Goal: Task Accomplishment & Management: Manage account settings

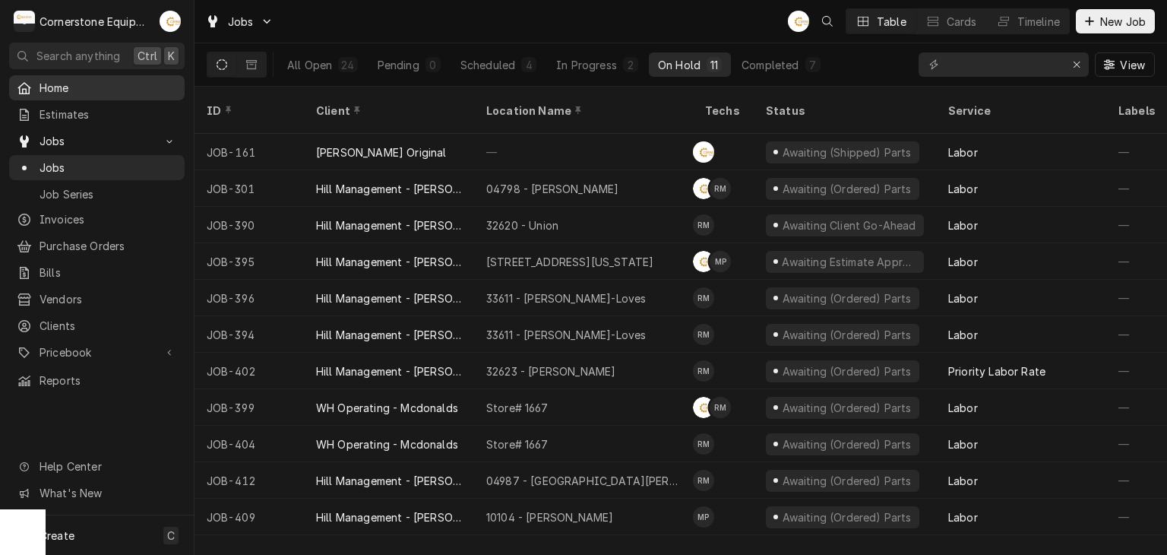
drag, startPoint x: 0, startPoint y: 0, endPoint x: 62, endPoint y: 89, distance: 108.1
click at [62, 89] on span "Home" at bounding box center [108, 88] width 137 height 16
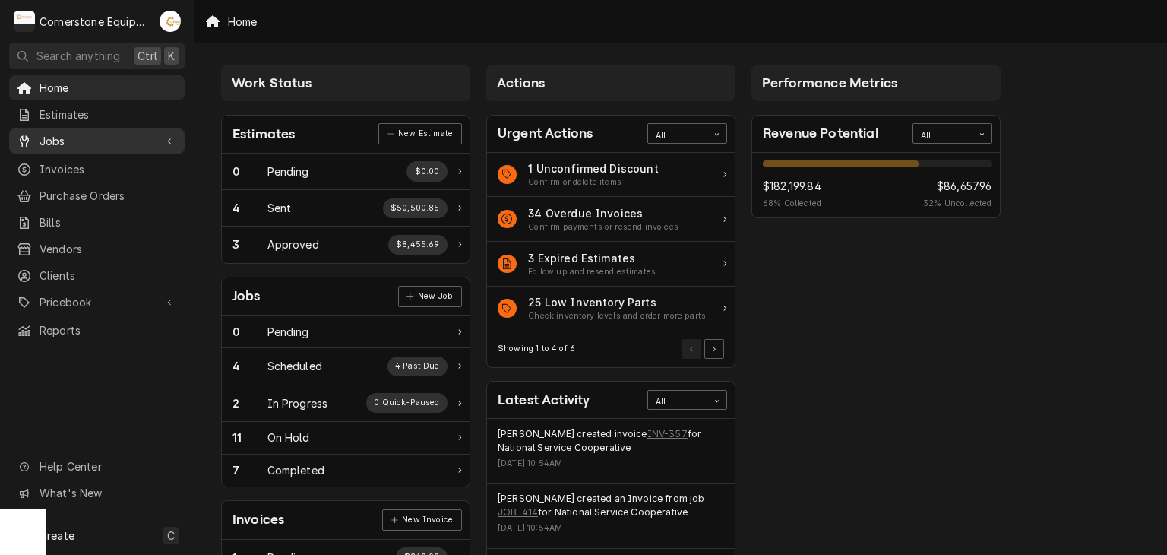
click at [67, 147] on link "Jobs" at bounding box center [96, 140] width 175 height 25
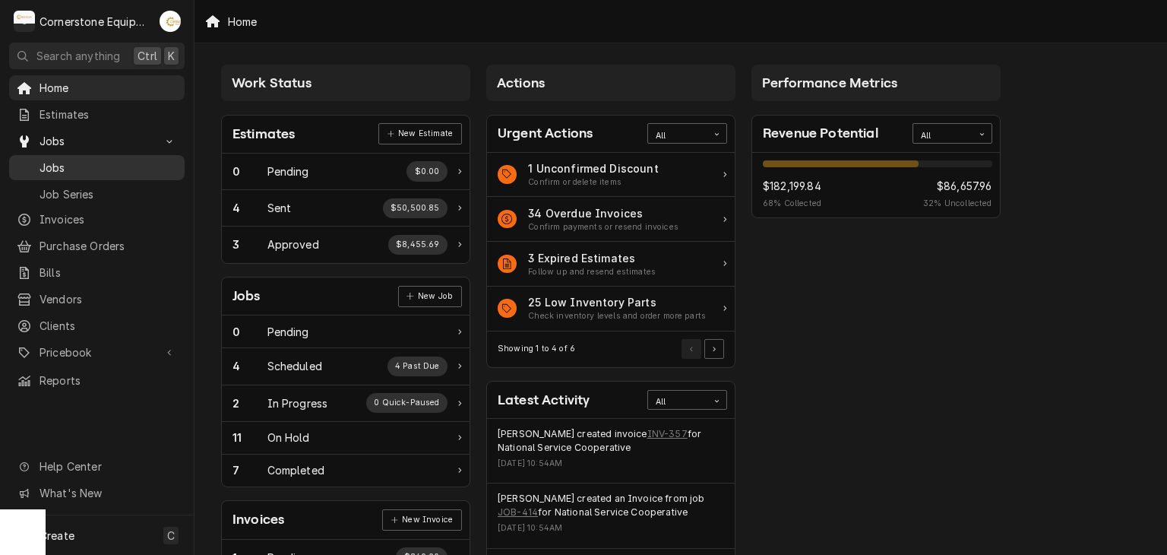
click at [65, 160] on span "Jobs" at bounding box center [108, 168] width 137 height 16
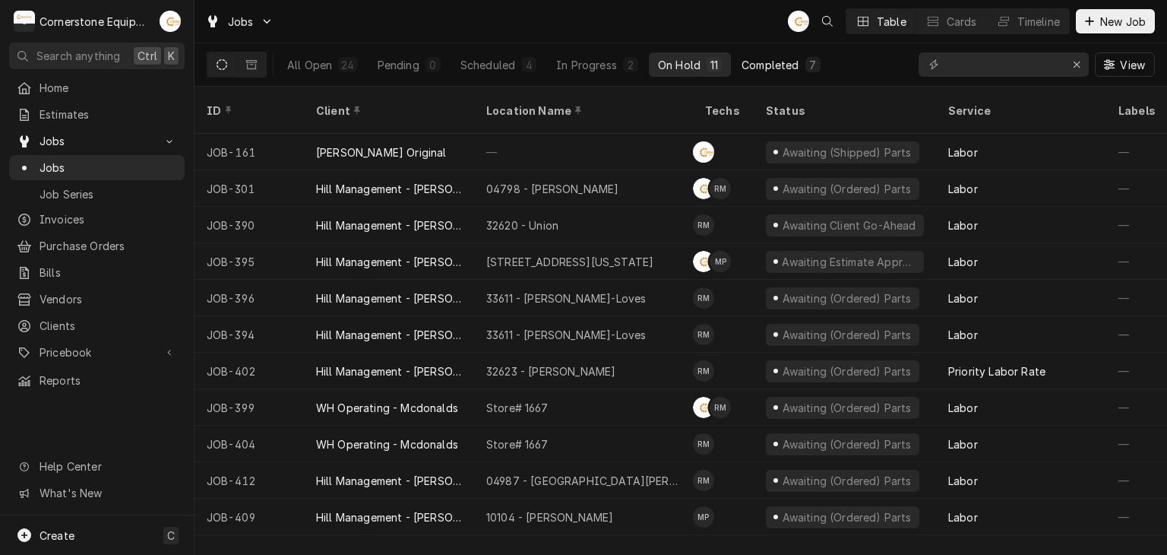
click at [770, 62] on div "Completed" at bounding box center [769, 65] width 57 height 16
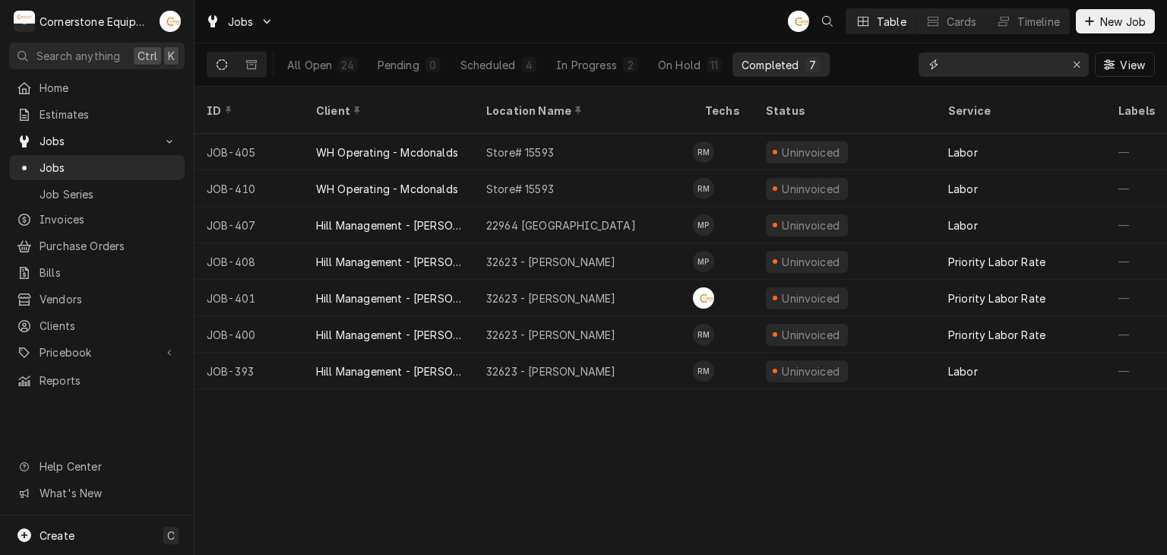
click at [966, 65] on input "Dynamic Content Wrapper" at bounding box center [1003, 64] width 114 height 24
click at [1082, 65] on div "Erase input" at bounding box center [1076, 64] width 15 height 15
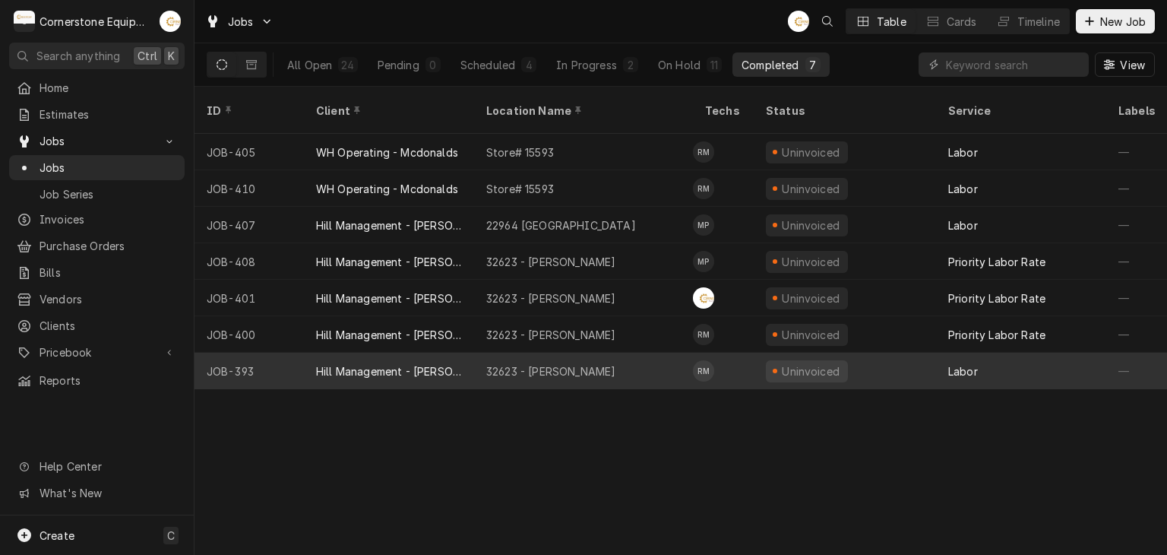
click at [371, 352] on div "Hill Management - [PERSON_NAME]" at bounding box center [389, 370] width 170 height 36
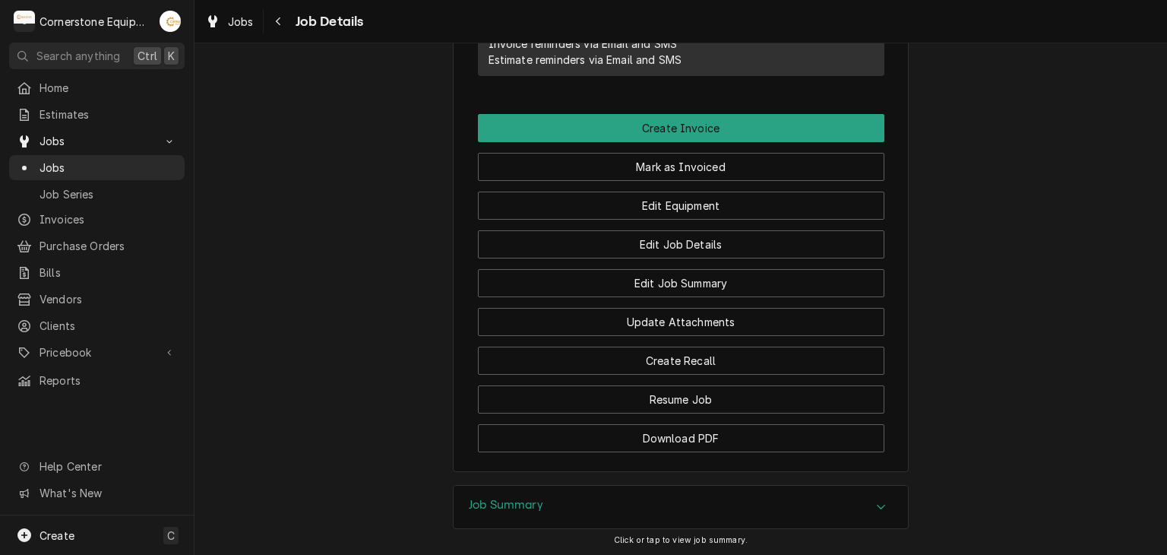
scroll to position [1367, 0]
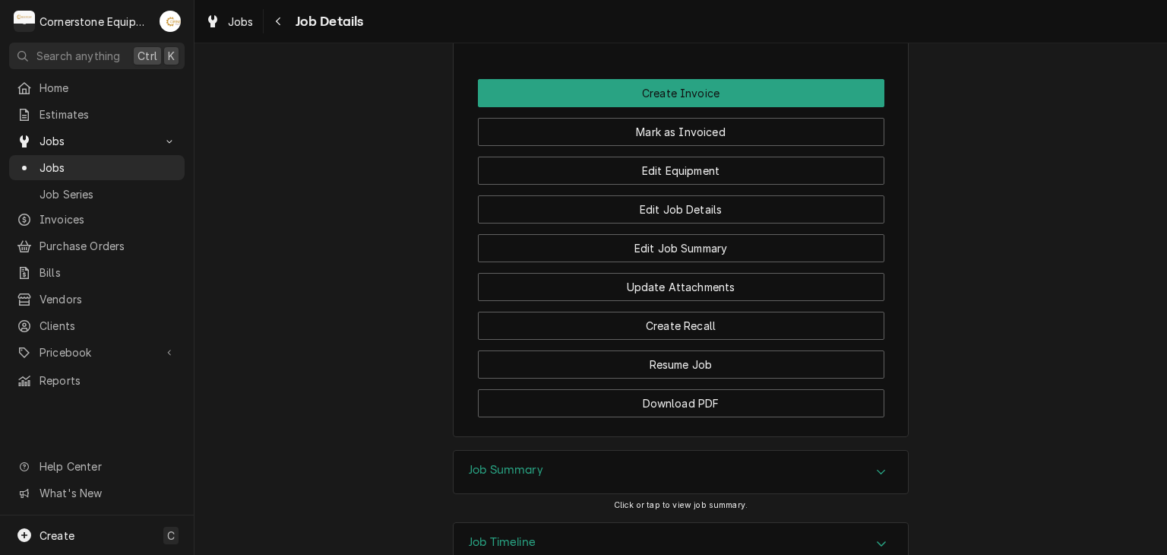
click at [502, 450] on div "Job Summary" at bounding box center [681, 471] width 454 height 43
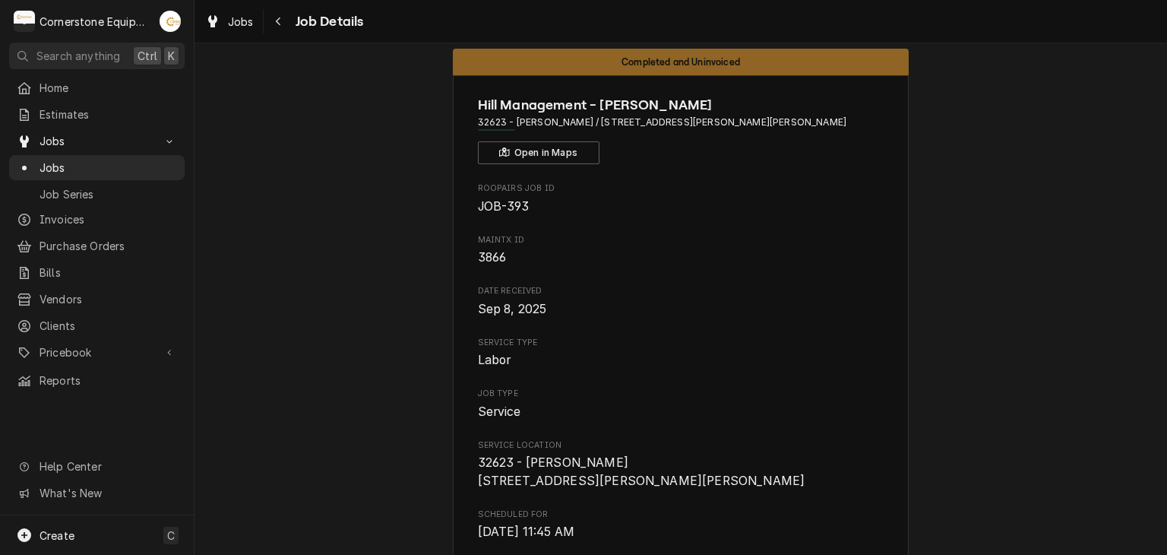
scroll to position [0, 0]
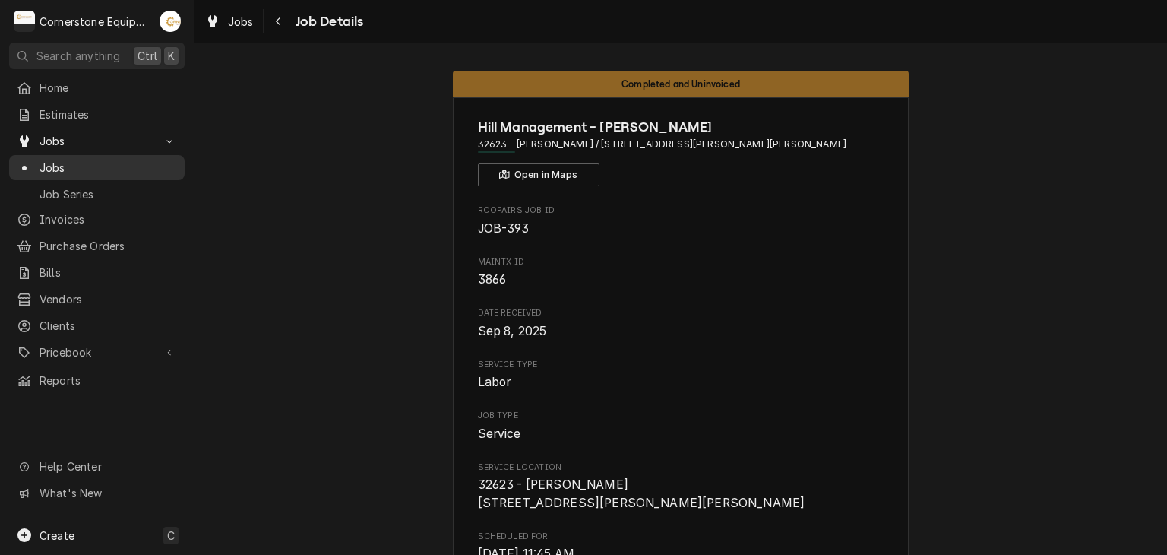
click at [52, 162] on span "Jobs" at bounding box center [108, 168] width 137 height 16
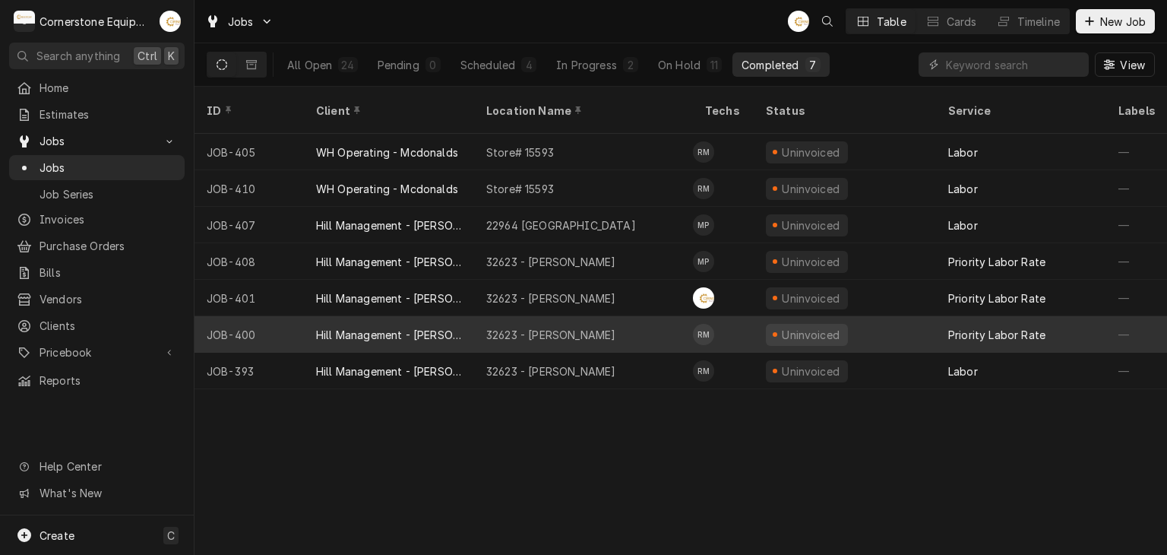
click at [420, 327] on div "Hill Management - [PERSON_NAME]" at bounding box center [389, 335] width 146 height 16
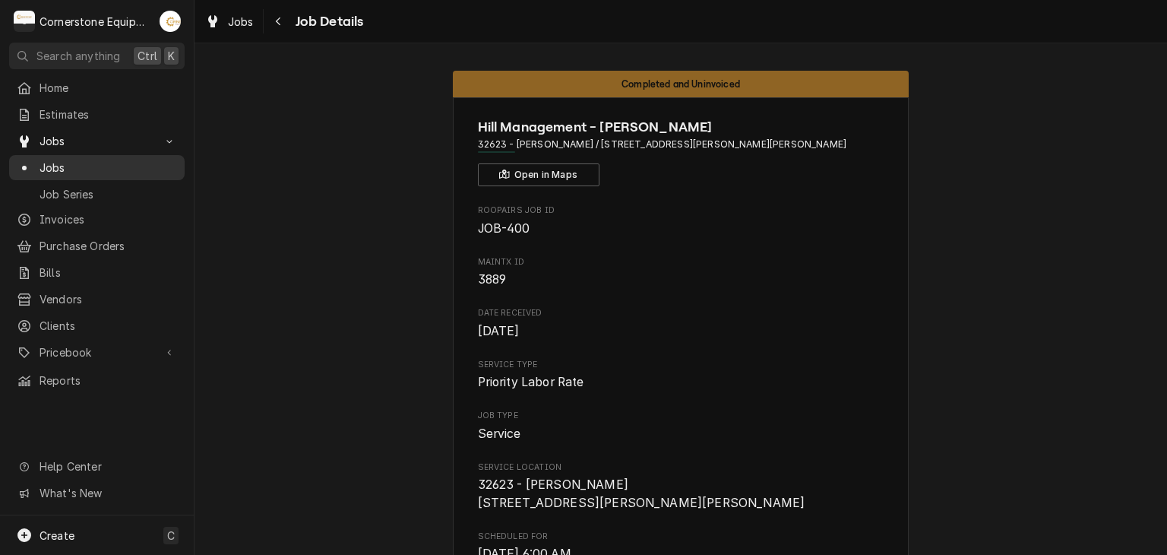
click at [82, 165] on span "Jobs" at bounding box center [108, 168] width 137 height 16
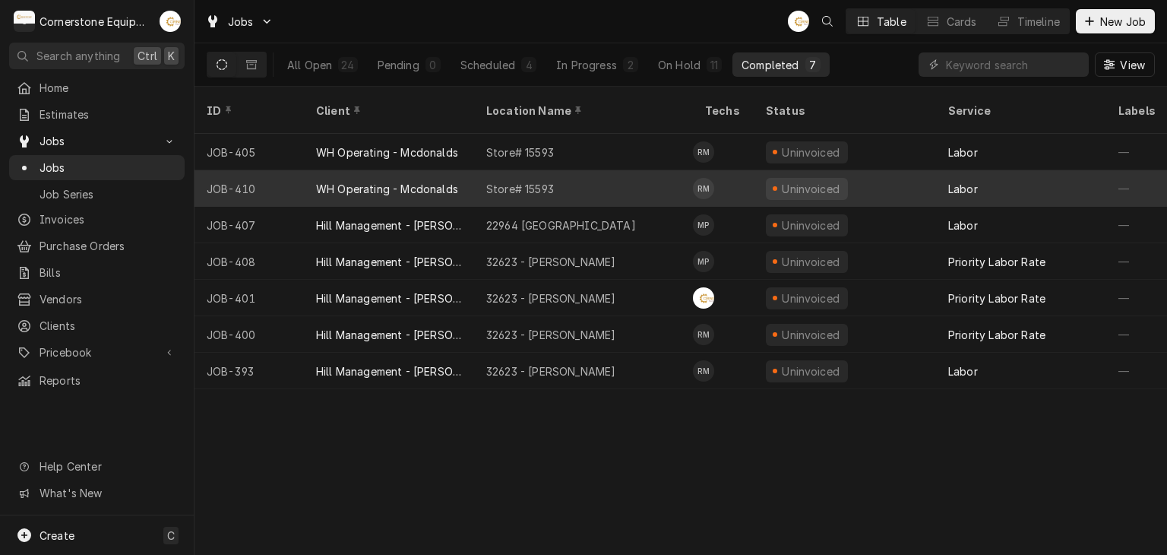
click at [710, 178] on div "Roberto Martinez's Avatar" at bounding box center [703, 188] width 21 height 21
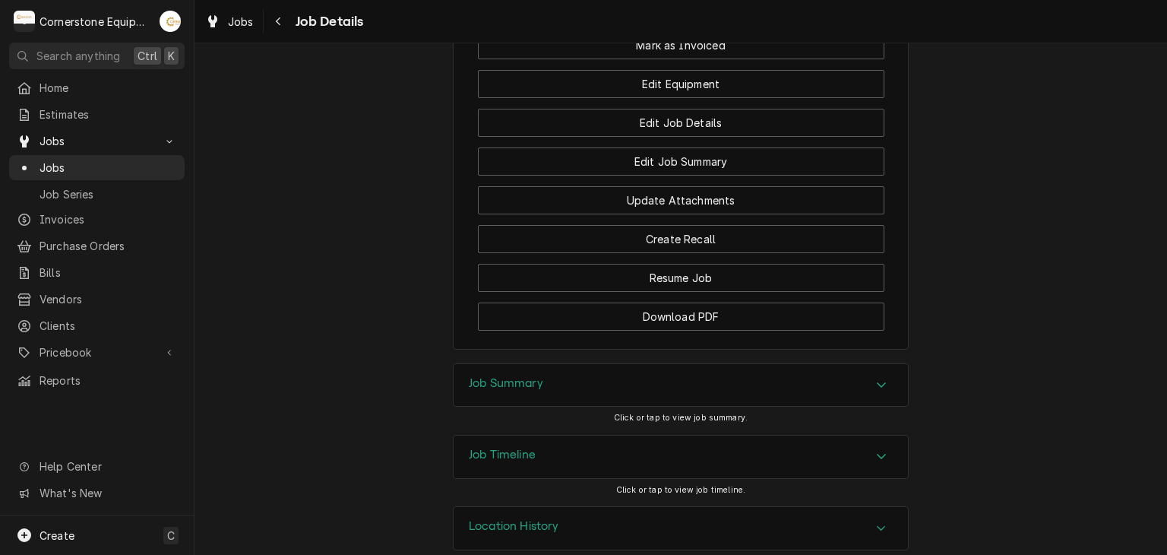
scroll to position [1316, 0]
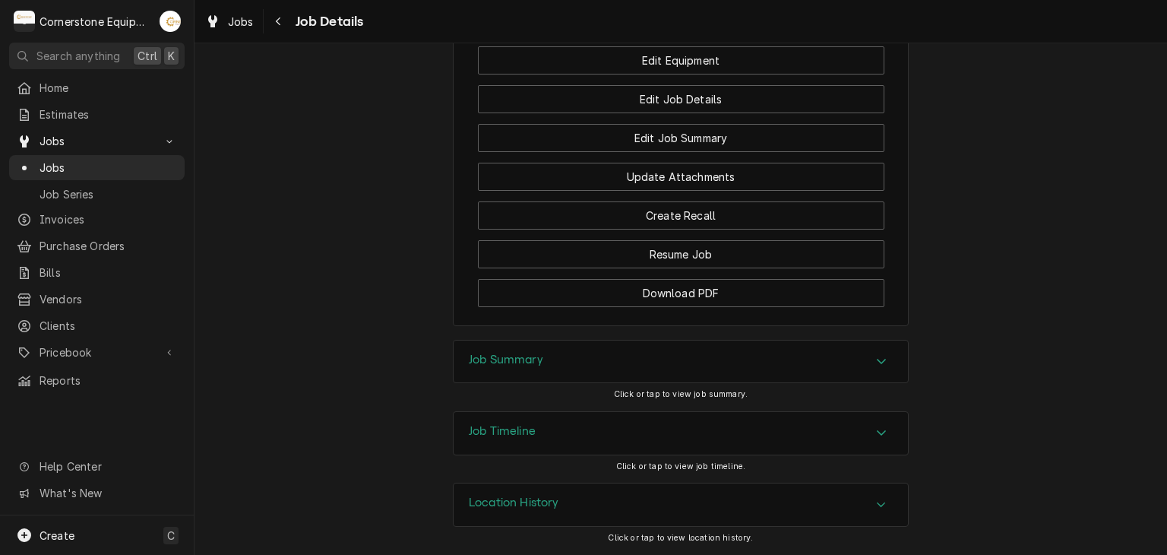
click at [656, 376] on div "Job Summary" at bounding box center [681, 361] width 454 height 43
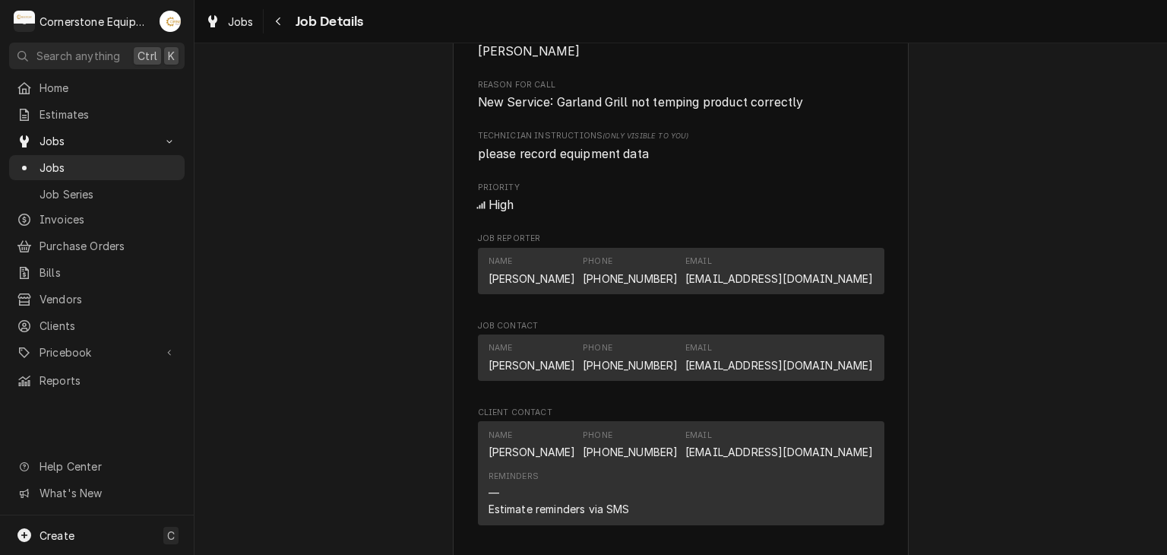
scroll to position [404, 0]
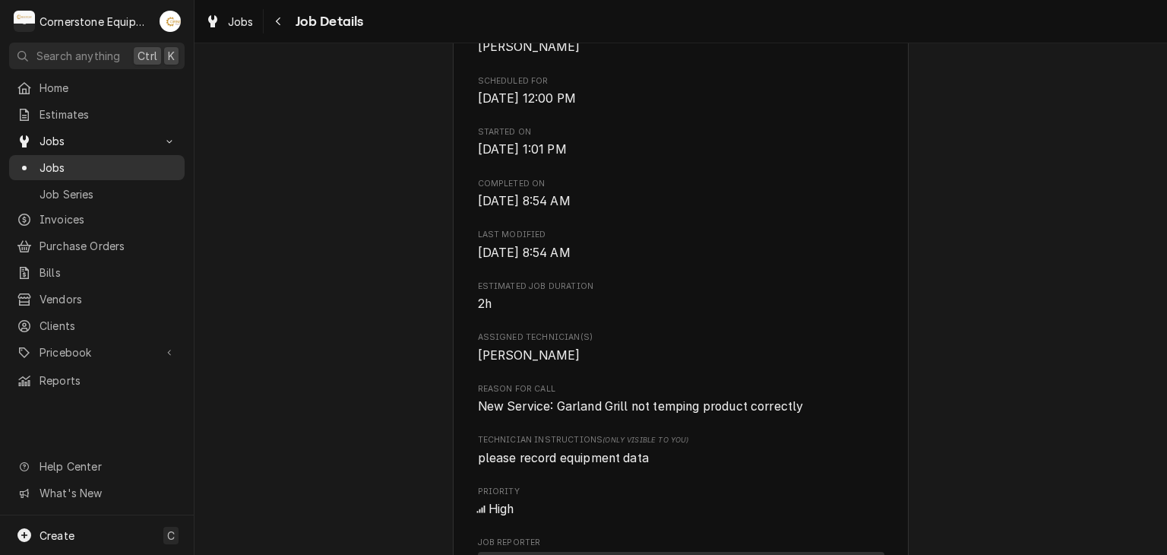
click at [94, 163] on span "Jobs" at bounding box center [108, 168] width 137 height 16
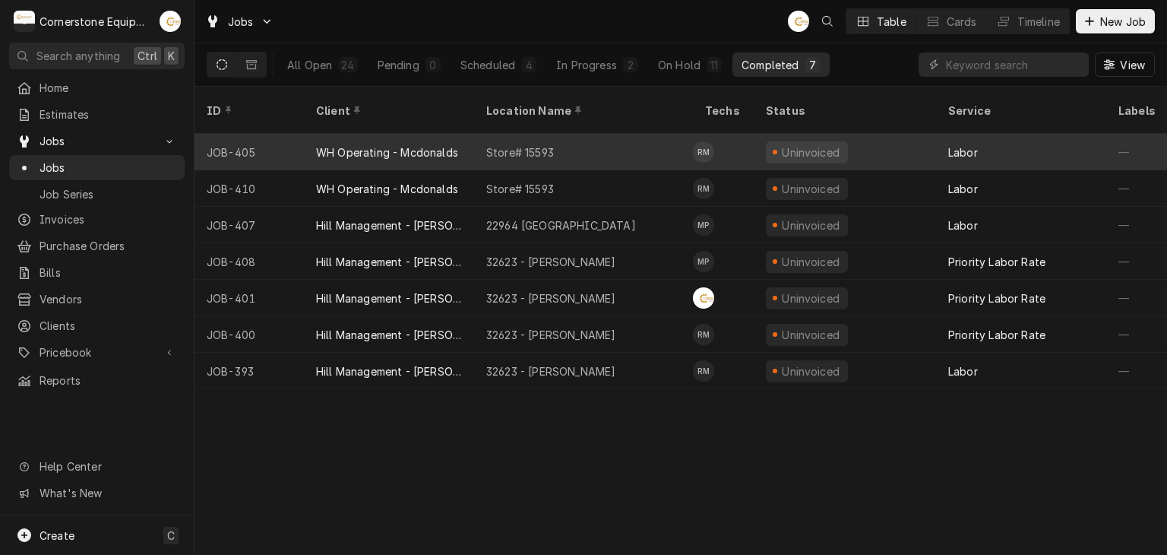
click at [381, 144] on div "WH Operating - Mcdonalds" at bounding box center [387, 152] width 142 height 16
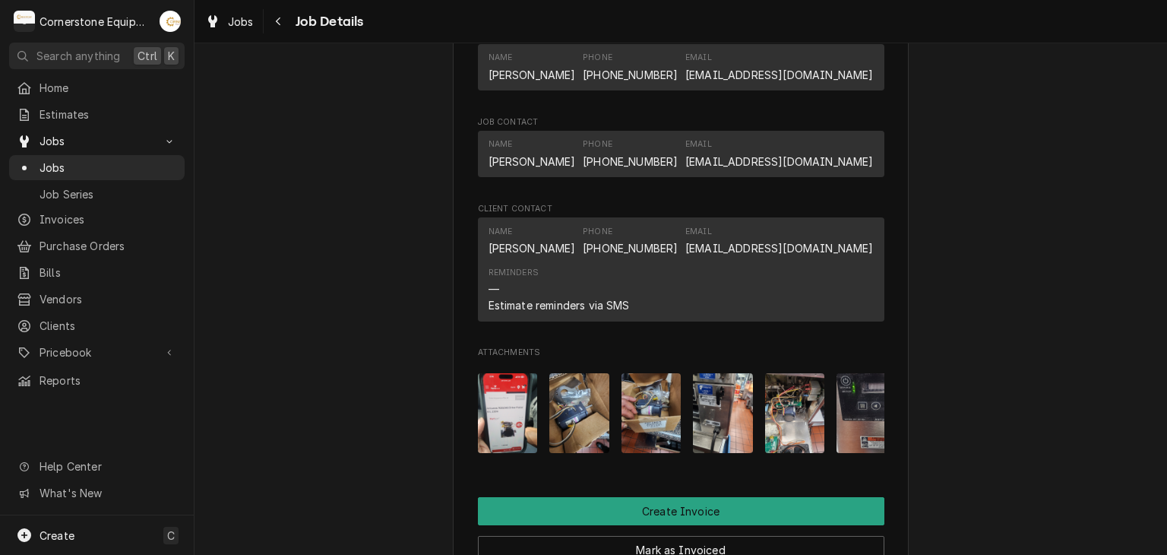
scroll to position [1215, 0]
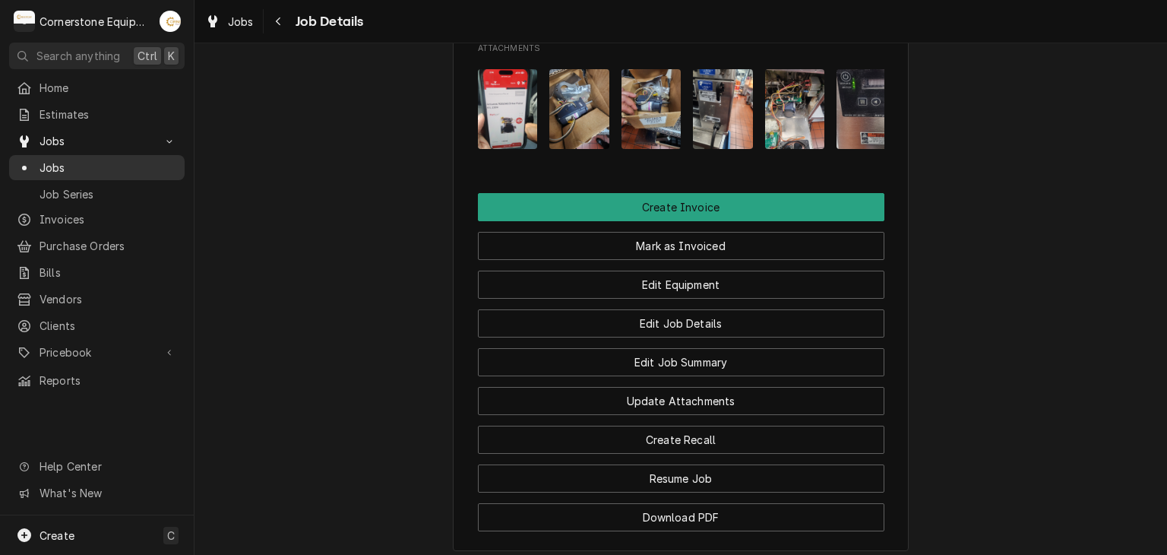
click at [52, 169] on span "Jobs" at bounding box center [108, 168] width 137 height 16
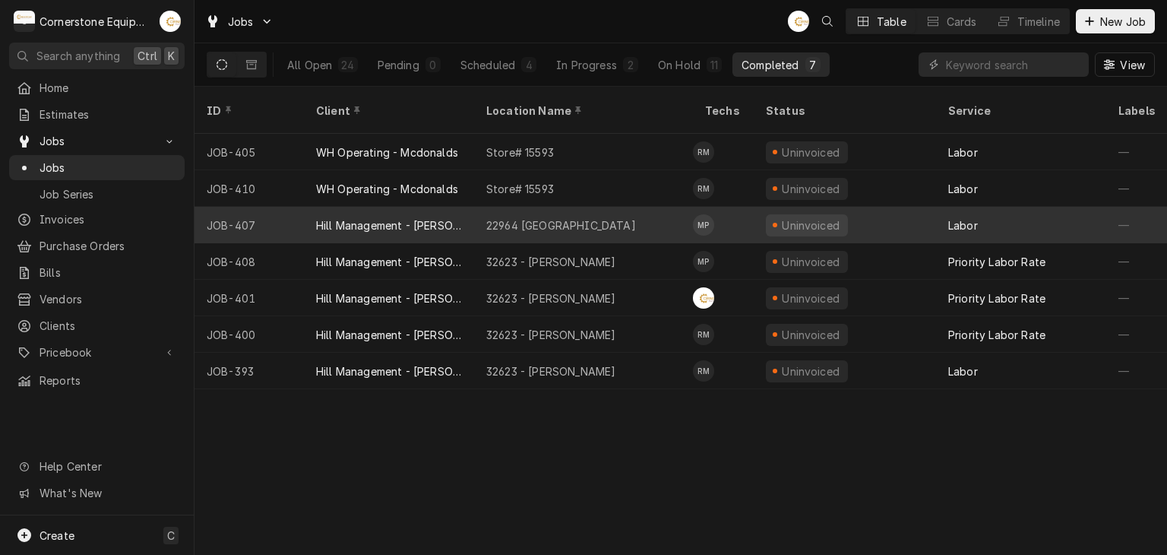
click at [596, 209] on div "22964 [GEOGRAPHIC_DATA]" at bounding box center [583, 225] width 219 height 36
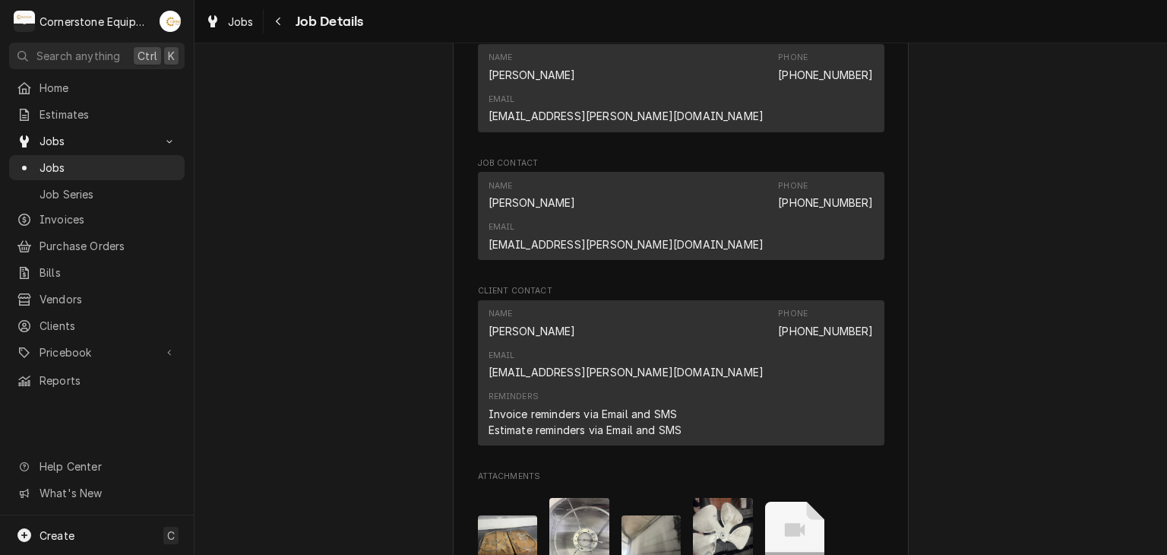
scroll to position [1215, 0]
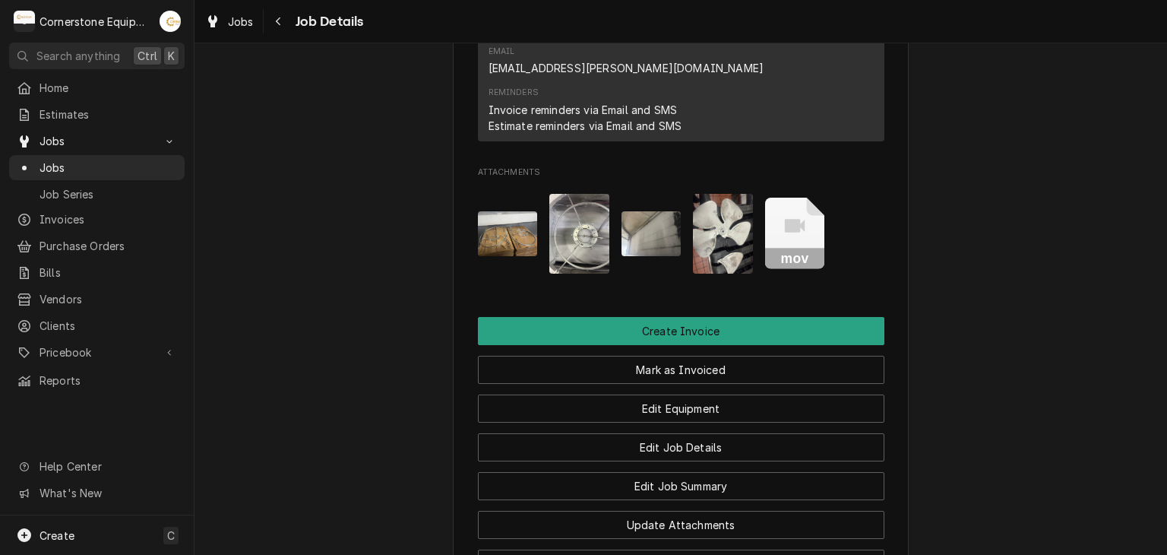
click at [787, 198] on icon "Attachments" at bounding box center [795, 234] width 60 height 72
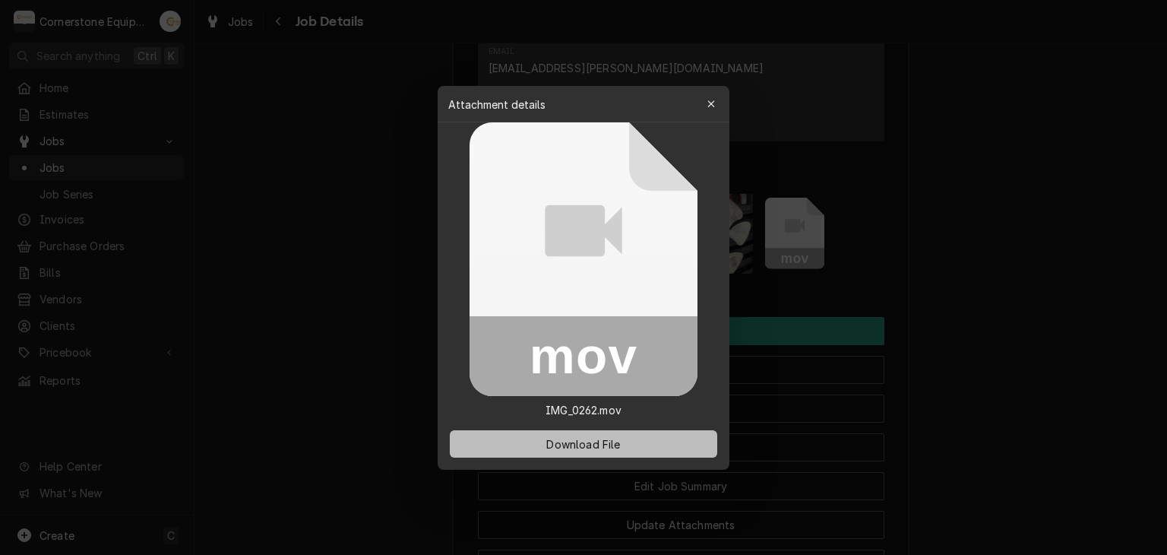
click at [604, 441] on span "Download File" at bounding box center [583, 443] width 80 height 16
click at [1024, 341] on div at bounding box center [583, 277] width 1167 height 555
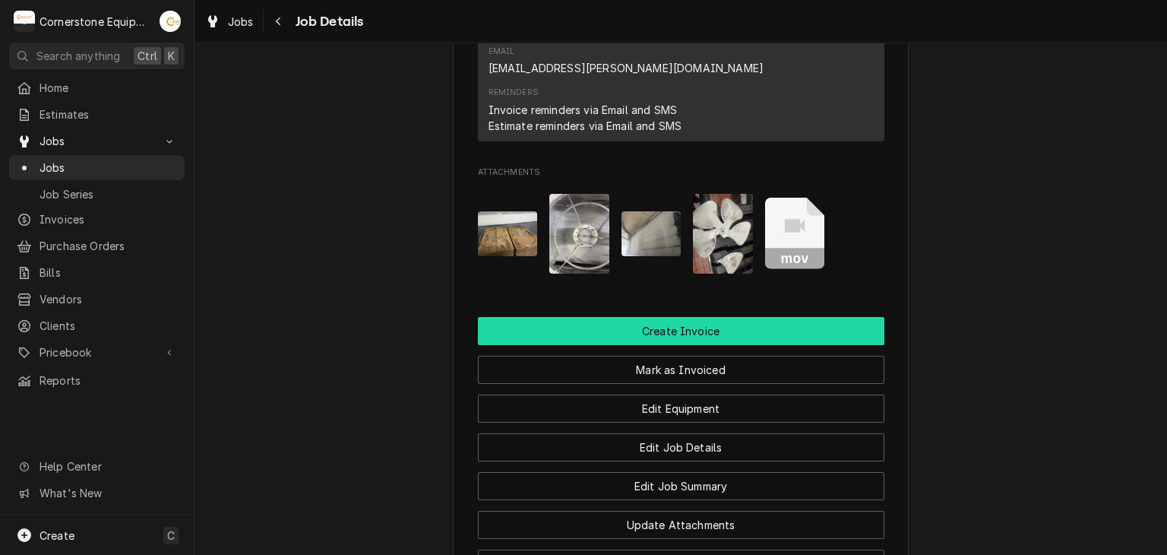
click at [682, 317] on button "Create Invoice" at bounding box center [681, 331] width 406 height 28
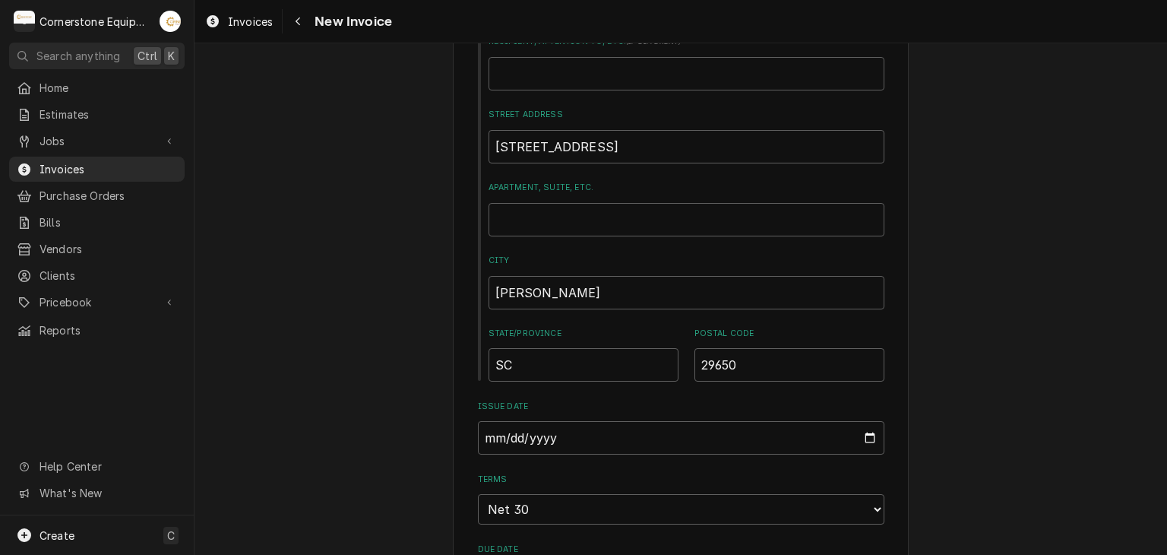
scroll to position [912, 0]
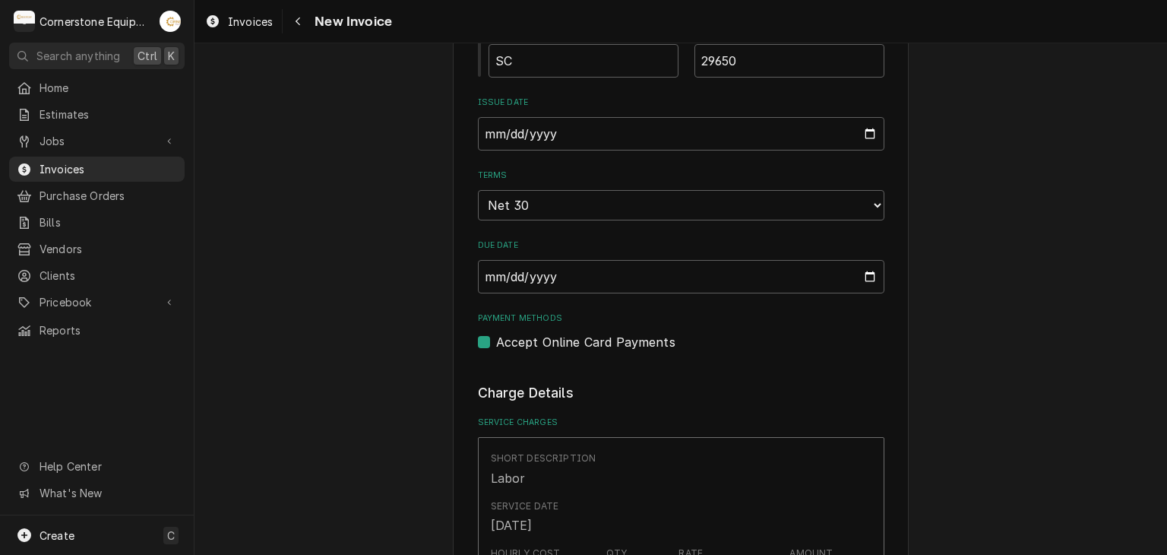
click at [550, 346] on label "Accept Online Card Payments" at bounding box center [585, 342] width 179 height 18
click at [550, 346] on input "Payment Methods" at bounding box center [699, 349] width 406 height 33
checkbox input "false"
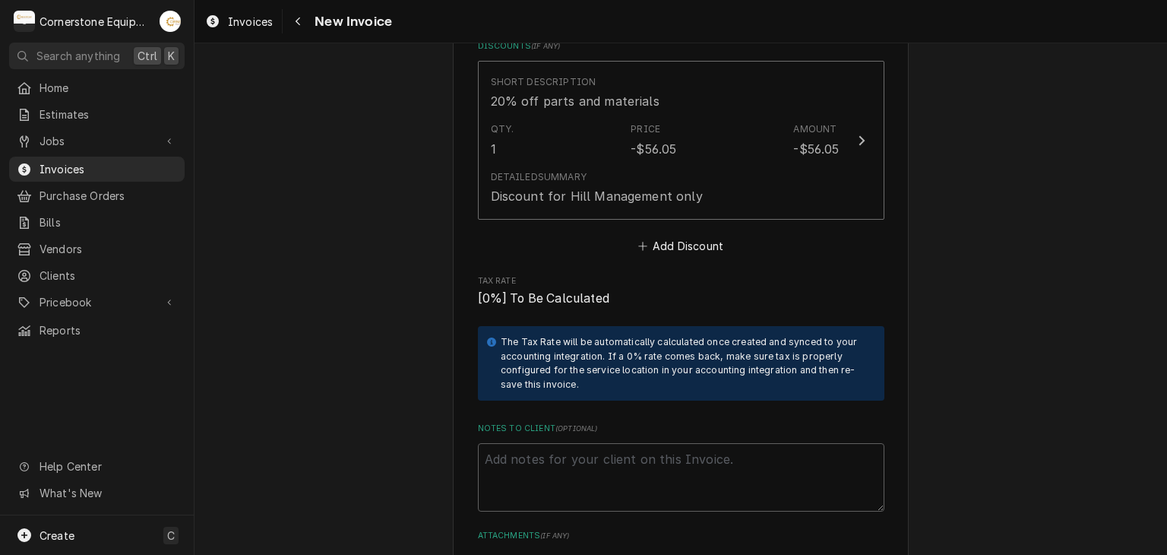
scroll to position [3454, 0]
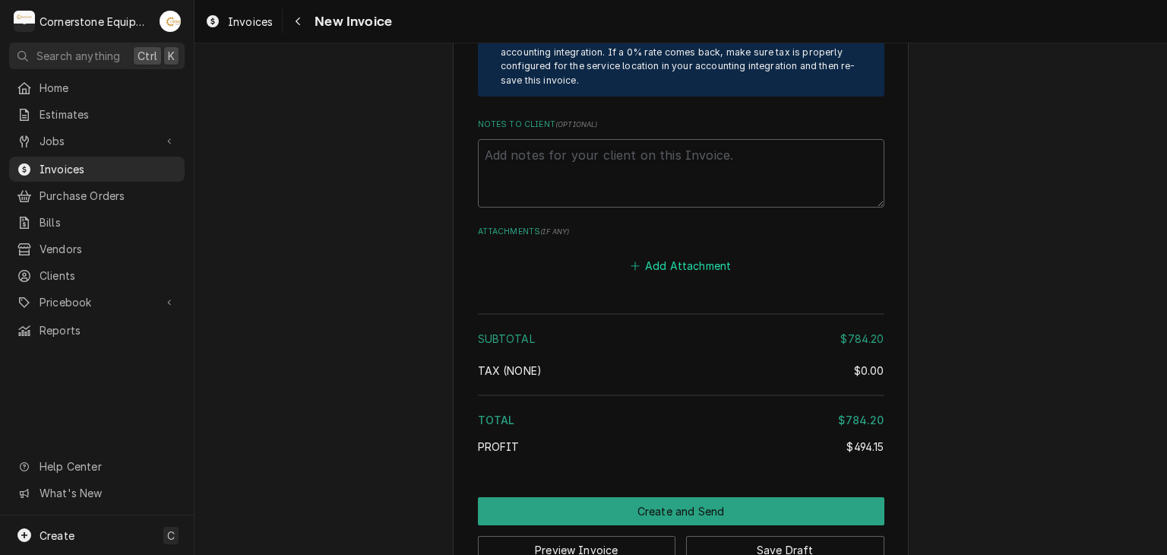
click at [658, 254] on button "Add Attachment" at bounding box center [680, 264] width 106 height 21
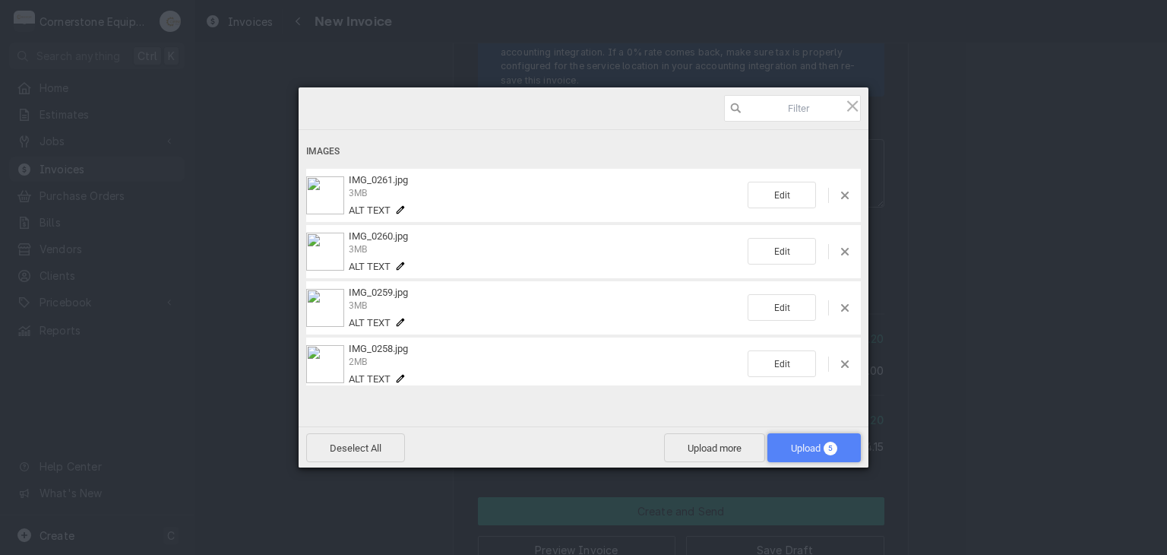
click at [811, 437] on span "Upload 5" at bounding box center [813, 447] width 93 height 29
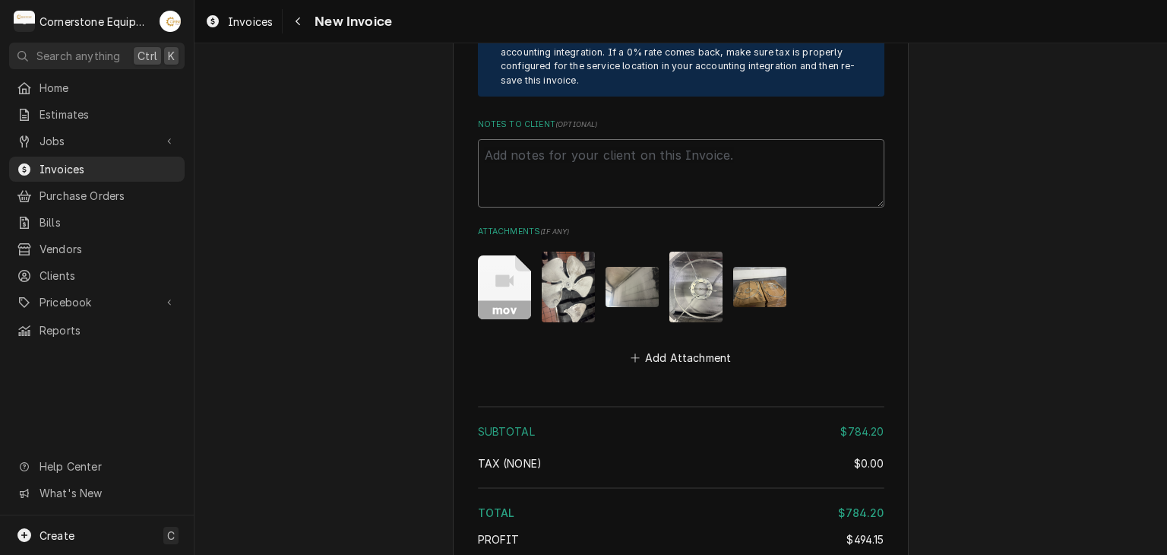
click at [541, 139] on textarea "Notes to Client ( optional )" at bounding box center [681, 173] width 406 height 68
paste textarea "INVOICE APPROVAL AND PAYMENT TERMS All invoices are due upon receipt unless oth…"
type textarea "x"
type textarea "INVOICE APPROVAL AND PAYMENT TERMS All invoices are due upon receipt unless oth…"
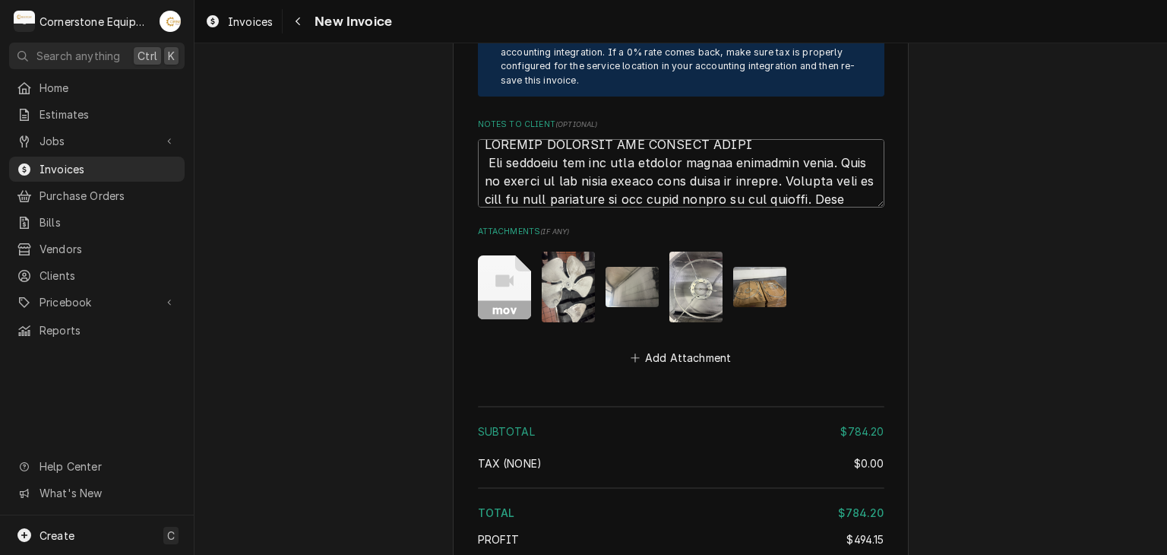
scroll to position [3721, 0]
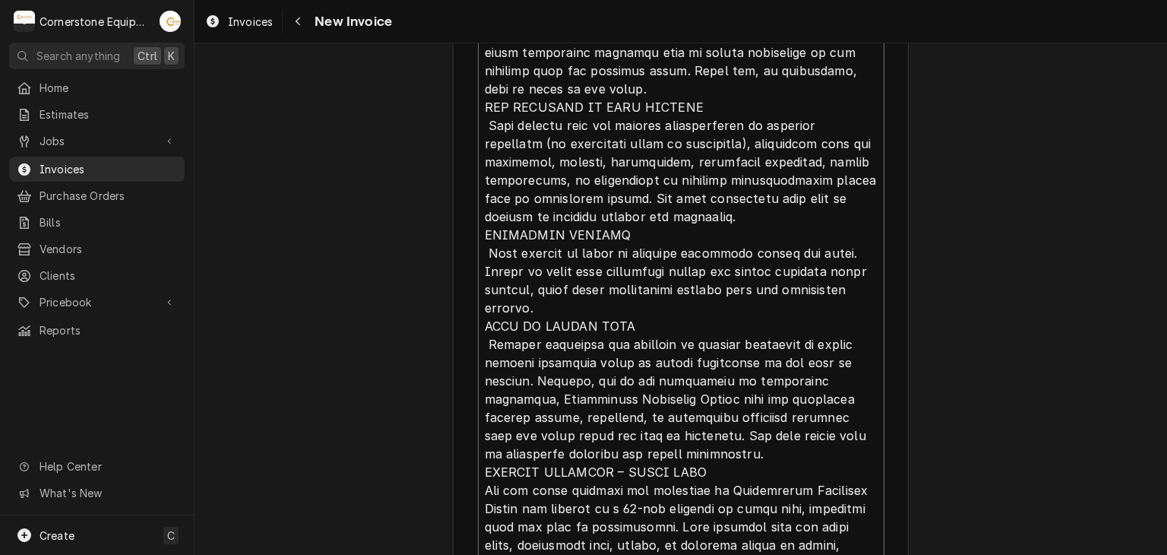
type textarea "x"
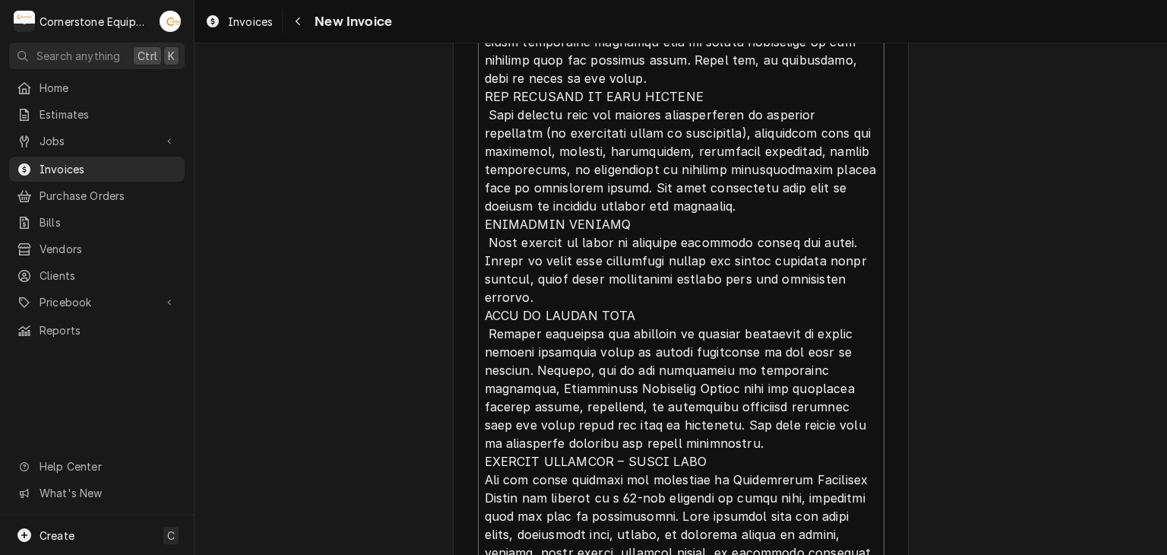
type textarea "INVOICE APPROVAL AND PAYMENT TERMS All invoices are due upon receipt unless oth…"
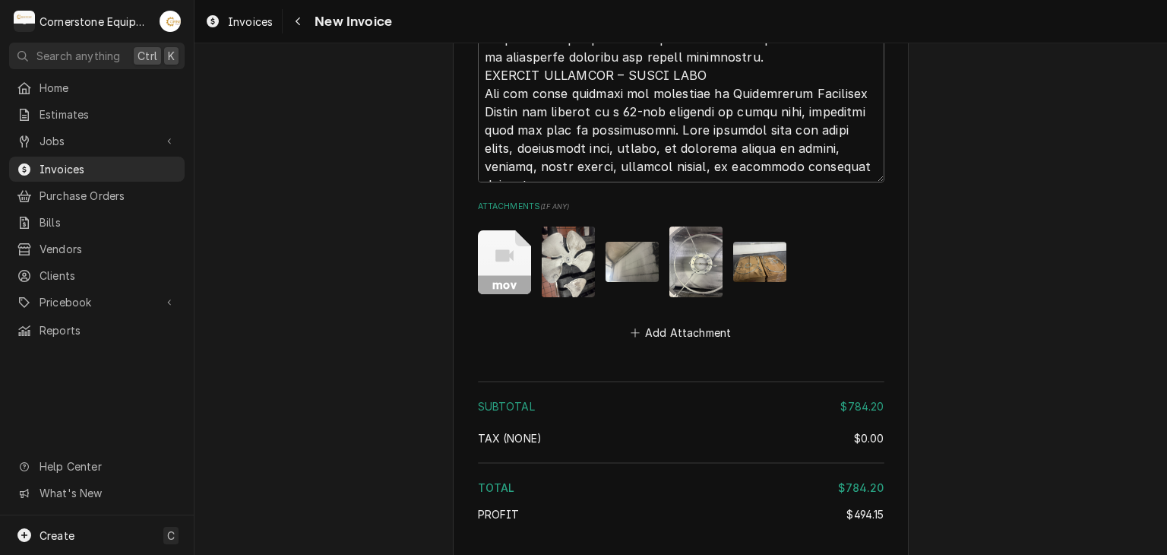
scroll to position [4184, 0]
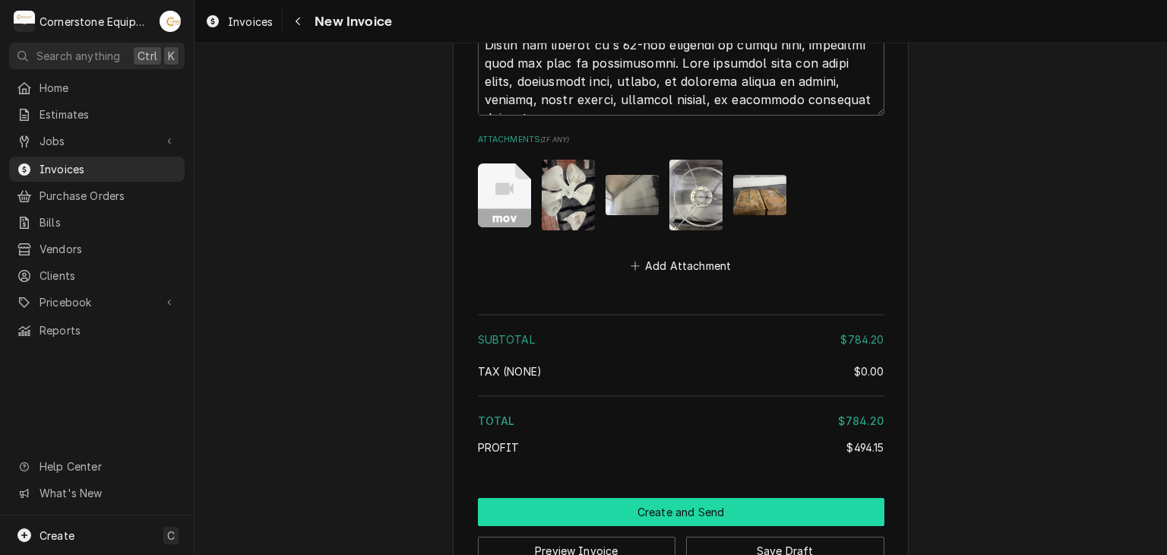
click at [695, 498] on button "Create and Send" at bounding box center [681, 512] width 406 height 28
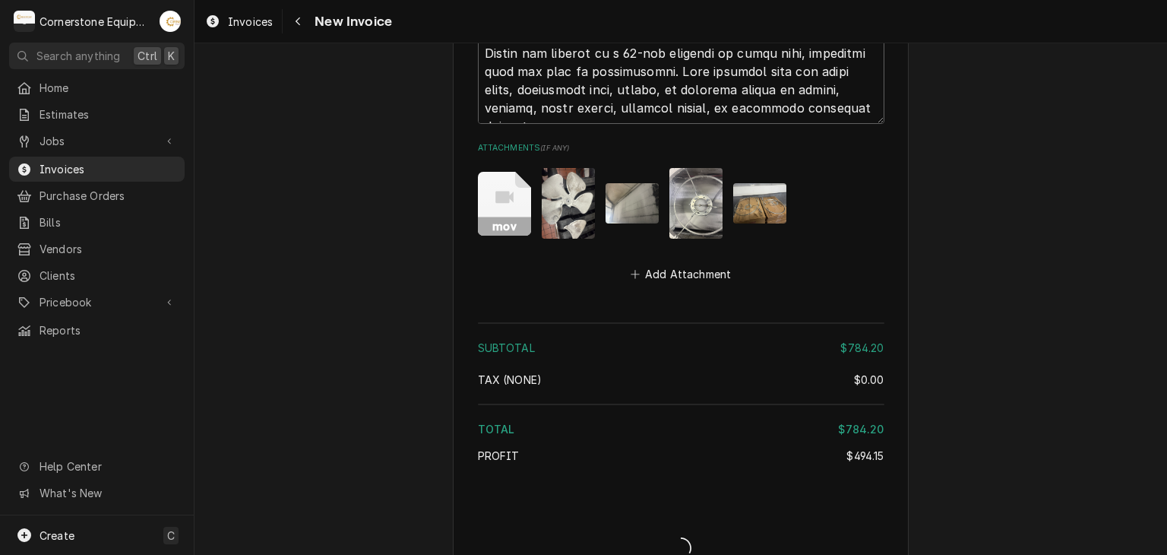
type textarea "x"
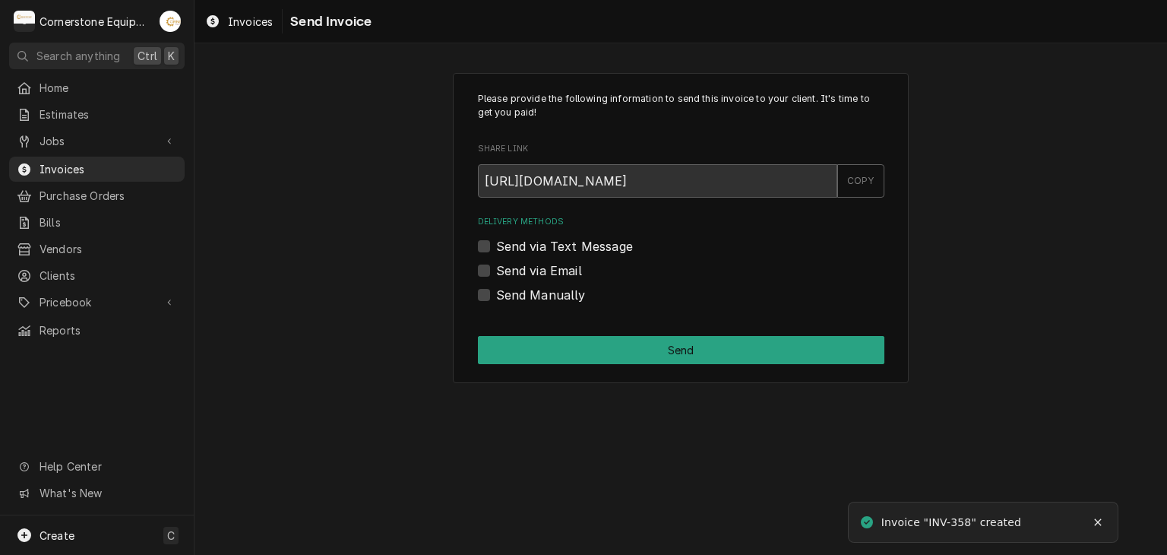
click at [520, 295] on label "Send Manually" at bounding box center [541, 295] width 90 height 18
click at [520, 295] on input "Send Manually" at bounding box center [699, 302] width 406 height 33
checkbox input "true"
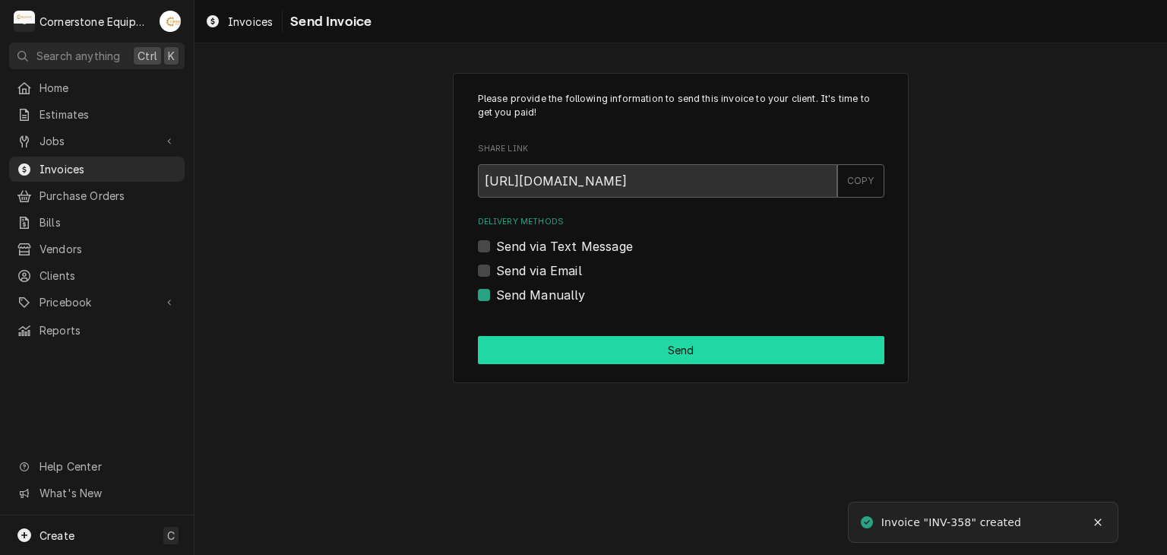
click at [623, 351] on button "Send" at bounding box center [681, 350] width 406 height 28
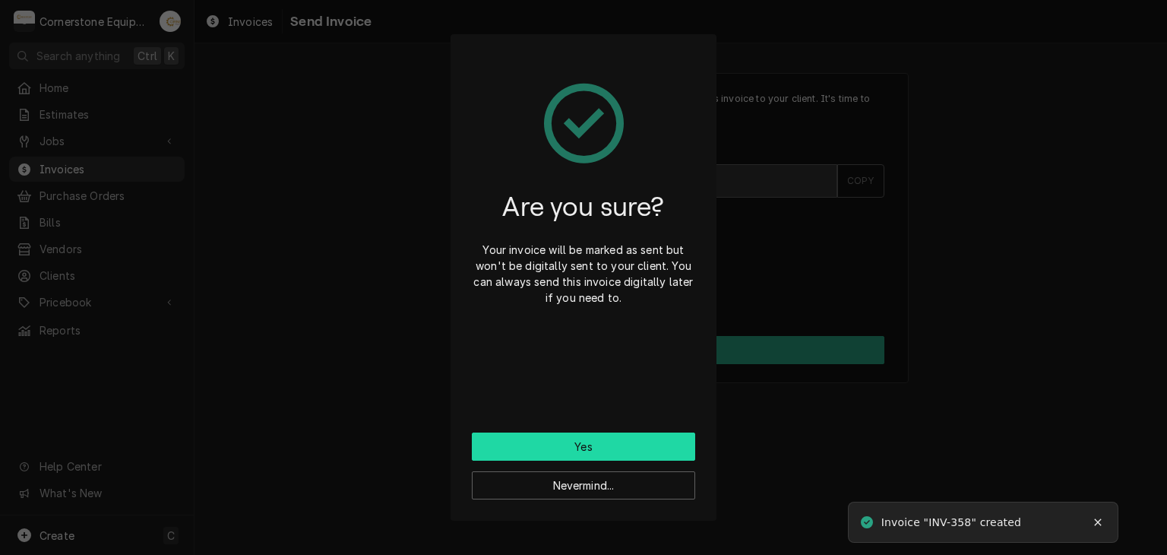
click at [611, 440] on button "Yes" at bounding box center [583, 446] width 223 height 28
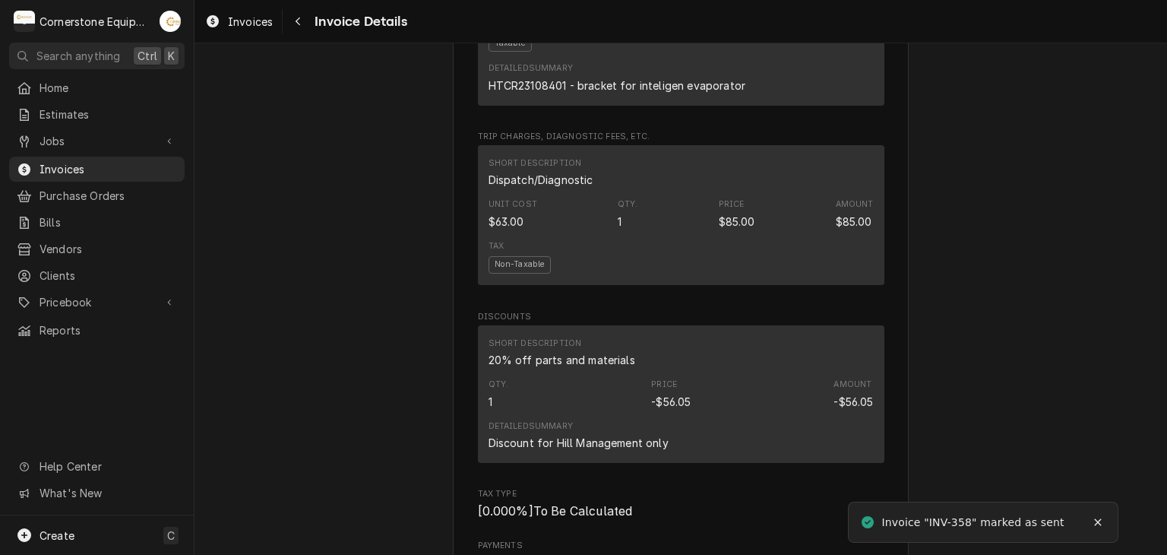
scroll to position [3581, 0]
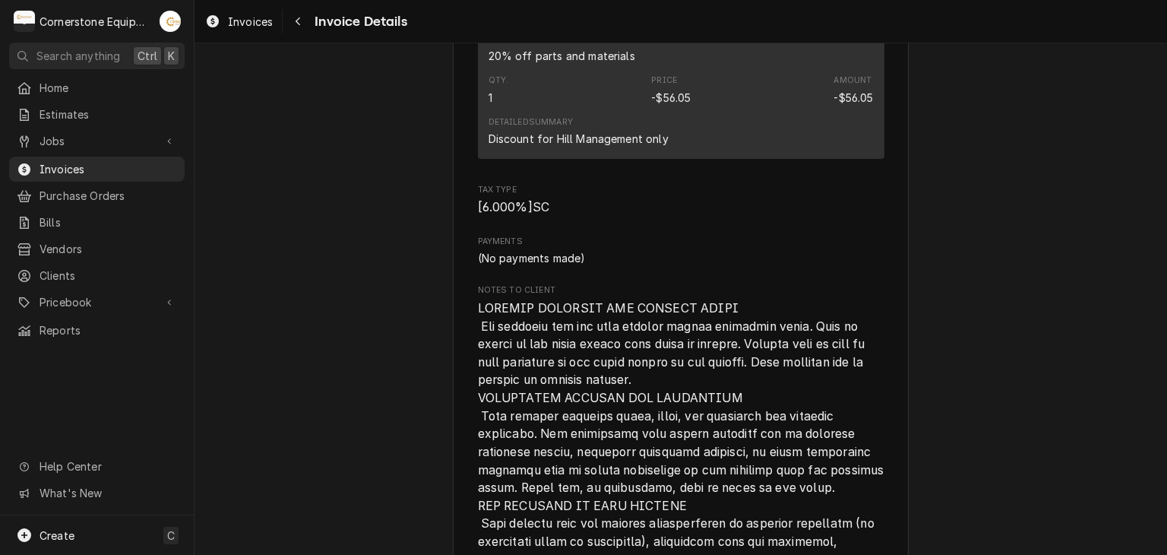
scroll to position [3581, 0]
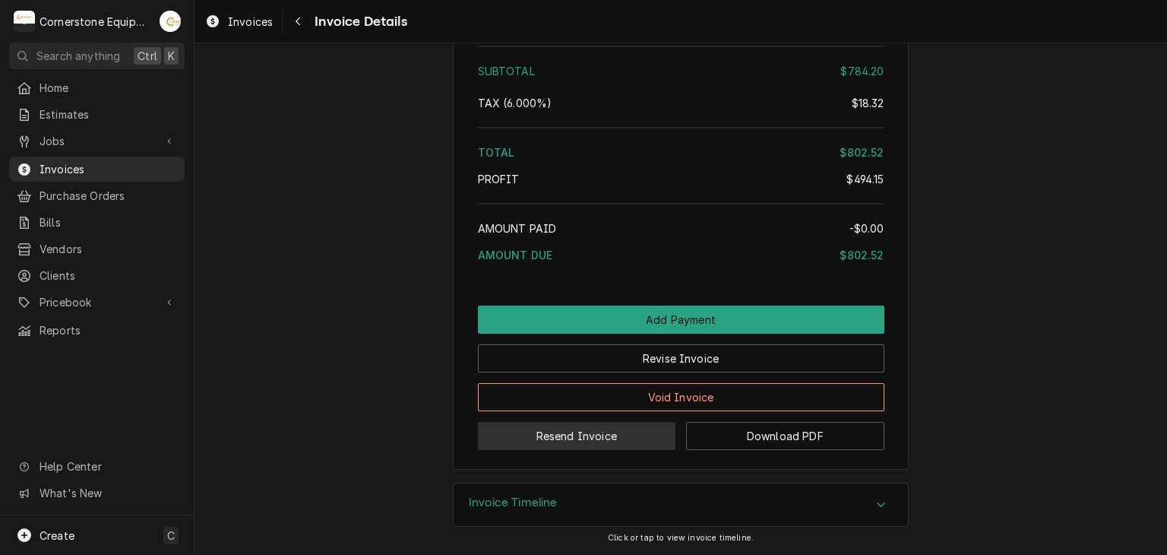
click at [532, 443] on button "Resend Invoice" at bounding box center [577, 436] width 198 height 28
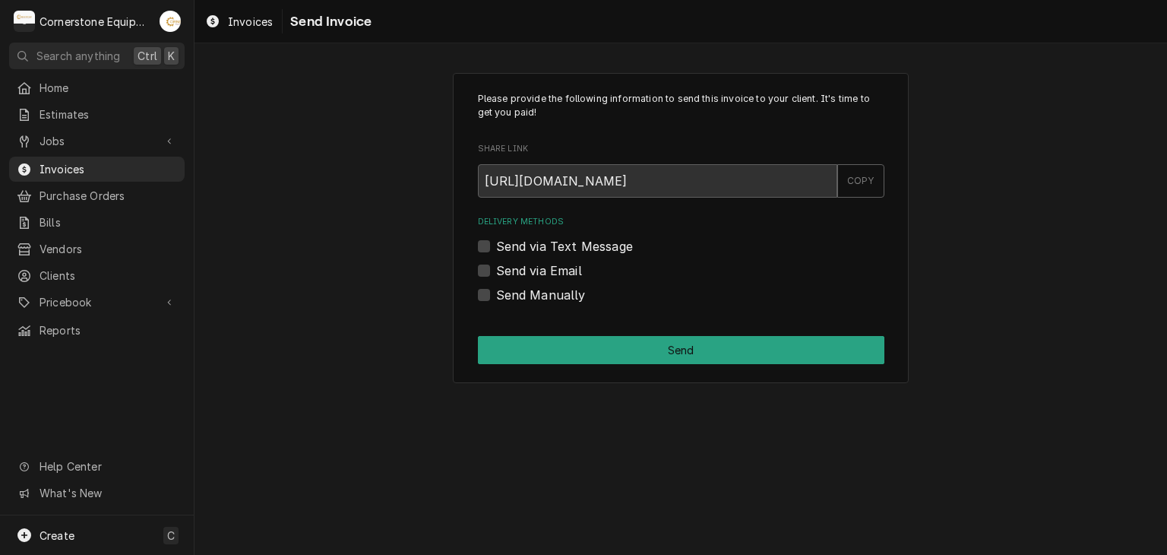
click at [526, 247] on label "Send via Text Message" at bounding box center [564, 246] width 137 height 18
click at [526, 247] on input "Send via Text Message" at bounding box center [699, 253] width 406 height 33
checkbox input "true"
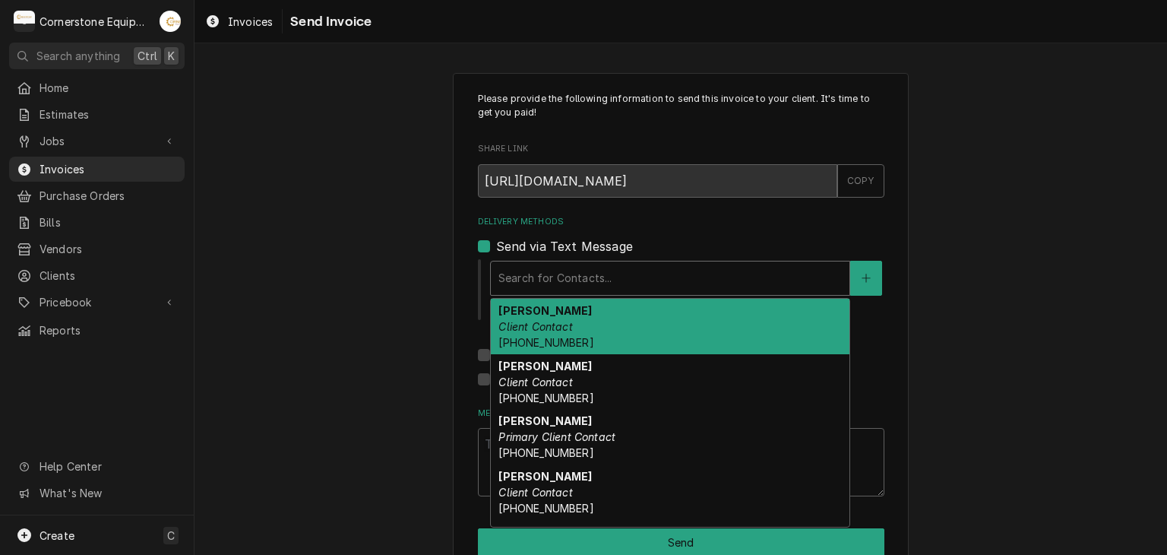
click at [508, 283] on div "Delivery Methods" at bounding box center [669, 277] width 343 height 27
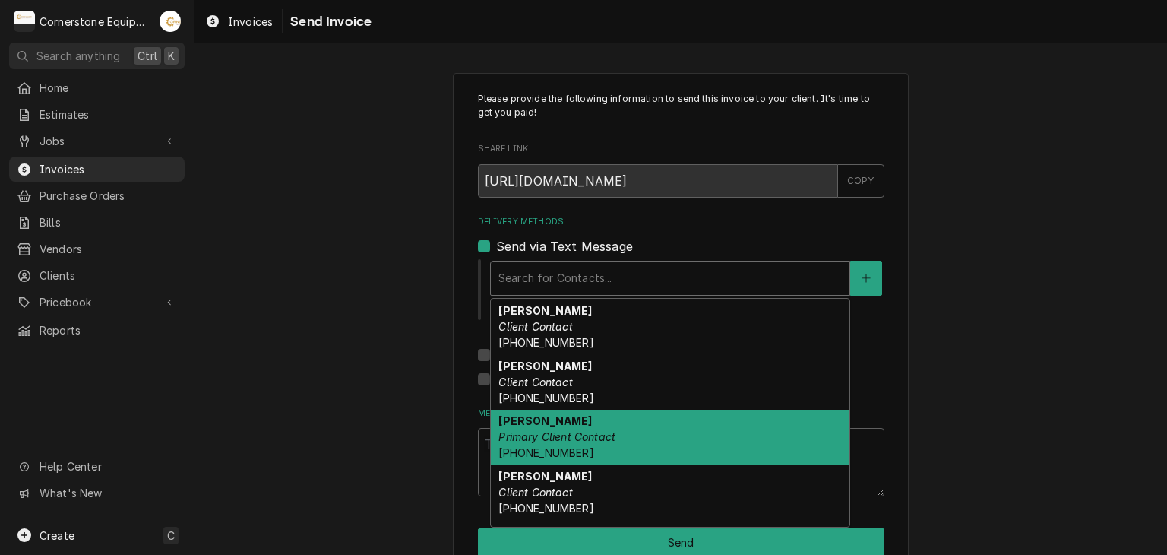
click at [509, 423] on strong "Ashton Vazquez" at bounding box center [544, 420] width 93 height 13
type textarea "x"
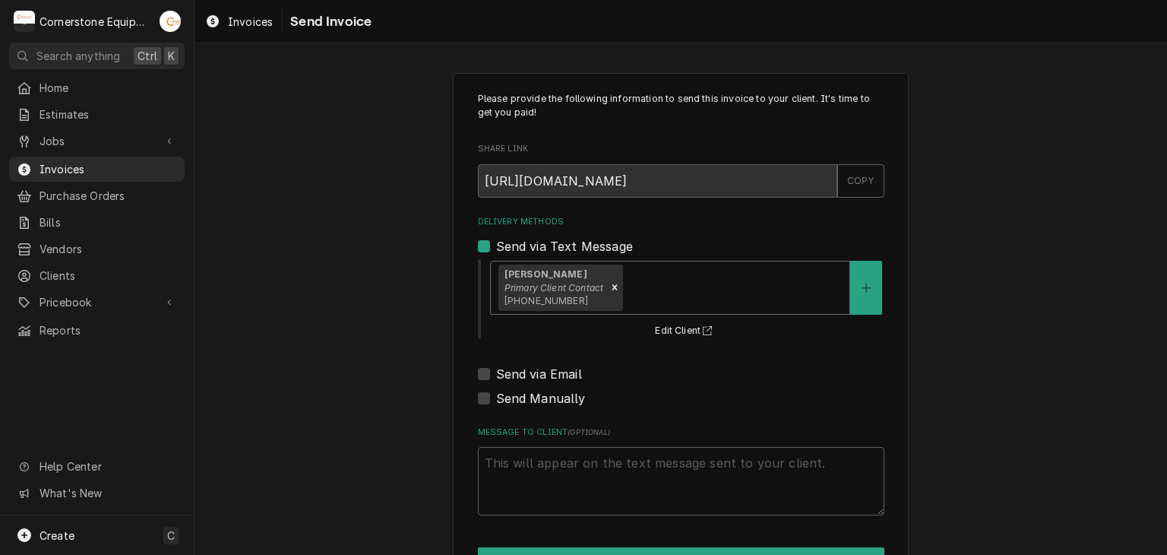
click at [514, 374] on label "Send via Email" at bounding box center [539, 374] width 86 height 18
click at [514, 374] on input "Send via Email" at bounding box center [699, 381] width 406 height 33
checkbox input "true"
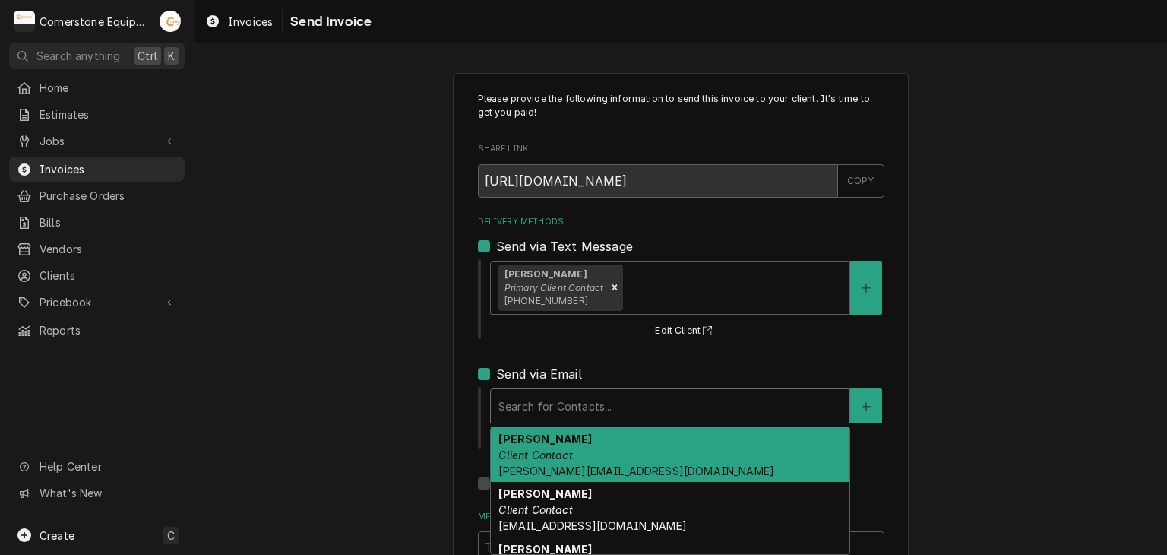
click at [514, 400] on div "Delivery Methods" at bounding box center [669, 405] width 343 height 27
click at [519, 448] on em "Client Contact" at bounding box center [535, 454] width 74 height 13
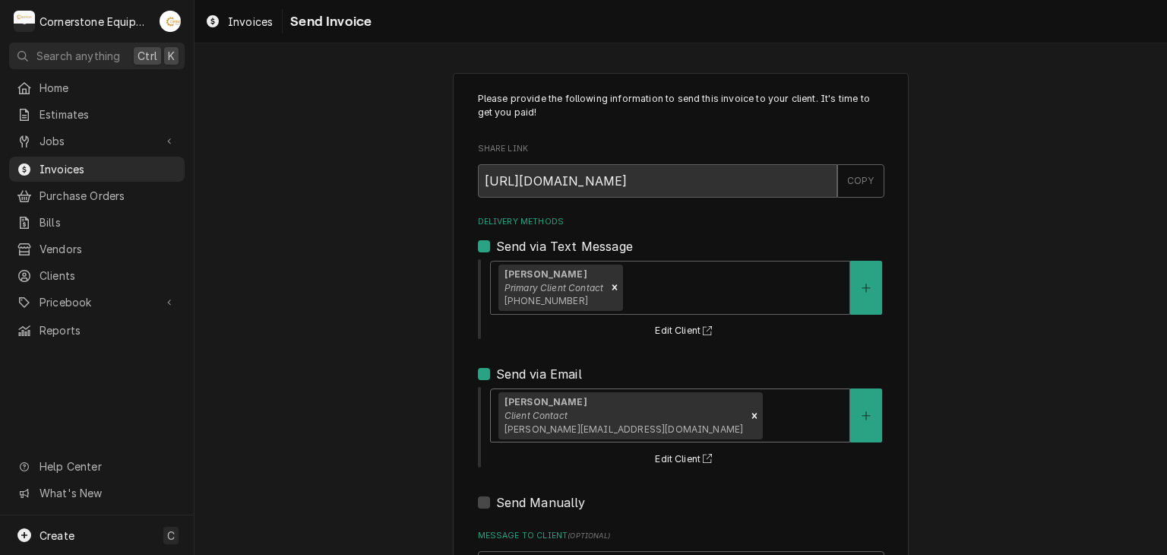
click at [384, 412] on div "Please provide the following information to send this invoice to your client. I…" at bounding box center [680, 385] width 972 height 652
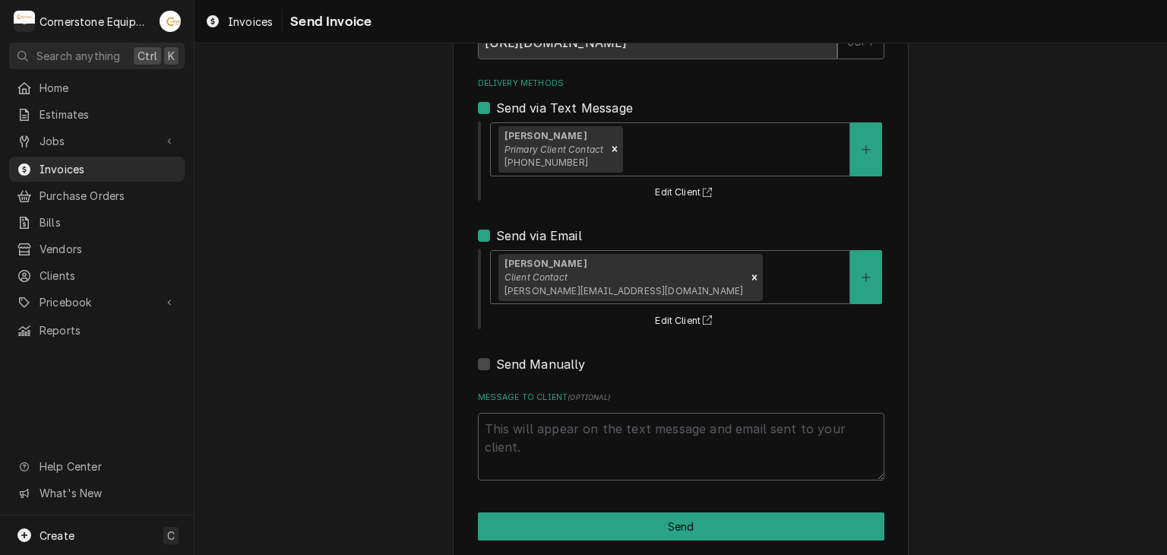
scroll to position [155, 0]
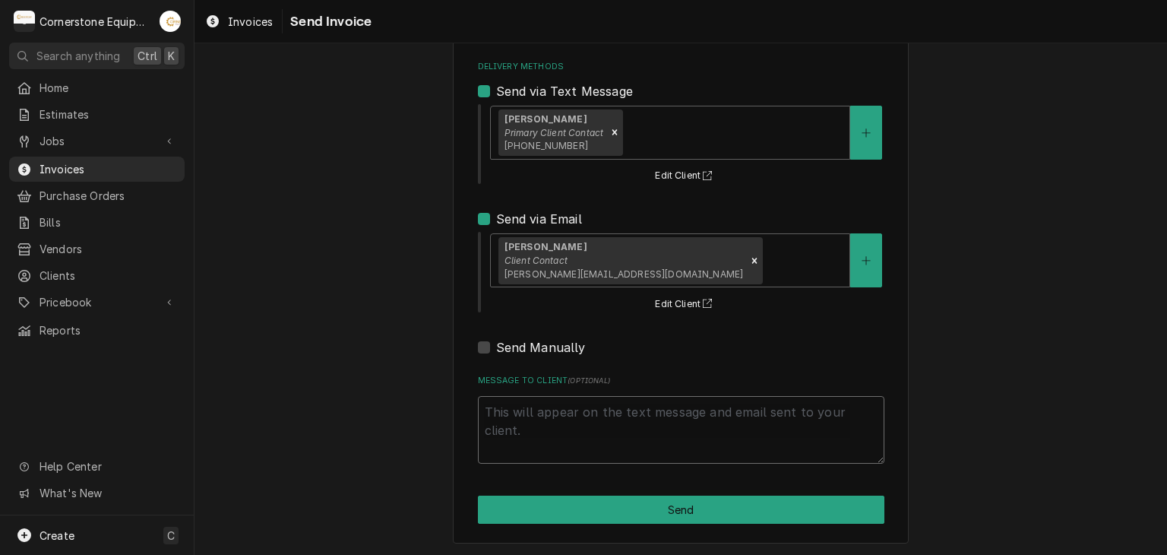
click at [642, 410] on textarea "Message to Client ( optional )" at bounding box center [681, 430] width 406 height 68
type textarea "x"
type textarea "T"
type textarea "x"
type textarea "Th"
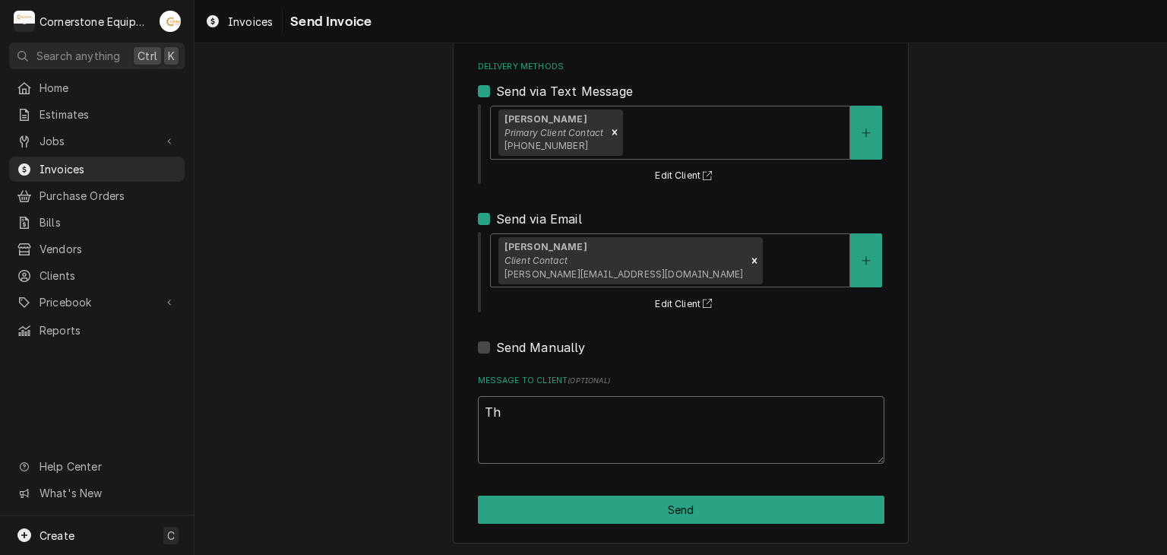
type textarea "x"
type textarea "Tha"
type textarea "x"
type textarea "Than"
type textarea "x"
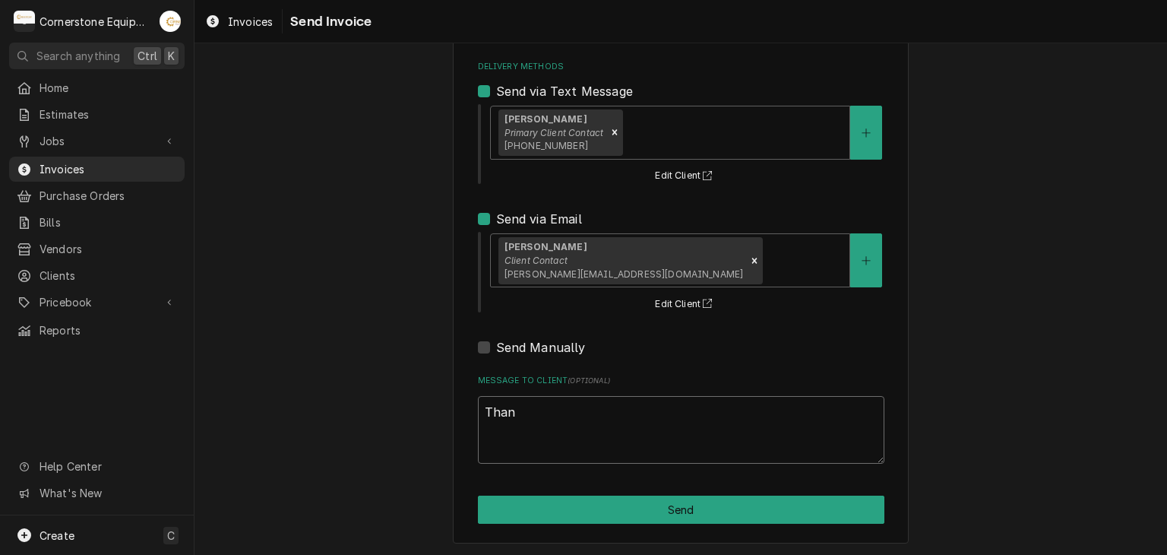
type textarea "Thank"
type textarea "x"
type textarea "Thank"
type textarea "x"
type textarea "Thank y"
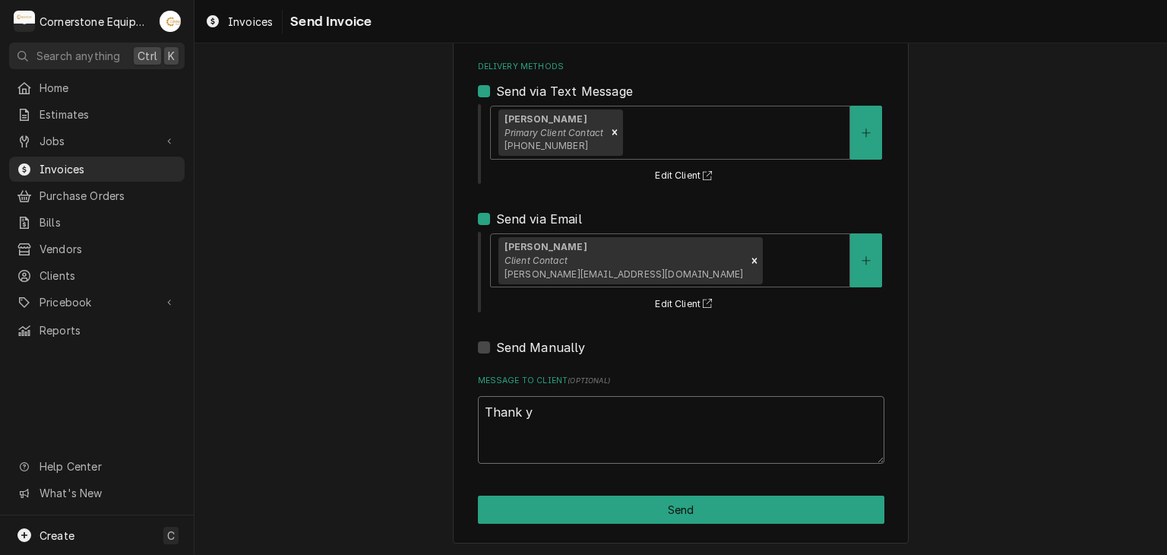
type textarea "x"
type textarea "Thank yo"
type textarea "x"
type textarea "Thank you"
type textarea "x"
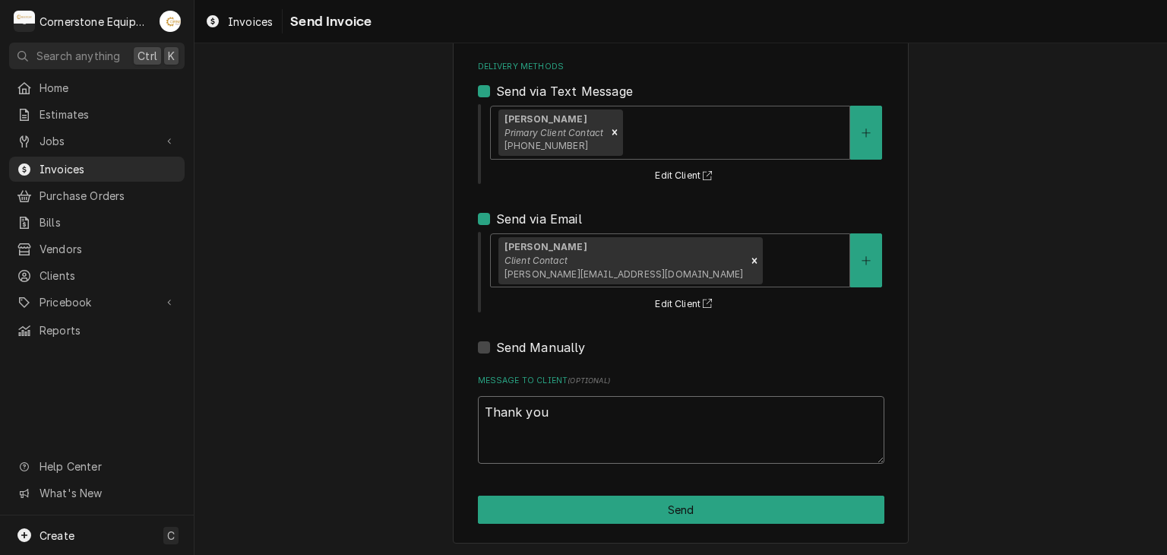
type textarea "Thank you"
type textarea "x"
type textarea "Thank you f"
type textarea "x"
type textarea "Thank you fr"
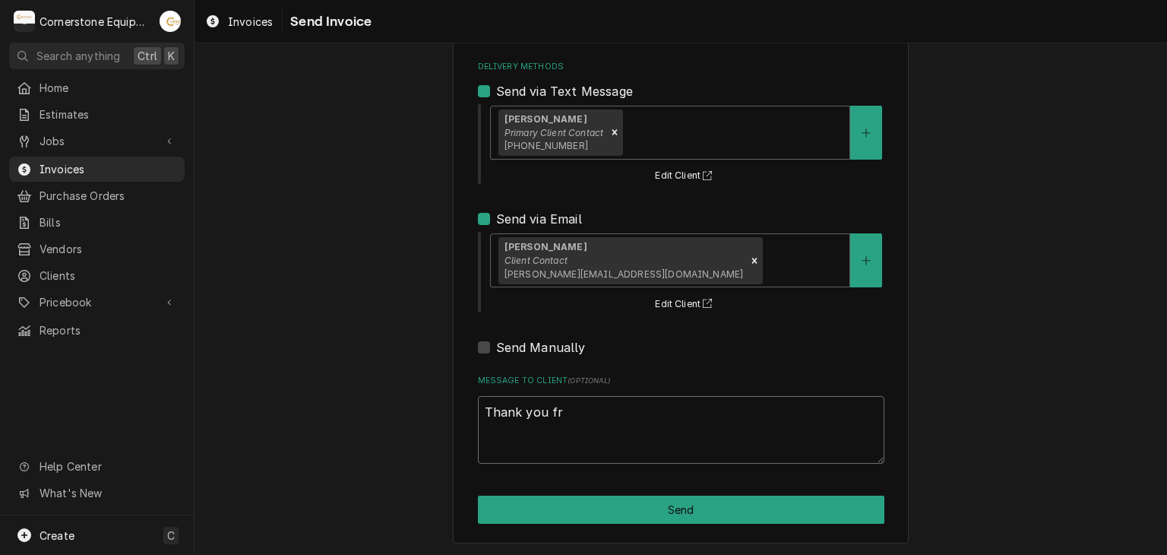
type textarea "x"
type textarea "Thank you f"
type textarea "x"
type textarea "Thank you fr"
type textarea "x"
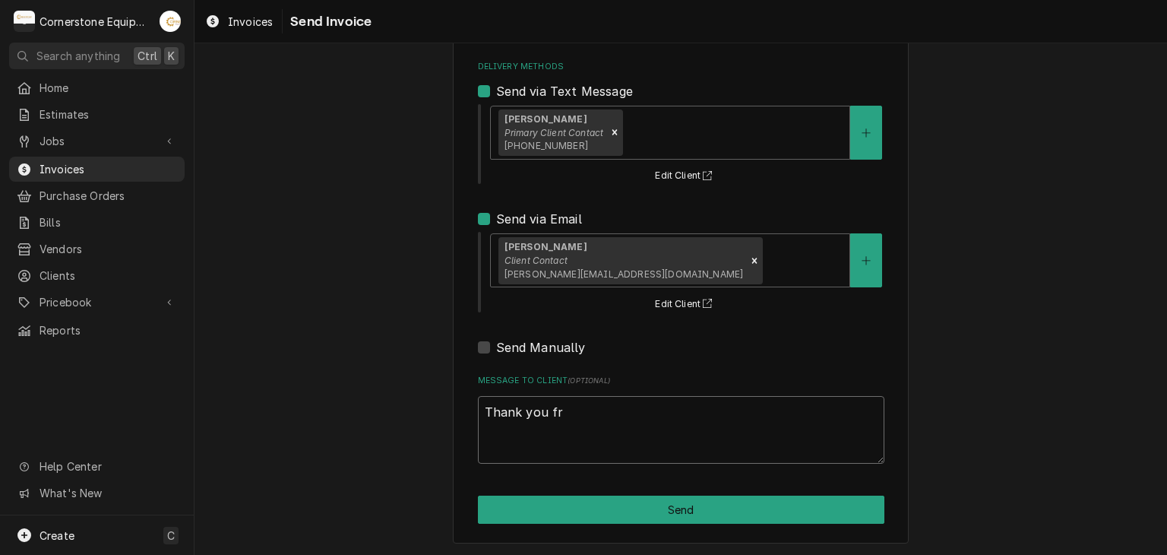
type textarea "Thank you f"
type textarea "x"
type textarea "Thank you fo"
type textarea "x"
type textarea "Thank you for"
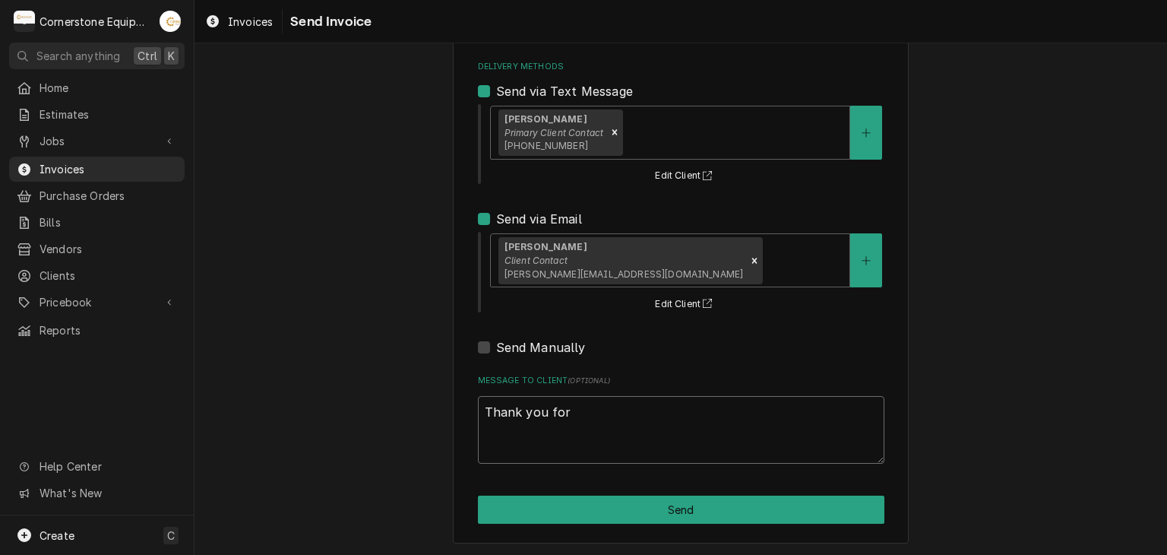
type textarea "x"
type textarea "Thank you for"
type textarea "x"
type textarea "Thank you for t"
type textarea "x"
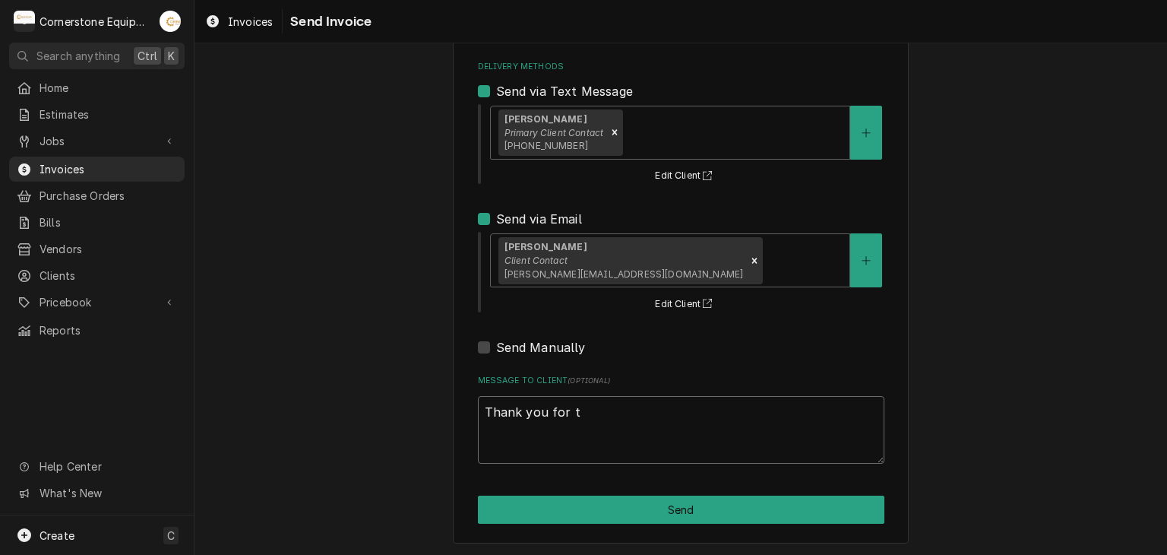
type textarea "Thank you for th"
type textarea "x"
type textarea "Thank you for the"
type textarea "x"
type textarea "Thank you for the"
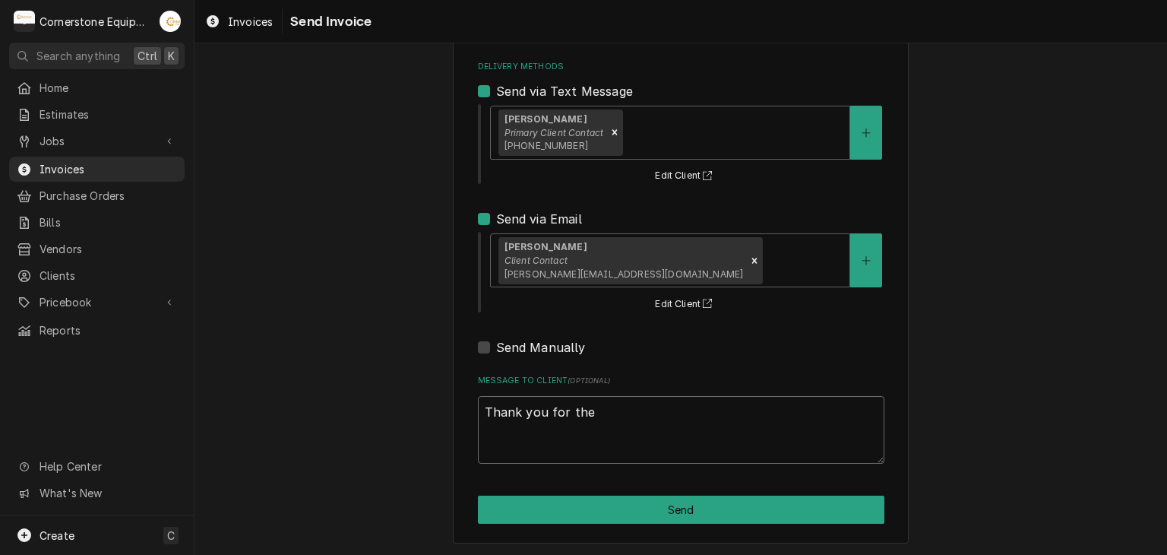
type textarea "x"
type textarea "Thank you for the o"
type textarea "x"
type textarea "Thank you for the op"
type textarea "x"
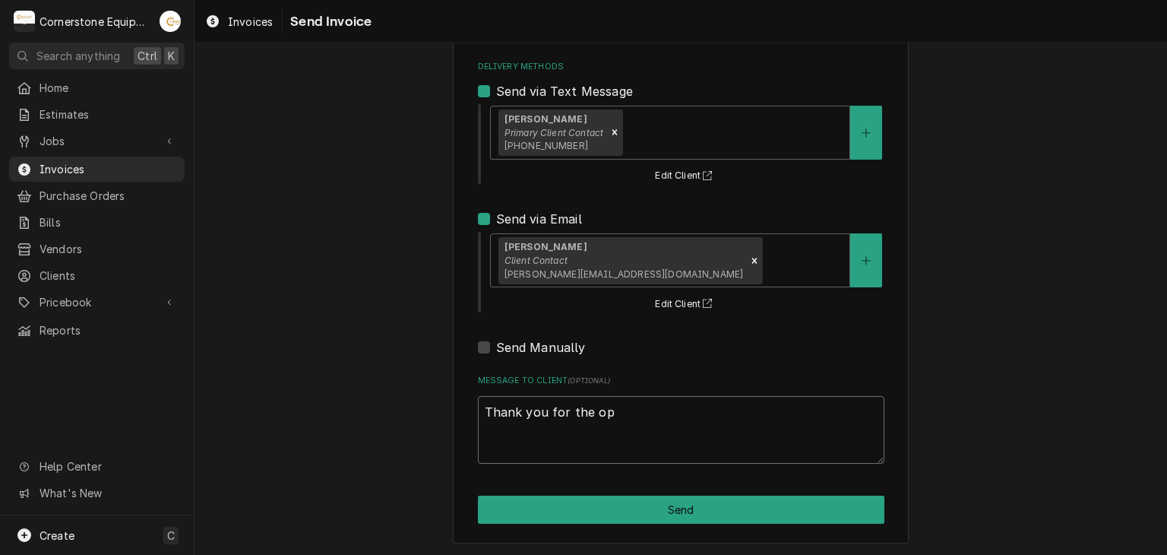
type textarea "Thank you for the opp"
type textarea "x"
type textarea "Thank you for the oppo"
type textarea "x"
type textarea "Thank you for the oppor"
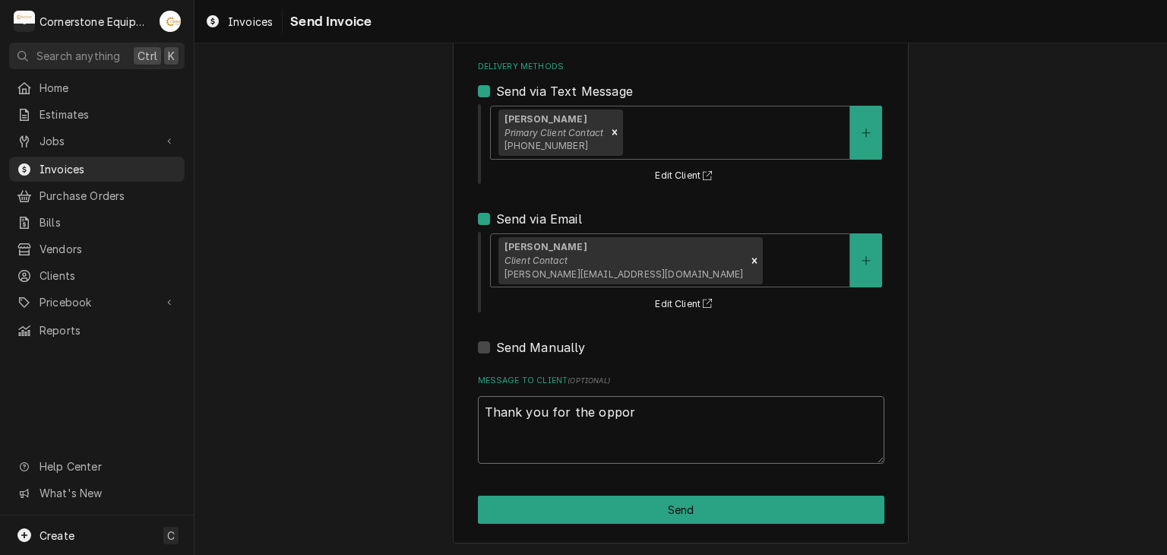
type textarea "x"
type textarea "Thank you for the opport"
type textarea "x"
type textarea "Thank you for the opportu"
type textarea "x"
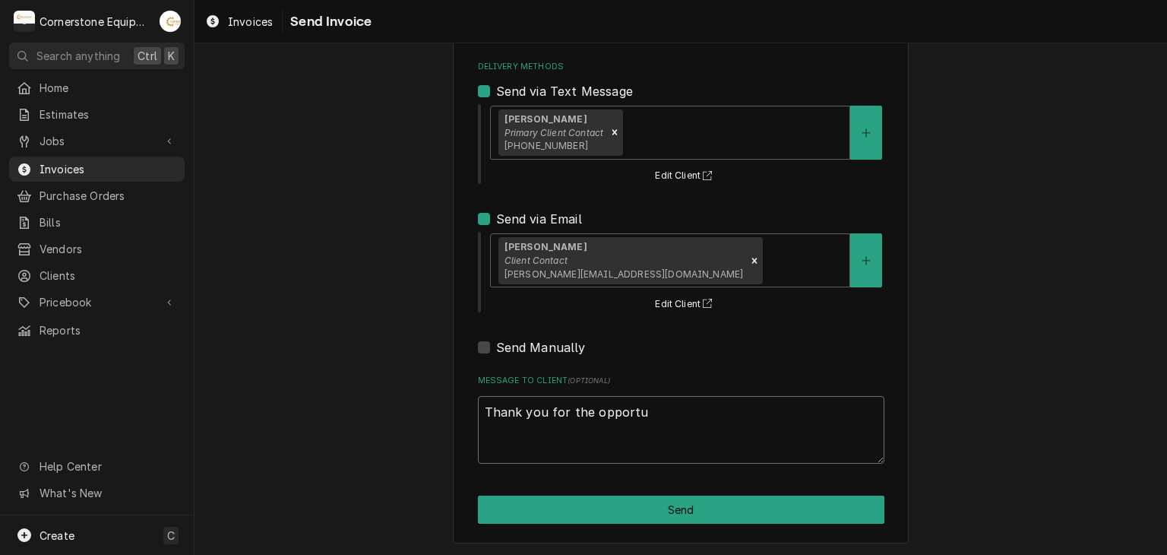
type textarea "Thank you for the opportun"
type textarea "x"
type textarea "Thank you for the opportuni"
type textarea "x"
type textarea "Thank you for the opportunit"
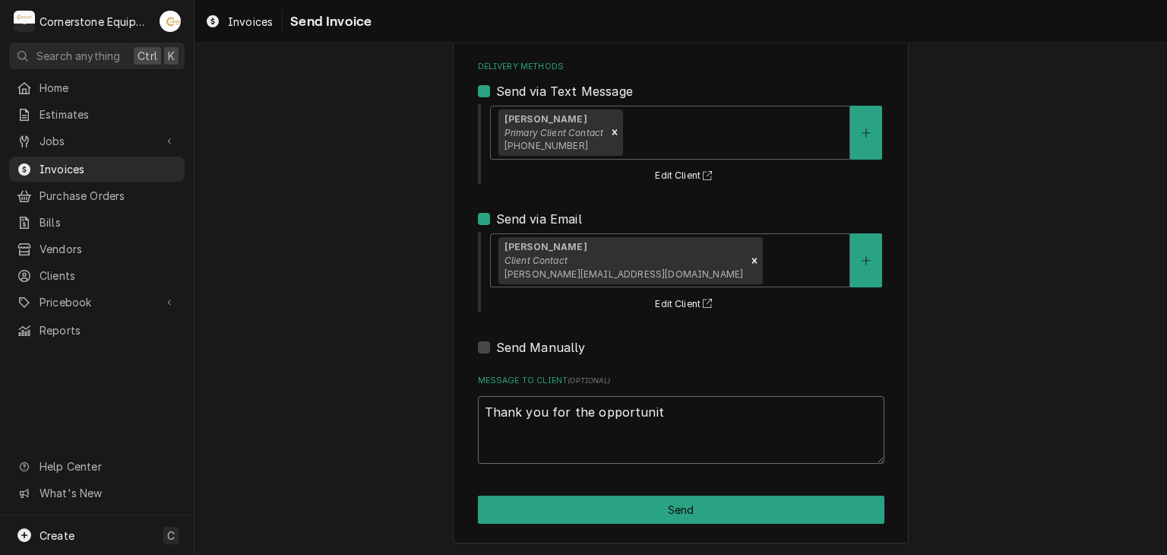
type textarea "x"
type textarea "Thank you for the opportunity"
type textarea "x"
type textarea "Thank you for the opportunity"
type textarea "x"
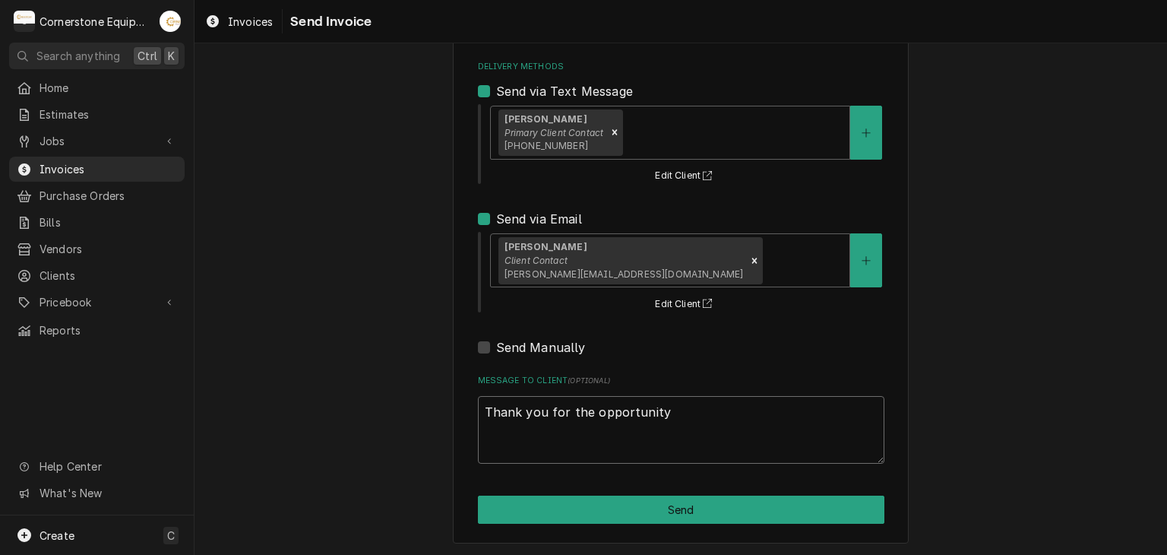
type textarea "Thank you for the opportunity t"
type textarea "x"
type textarea "Thank you for the opportunity to"
type textarea "x"
type textarea "Thank you for the opportunity to"
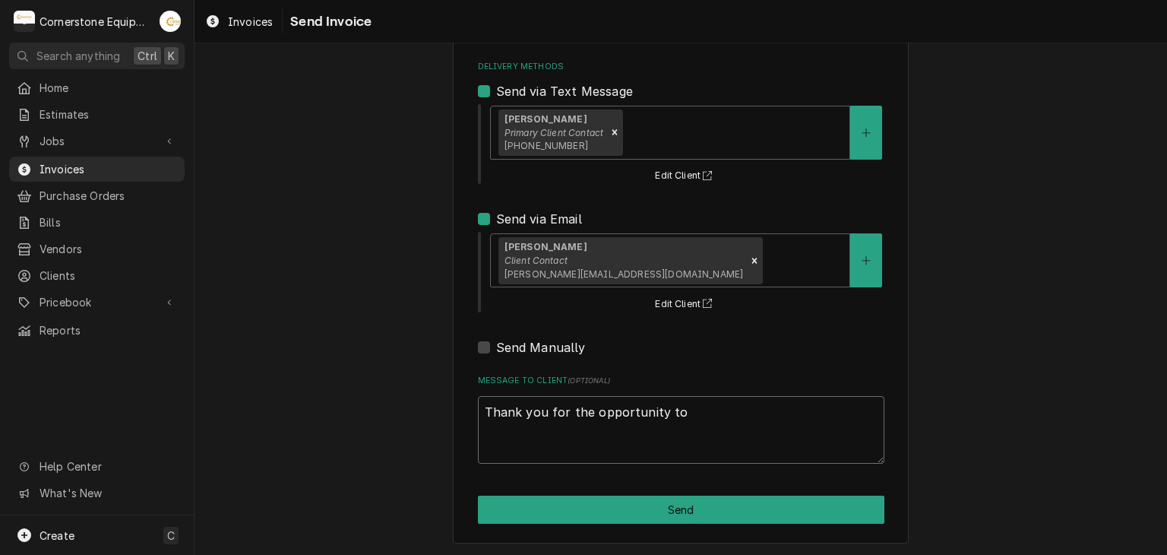
type textarea "x"
type textarea "Thank you for the opportunity to b"
type textarea "x"
type textarea "Thank you for the opportunity to be"
type textarea "x"
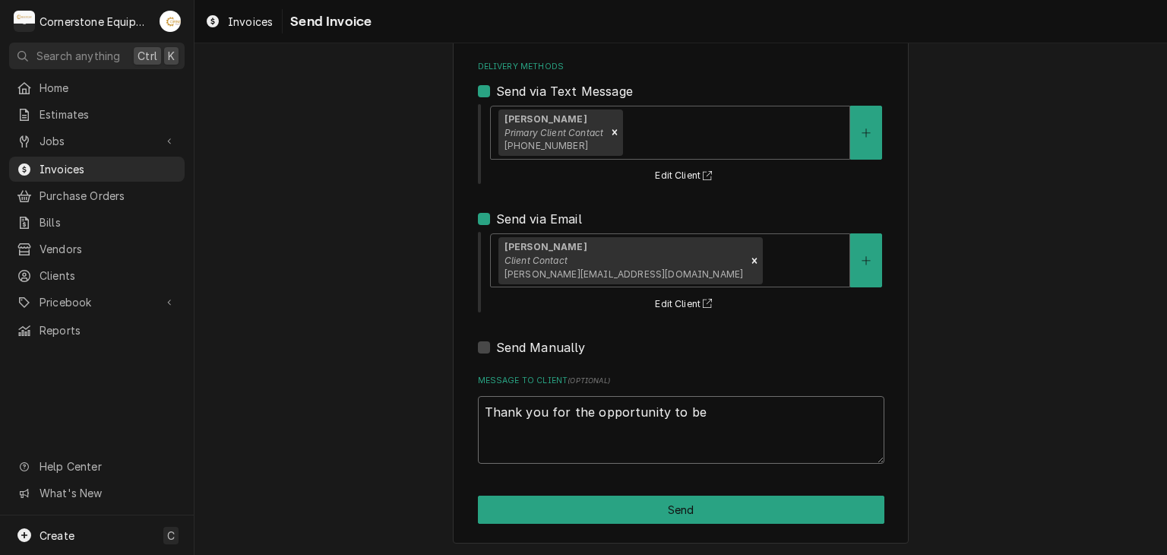
type textarea "Thank you for the opportunity to be"
type textarea "x"
type textarea "Thank you for the opportunity to be o"
type textarea "x"
type textarea "Thank you for the opportunity to be of"
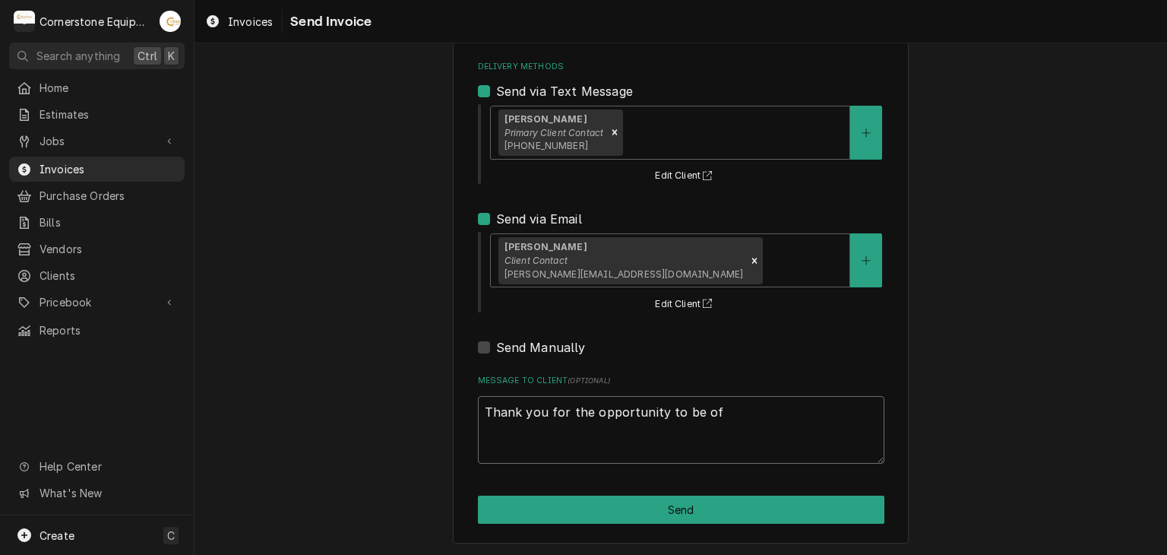
type textarea "x"
type textarea "Thank you for the opportunity to be of"
type textarea "x"
type textarea "Thank you for the opportunity to be of s"
type textarea "x"
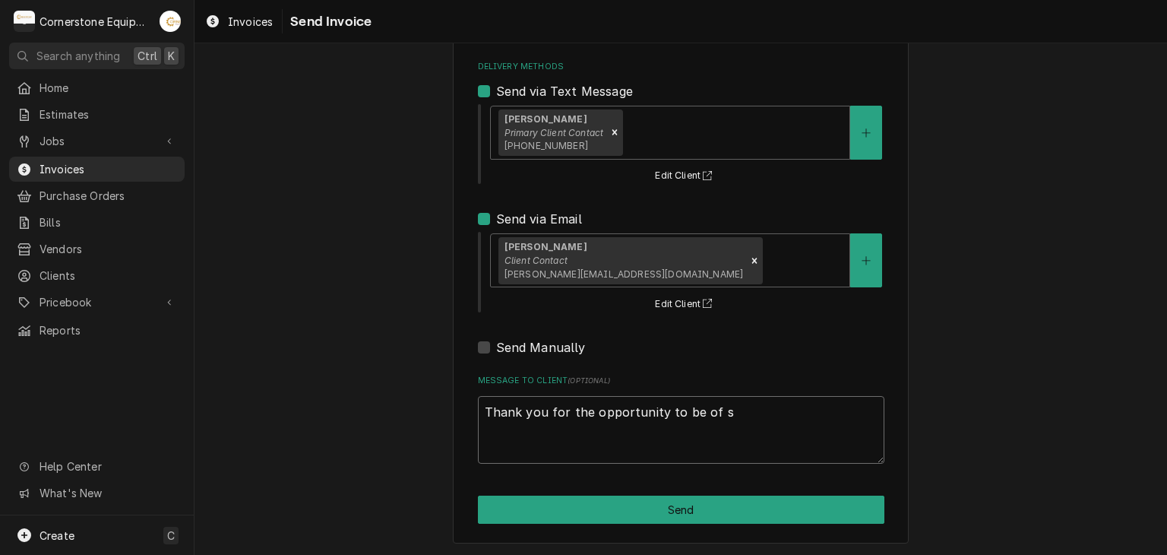
type textarea "Thank you for the opportunity to be of se"
type textarea "x"
type textarea "Thank you for the opportunity to be of ser"
type textarea "x"
type textarea "Thank you for the opportunity to be of serv"
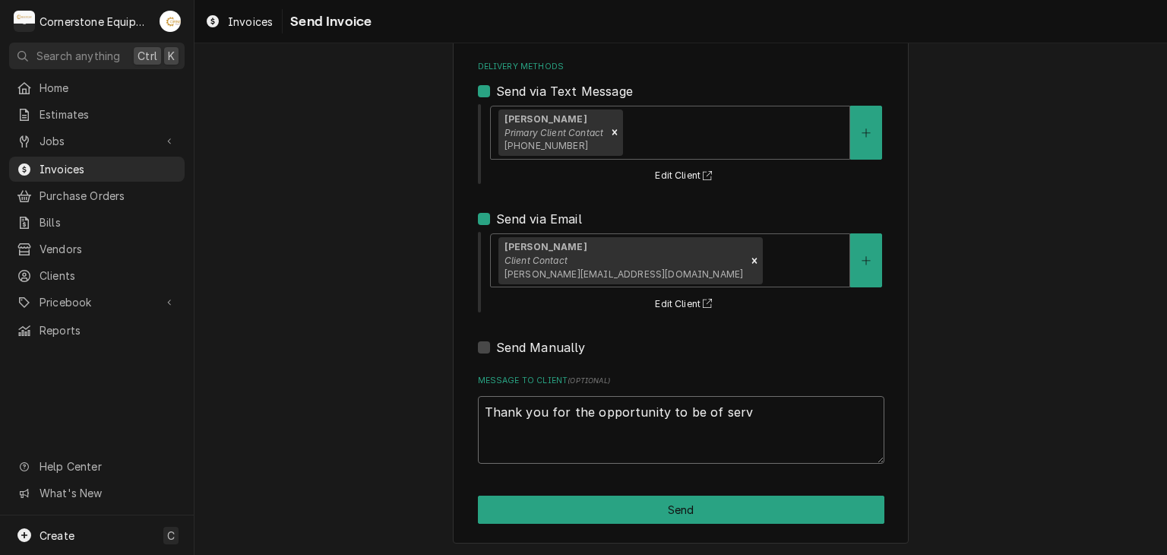
type textarea "x"
type textarea "Thank you for the opportunity to be of servi"
type textarea "x"
type textarea "Thank you for the opportunity to be of servic"
type textarea "x"
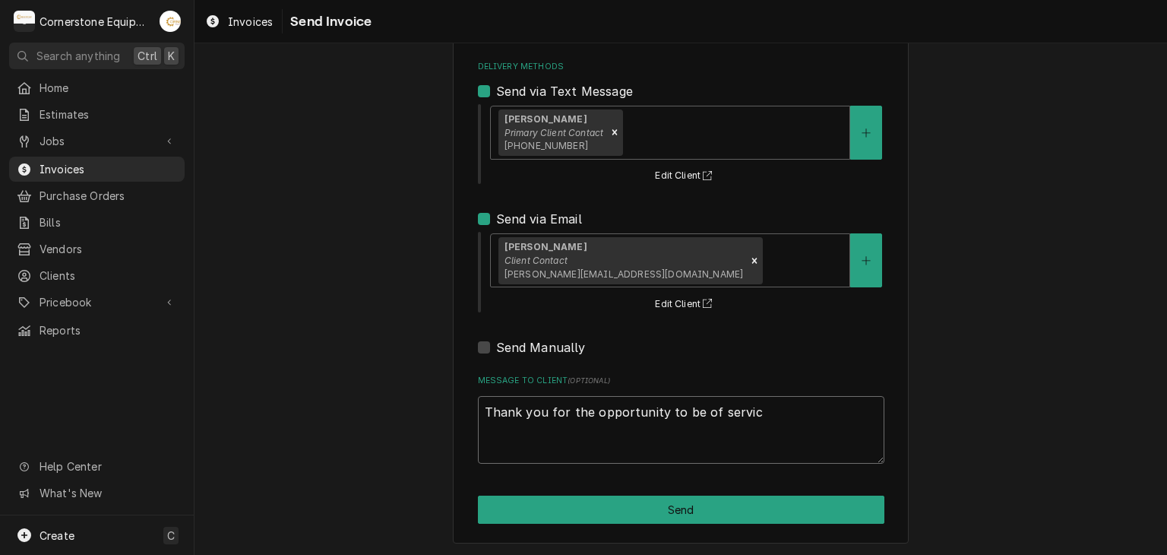
type textarea "Thank you for the opportunity to be of service"
type textarea "x"
click at [641, 410] on textarea "Thank you for the opportunity to be of service!" at bounding box center [681, 430] width 406 height 68
type textarea "Thank you for the opportunity to be of service!"
click at [785, 462] on div "Please provide the following information to send this invoice to your client. I…" at bounding box center [681, 230] width 456 height 625
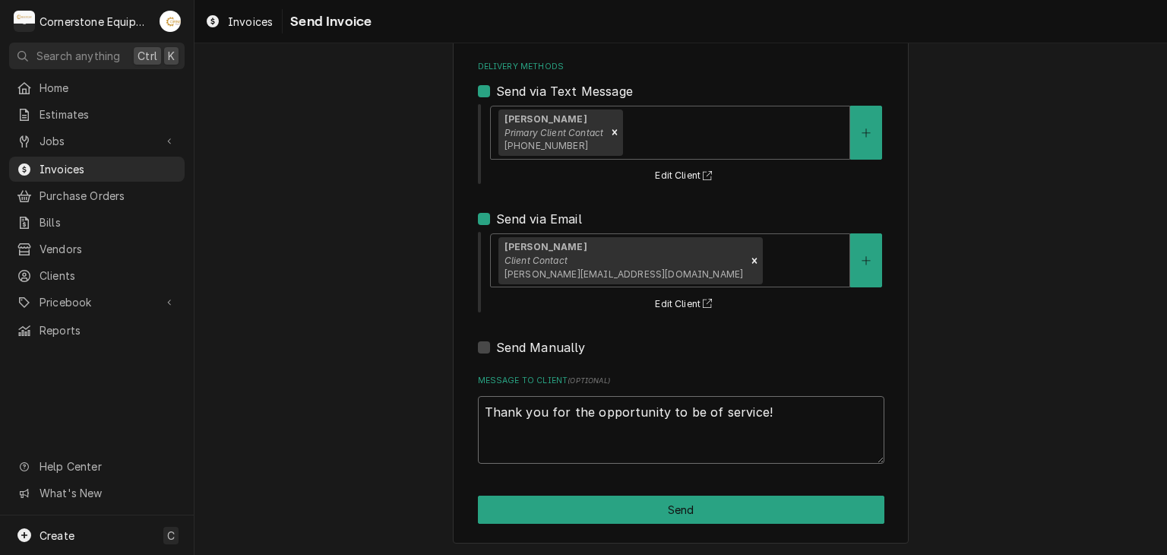
click at [794, 431] on textarea "Thank you for the opportunity to be of service!" at bounding box center [681, 430] width 406 height 68
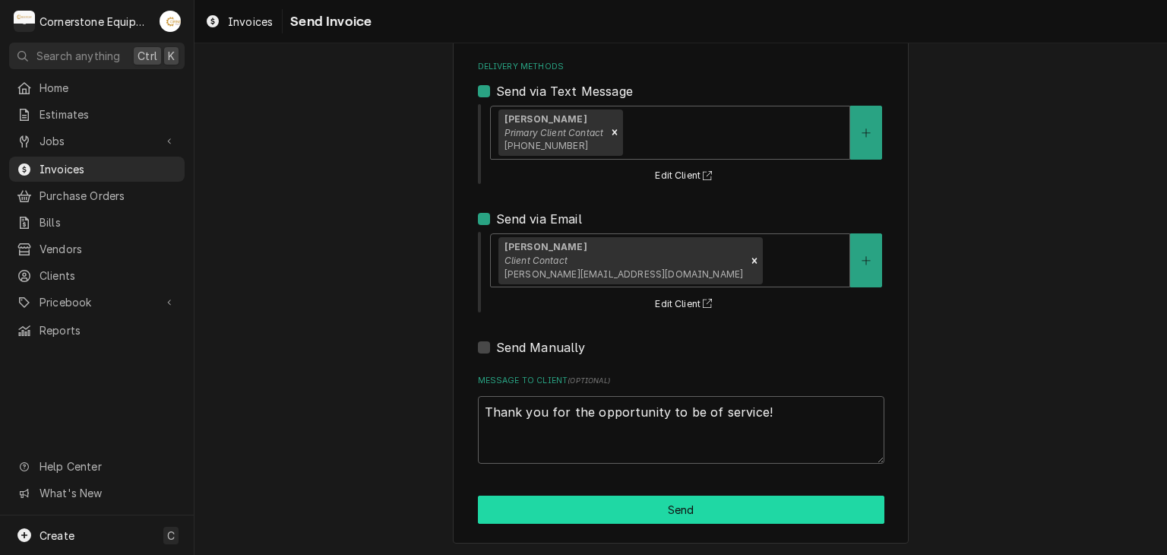
click at [675, 514] on button "Send" at bounding box center [681, 509] width 406 height 28
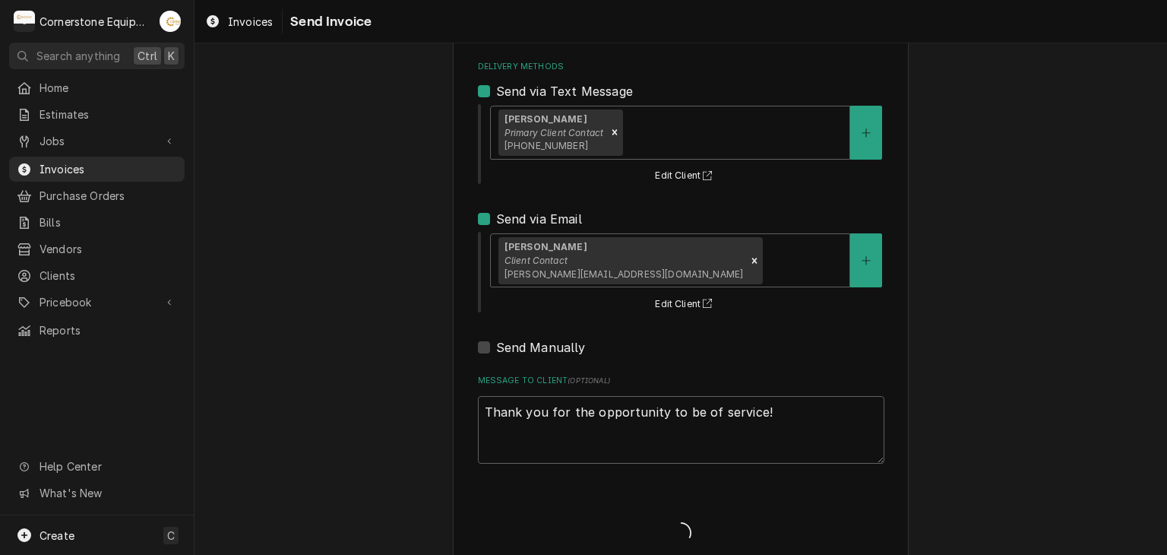
type textarea "x"
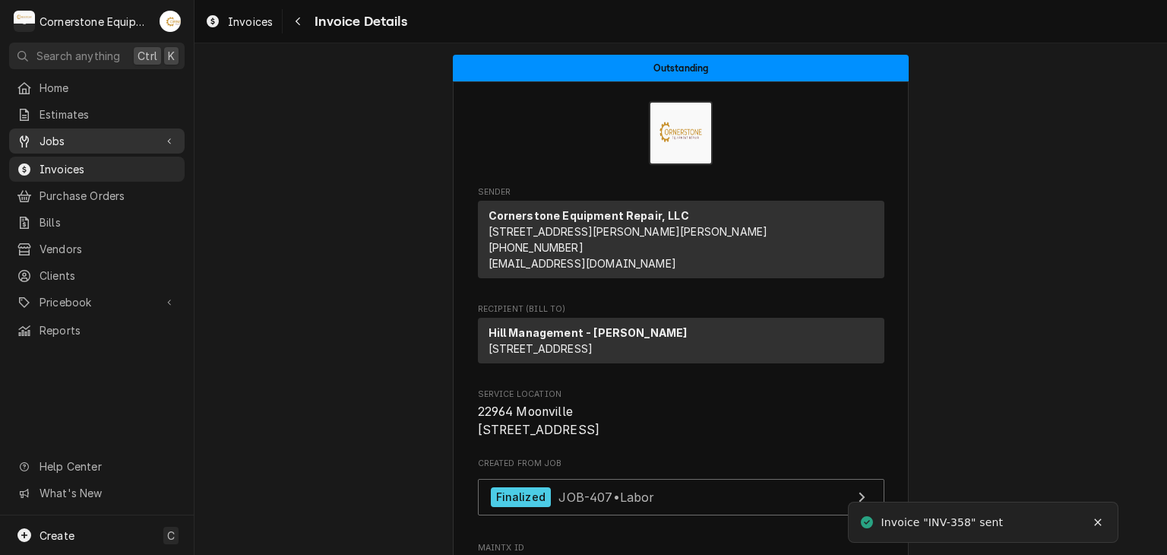
click at [49, 138] on span "Jobs" at bounding box center [97, 141] width 115 height 16
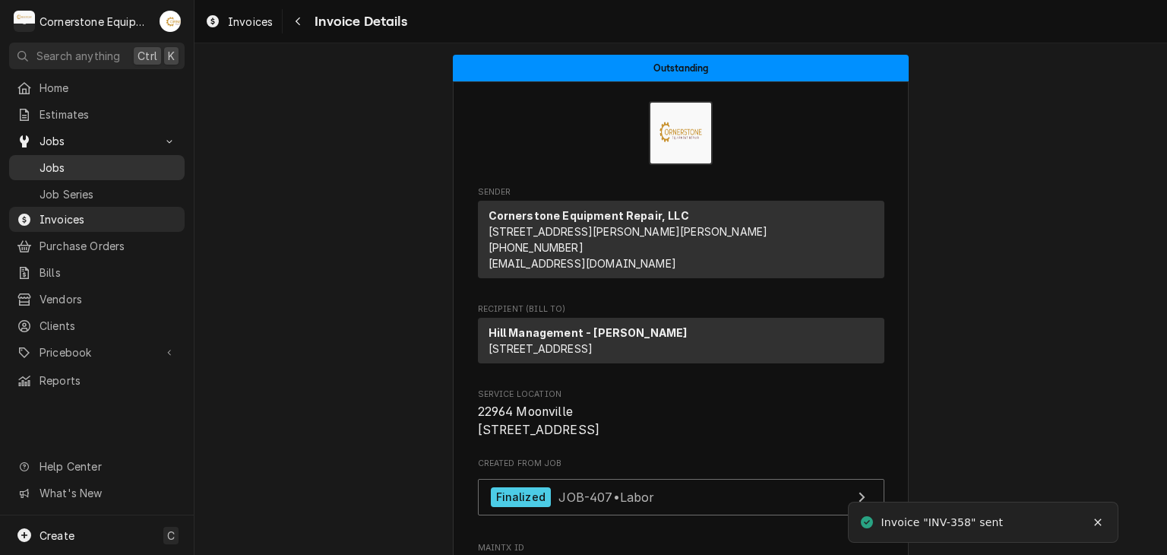
click at [56, 160] on span "Jobs" at bounding box center [108, 168] width 137 height 16
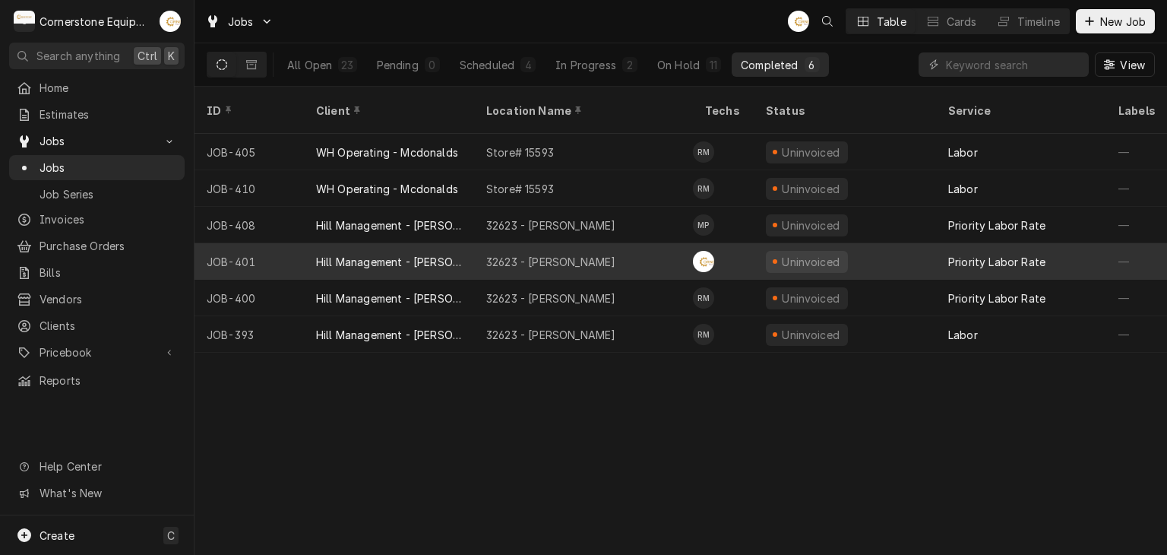
click at [724, 243] on td "AB" at bounding box center [723, 261] width 61 height 36
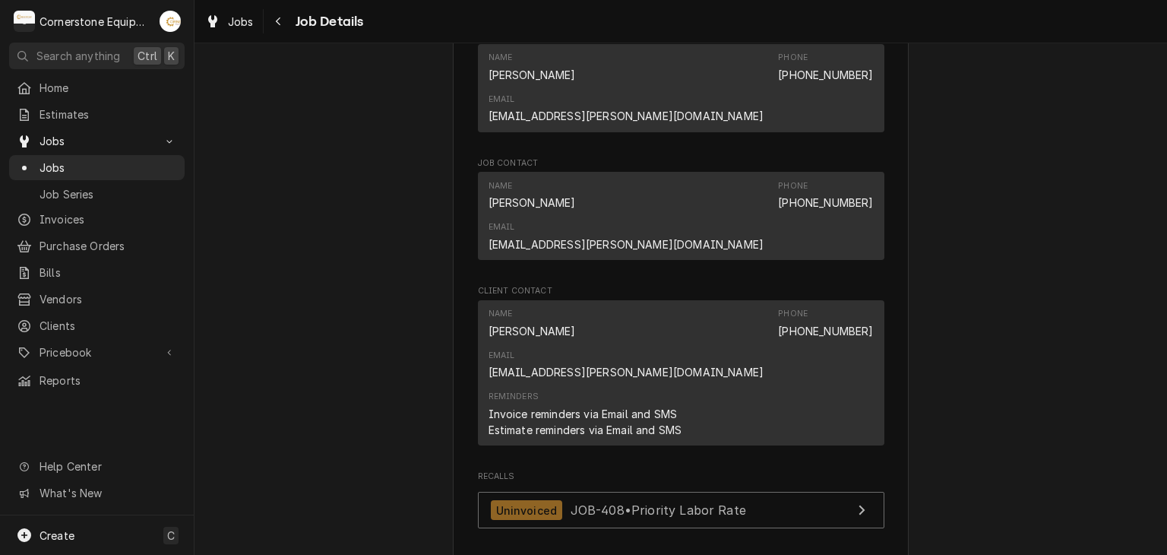
scroll to position [1215, 0]
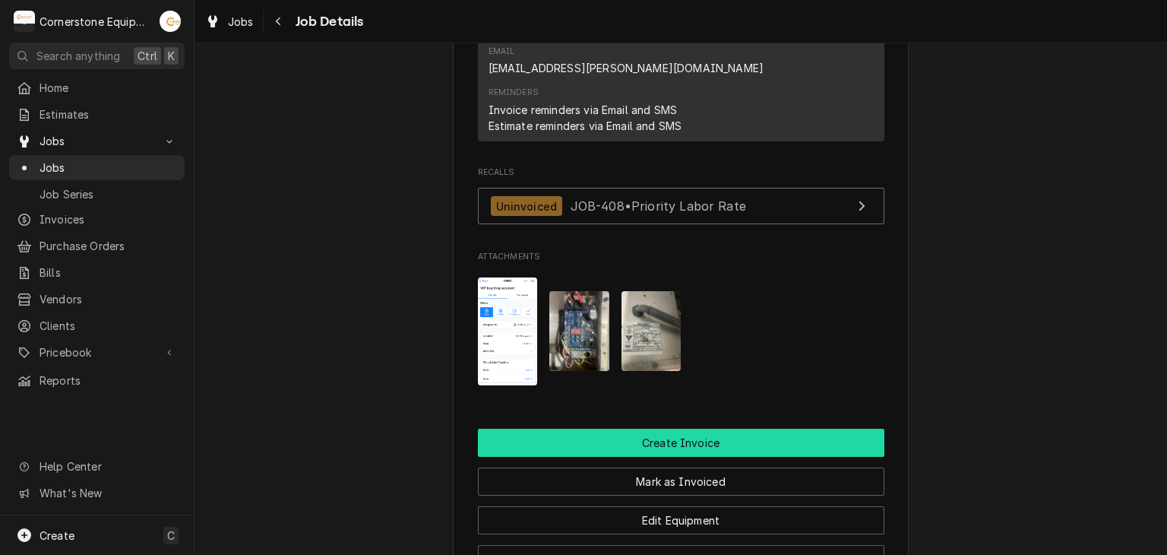
click at [564, 428] on button "Create Invoice" at bounding box center [681, 442] width 406 height 28
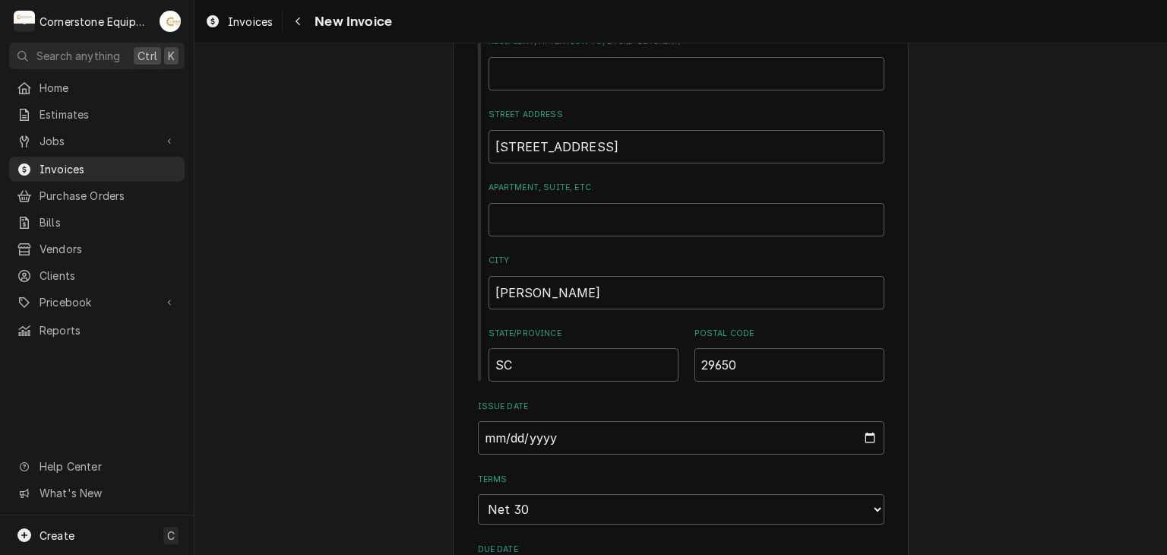
scroll to position [912, 0]
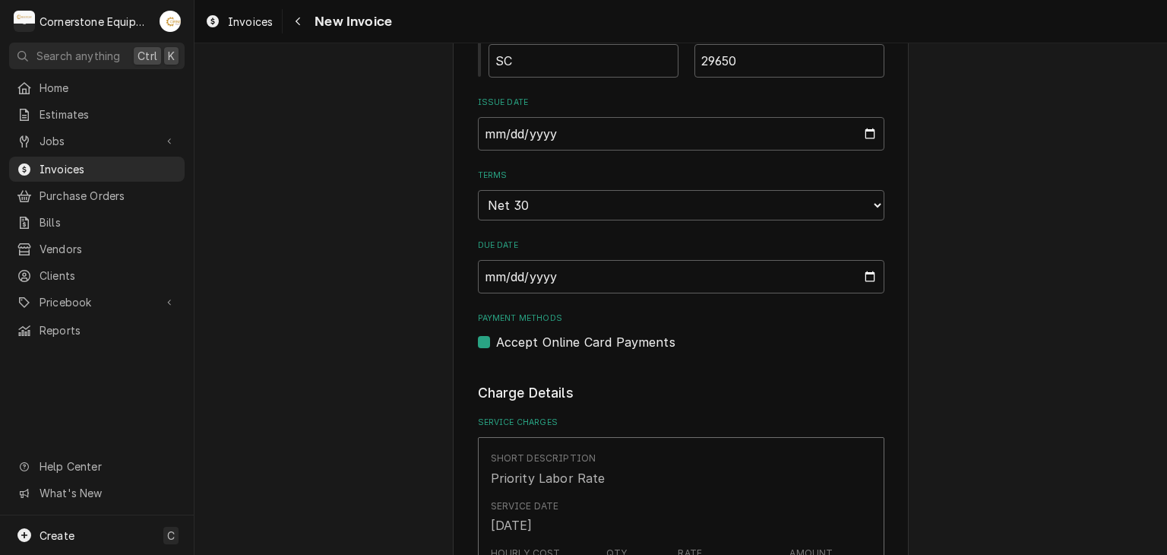
click at [533, 344] on label "Accept Online Card Payments" at bounding box center [585, 342] width 179 height 18
click at [533, 344] on input "Payment Methods" at bounding box center [699, 349] width 406 height 33
checkbox input "false"
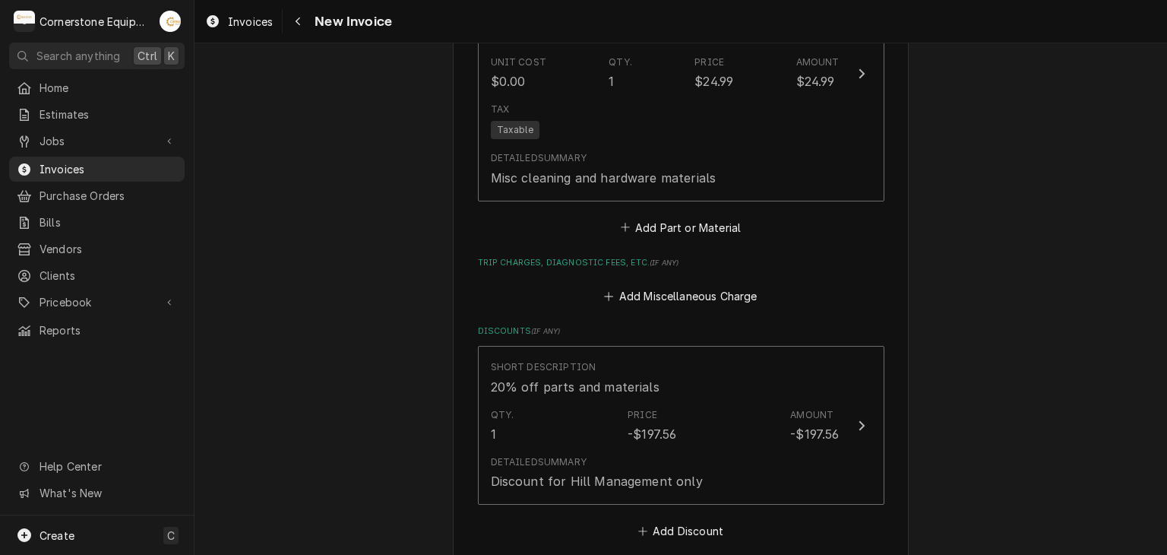
scroll to position [2445, 0]
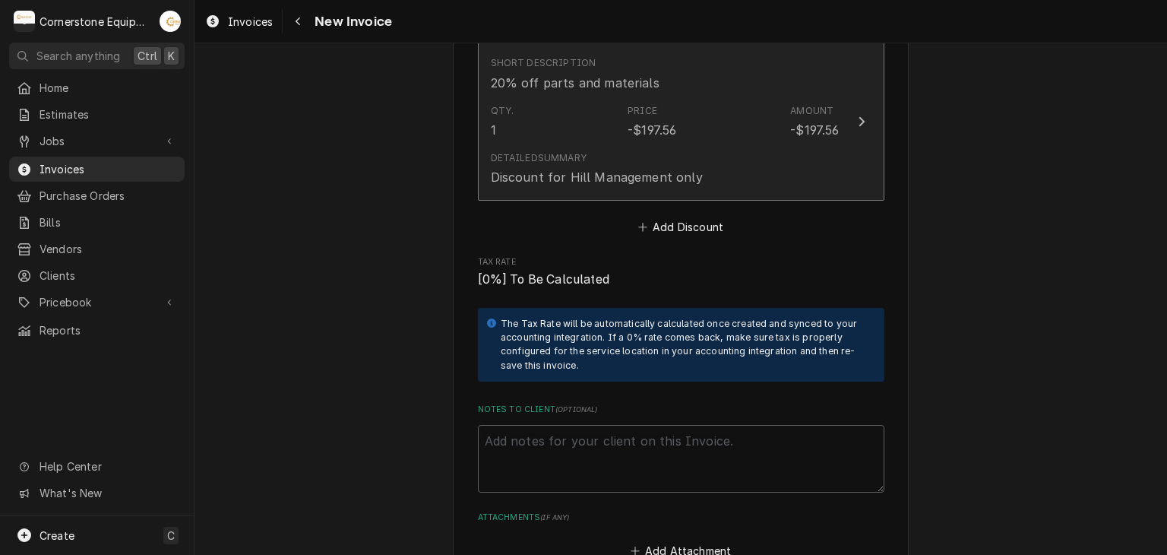
click at [814, 145] on div "Detailed Summary Discount for Hill Management only" at bounding box center [665, 168] width 349 height 47
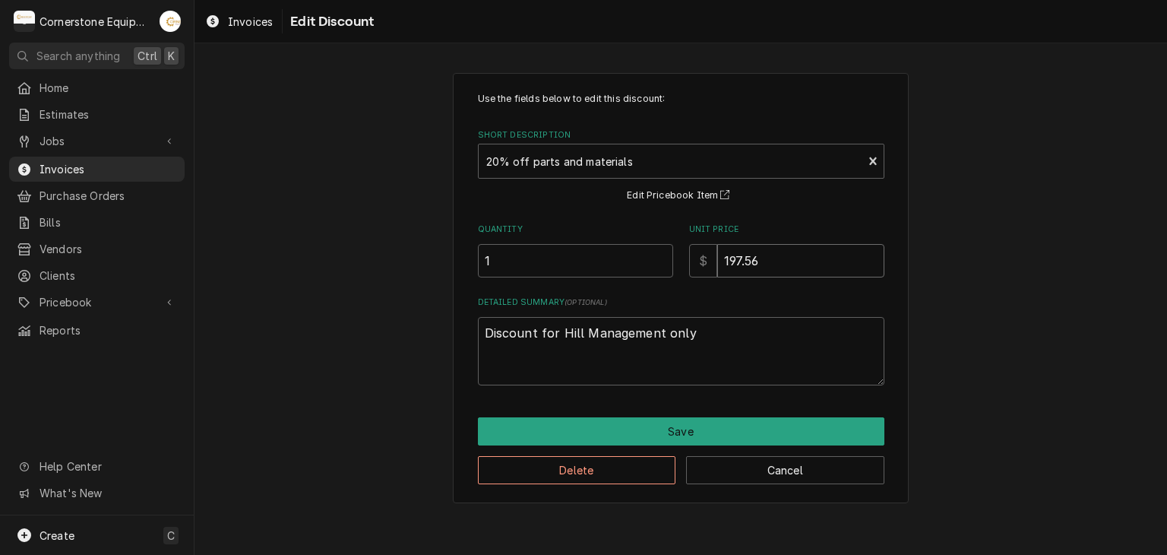
click at [794, 255] on input "197.56" at bounding box center [800, 260] width 167 height 33
type textarea "x"
type input "197.5"
type textarea "x"
type input "197"
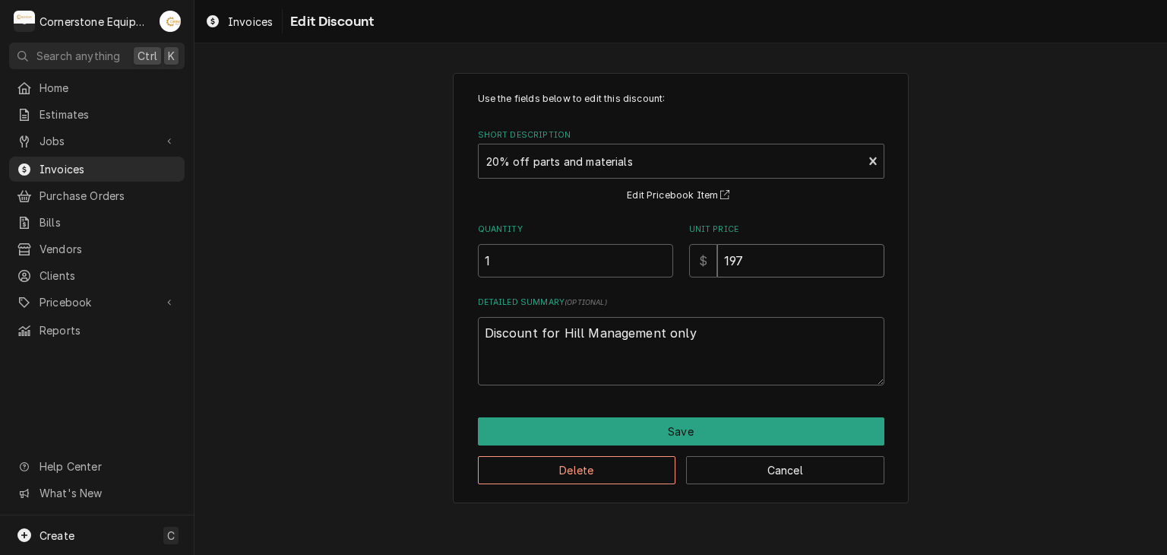
type textarea "x"
type input "197.4"
type textarea "x"
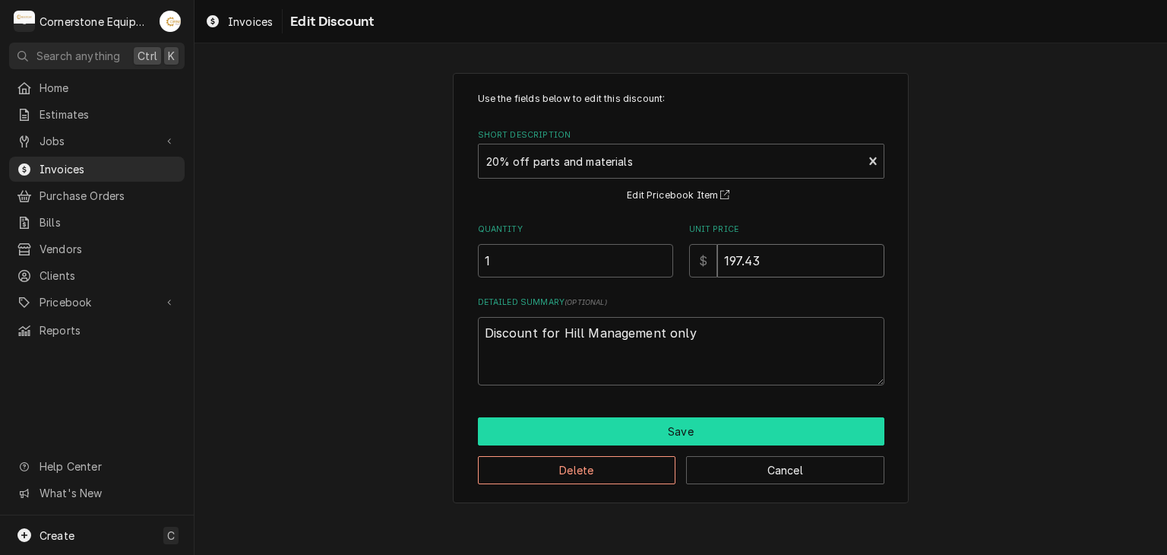
type input "197.43"
click at [611, 420] on button "Save" at bounding box center [681, 431] width 406 height 28
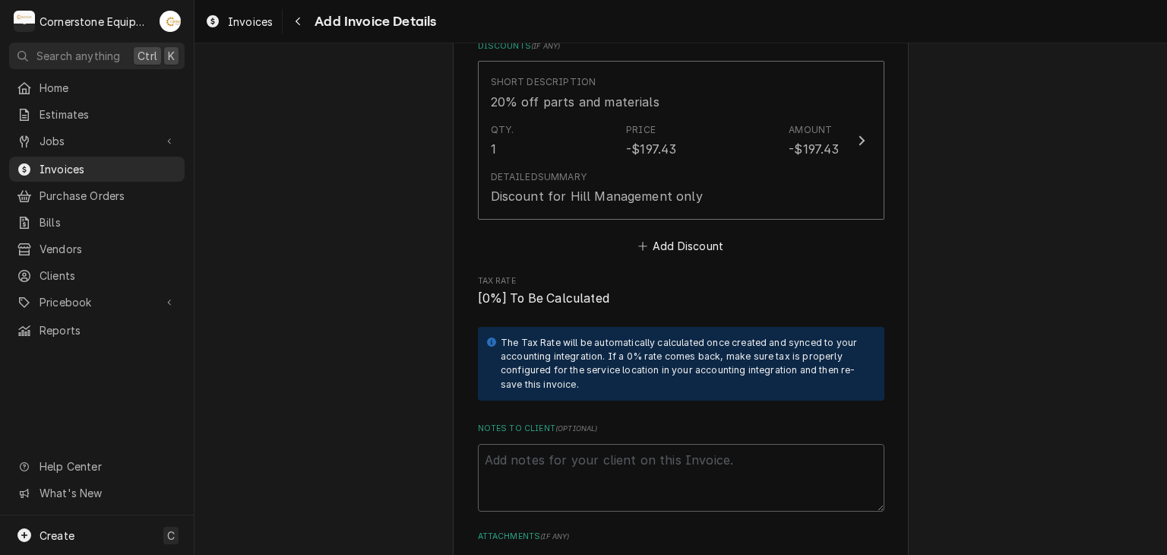
scroll to position [2729, 0]
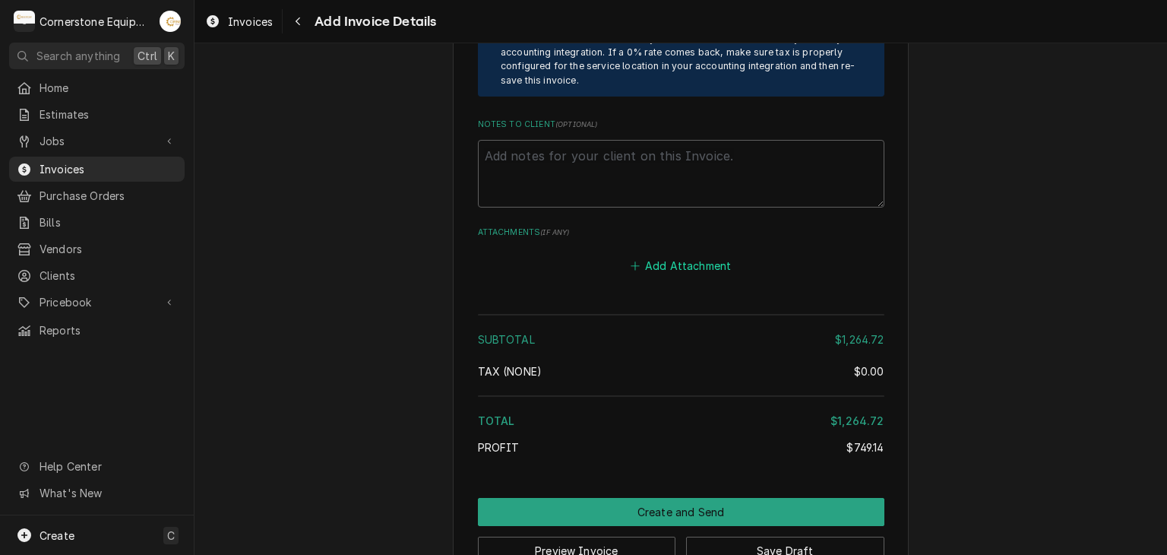
click at [658, 255] on button "Add Attachment" at bounding box center [680, 265] width 106 height 21
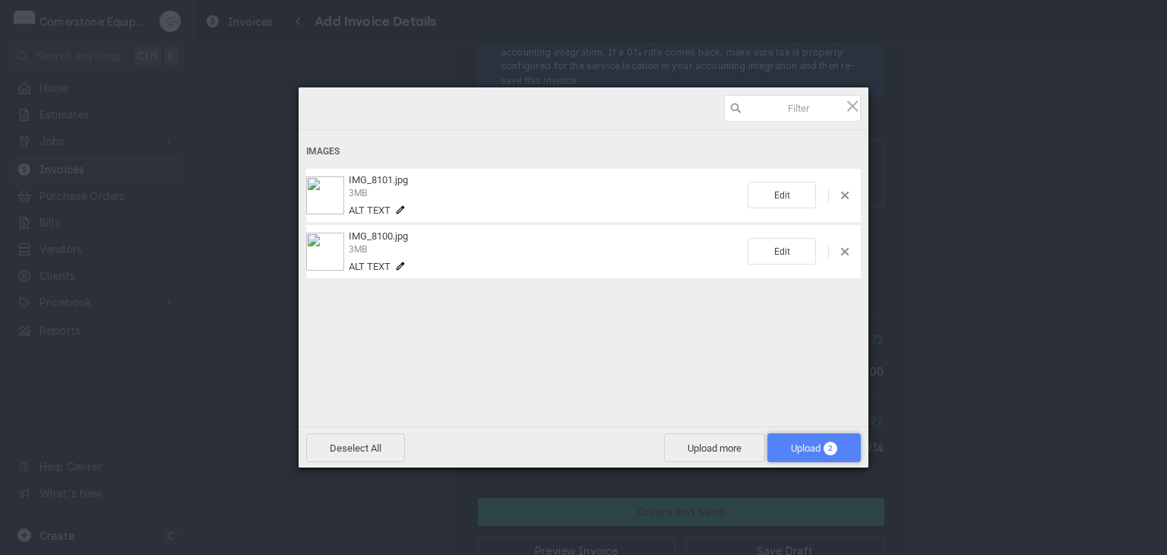
click at [790, 436] on span "Upload 2" at bounding box center [813, 447] width 93 height 29
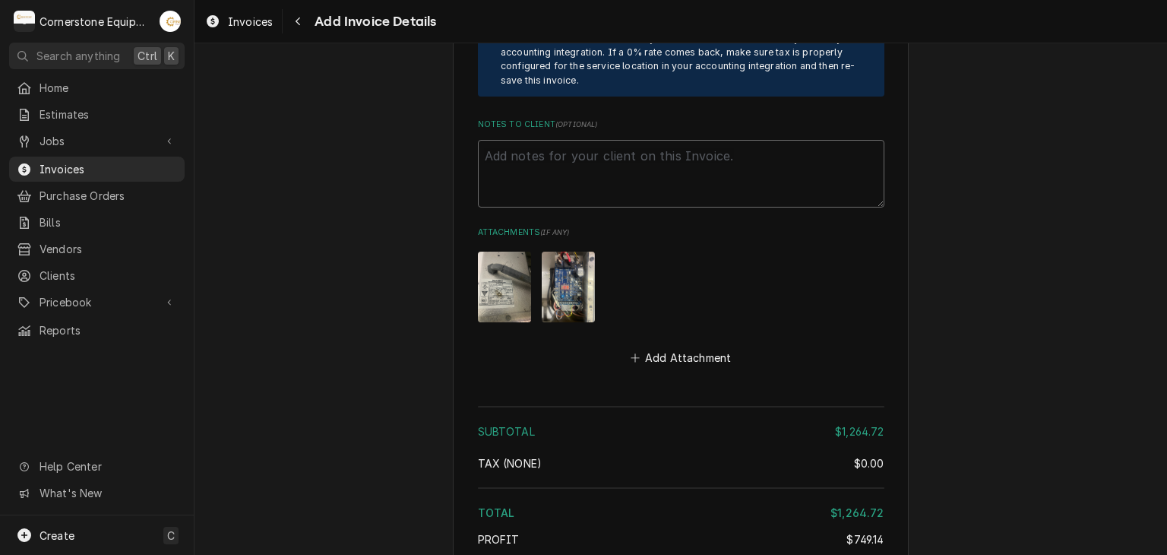
click at [496, 151] on textarea "Notes to Client ( optional )" at bounding box center [681, 174] width 406 height 68
paste textarea "INVOICE APPROVAL AND PAYMENT TERMS All invoices are due upon receipt unless oth…"
type textarea "x"
type textarea "INVOICE APPROVAL AND PAYMENT TERMS All invoices are due upon receipt unless oth…"
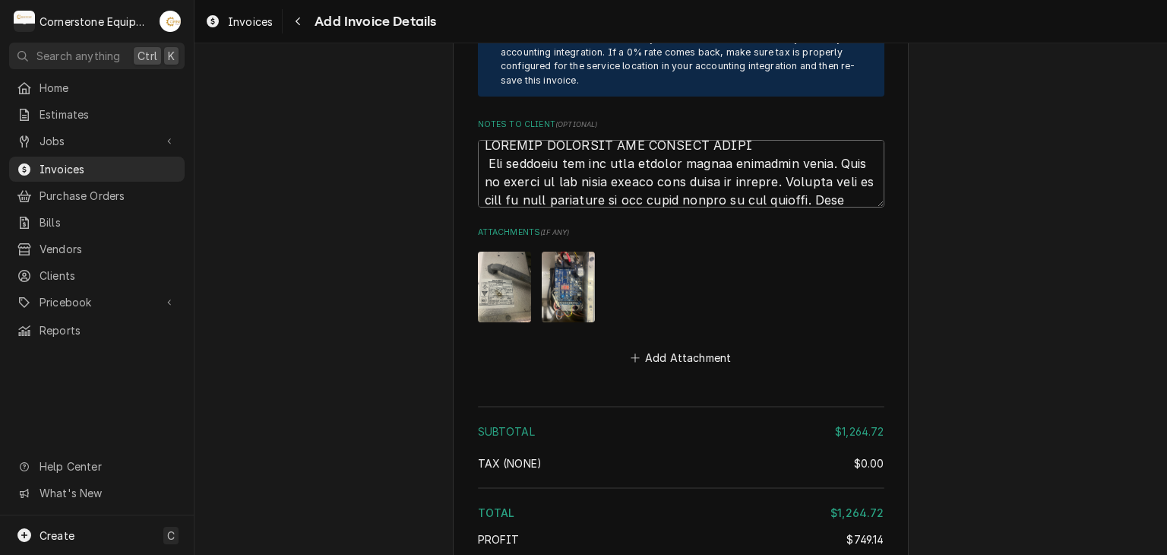
scroll to position [3015, 0]
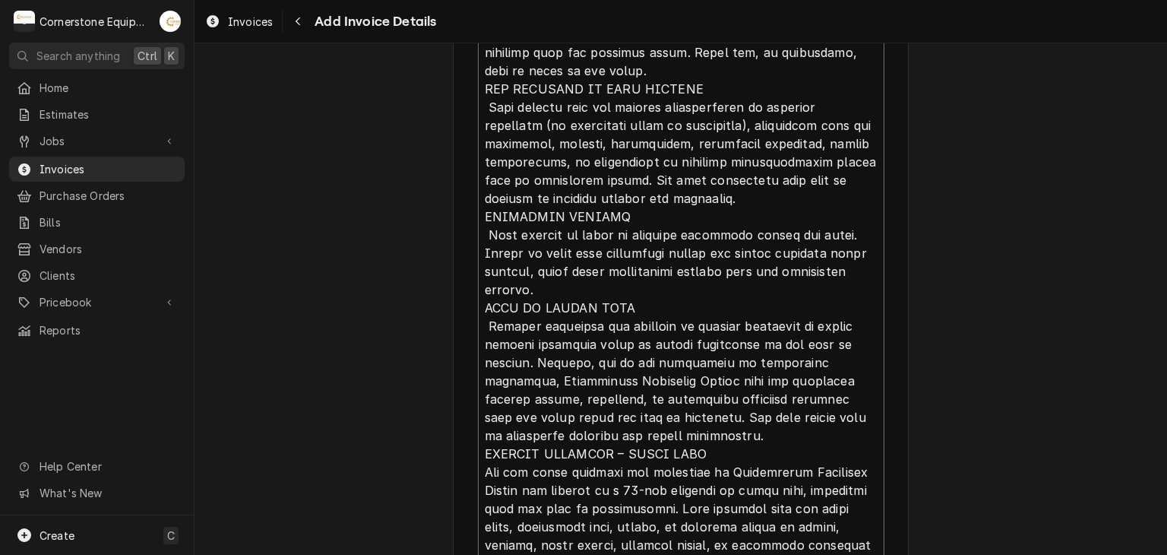
type textarea "x"
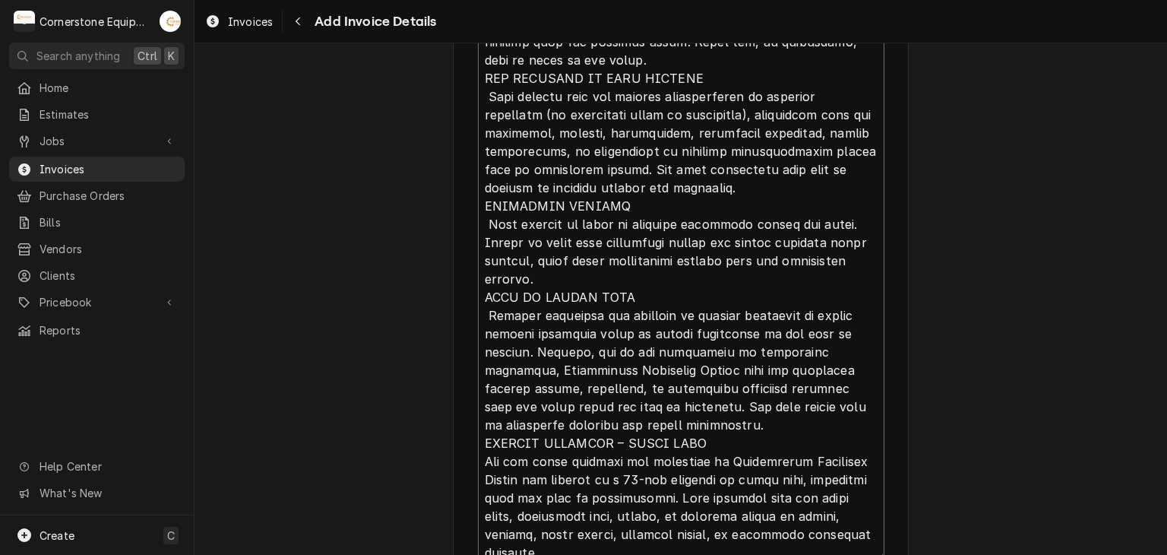
scroll to position [3027, 0]
type textarea "INVOICE APPROVAL AND PAYMENT TERMS All invoices are due upon receipt unless oth…"
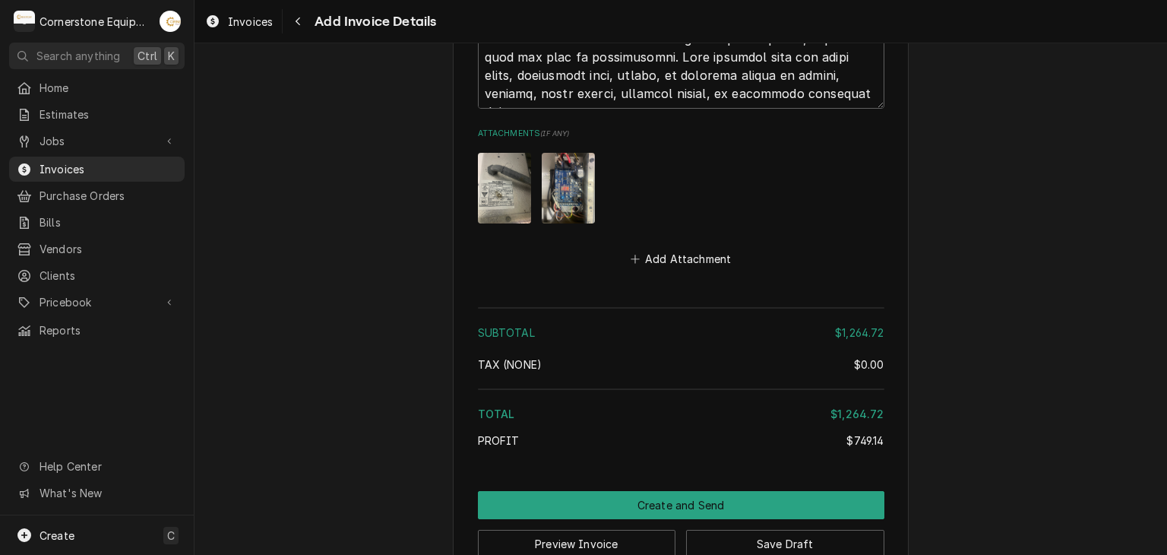
scroll to position [3479, 0]
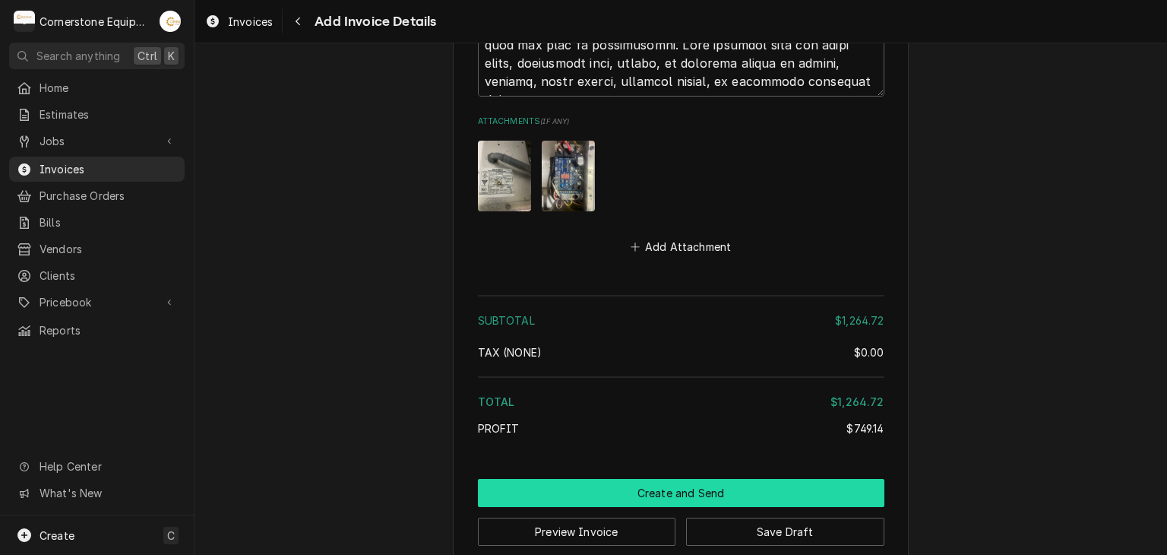
click at [661, 479] on button "Create and Send" at bounding box center [681, 493] width 406 height 28
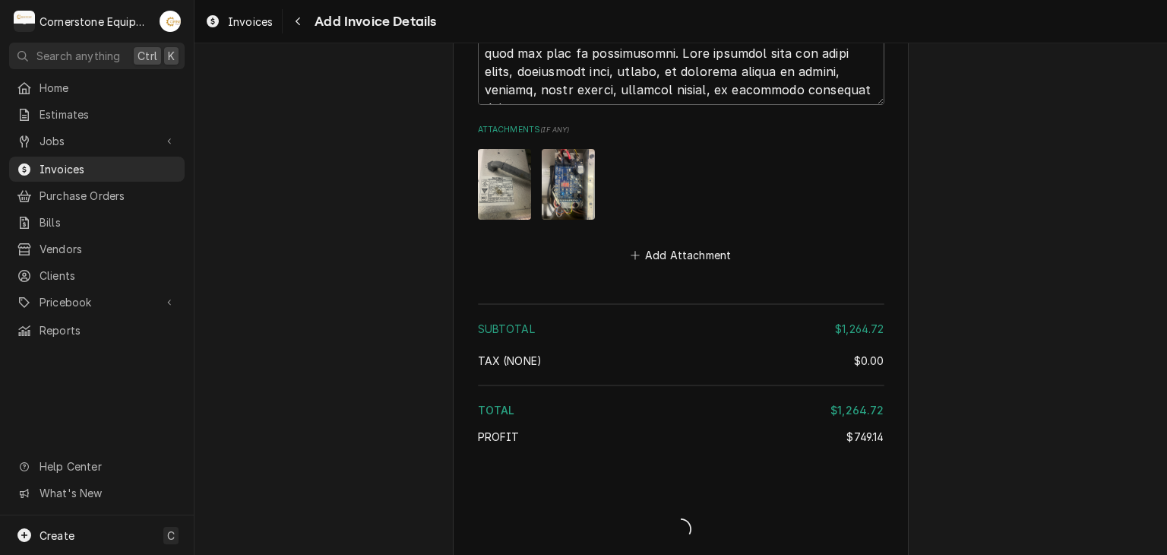
type textarea "x"
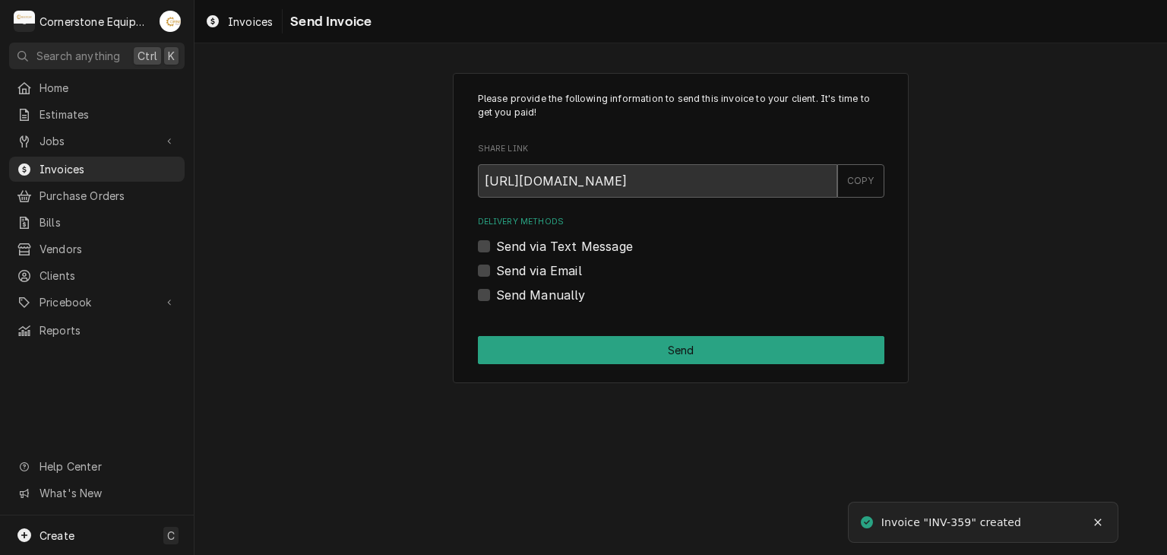
click at [554, 299] on label "Send Manually" at bounding box center [541, 295] width 90 height 18
click at [554, 299] on input "Send Manually" at bounding box center [699, 302] width 406 height 33
checkbox input "true"
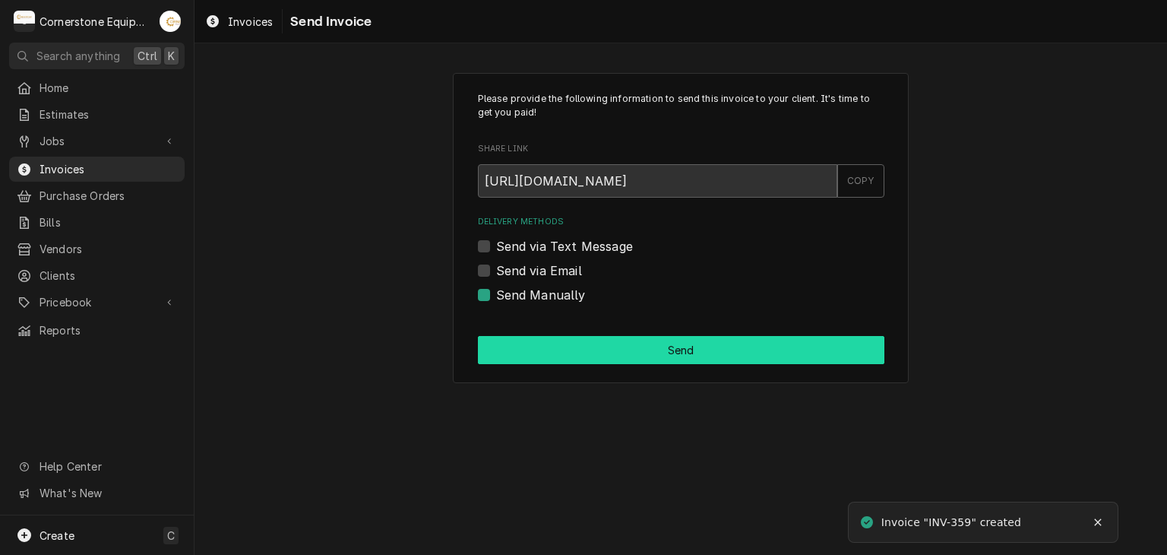
click at [623, 342] on button "Send" at bounding box center [681, 350] width 406 height 28
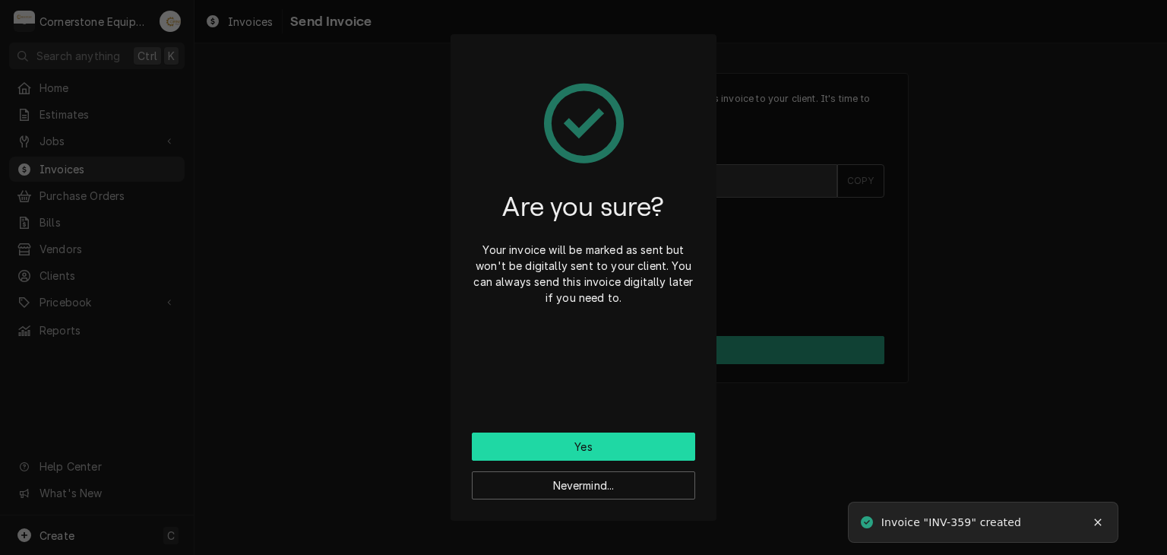
click at [526, 445] on button "Yes" at bounding box center [583, 446] width 223 height 28
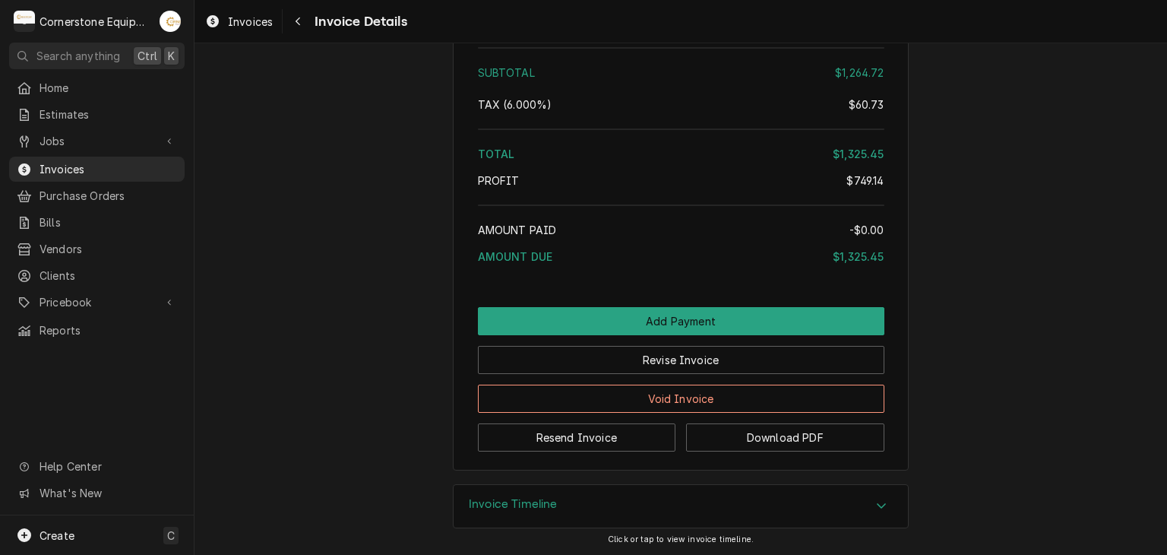
scroll to position [2996, 0]
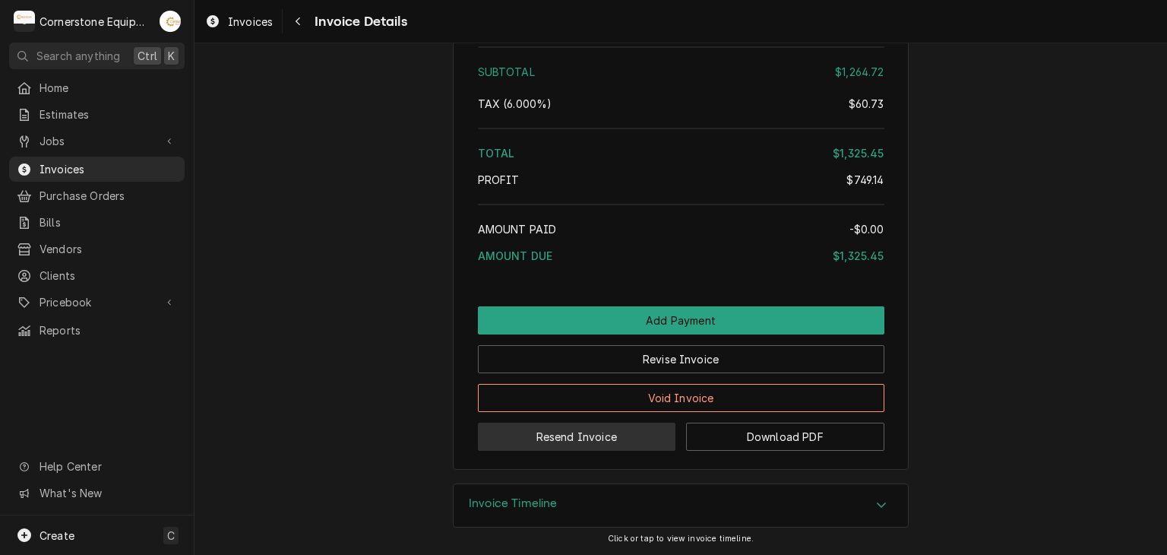
click at [548, 437] on button "Resend Invoice" at bounding box center [577, 436] width 198 height 28
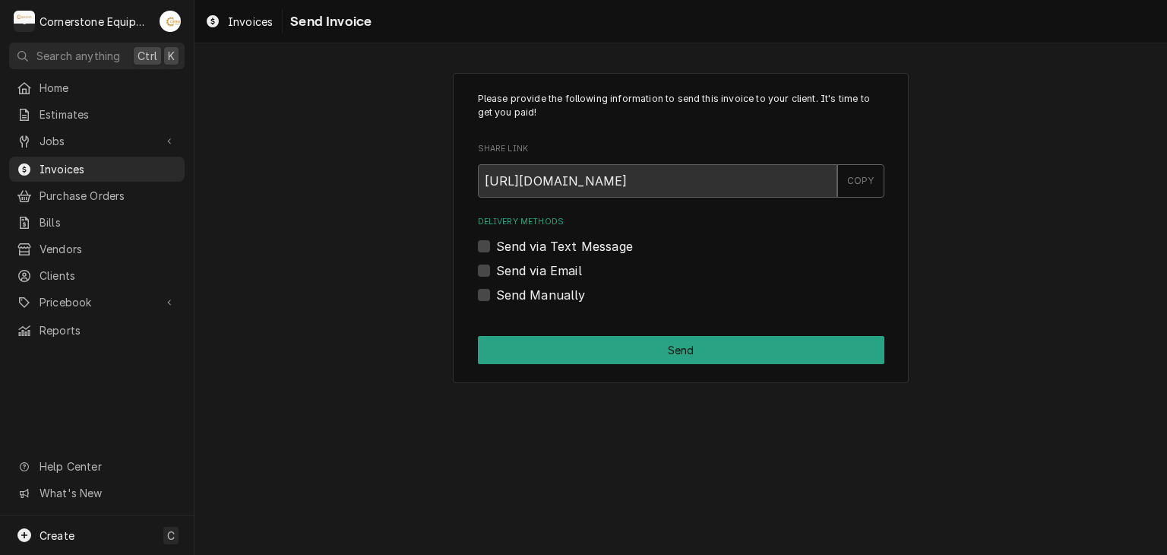
click at [514, 248] on label "Send via Text Message" at bounding box center [564, 246] width 137 height 18
click at [514, 248] on input "Send via Text Message" at bounding box center [699, 253] width 406 height 33
checkbox input "true"
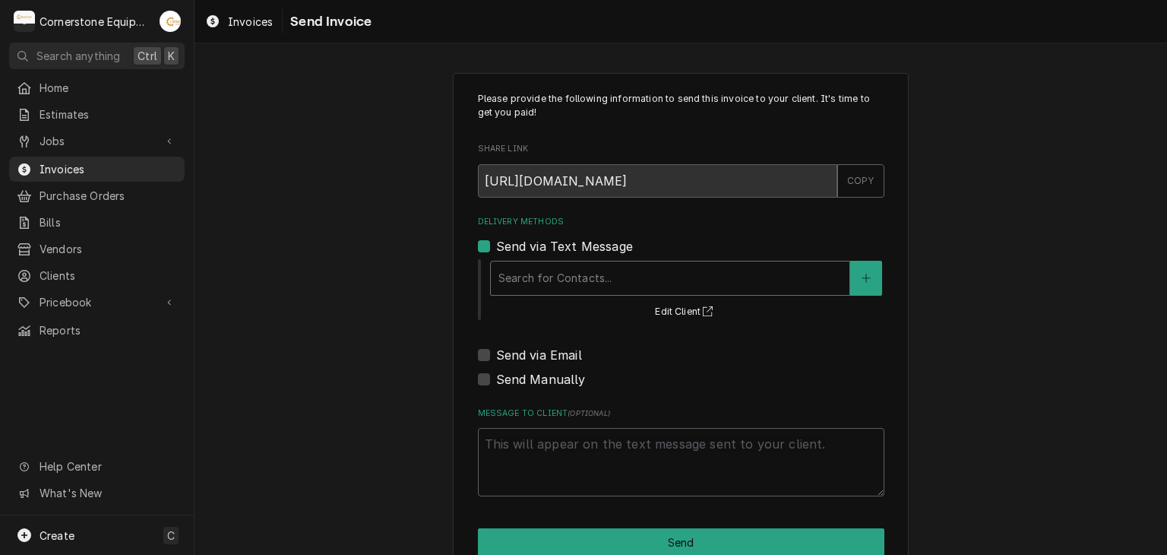
click at [514, 275] on div "Delivery Methods" at bounding box center [669, 277] width 343 height 27
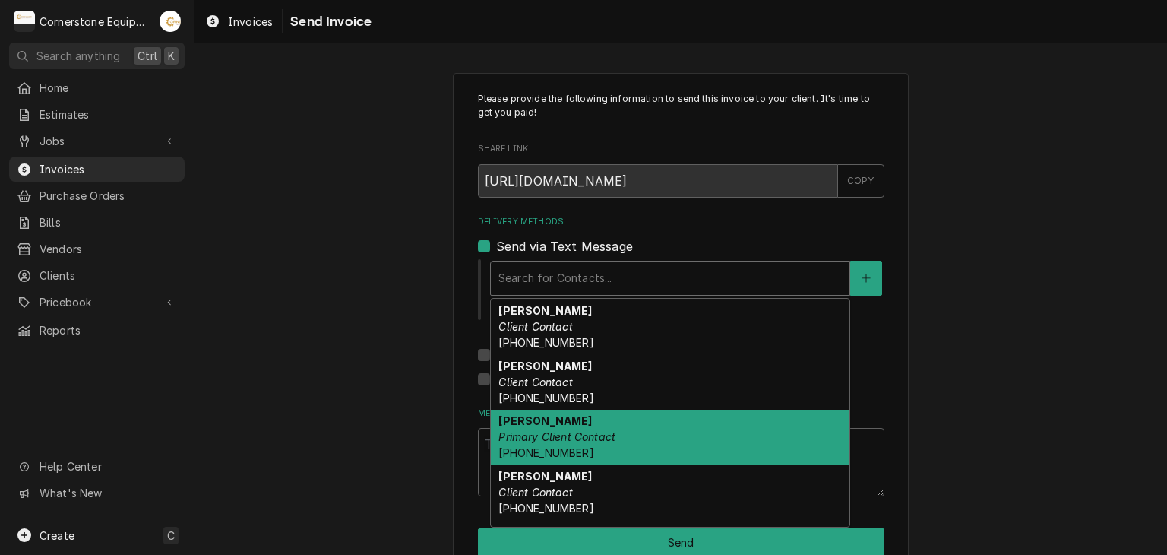
click at [530, 433] on em "Primary Client Contact" at bounding box center [556, 436] width 117 height 13
type textarea "x"
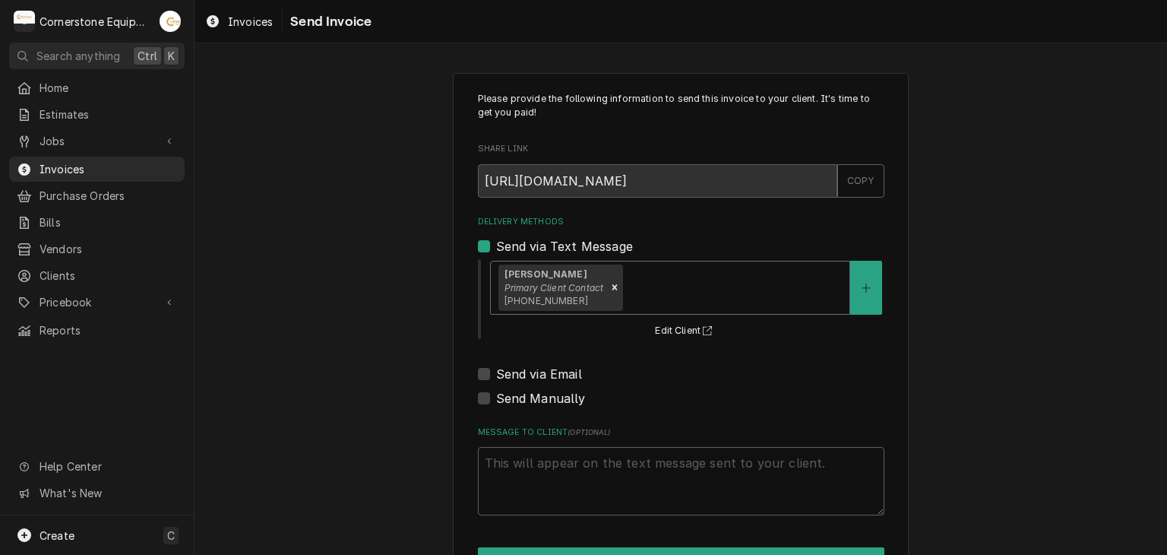
click at [512, 370] on label "Send via Email" at bounding box center [539, 374] width 86 height 18
click at [512, 370] on input "Send via Email" at bounding box center [699, 381] width 406 height 33
checkbox input "true"
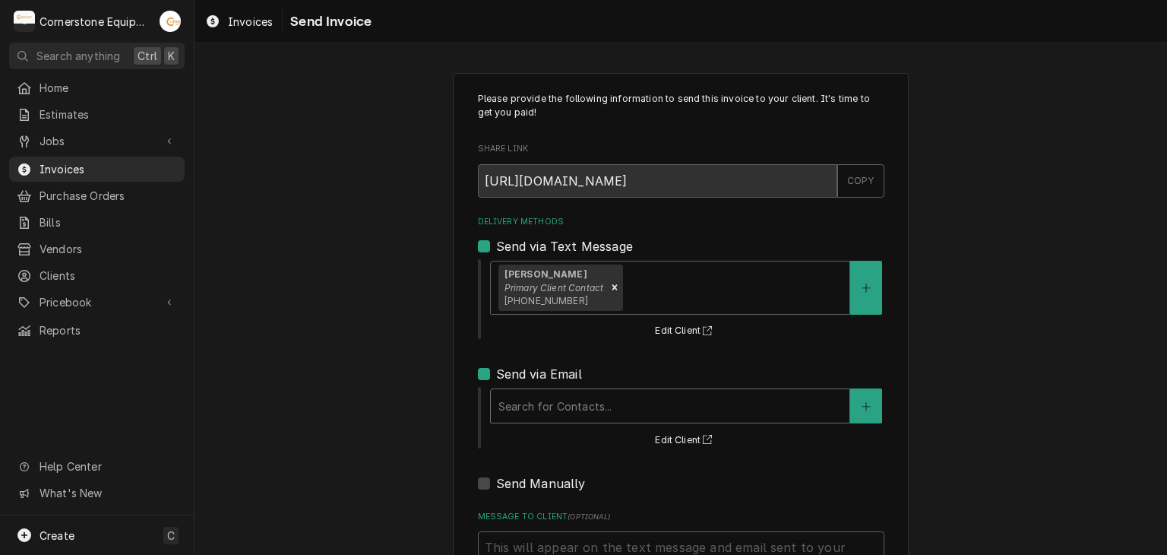
click at [516, 401] on div "Delivery Methods" at bounding box center [669, 405] width 343 height 27
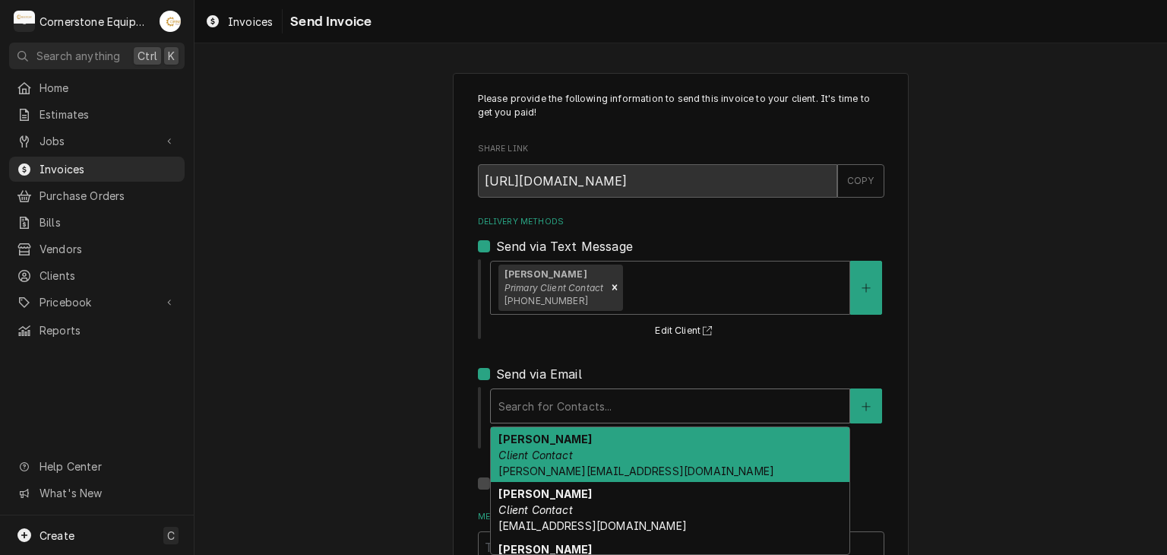
click at [520, 448] on em "Client Contact" at bounding box center [535, 454] width 74 height 13
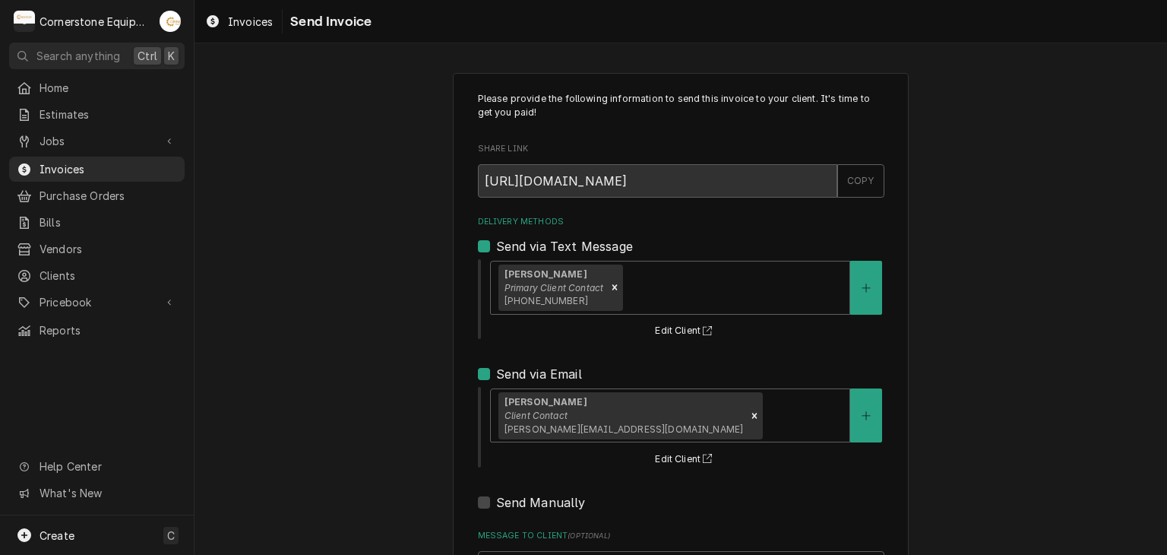
click at [368, 384] on div "Please provide the following information to send this invoice to your client. I…" at bounding box center [680, 385] width 972 height 652
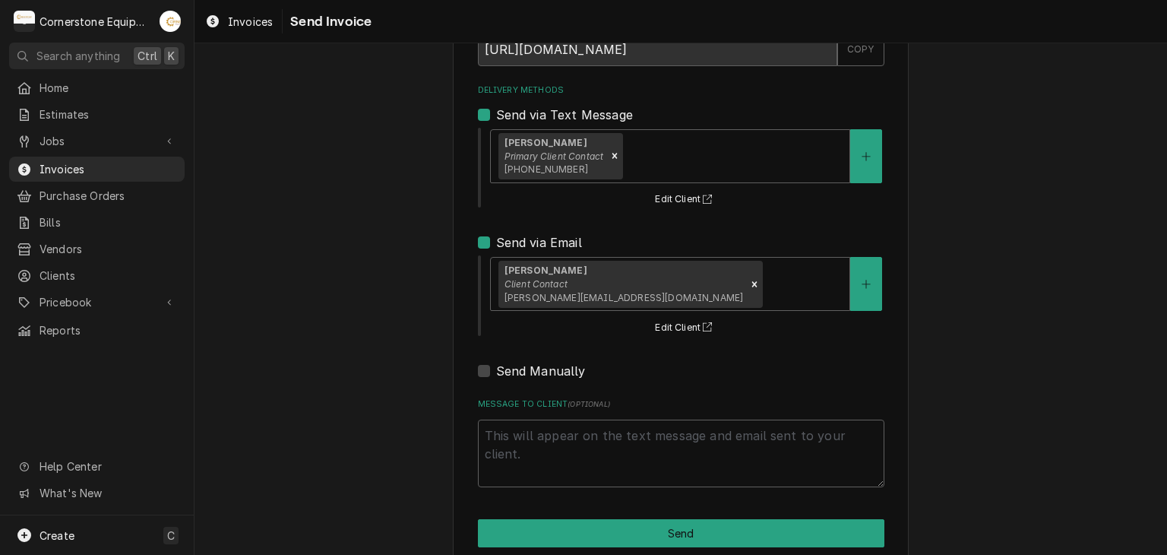
scroll to position [155, 0]
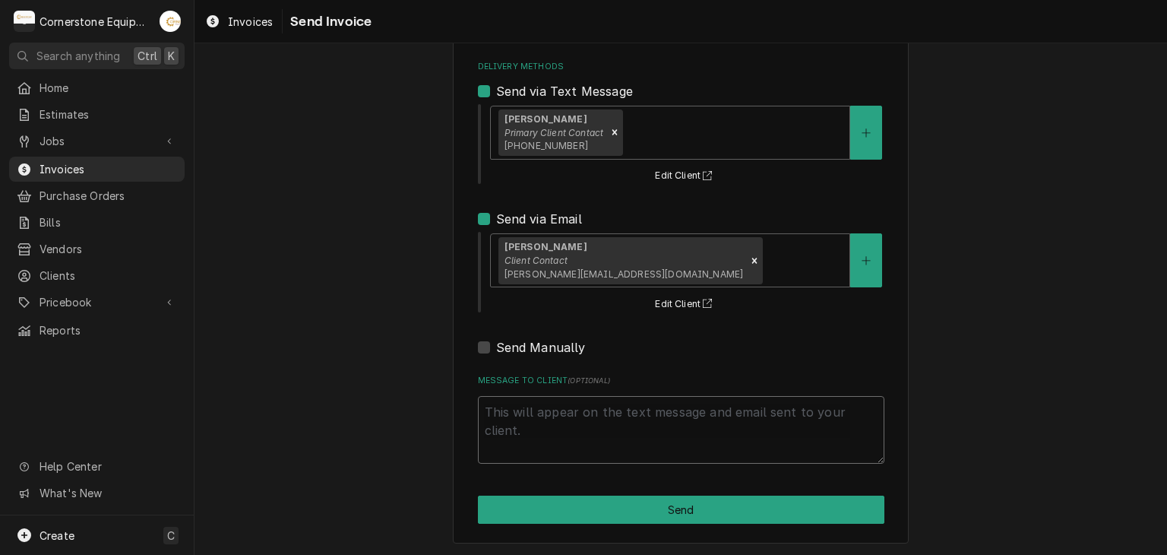
click at [712, 403] on textarea "Message to Client ( optional )" at bounding box center [681, 430] width 406 height 68
type textarea "x"
type textarea "T"
type textarea "x"
type textarea "Th"
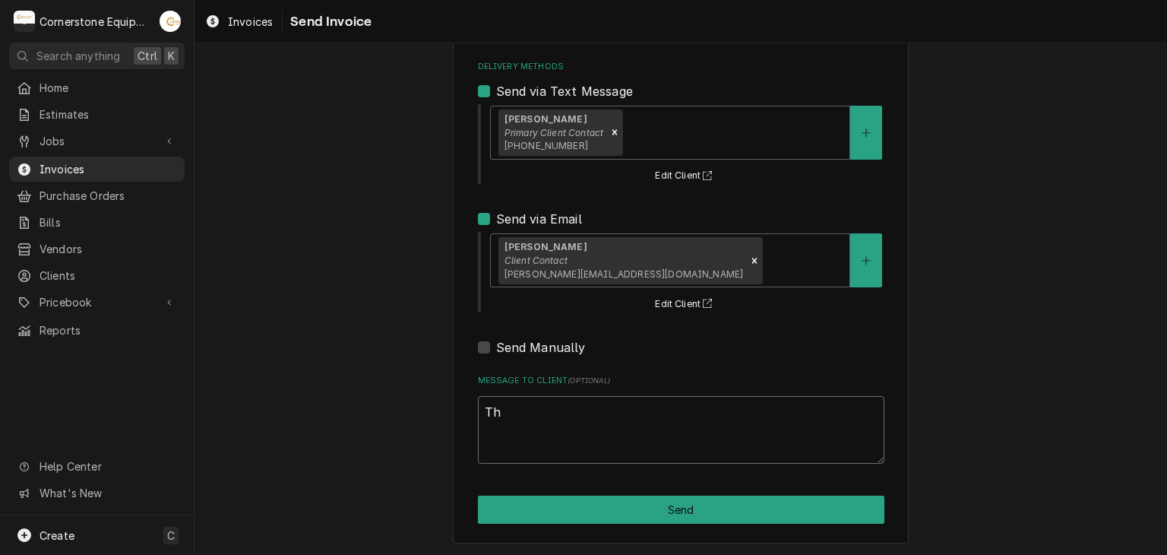
type textarea "x"
type textarea "Tha"
type textarea "x"
type textarea "Than"
type textarea "x"
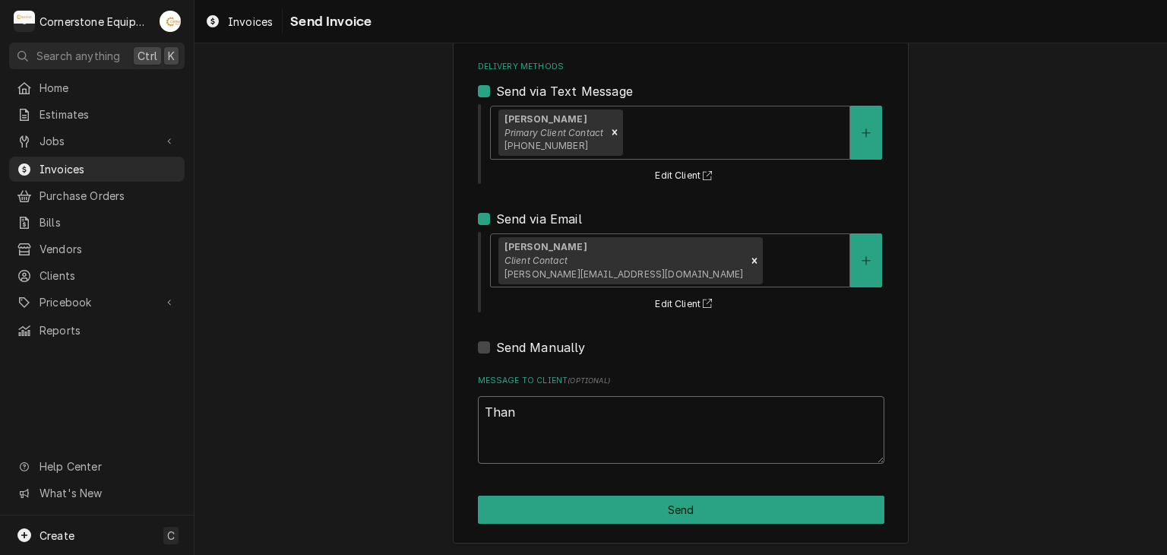
type textarea "Thank"
type textarea "x"
type textarea "Thank"
type textarea "x"
type textarea "Thank y"
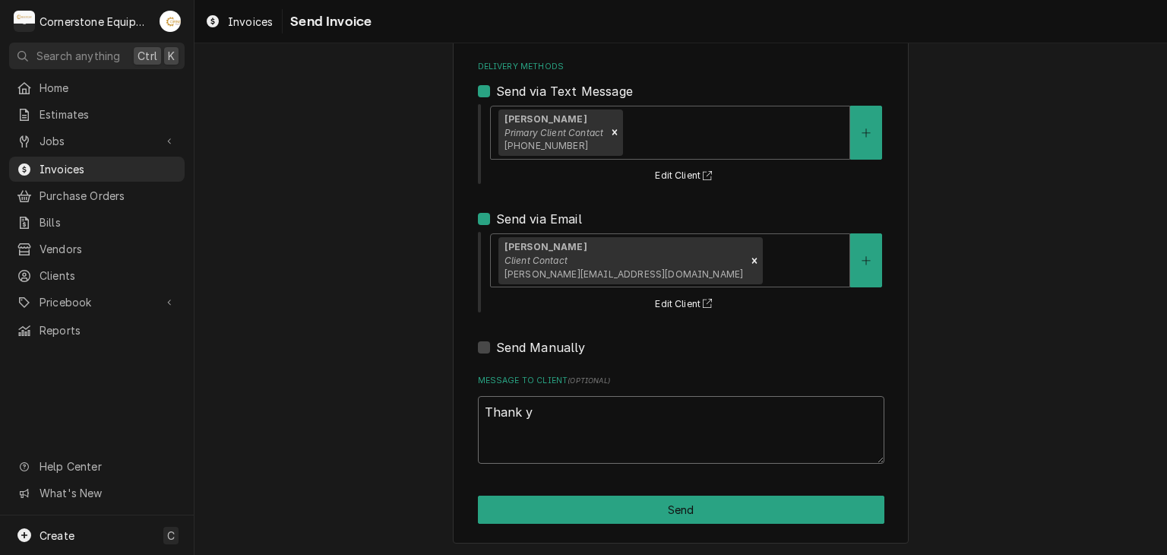
type textarea "x"
type textarea "Thank yo"
type textarea "x"
type textarea "Thank you"
type textarea "x"
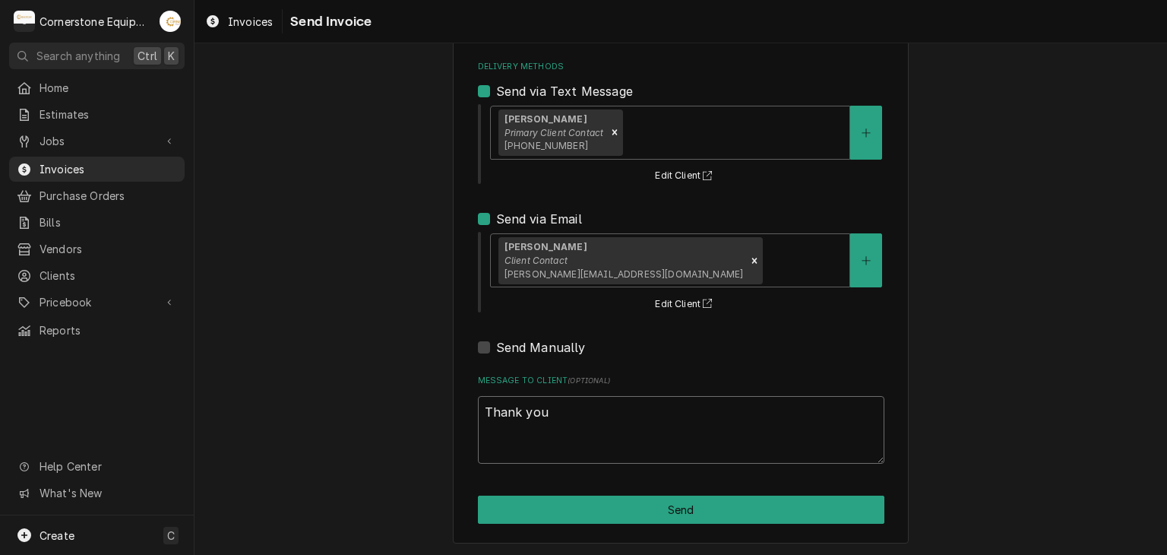
type textarea "Thank you"
type textarea "x"
type textarea "Thank you f"
type textarea "x"
type textarea "Thank you fo"
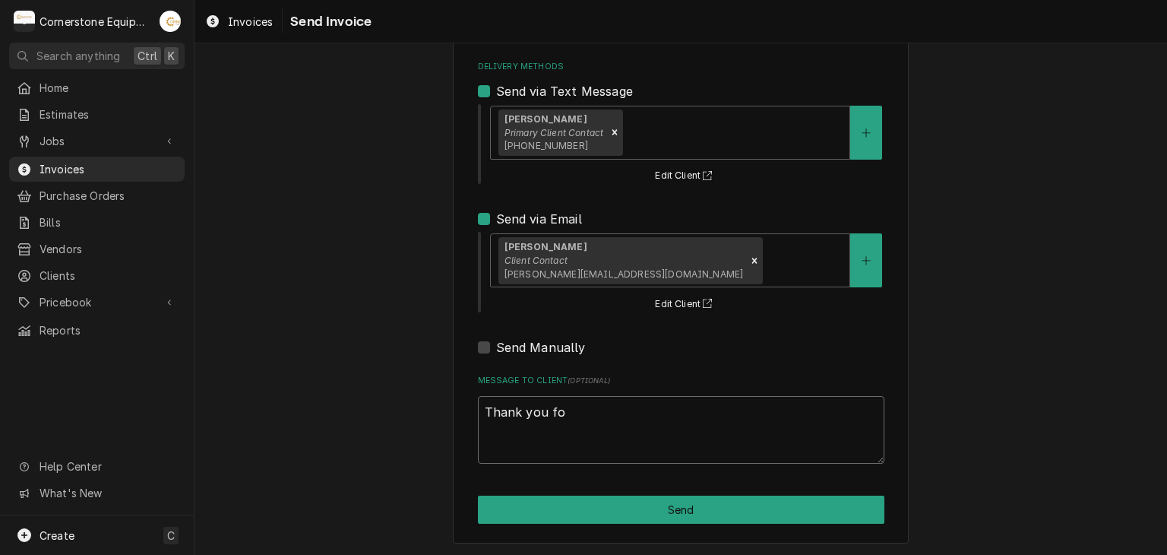
type textarea "x"
type textarea "Thank you for"
type textarea "x"
type textarea "Thank you for"
type textarea "x"
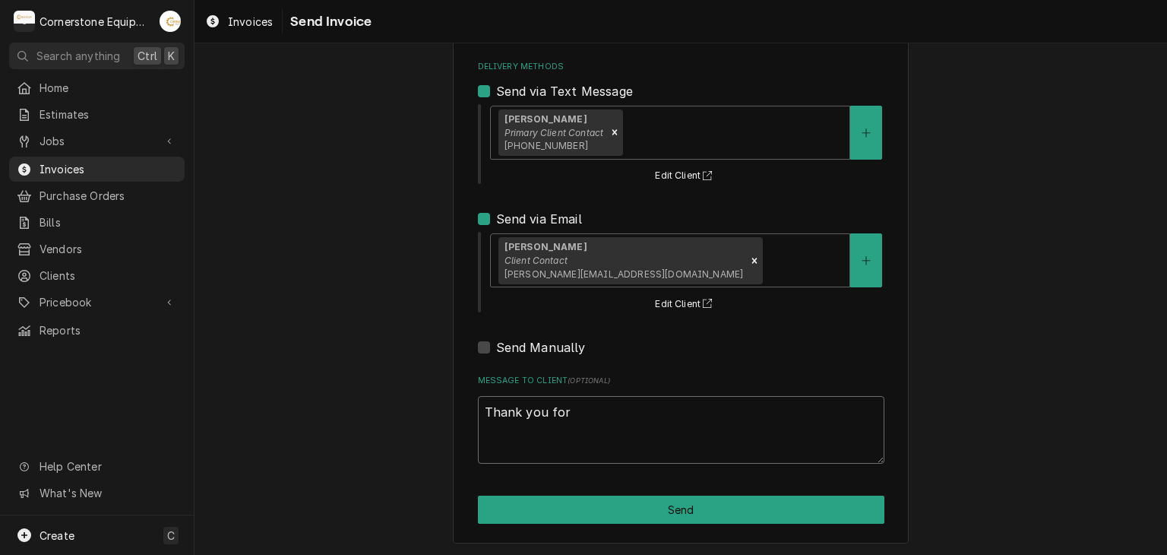
type textarea "Thank you for t"
type textarea "x"
type textarea "Thank you for th"
type textarea "x"
type textarea "Thank you for the"
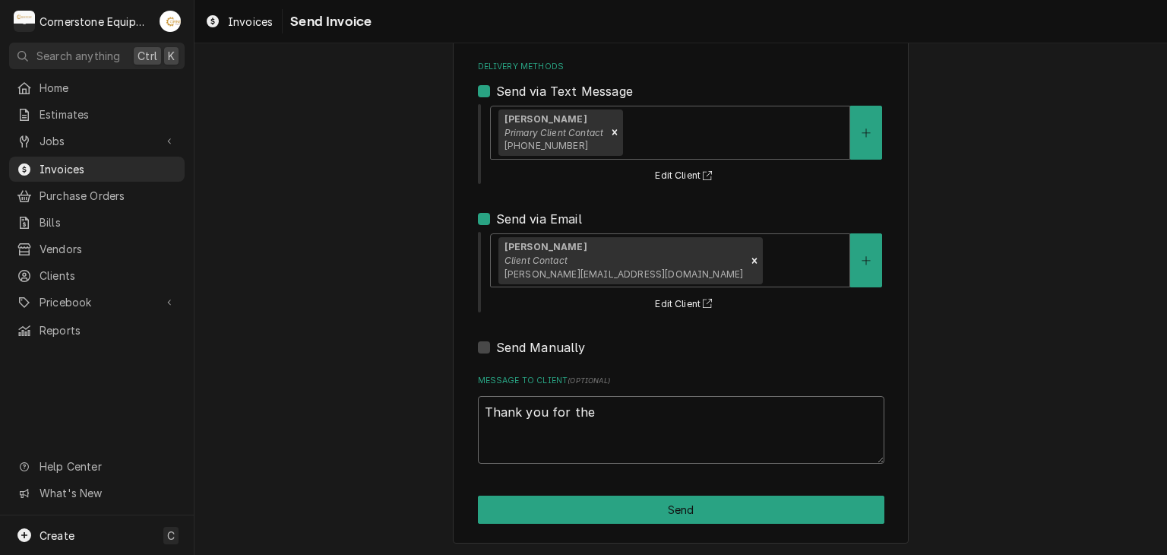
type textarea "x"
type textarea "Thank you for the"
type textarea "x"
type textarea "Thank you for the o"
type textarea "x"
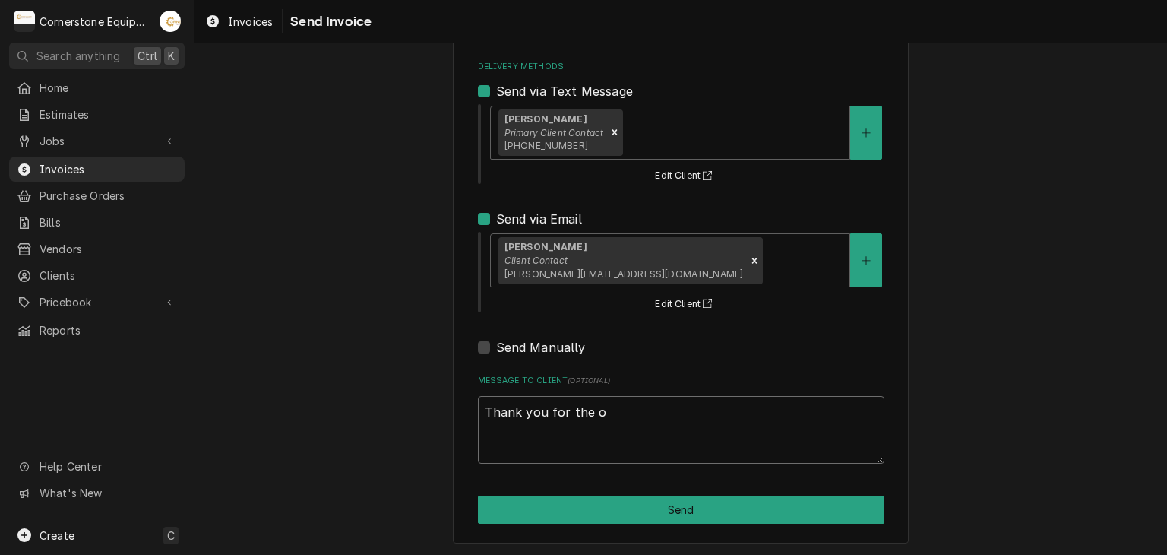
type textarea "Thank you for the op"
type textarea "x"
type textarea "Thank you for the opp"
type textarea "x"
type textarea "Thank you for the oppo"
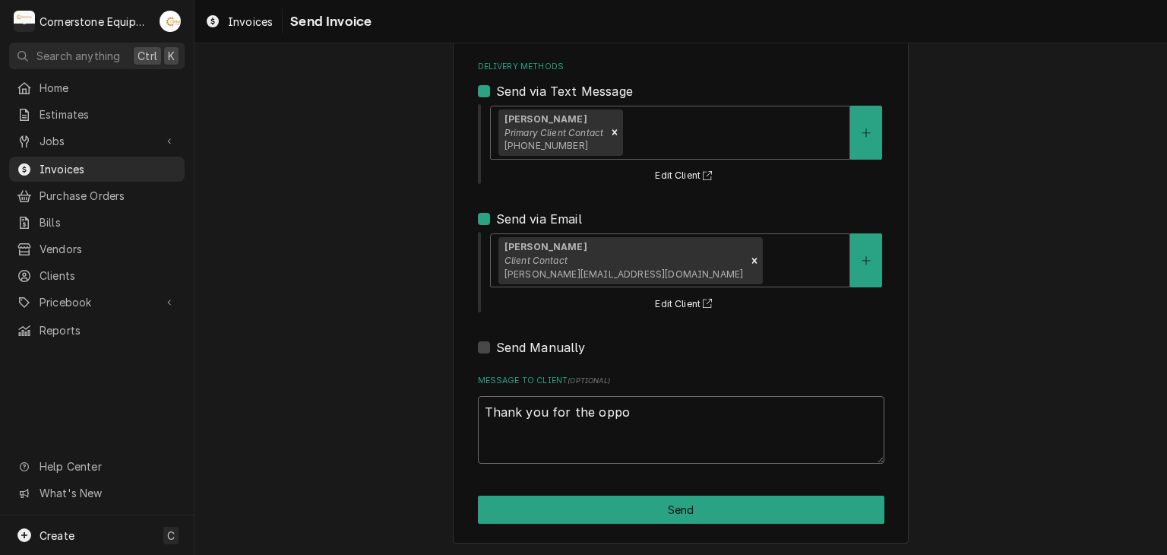
type textarea "x"
type textarea "Thank you for the oppor"
type textarea "x"
type textarea "Thank you for the opport"
type textarea "x"
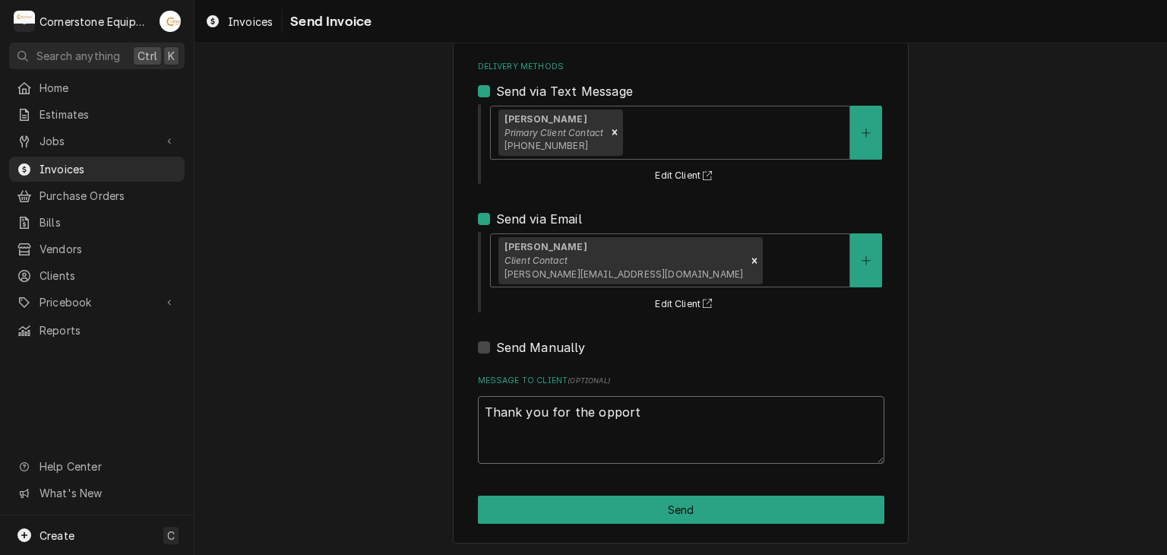
type textarea "Thank you for the opportu"
type textarea "x"
type textarea "Thank you for the opportun"
type textarea "x"
type textarea "Thank you for the opportuni"
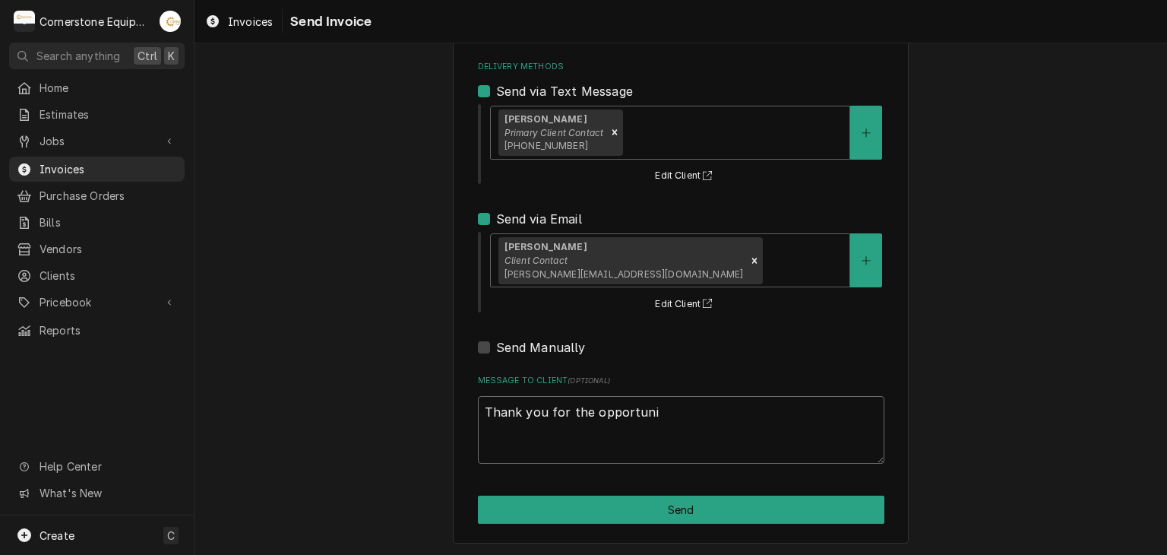
type textarea "x"
type textarea "Thank you for the opportunit"
type textarea "x"
type textarea "Thank you for the opportunity"
type textarea "x"
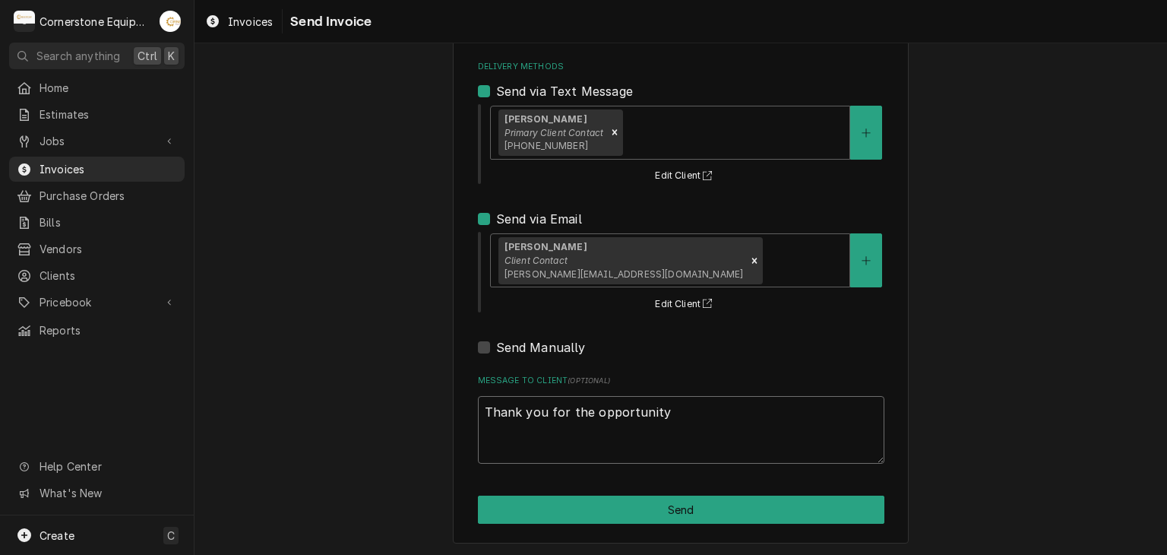
type textarea "Thank you for the opportunity"
type textarea "x"
type textarea "Thank you for the opportunity to"
type textarea "x"
type textarea "Thank you for the opportunity to"
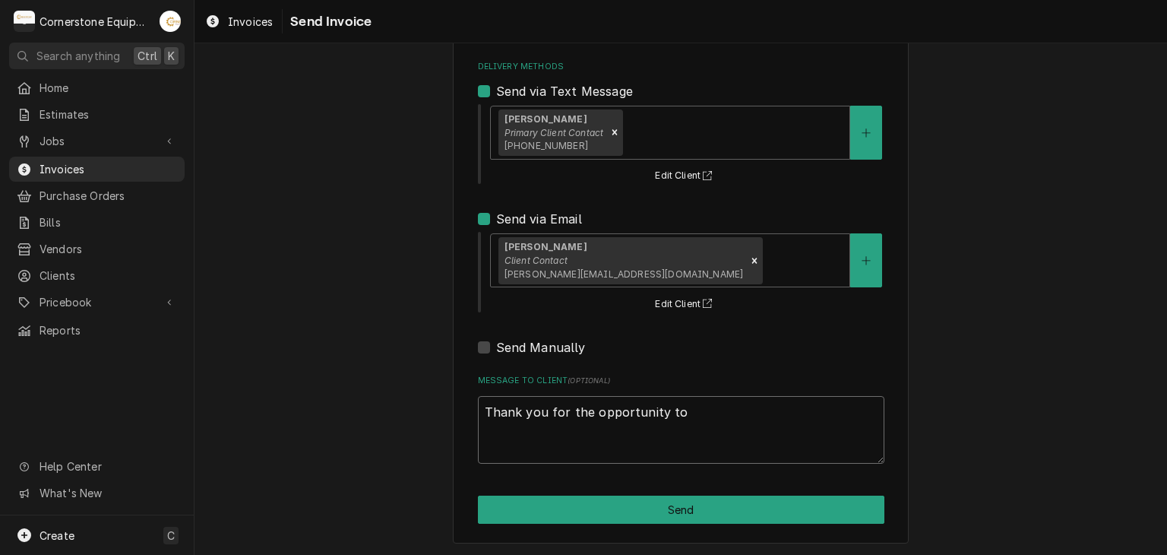
type textarea "x"
type textarea "Thank you for the opportunity to b"
type textarea "x"
type textarea "Thank you for the opportunity to be"
type textarea "x"
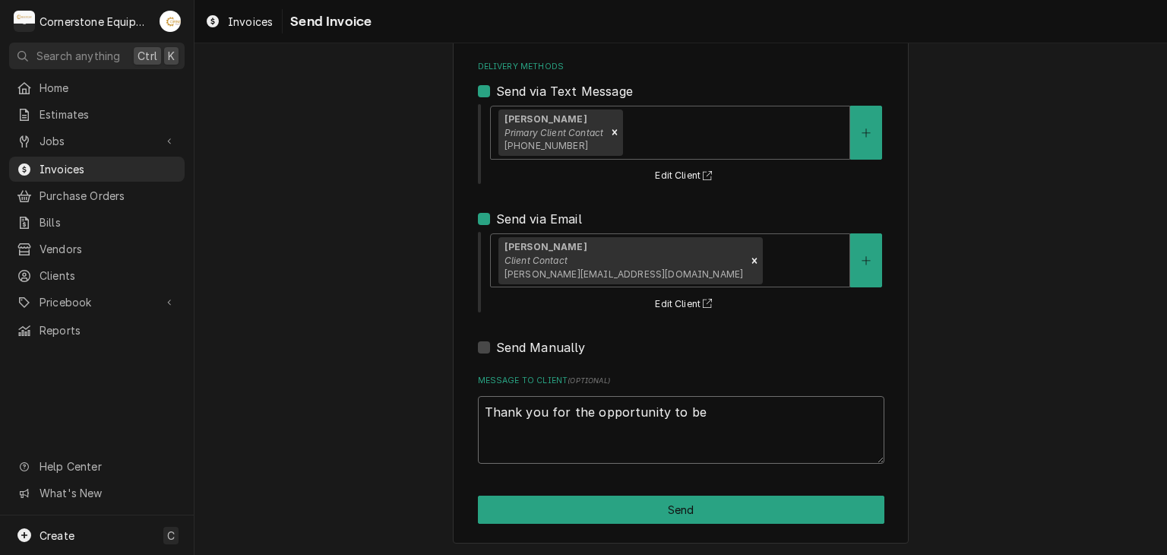
type textarea "Thank you for the opportunity to be"
type textarea "x"
type textarea "Thank you for the opportunity to be o"
type textarea "x"
type textarea "Thank you for the opportunity to be of"
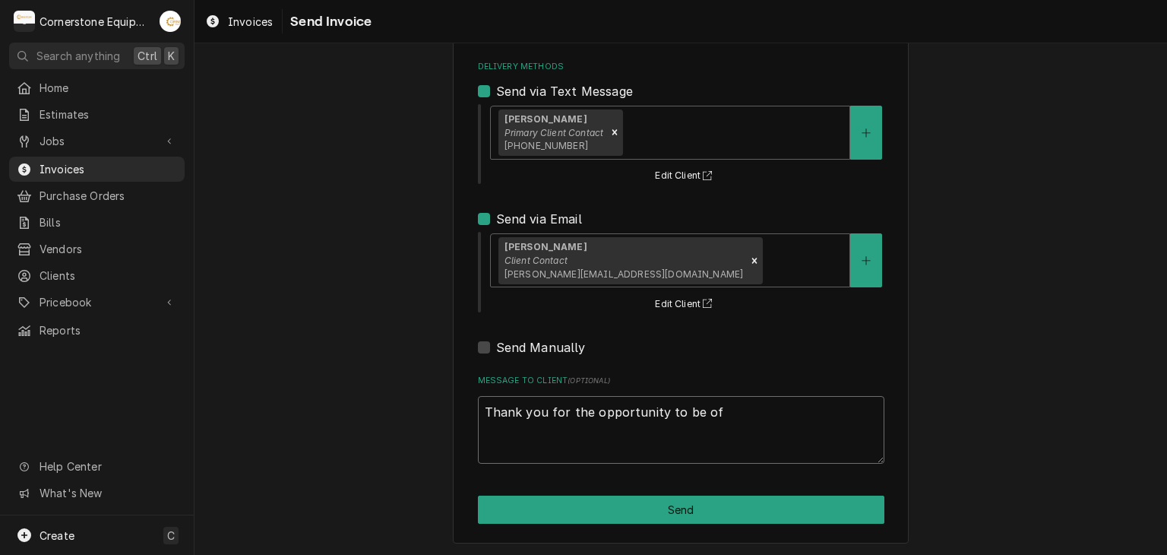
type textarea "x"
type textarea "Thank you for the opportunity to be of"
type textarea "x"
type textarea "Thank you for the opportunity to be of s"
type textarea "x"
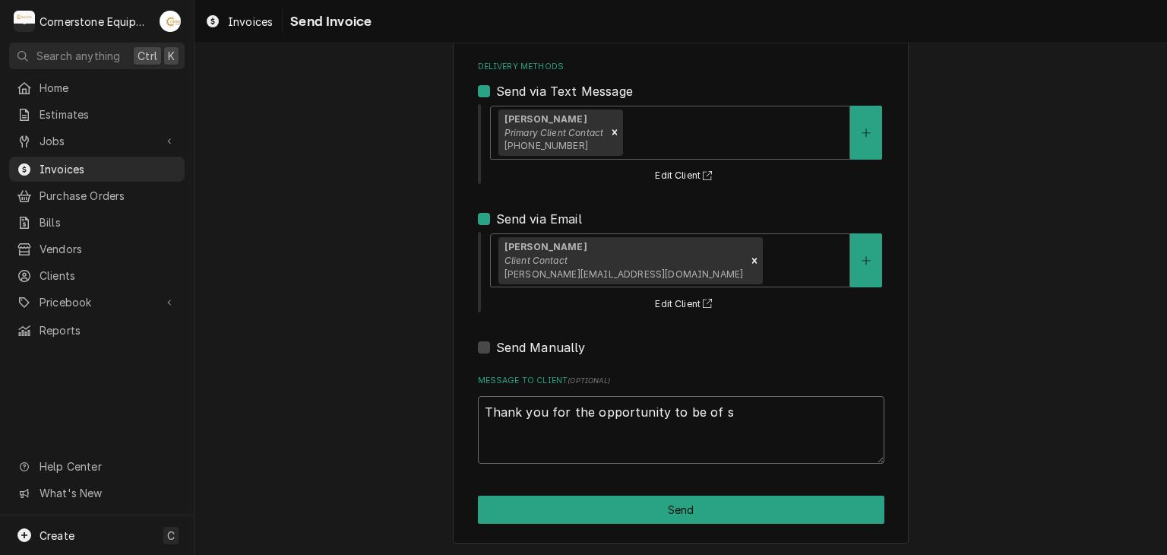
type textarea "Thank you for the opportunity to be of se"
type textarea "x"
type textarea "Thank you for the opportunity to be of ser"
type textarea "x"
type textarea "Thank you for the opportunity to be of serv"
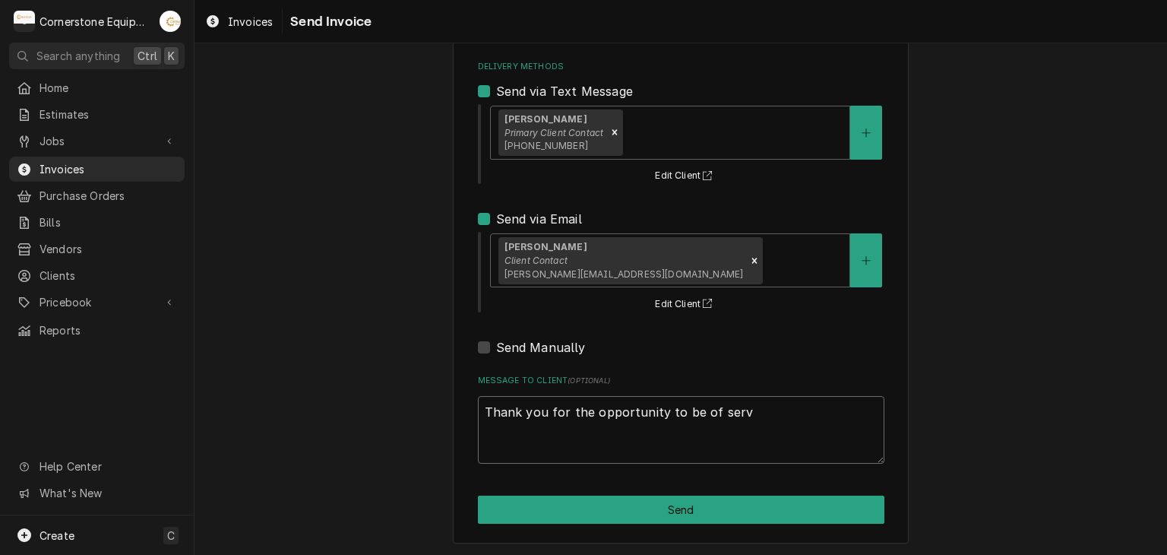
type textarea "x"
type textarea "Thank you for the opportunity to be of servi"
type textarea "x"
type textarea "Thank you for the opportunity to be of servic"
type textarea "x"
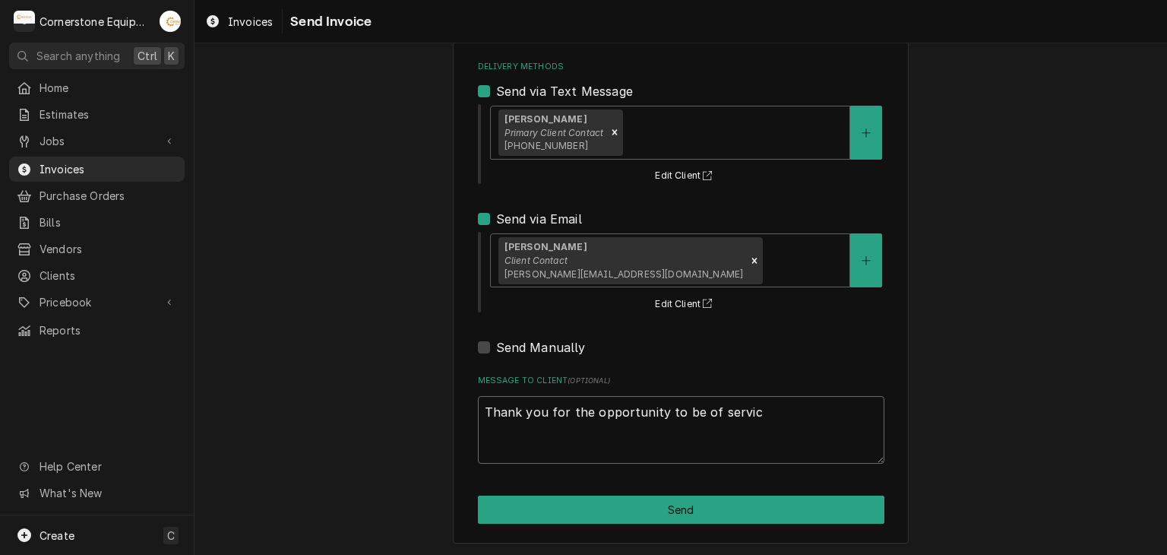
type textarea "Thank you for the opportunity to be of service"
type textarea "x"
click at [690, 406] on textarea "Thank you for the opportunity to be of service!" at bounding box center [681, 430] width 406 height 68
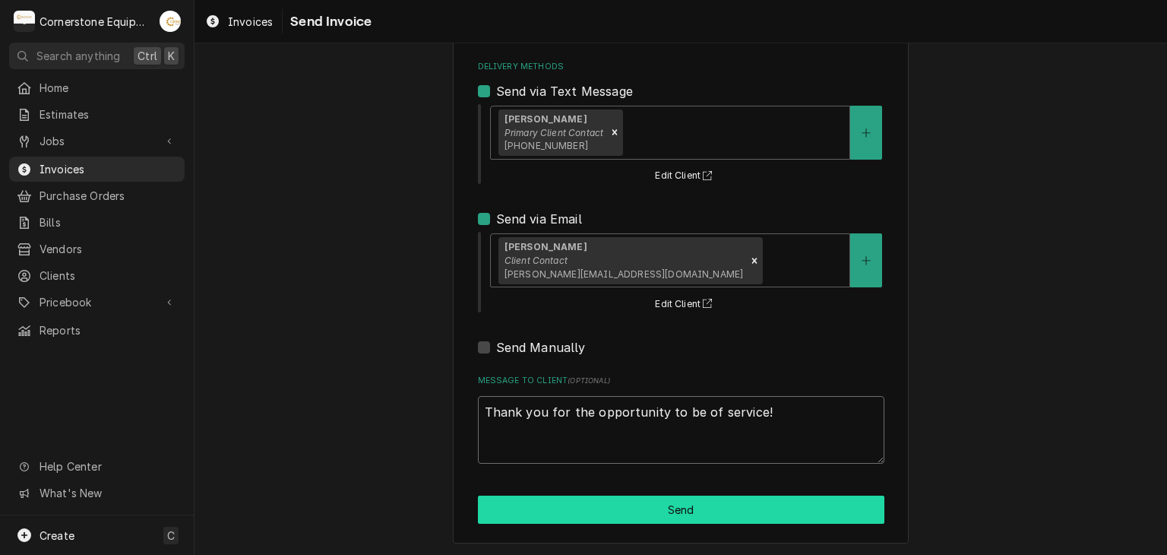
type textarea "Thank you for the opportunity to be of service!"
click at [709, 501] on button "Send" at bounding box center [681, 509] width 406 height 28
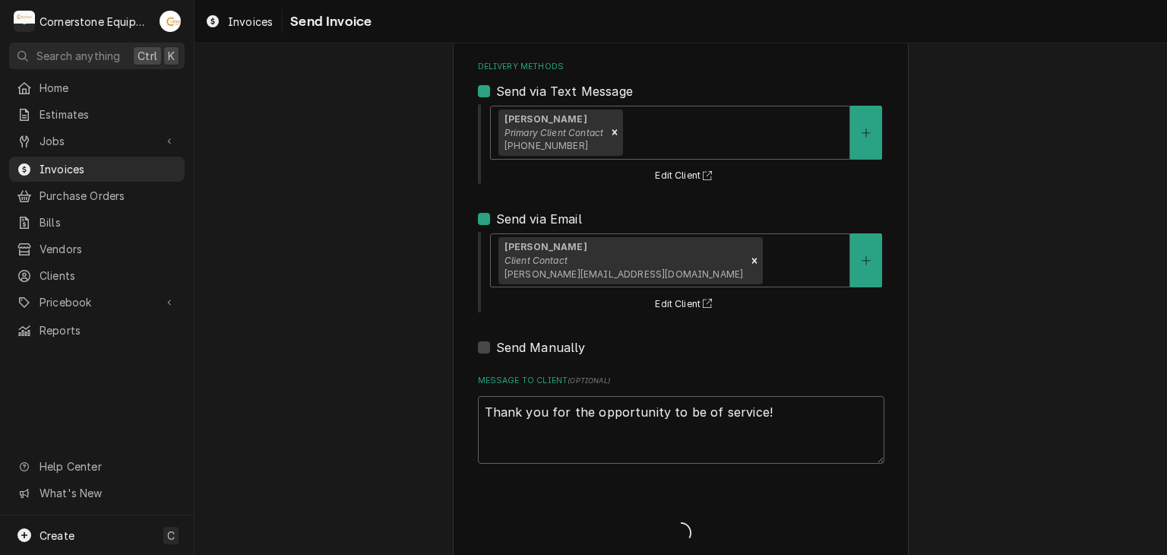
type textarea "x"
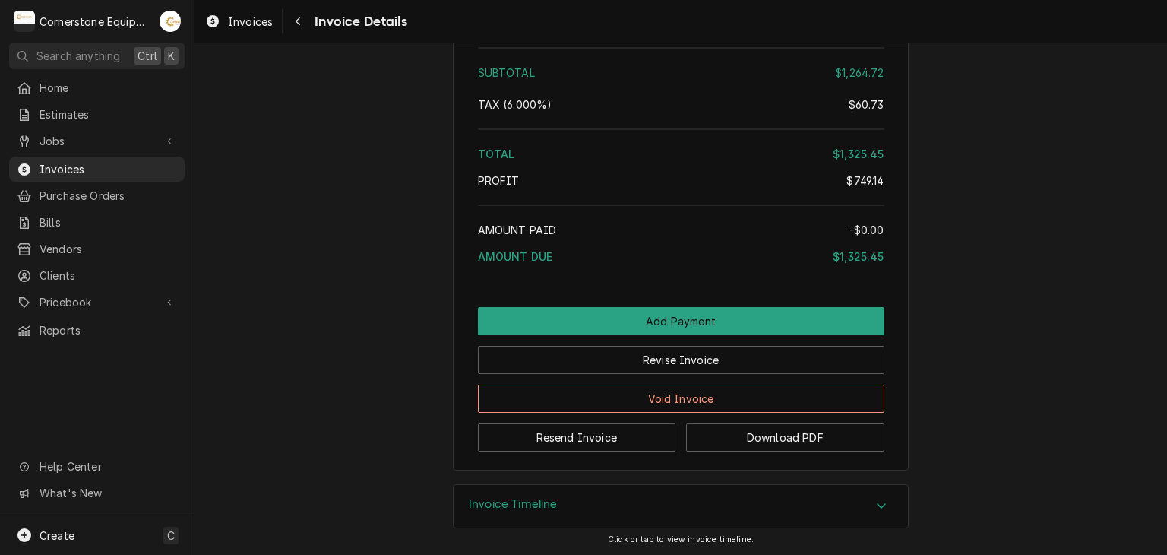
scroll to position [2996, 0]
click at [61, 141] on span "Jobs" at bounding box center [97, 141] width 115 height 16
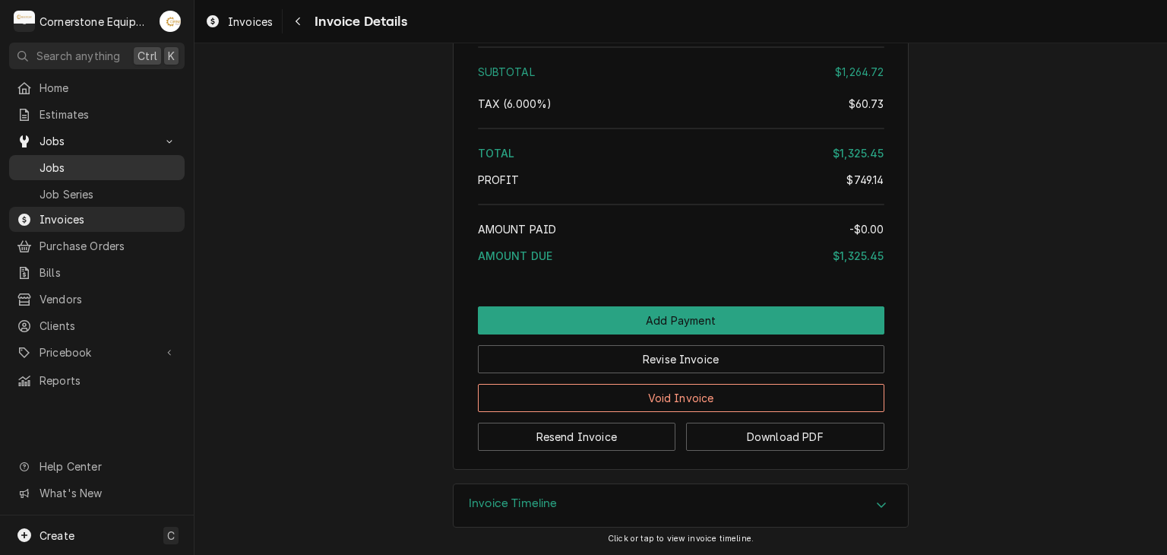
click at [61, 155] on link "Jobs" at bounding box center [96, 167] width 175 height 25
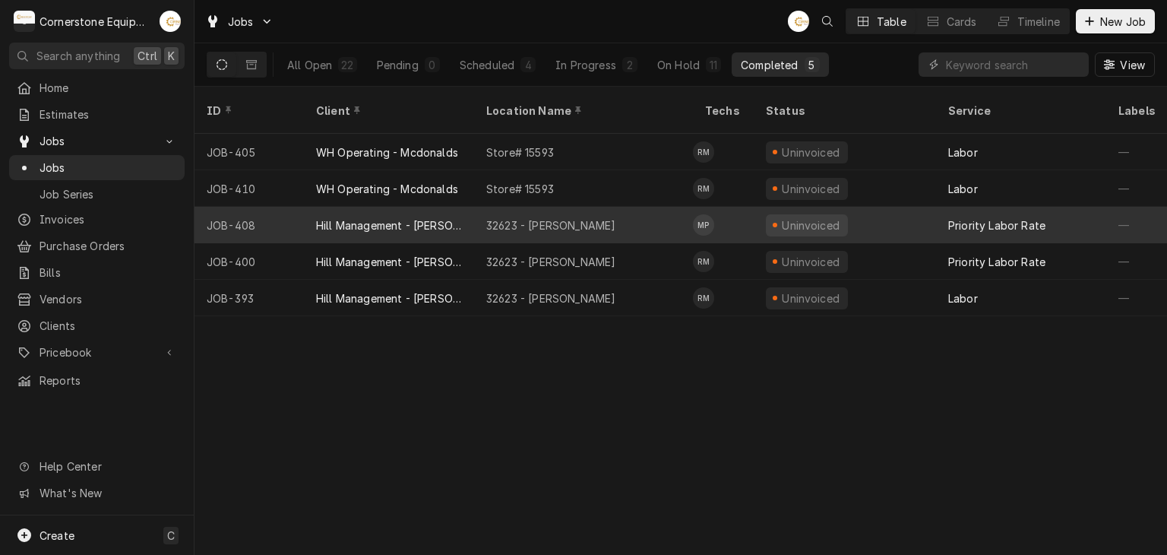
click at [688, 212] on div "32623 - [PERSON_NAME]" at bounding box center [583, 225] width 219 height 36
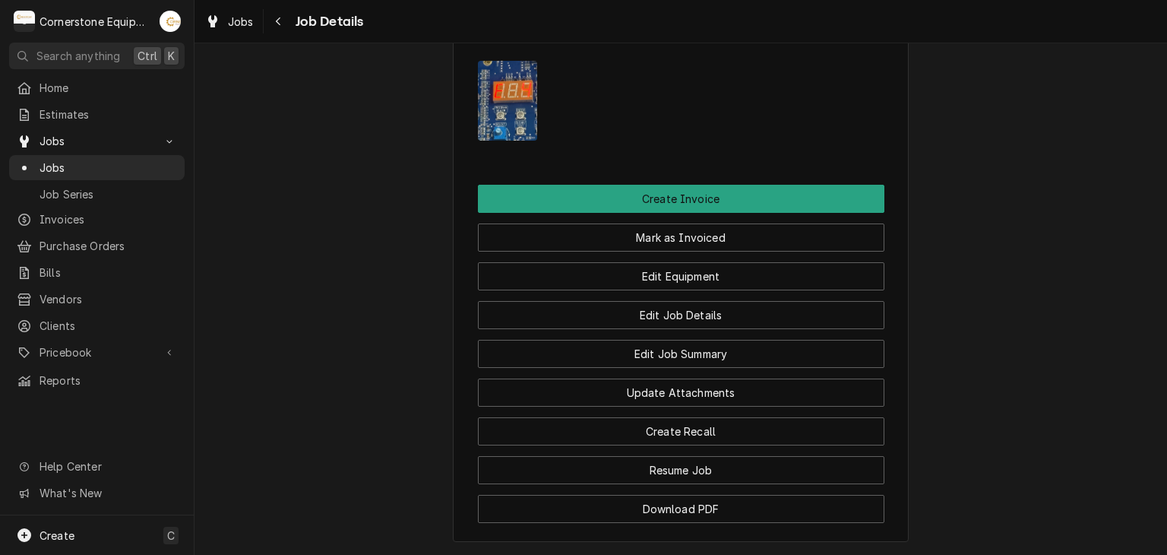
scroll to position [1215, 0]
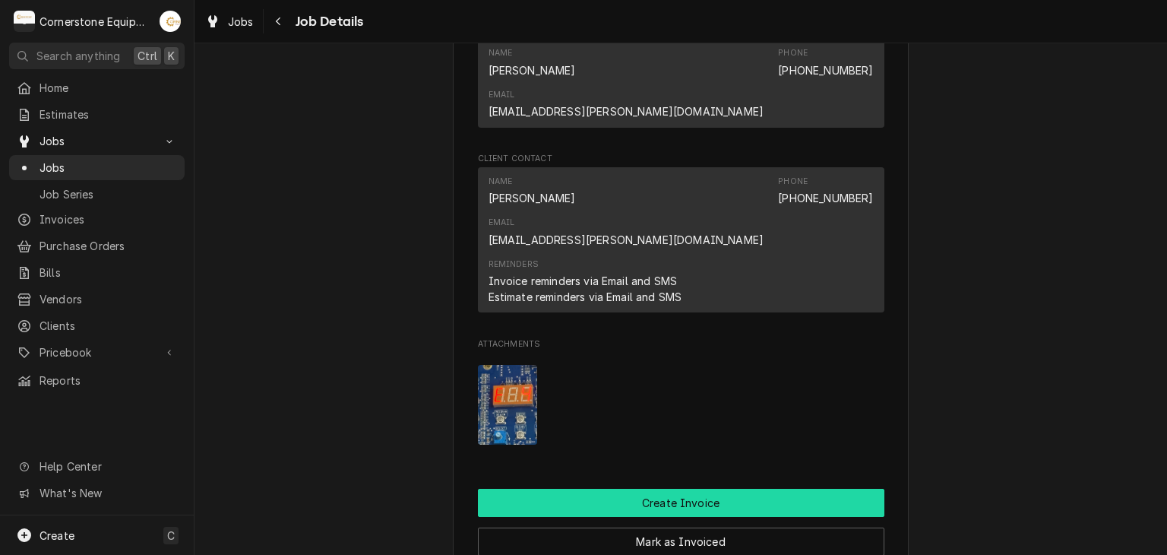
click at [655, 488] on button "Create Invoice" at bounding box center [681, 502] width 406 height 28
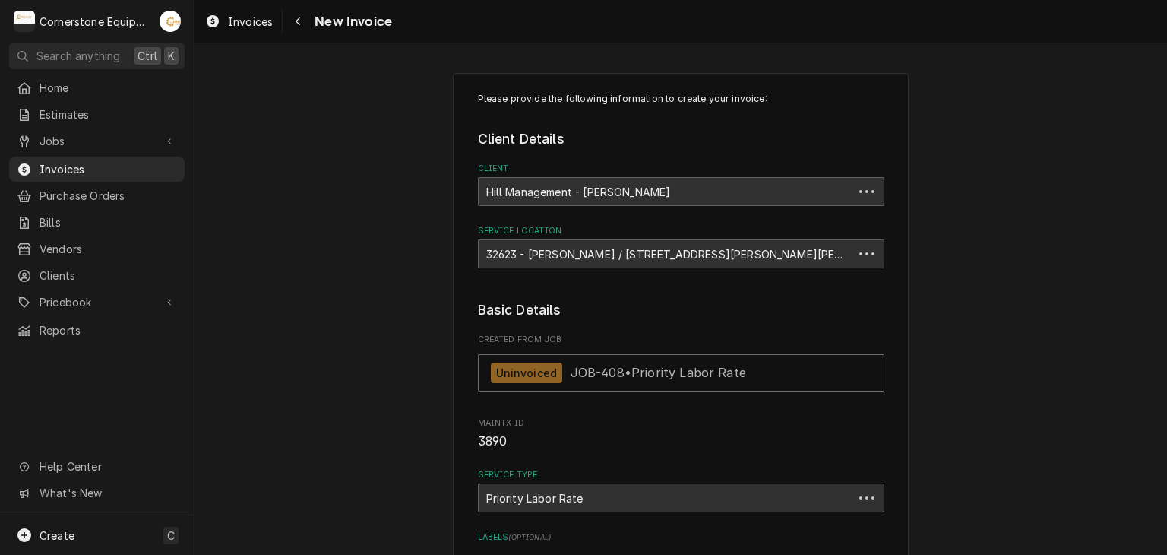
type textarea "x"
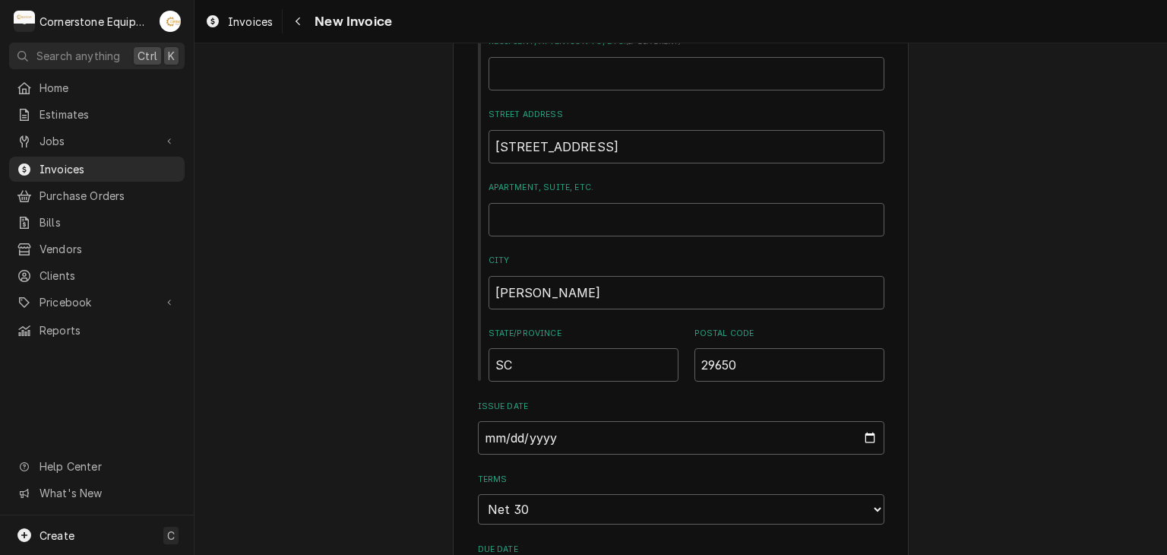
scroll to position [912, 0]
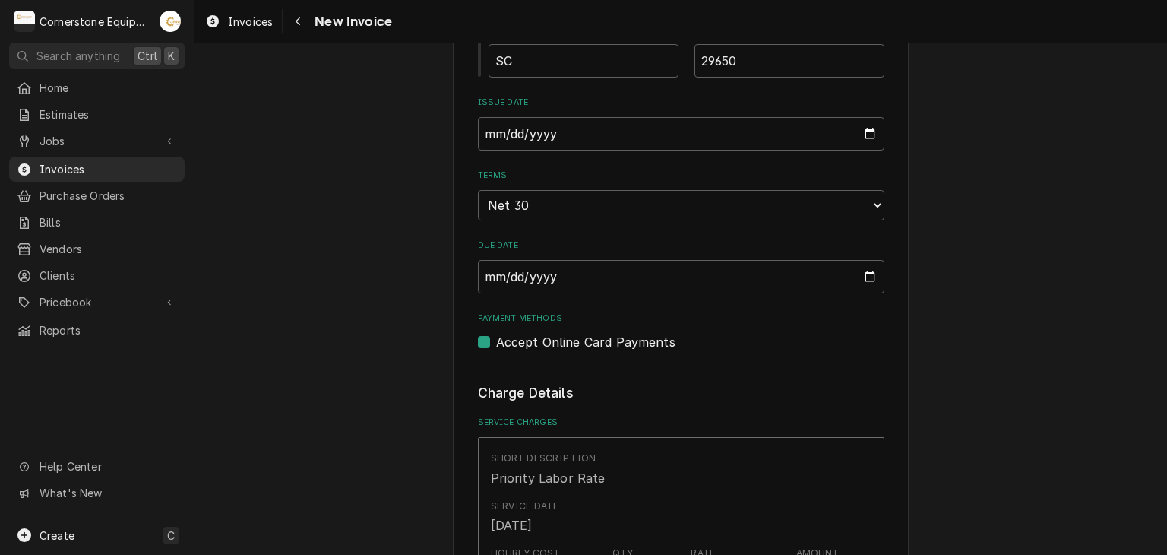
click at [504, 343] on label "Accept Online Card Payments" at bounding box center [585, 342] width 179 height 18
click at [504, 343] on input "Payment Methods" at bounding box center [699, 349] width 406 height 33
checkbox input "false"
type textarea "x"
click at [1003, 357] on div "Please provide the following information to create your invoice: Client Details…" at bounding box center [680, 445] width 972 height 2595
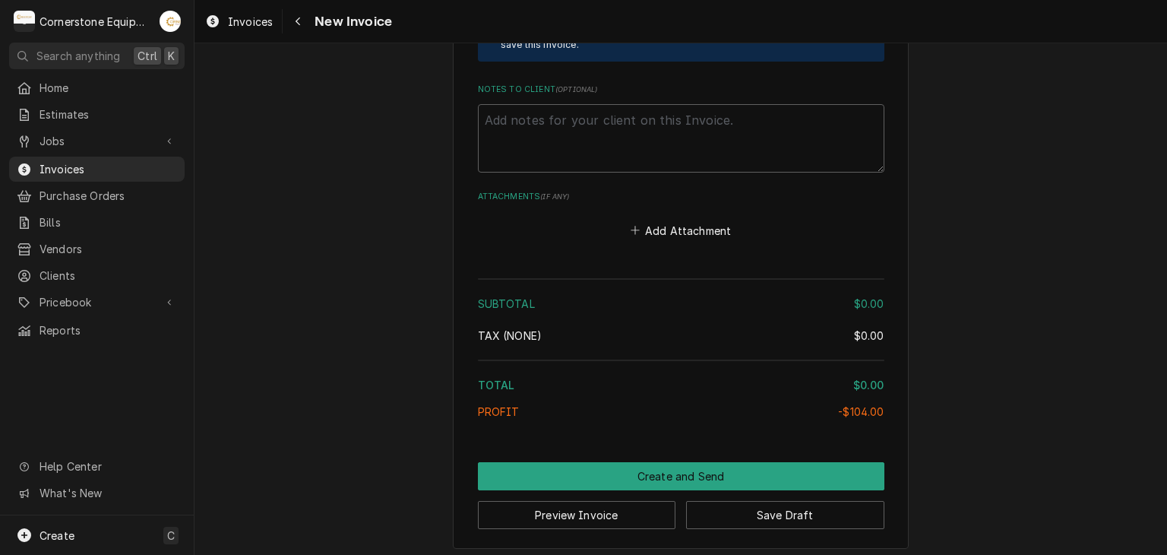
scroll to position [2096, 0]
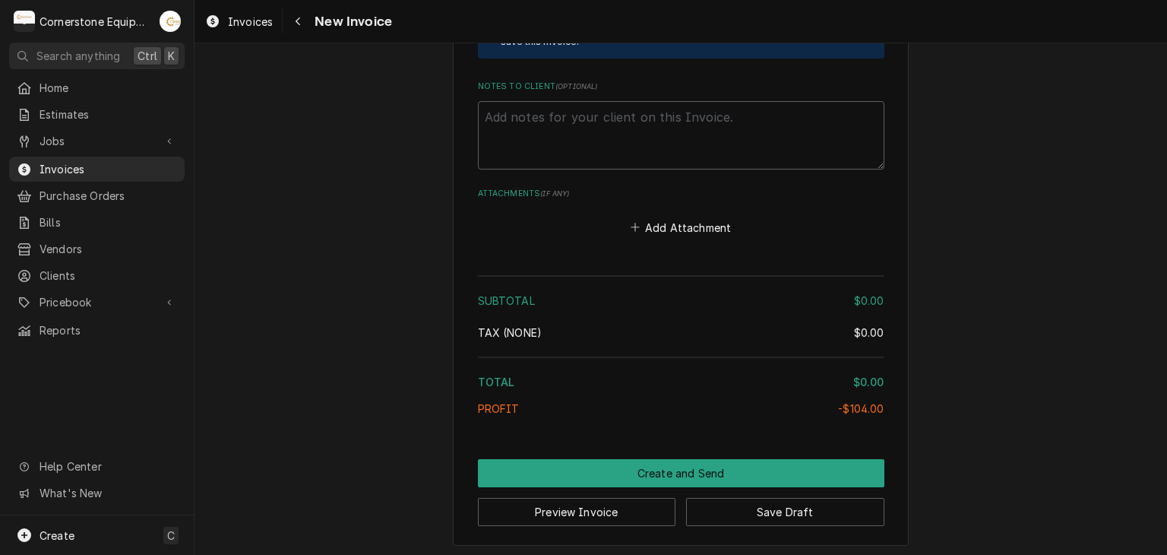
drag, startPoint x: 813, startPoint y: 370, endPoint x: 784, endPoint y: 375, distance: 29.4
click at [813, 374] on div "Total" at bounding box center [665, 382] width 375 height 16
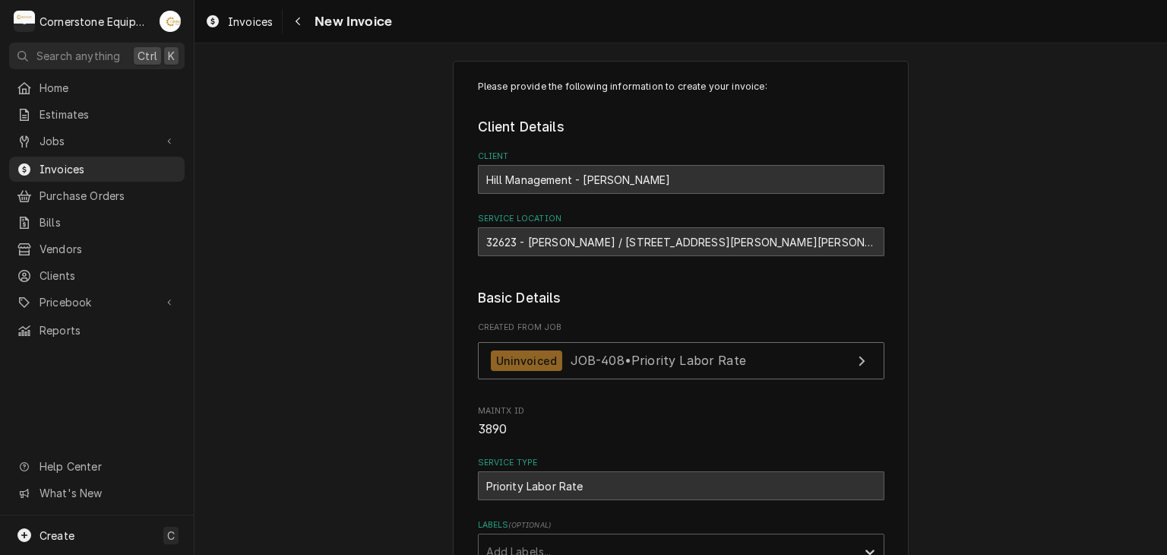
scroll to position [0, 0]
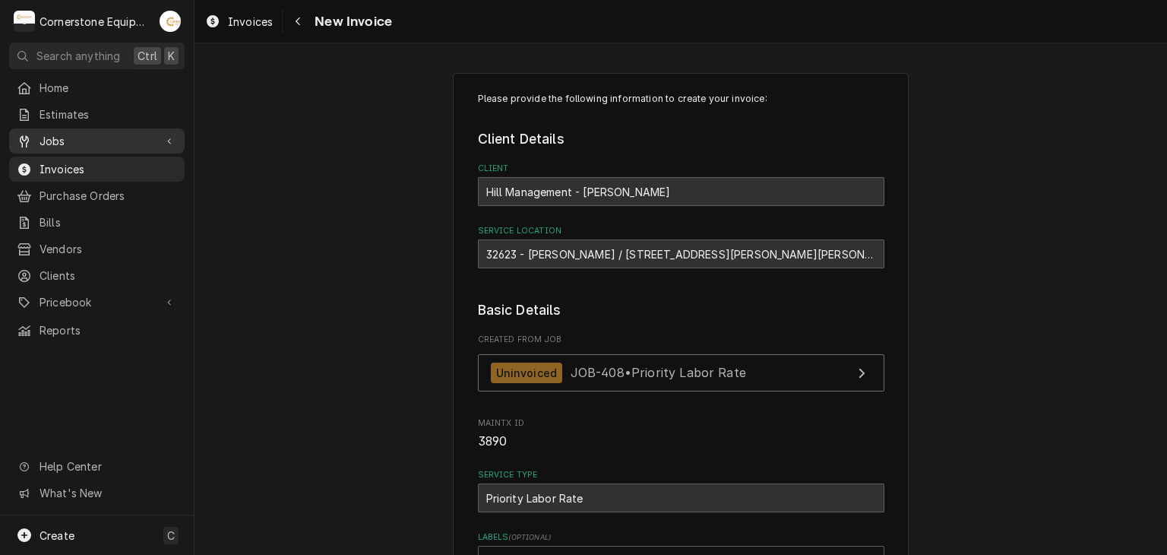
click at [49, 146] on link "Jobs" at bounding box center [96, 140] width 175 height 25
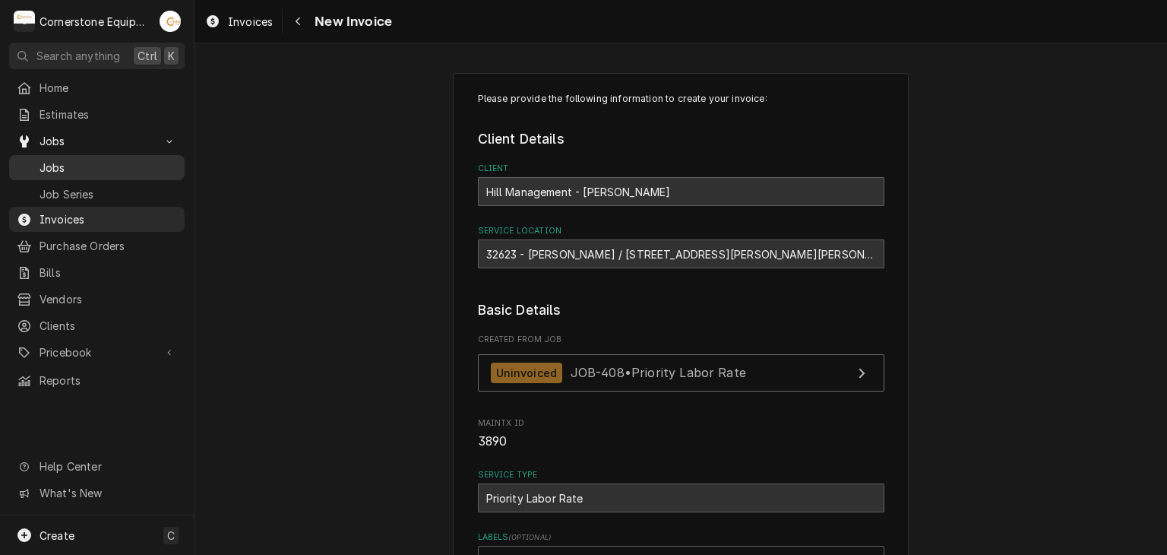
click at [67, 163] on span "Jobs" at bounding box center [108, 168] width 137 height 16
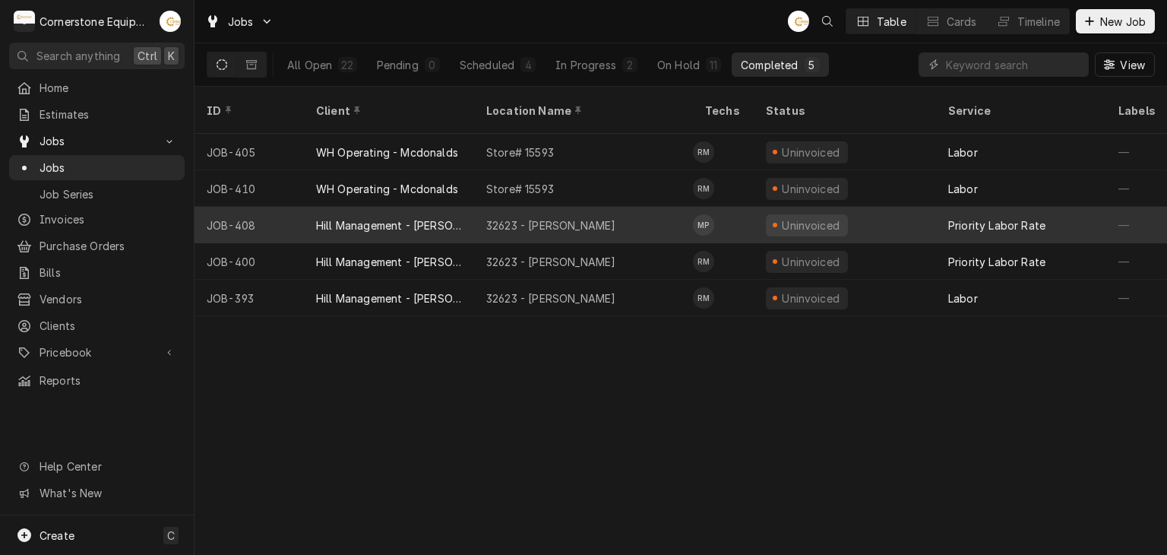
click at [686, 217] on div "32623 - [PERSON_NAME]" at bounding box center [583, 225] width 219 height 36
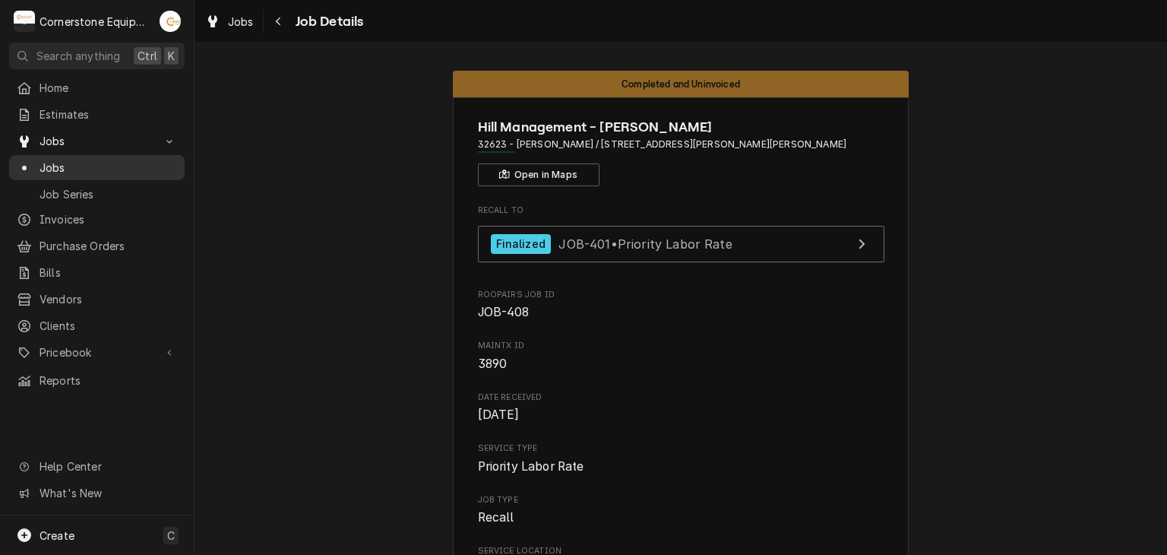
click at [52, 165] on span "Jobs" at bounding box center [108, 168] width 137 height 16
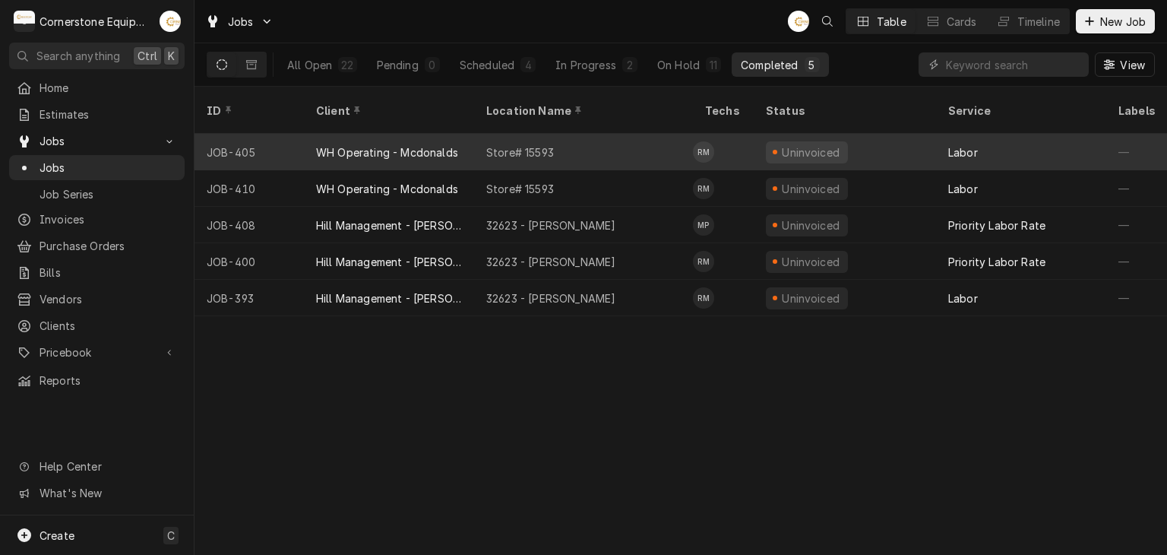
click at [406, 144] on div "WH Operating - Mcdonalds" at bounding box center [387, 152] width 142 height 16
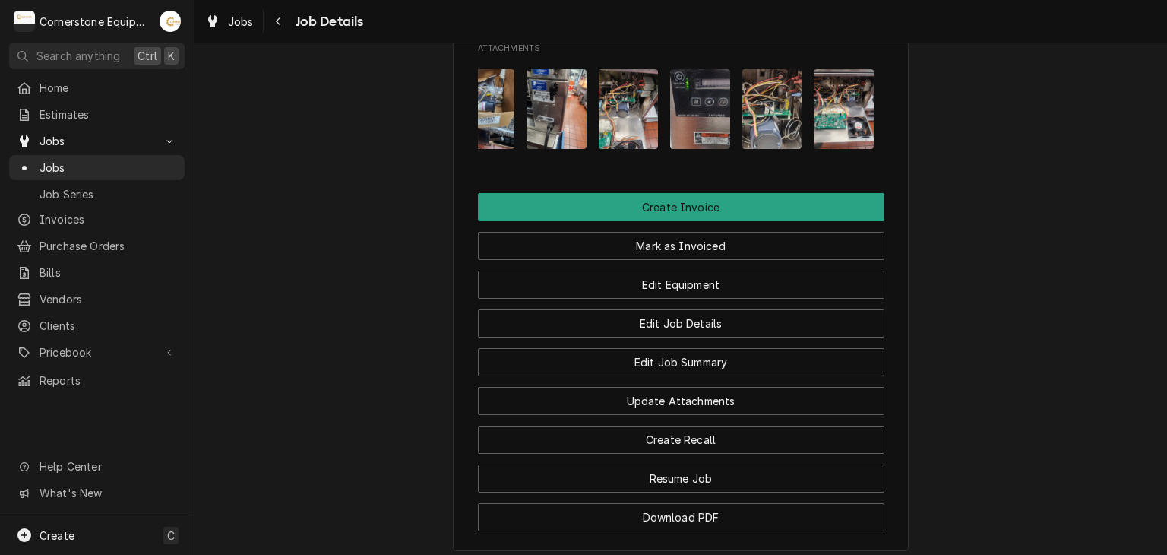
scroll to position [0, 167]
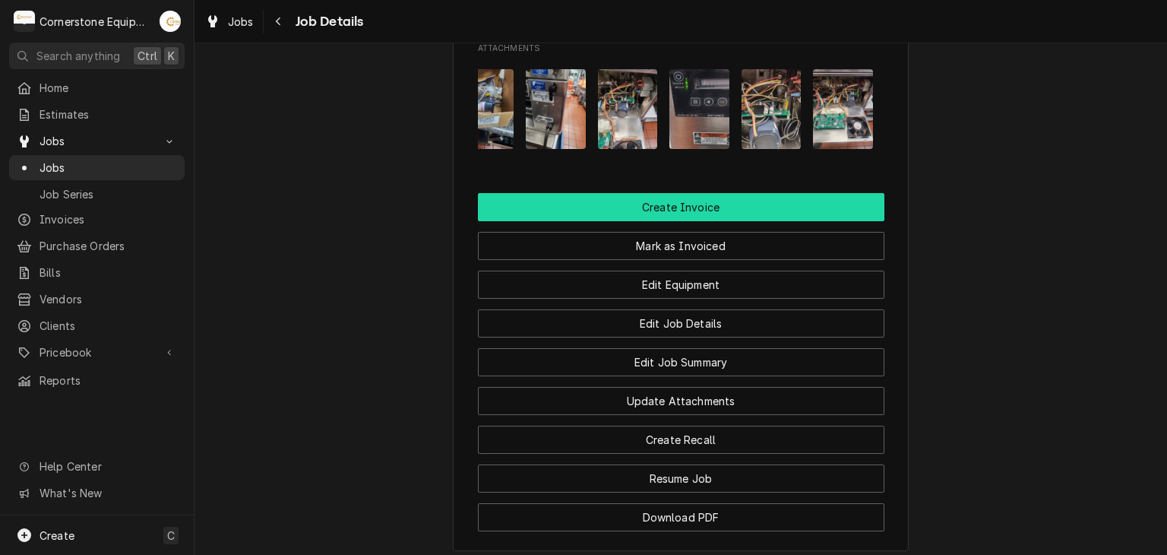
click at [752, 221] on button "Create Invoice" at bounding box center [681, 207] width 406 height 28
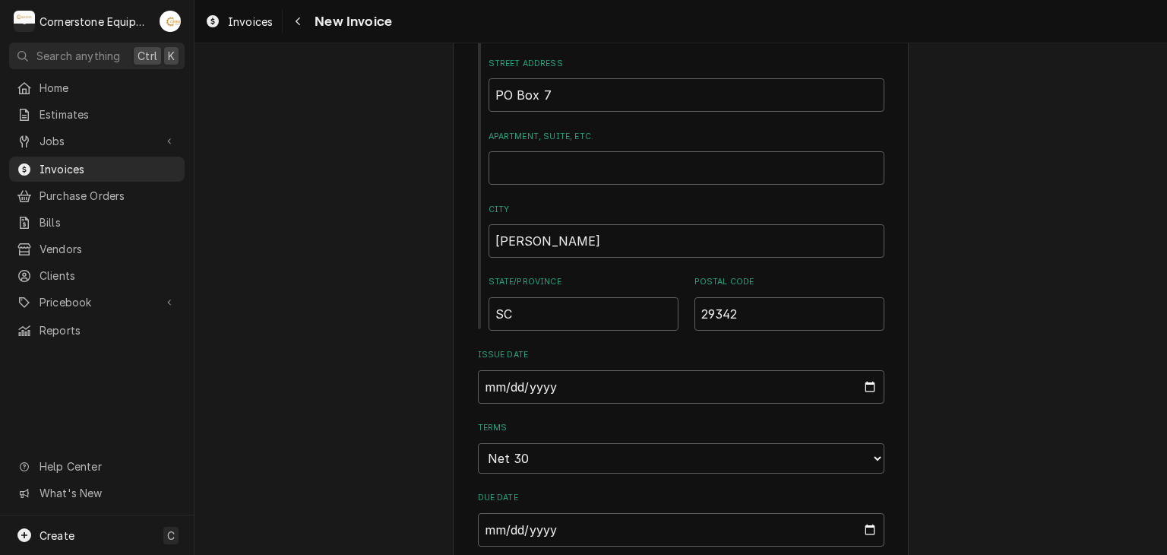
scroll to position [912, 0]
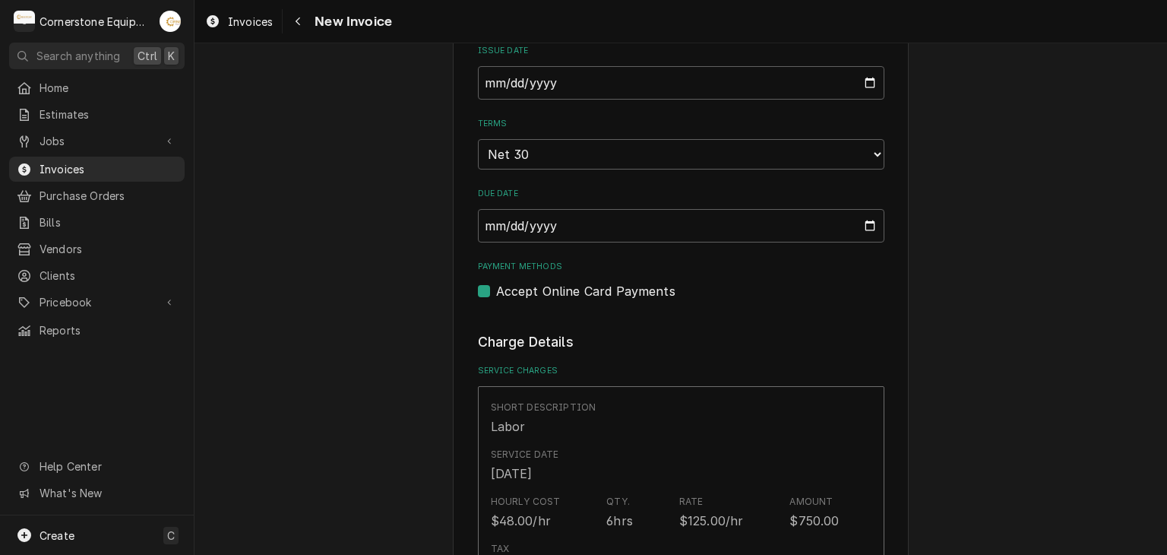
click at [546, 282] on label "Accept Online Card Payments" at bounding box center [585, 291] width 179 height 18
click at [546, 282] on input "Payment Methods" at bounding box center [699, 298] width 406 height 33
checkbox input "false"
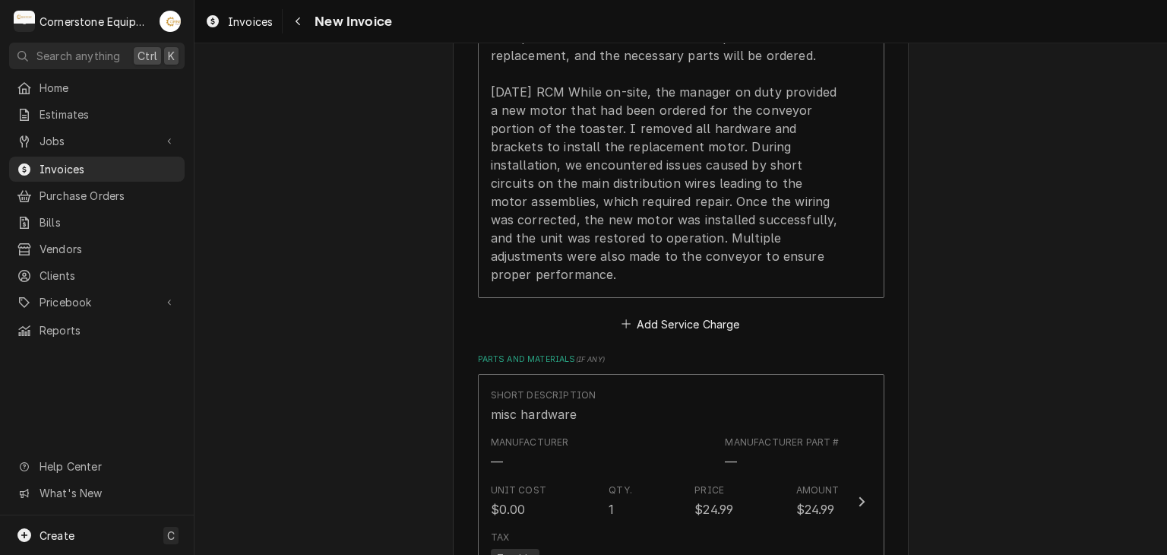
scroll to position [1428, 0]
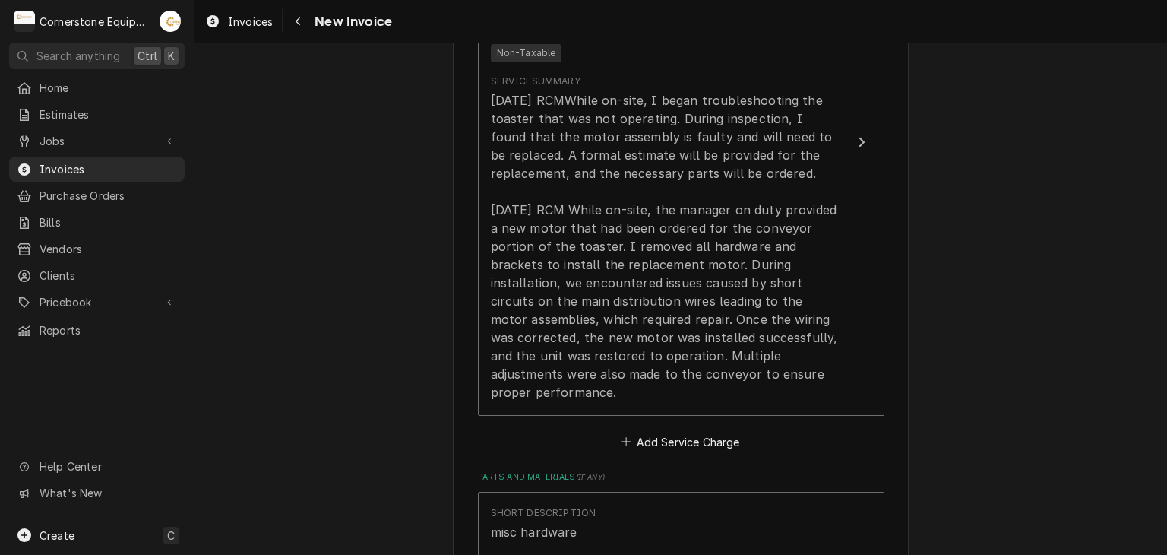
click at [1051, 354] on div "Please provide the following information to create your invoice: Client Details…" at bounding box center [680, 396] width 972 height 3531
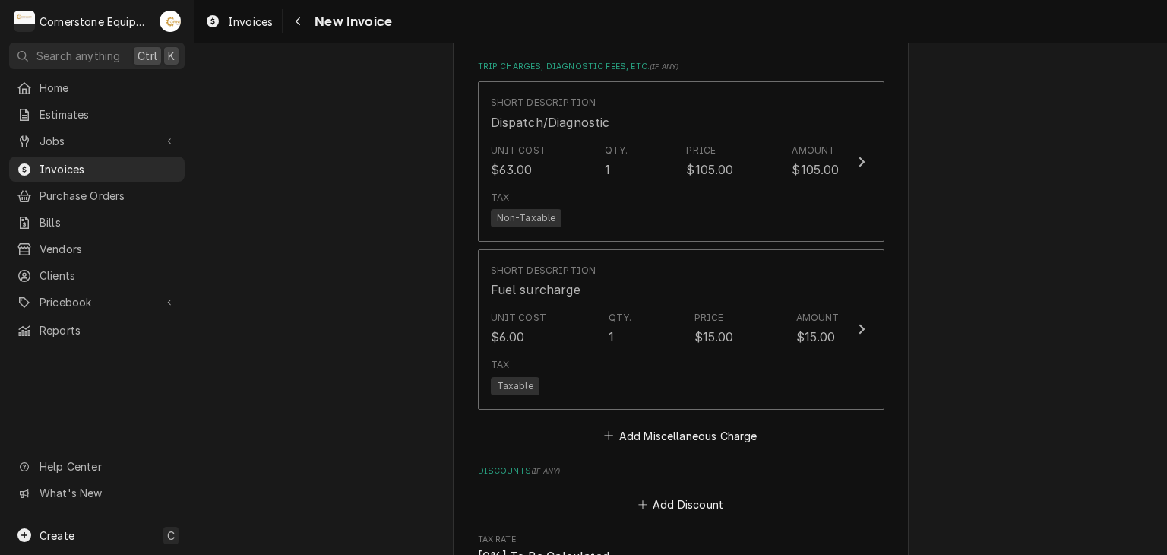
scroll to position [2401, 0]
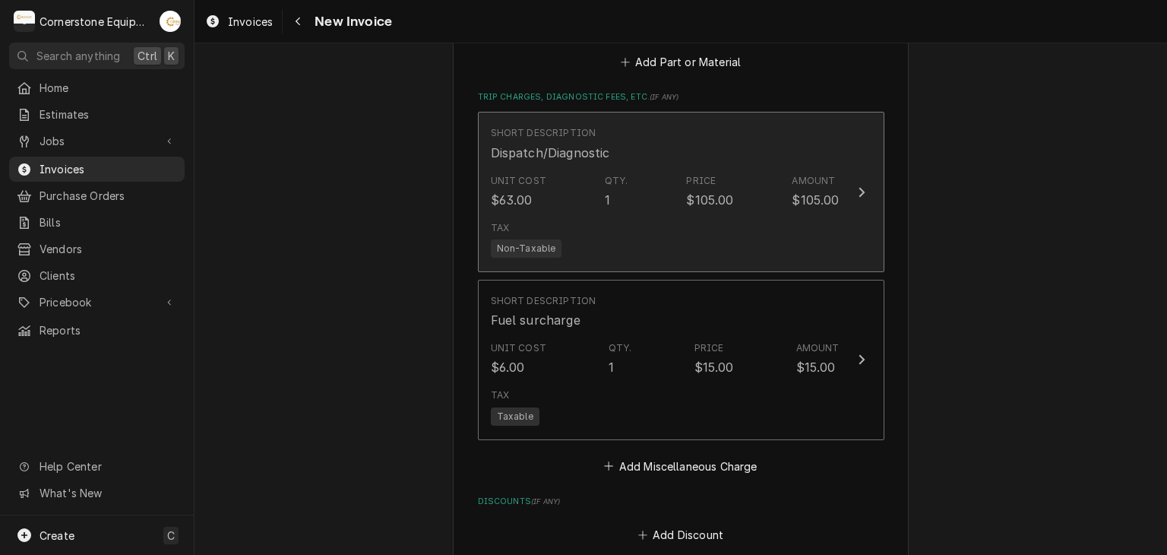
click at [649, 215] on div "Tax Non-Taxable" at bounding box center [665, 239] width 349 height 49
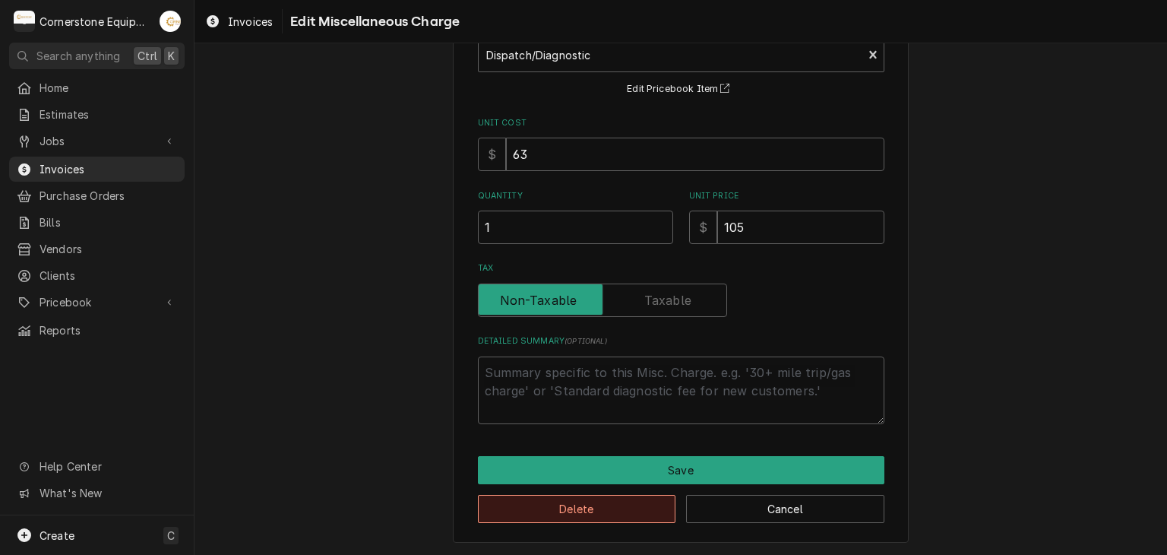
click at [590, 508] on button "Delete" at bounding box center [577, 509] width 198 height 28
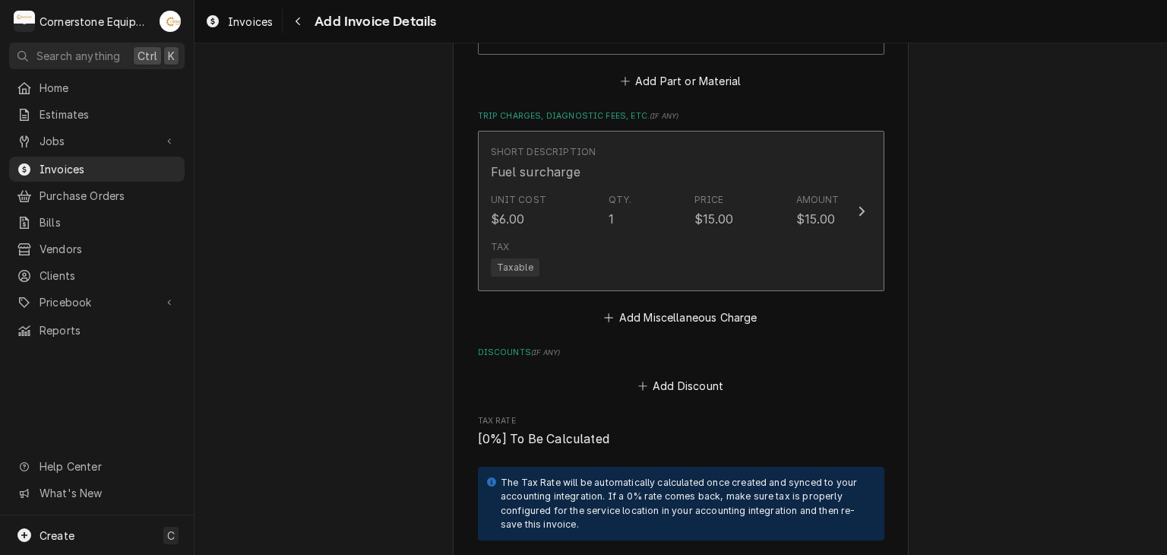
click at [623, 207] on div "Unit Cost $6.00 Qty. 1 Price $15.00 Amount $15.00" at bounding box center [665, 210] width 349 height 47
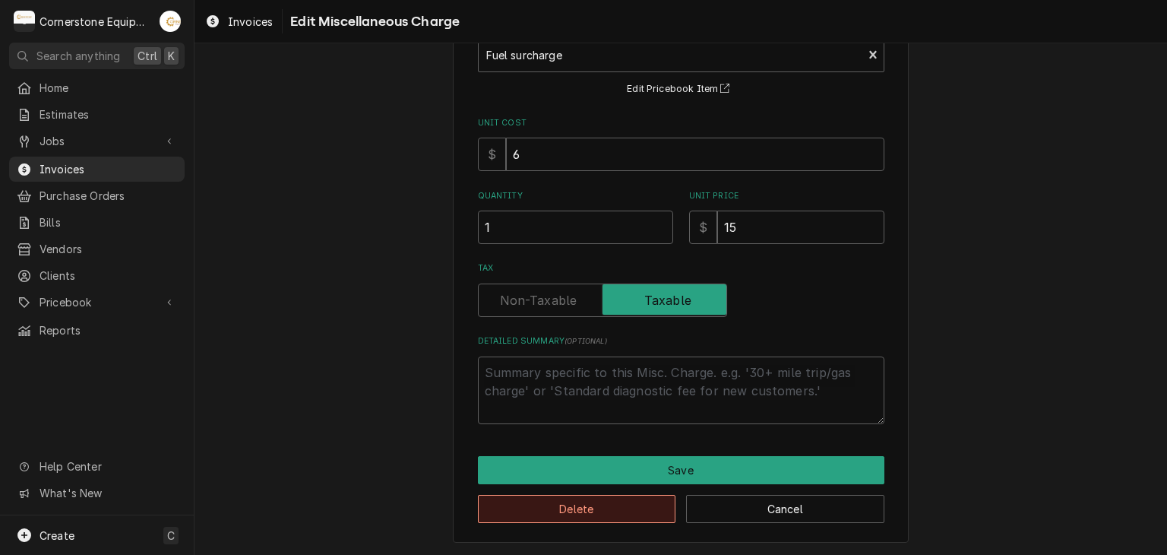
click at [579, 508] on button "Delete" at bounding box center [577, 509] width 198 height 28
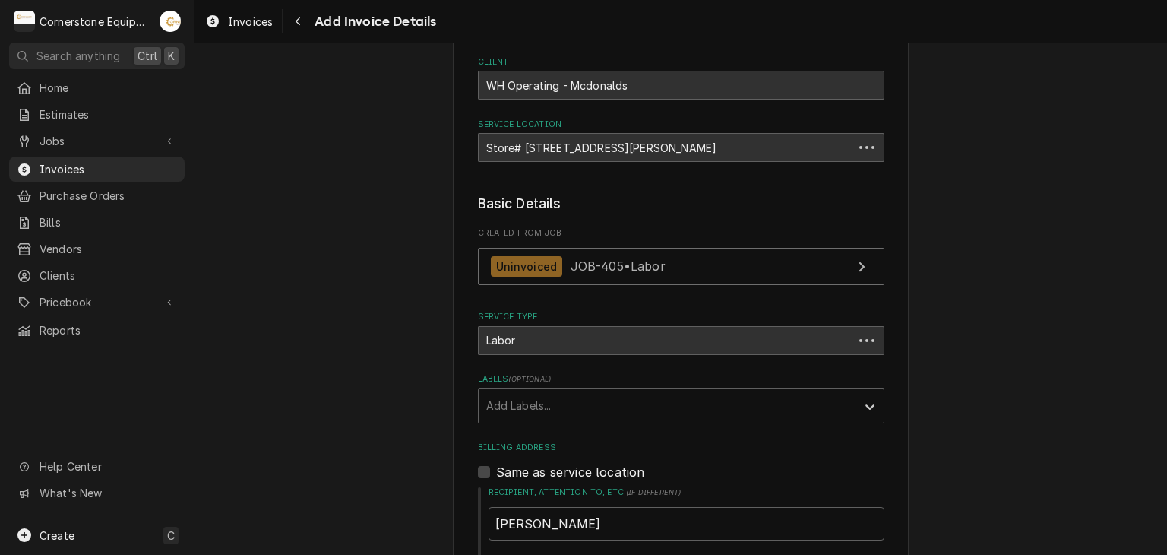
scroll to position [2363, 0]
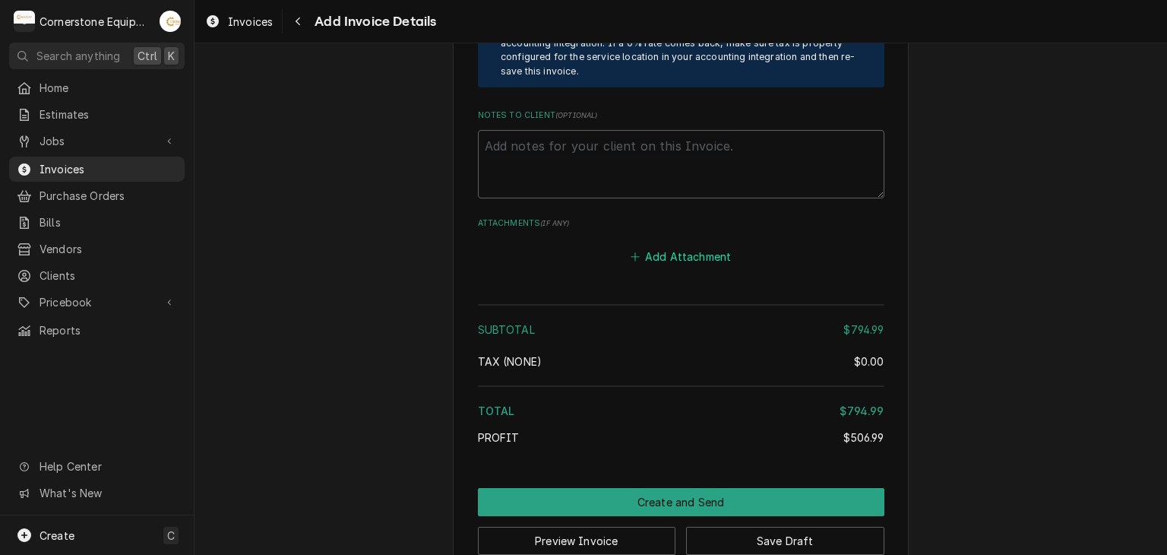
click at [669, 245] on button "Add Attachment" at bounding box center [680, 255] width 106 height 21
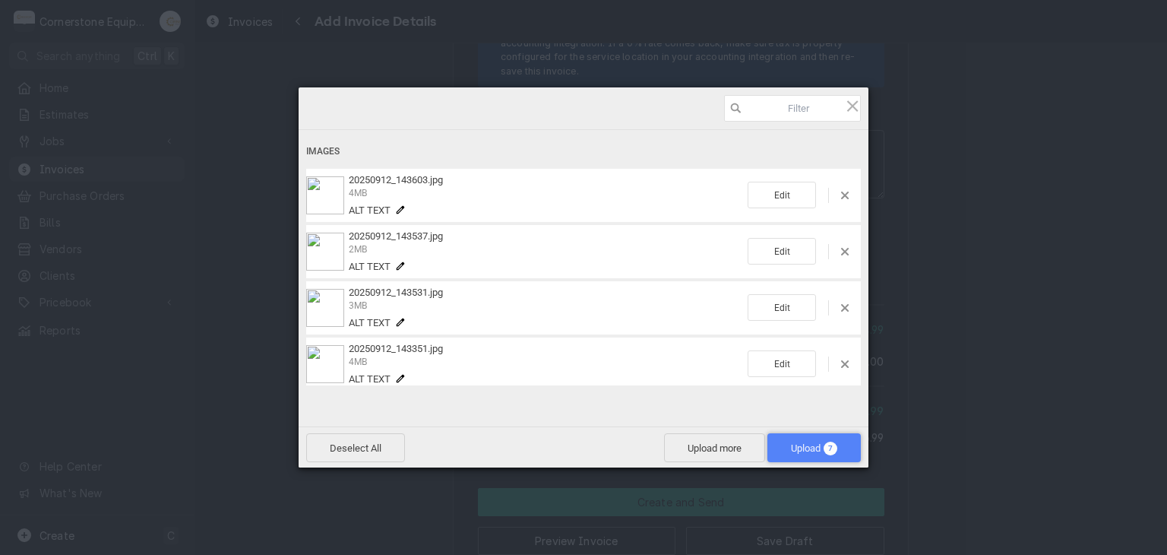
click at [805, 450] on span "Upload 7" at bounding box center [814, 447] width 46 height 11
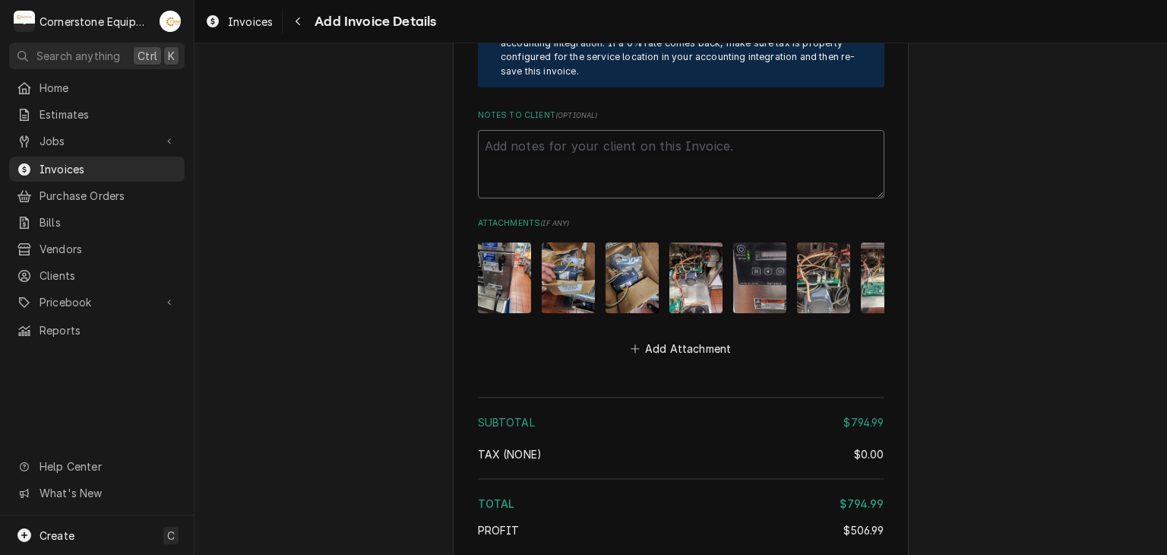
click at [517, 137] on textarea "Notes to Client ( optional )" at bounding box center [681, 164] width 406 height 68
paste textarea "INVOICE APPROVAL AND PAYMENT TERMS All invoices are due upon receipt unless oth…"
type textarea "x"
type textarea "INVOICE APPROVAL AND PAYMENT TERMS All invoices are due upon receipt unless oth…"
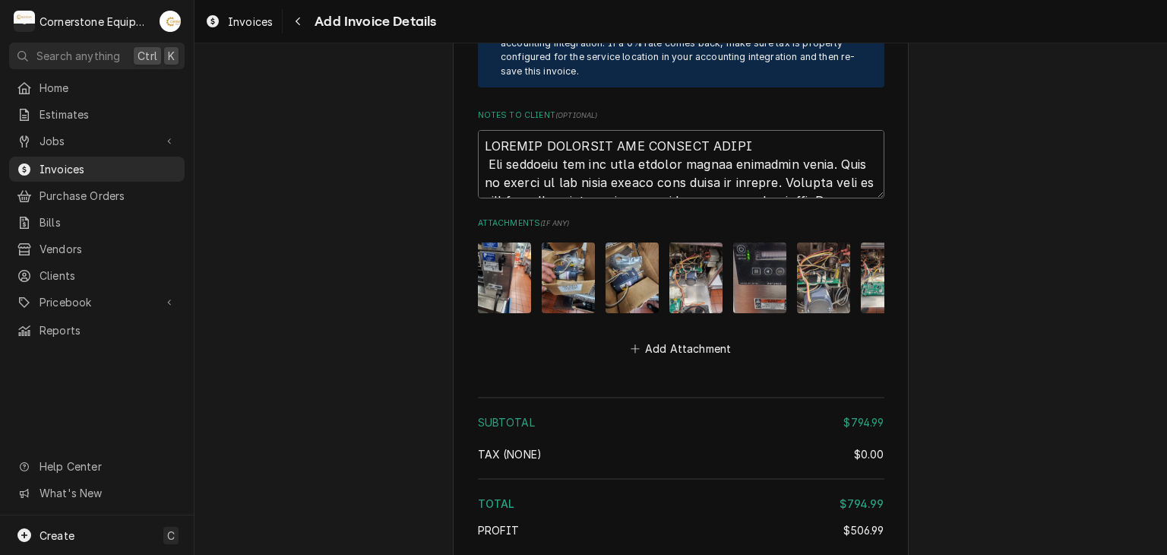
scroll to position [2944, 0]
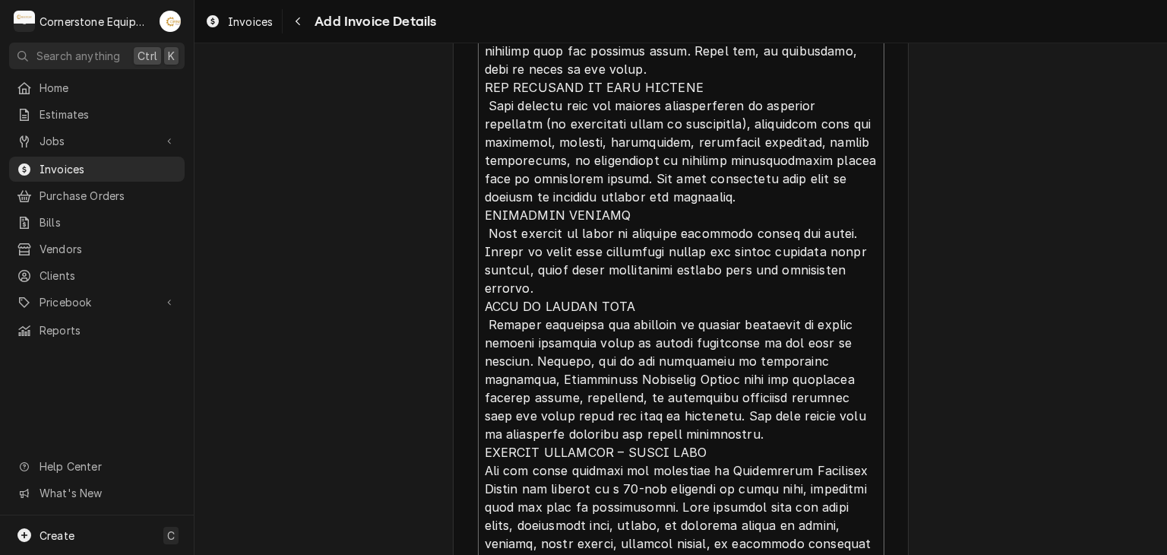
type textarea "x"
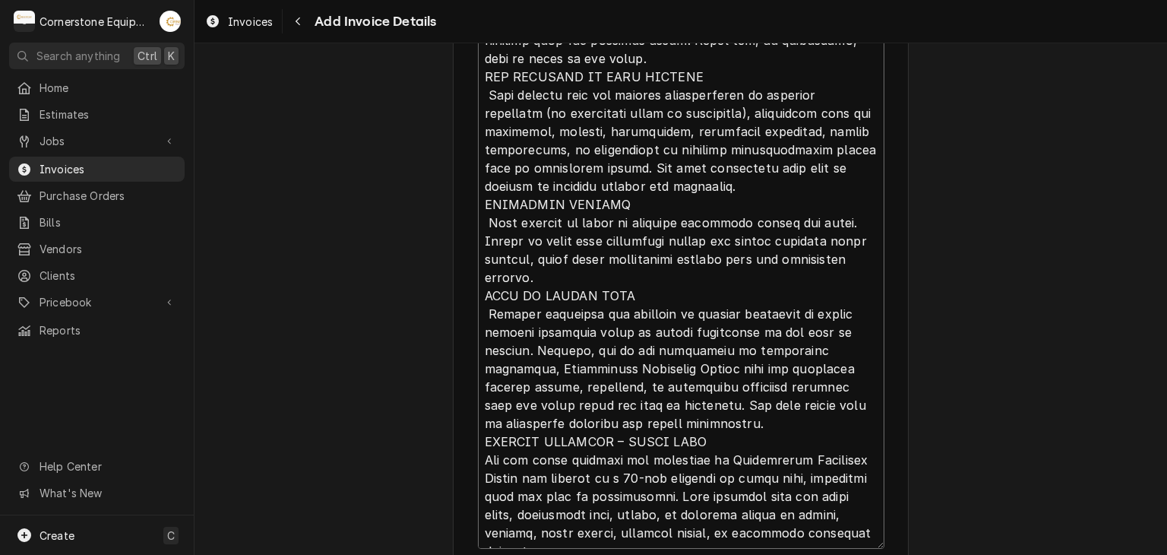
type textarea "INVOICE APPROVAL AND PAYMENT TERMS All invoices are due upon receipt unless oth…"
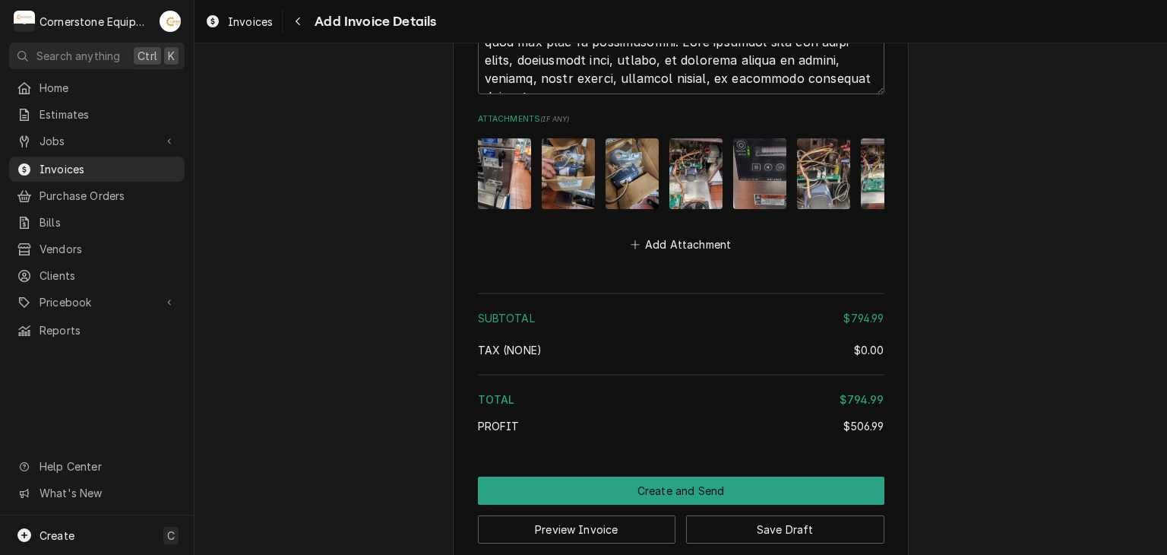
scroll to position [3418, 0]
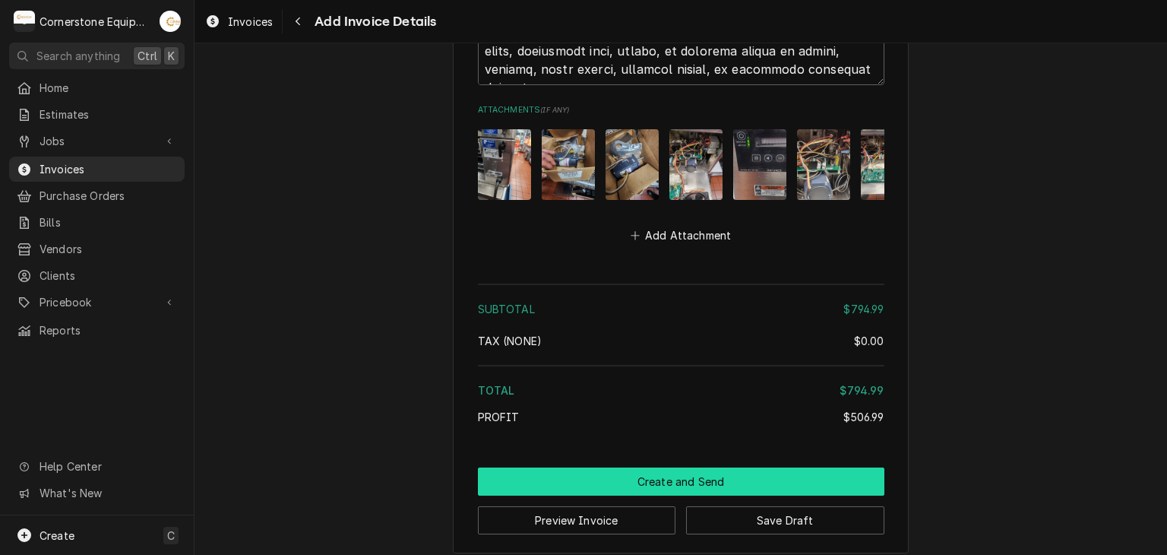
click at [666, 470] on button "Create and Send" at bounding box center [681, 481] width 406 height 28
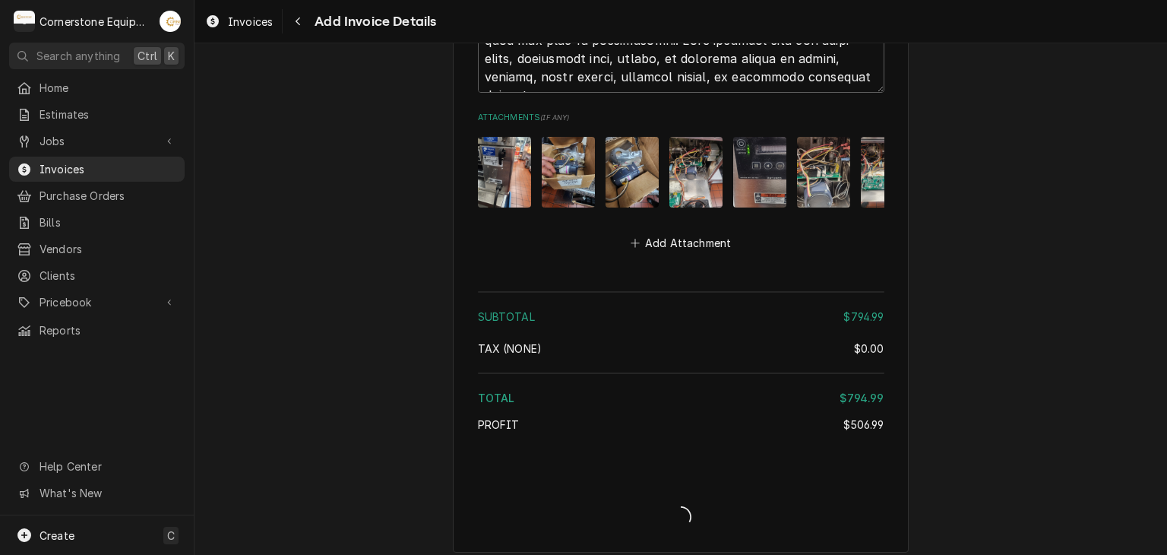
type textarea "x"
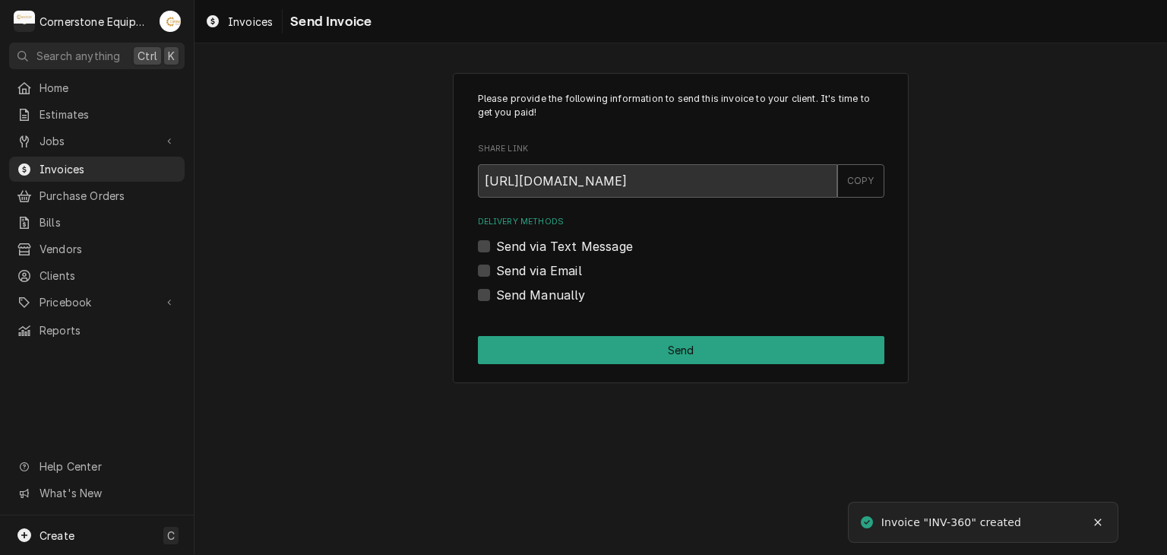
click at [539, 296] on label "Send Manually" at bounding box center [541, 295] width 90 height 18
click at [539, 296] on input "Send Manually" at bounding box center [699, 302] width 406 height 33
checkbox input "true"
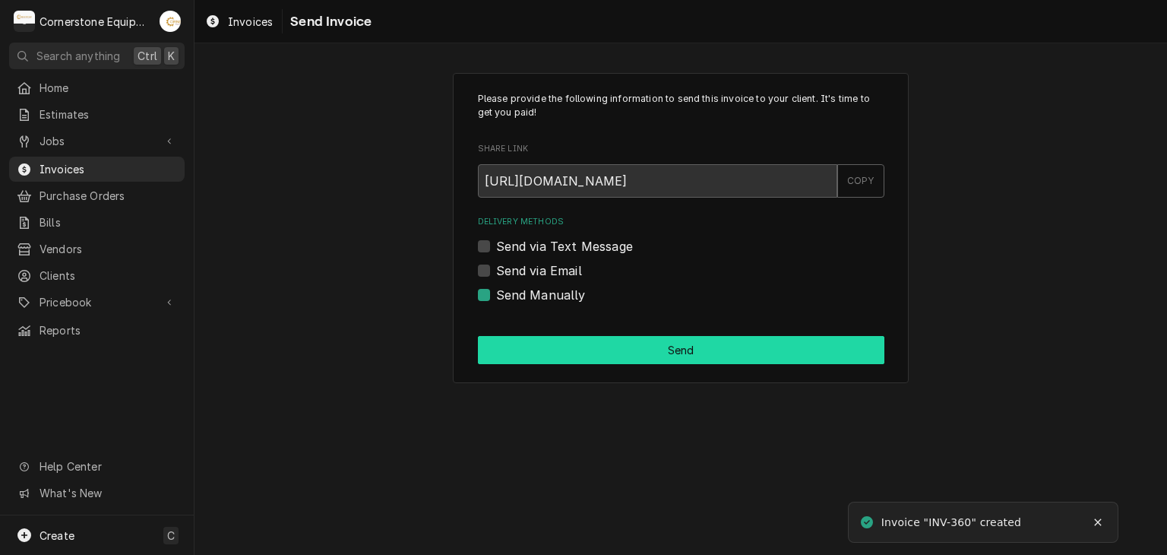
click at [690, 347] on button "Send" at bounding box center [681, 350] width 406 height 28
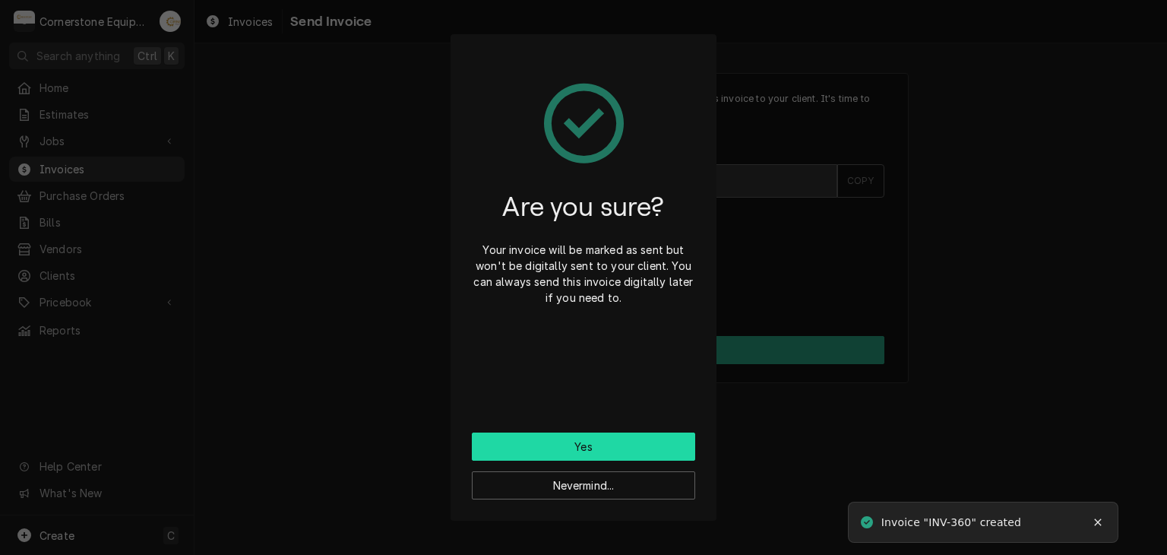
click at [599, 444] on button "Yes" at bounding box center [583, 446] width 223 height 28
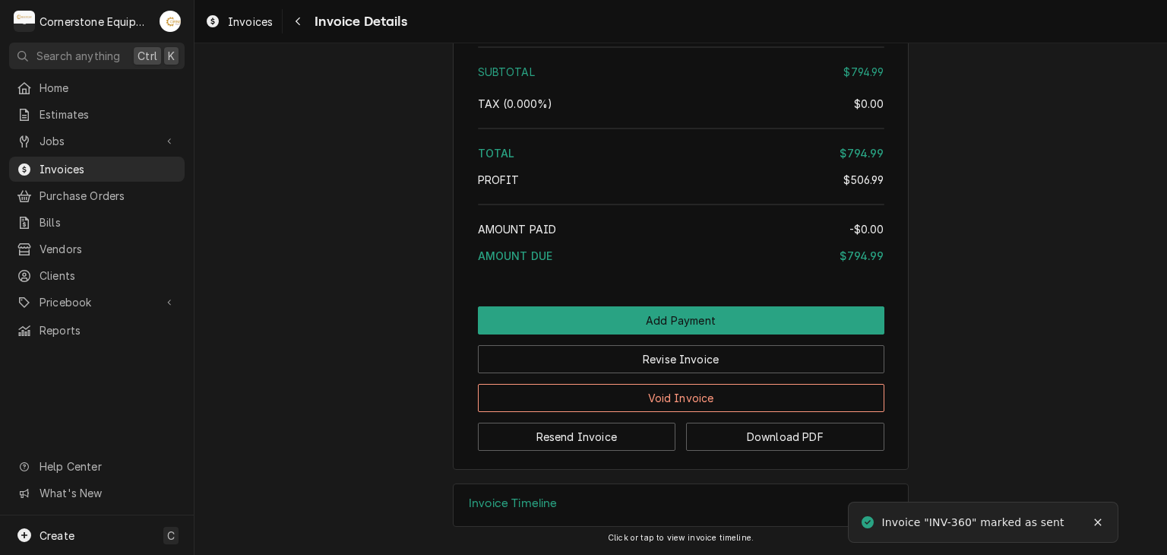
scroll to position [2941, 0]
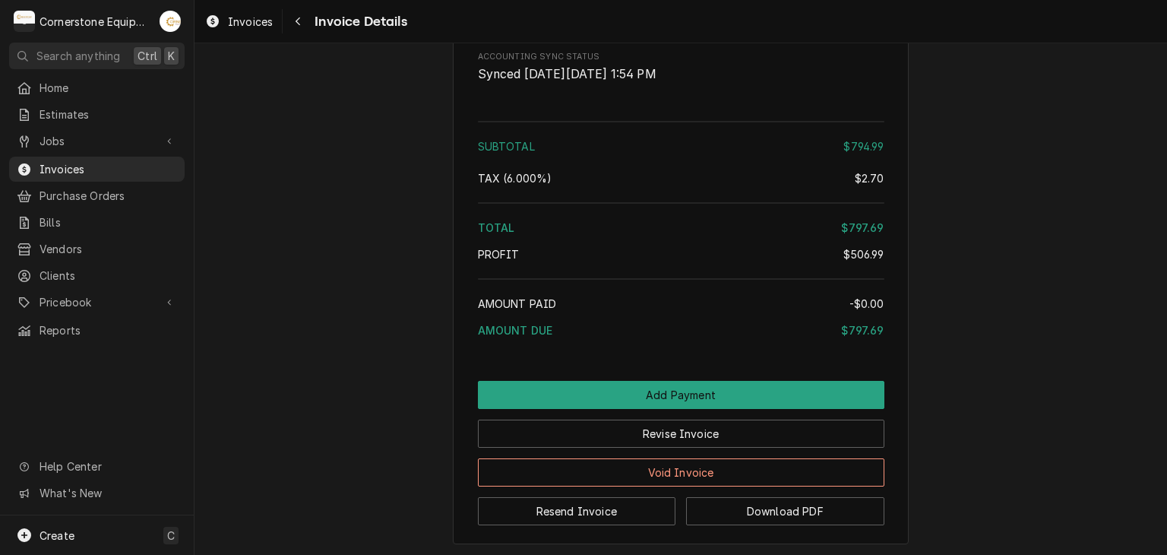
scroll to position [2941, 0]
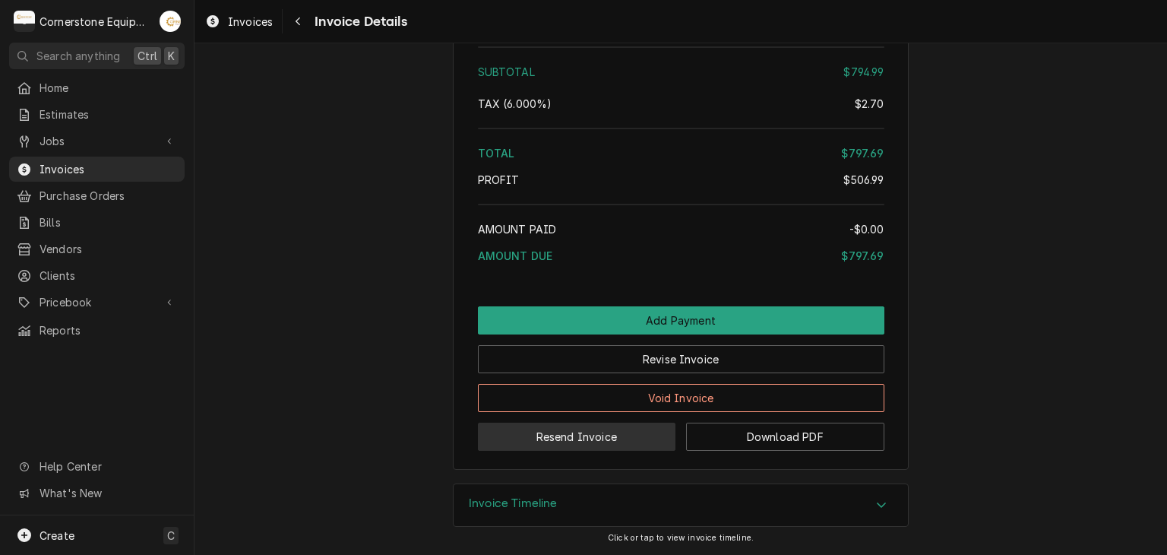
click at [604, 439] on button "Resend Invoice" at bounding box center [577, 436] width 198 height 28
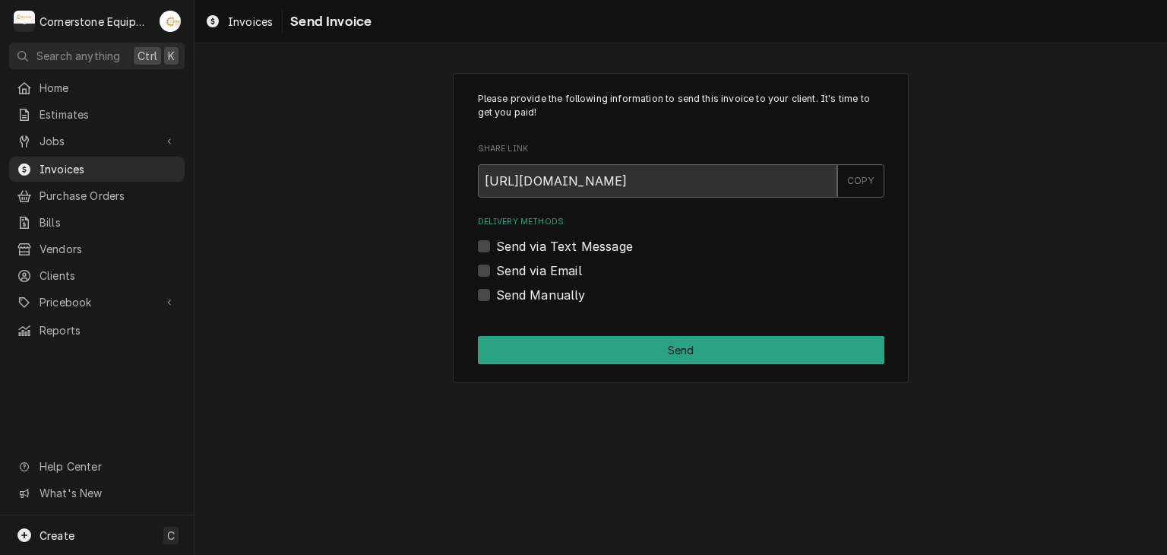
click at [524, 295] on label "Send Manually" at bounding box center [541, 295] width 90 height 18
click at [524, 295] on input "Send Manually" at bounding box center [699, 302] width 406 height 33
checkbox input "true"
click at [533, 247] on label "Send via Text Message" at bounding box center [564, 246] width 137 height 18
click at [533, 247] on input "Send via Text Message" at bounding box center [699, 253] width 406 height 33
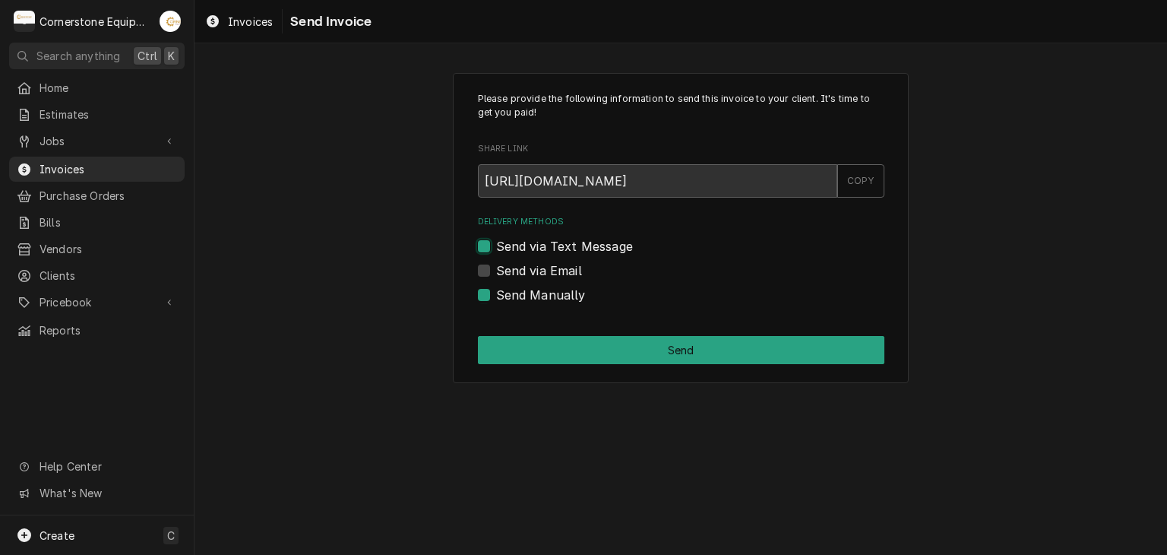
checkbox input "true"
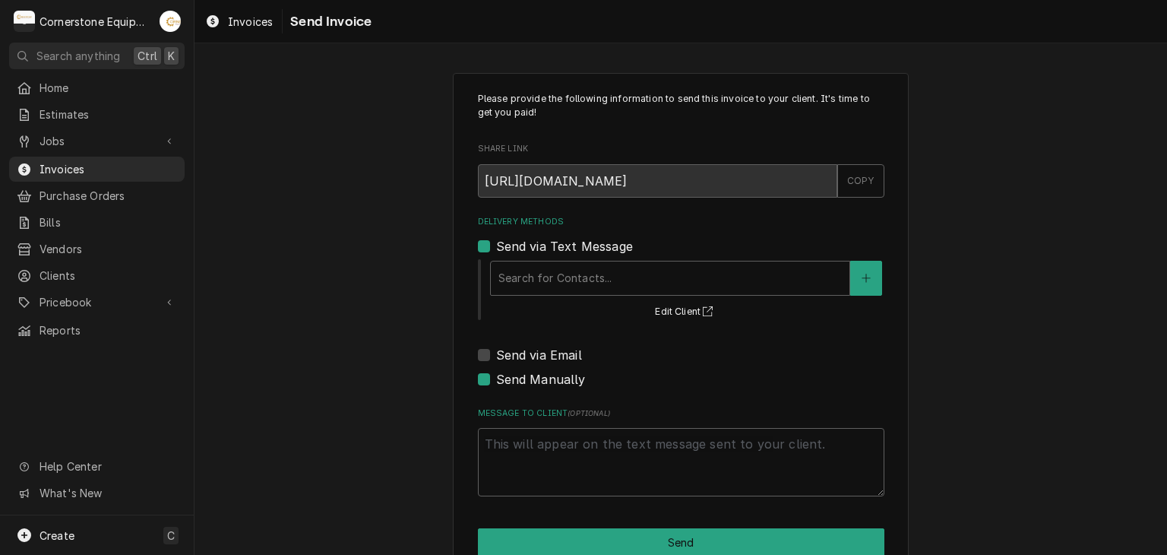
drag, startPoint x: 517, startPoint y: 387, endPoint x: 517, endPoint y: 378, distance: 9.1
click at [517, 378] on div "Please provide the following information to send this invoice to your client. I…" at bounding box center [681, 294] width 406 height 404
click at [517, 378] on label "Send Manually" at bounding box center [541, 379] width 90 height 18
click at [517, 378] on input "Send Manually" at bounding box center [699, 386] width 406 height 33
checkbox input "false"
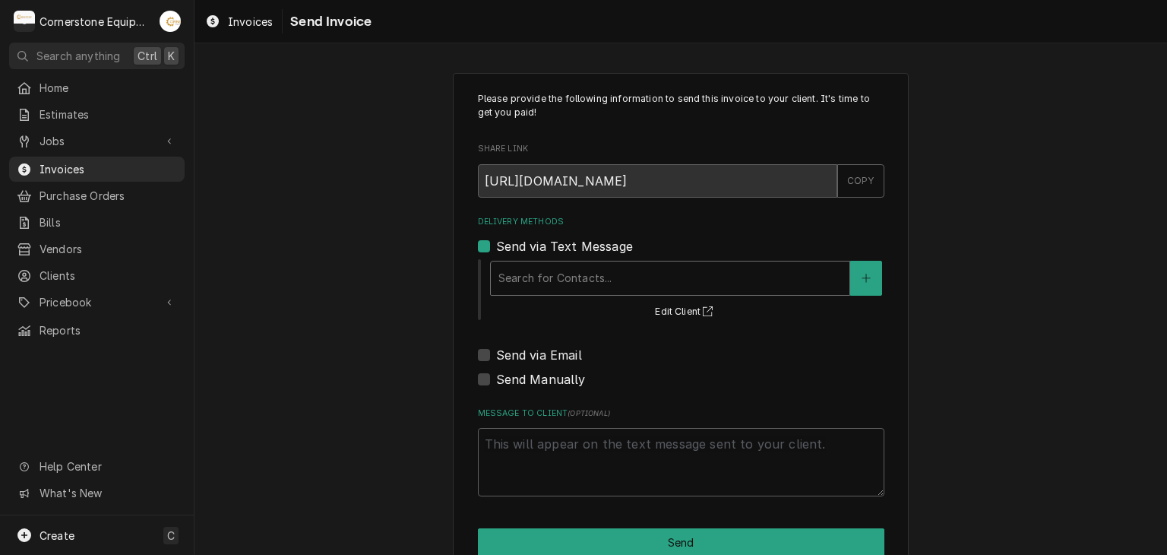
click at [526, 276] on div "Delivery Methods" at bounding box center [669, 277] width 343 height 27
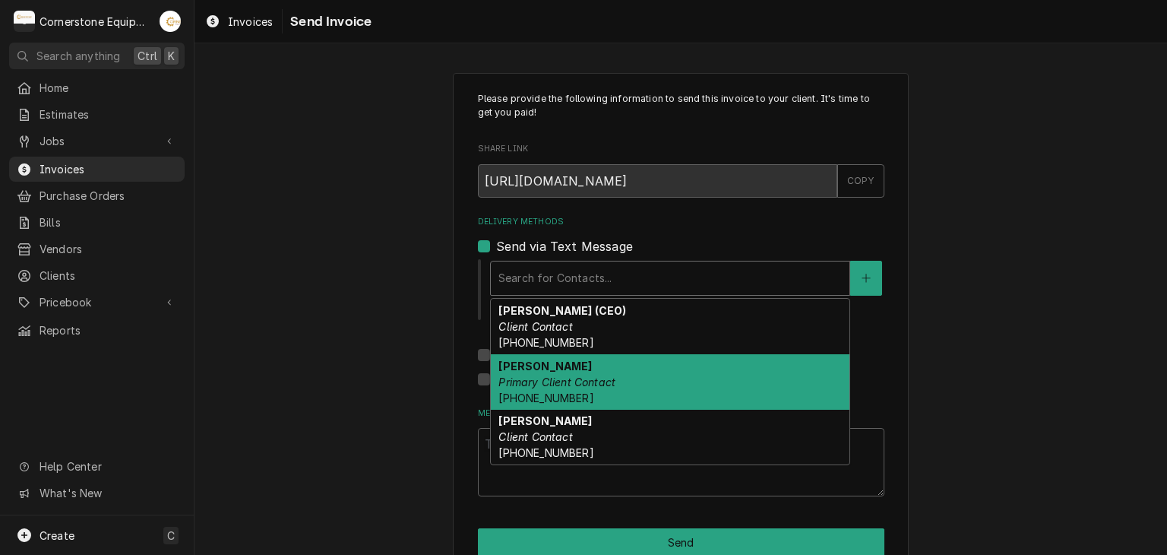
click at [530, 376] on em "Primary Client Contact" at bounding box center [556, 381] width 117 height 13
type textarea "x"
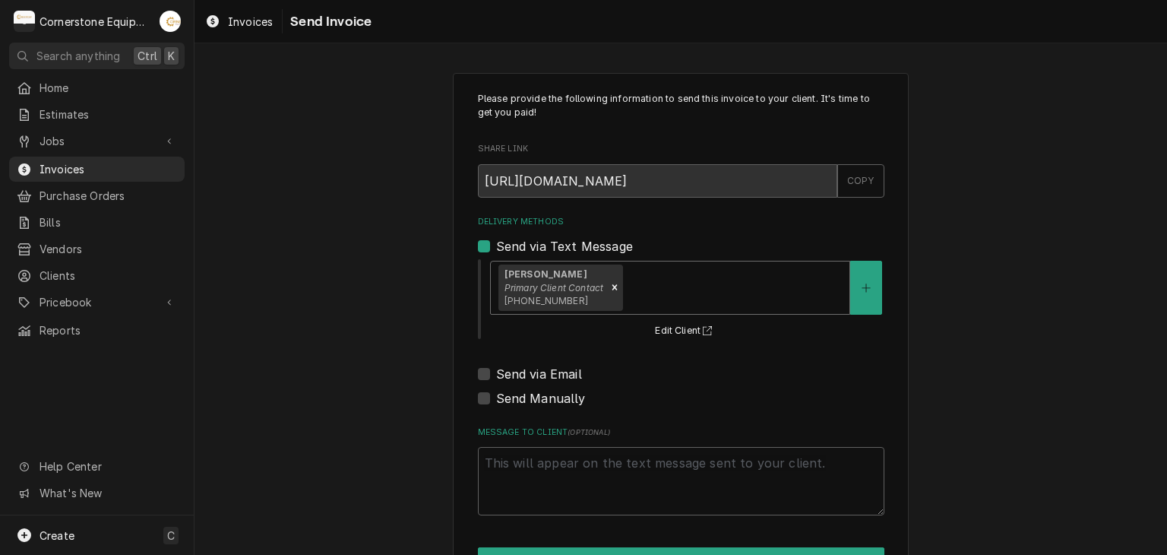
click at [508, 371] on label "Send via Email" at bounding box center [539, 374] width 86 height 18
click at [508, 371] on input "Send via Email" at bounding box center [699, 381] width 406 height 33
checkbox input "true"
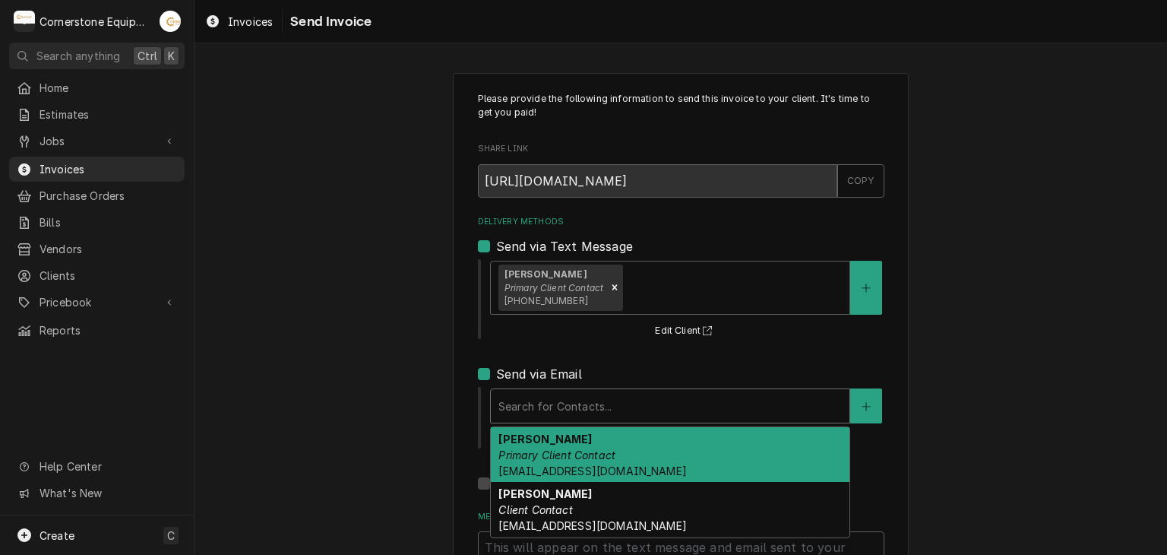
click at [504, 393] on div "Delivery Methods" at bounding box center [669, 405] width 343 height 27
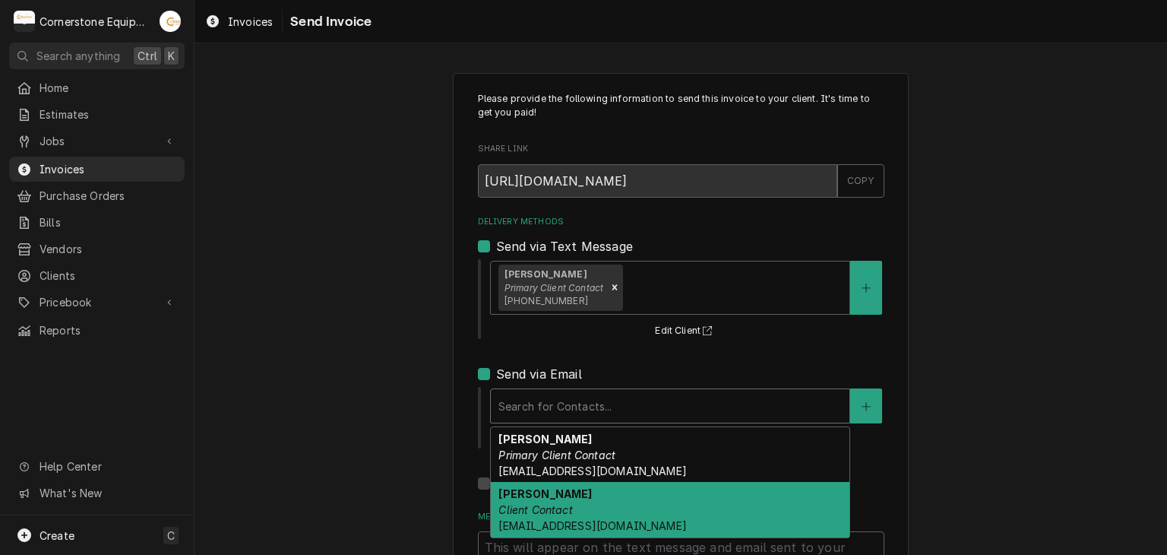
click at [541, 498] on strong "Tracy Dunaway" at bounding box center [544, 493] width 93 height 13
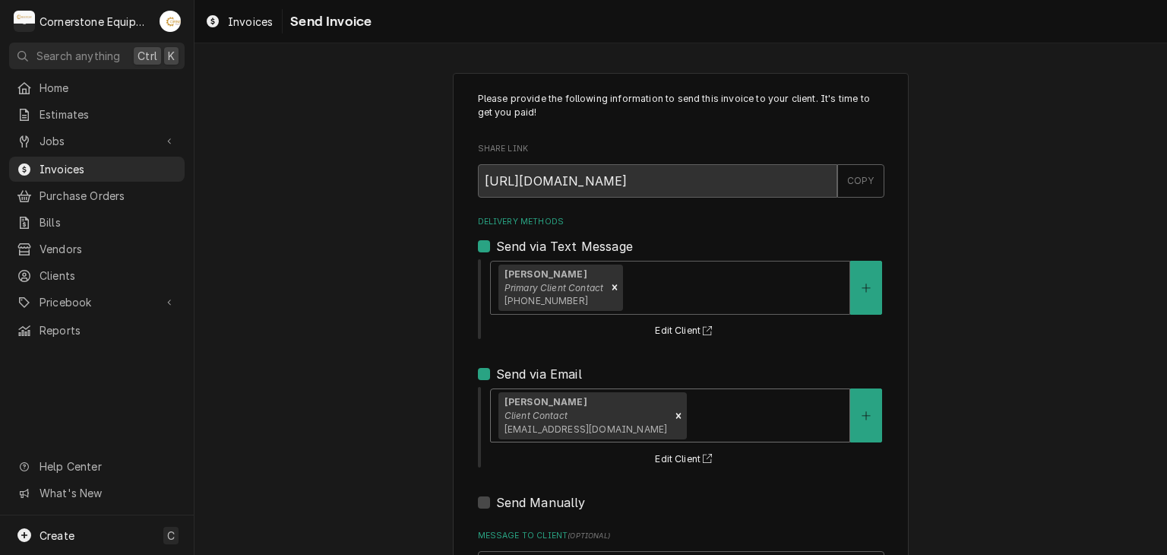
click at [372, 428] on div "Please provide the following information to send this invoice to your client. I…" at bounding box center [680, 385] width 972 height 652
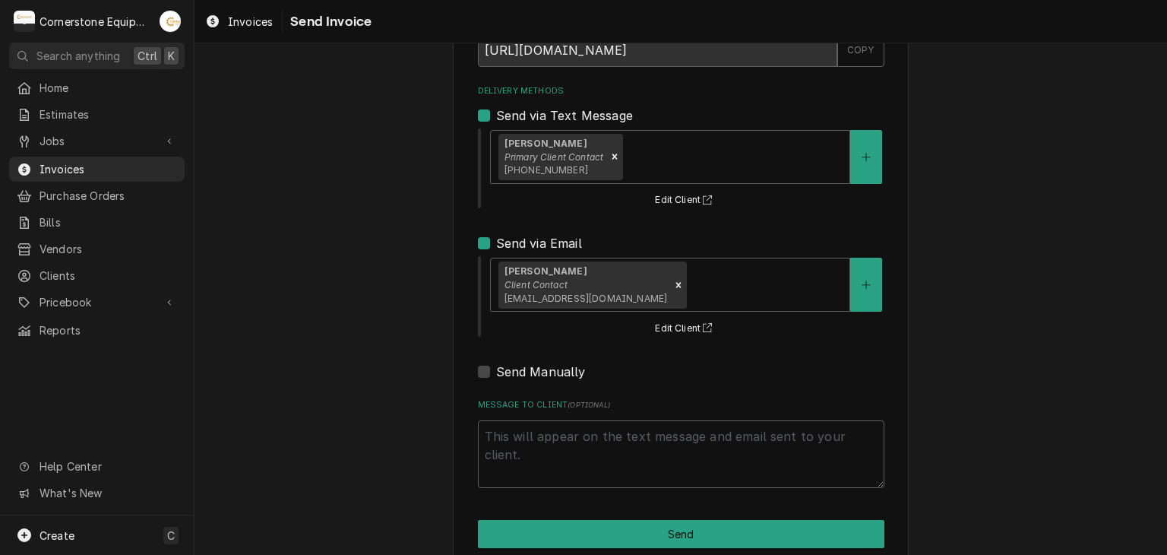
scroll to position [155, 0]
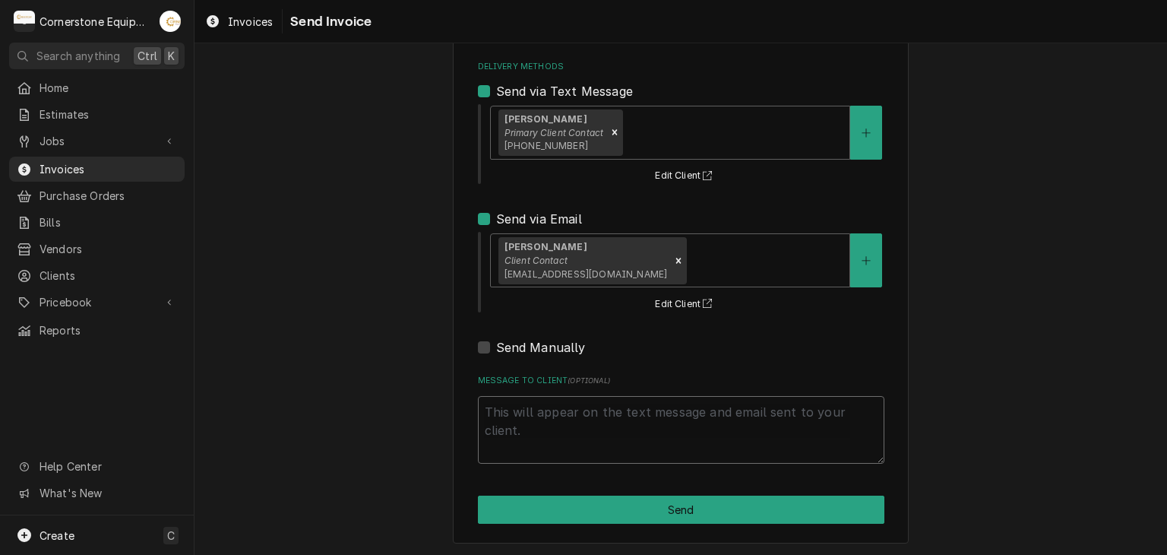
click at [574, 434] on textarea "Message to Client ( optional )" at bounding box center [681, 430] width 406 height 68
type textarea "x"
type textarea "T"
type textarea "x"
type textarea "Th"
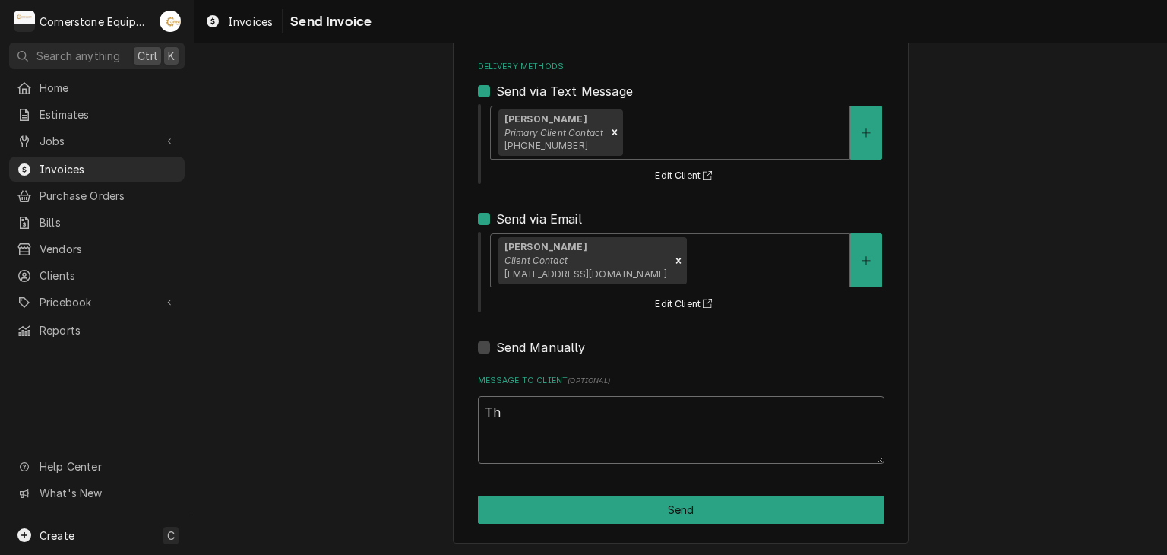
type textarea "x"
type textarea "Tha"
type textarea "x"
type textarea "Than"
type textarea "x"
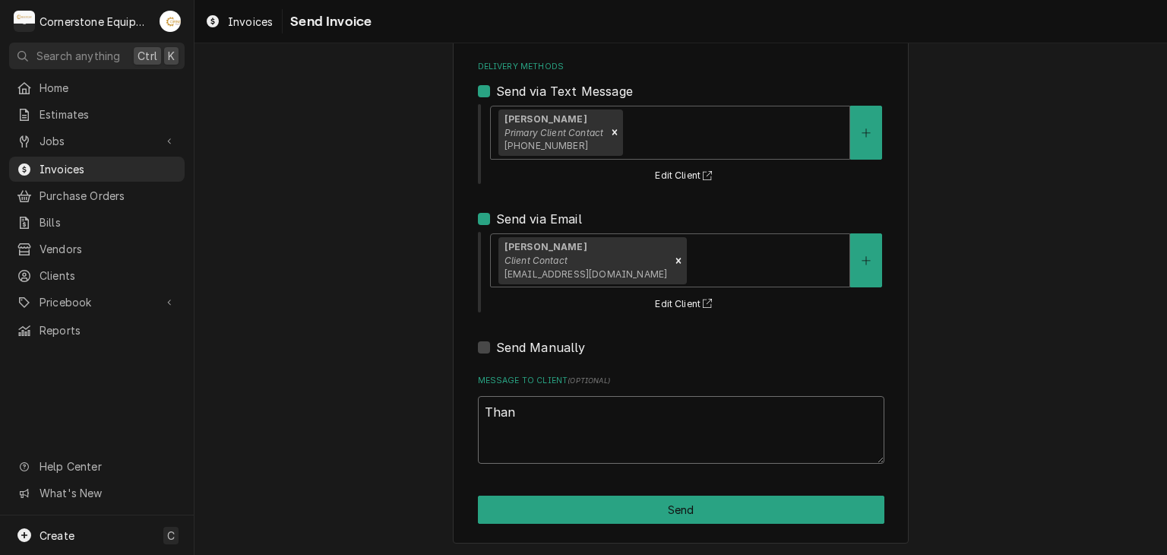
type textarea "Thank"
type textarea "x"
type textarea "Thank"
type textarea "x"
type textarea "Thank y"
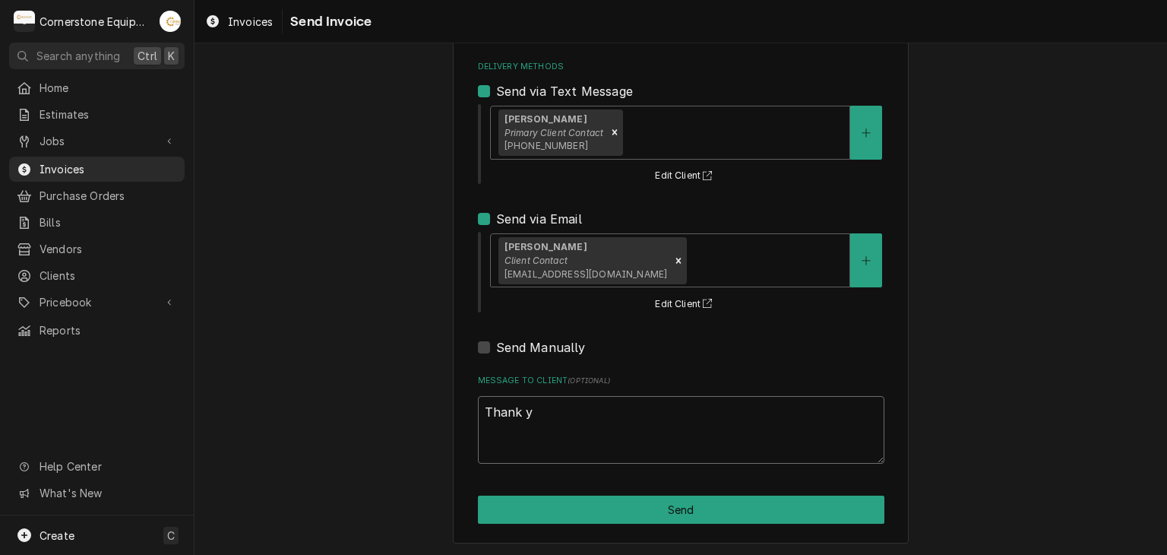
type textarea "x"
type textarea "Thank yo"
type textarea "x"
type textarea "Thank you"
type textarea "x"
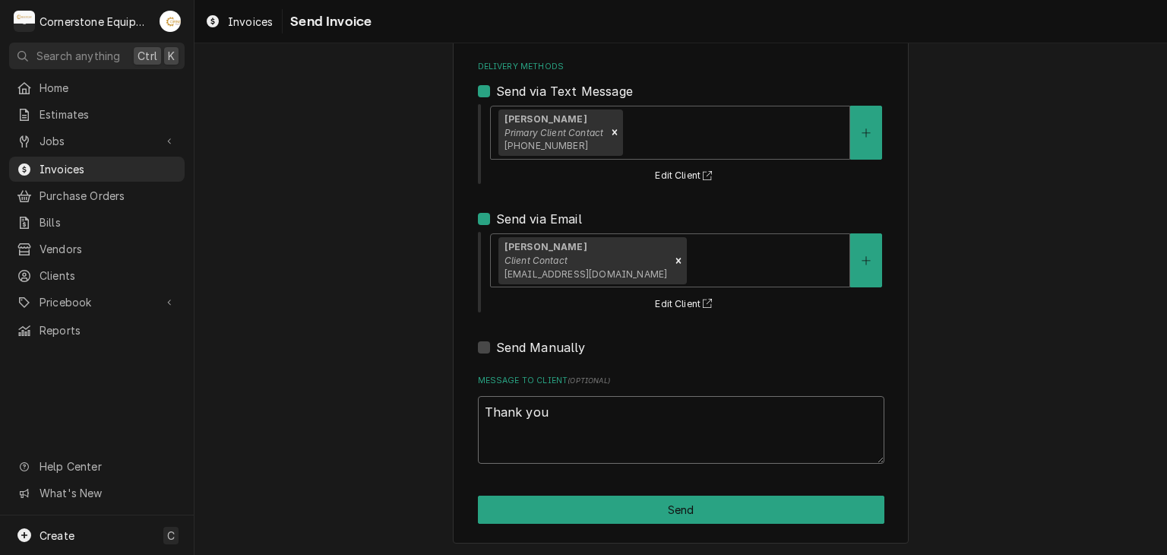
type textarea "Thank you"
type textarea "x"
type textarea "Thank you f"
type textarea "x"
type textarea "Thank you fo"
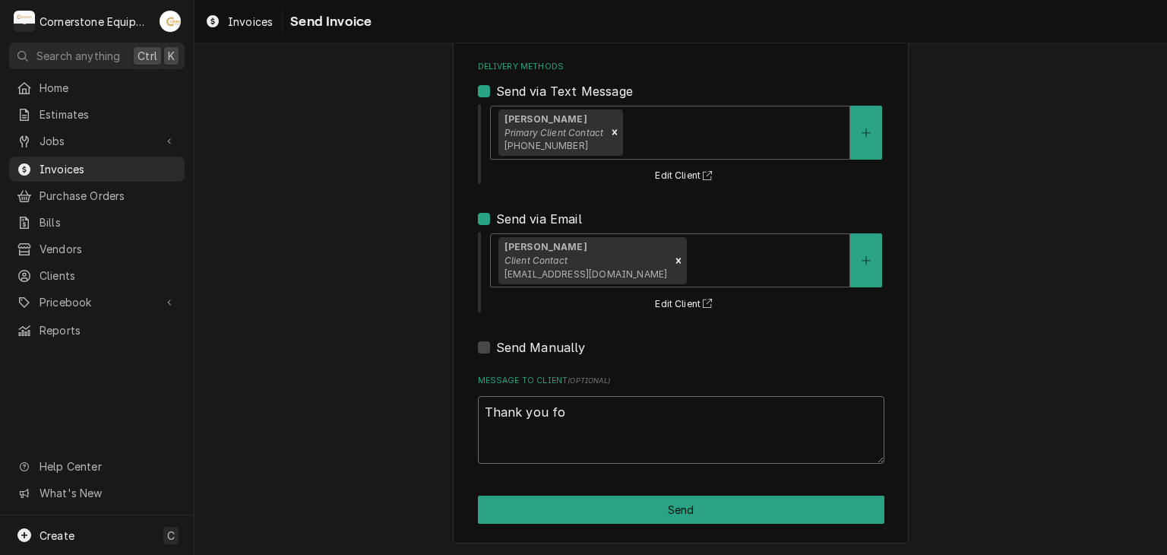
type textarea "x"
type textarea "Thank you for"
type textarea "x"
type textarea "Thank you for"
type textarea "x"
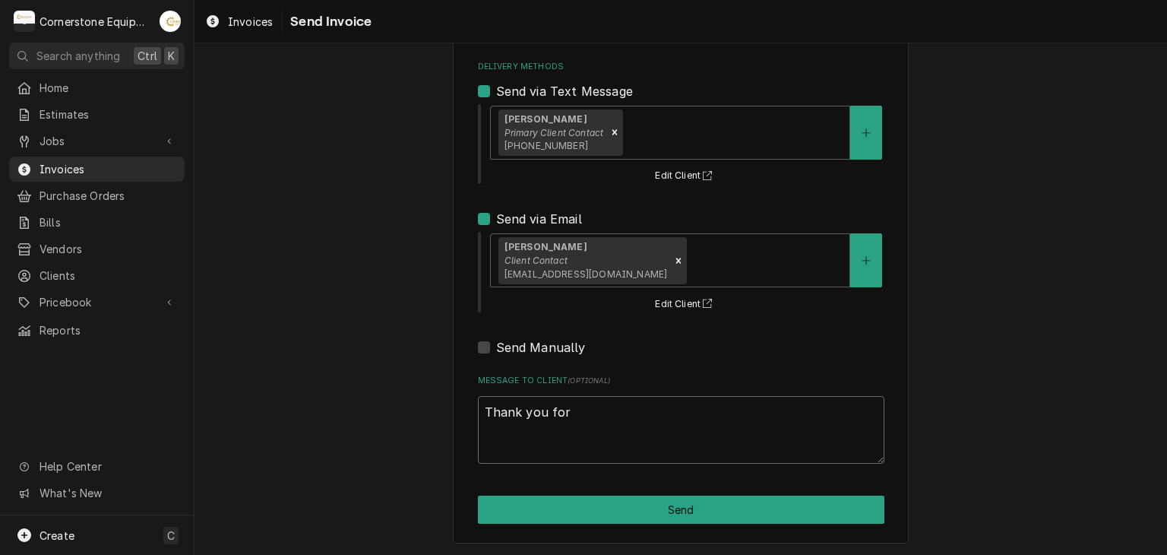
type textarea "Thank you for t"
type textarea "x"
type textarea "Thank you for th"
type textarea "x"
type textarea "Thank you for the"
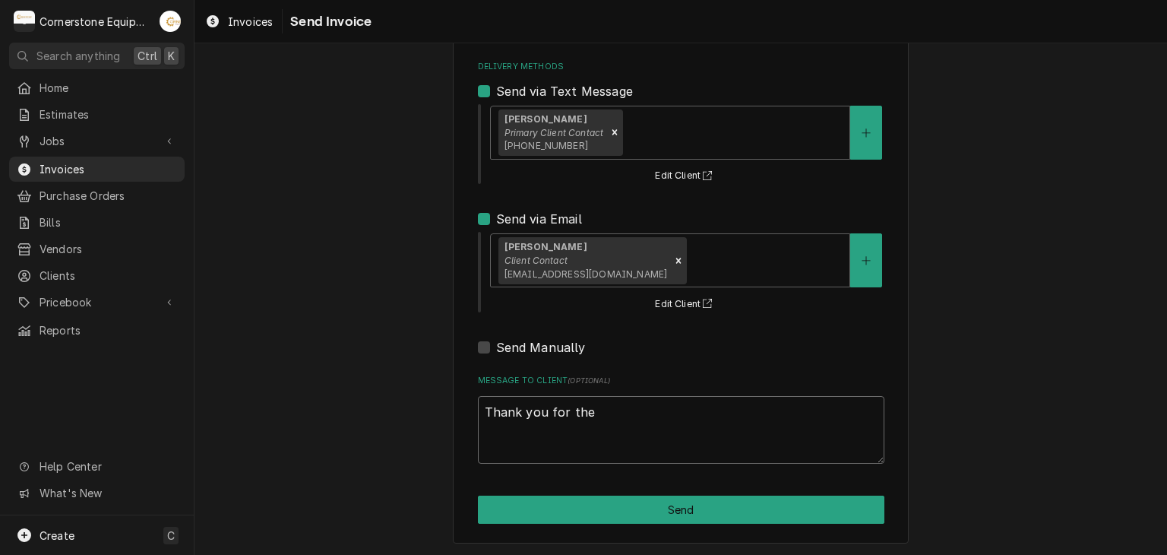
type textarea "x"
type textarea "Thank you for the"
type textarea "x"
type textarea "Thank you for the o"
type textarea "x"
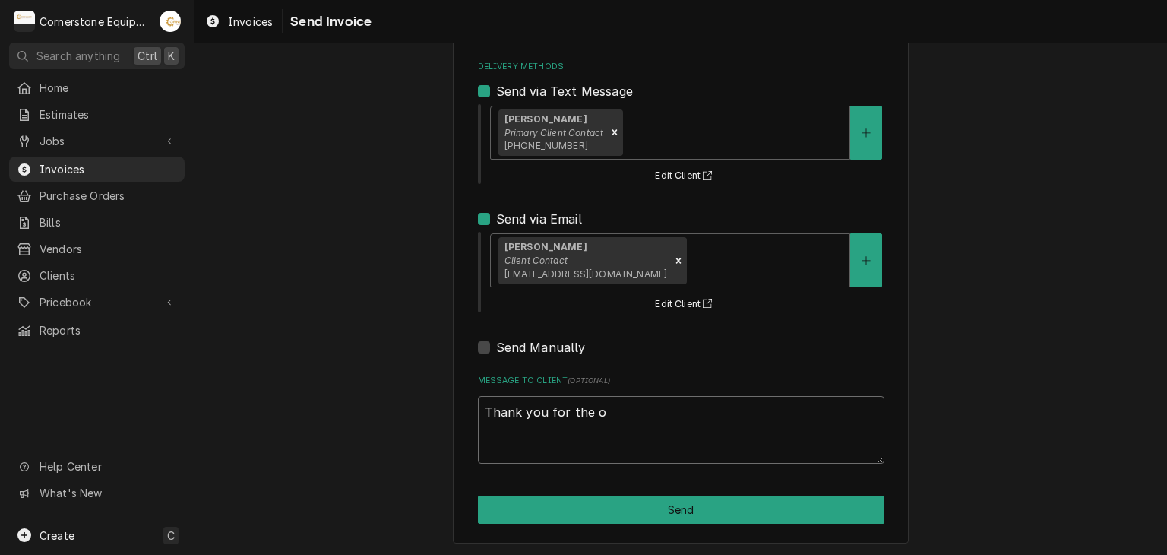
type textarea "Thank you for the op"
type textarea "x"
type textarea "Thank you for the opp"
type textarea "x"
type textarea "Thank you for the oppo"
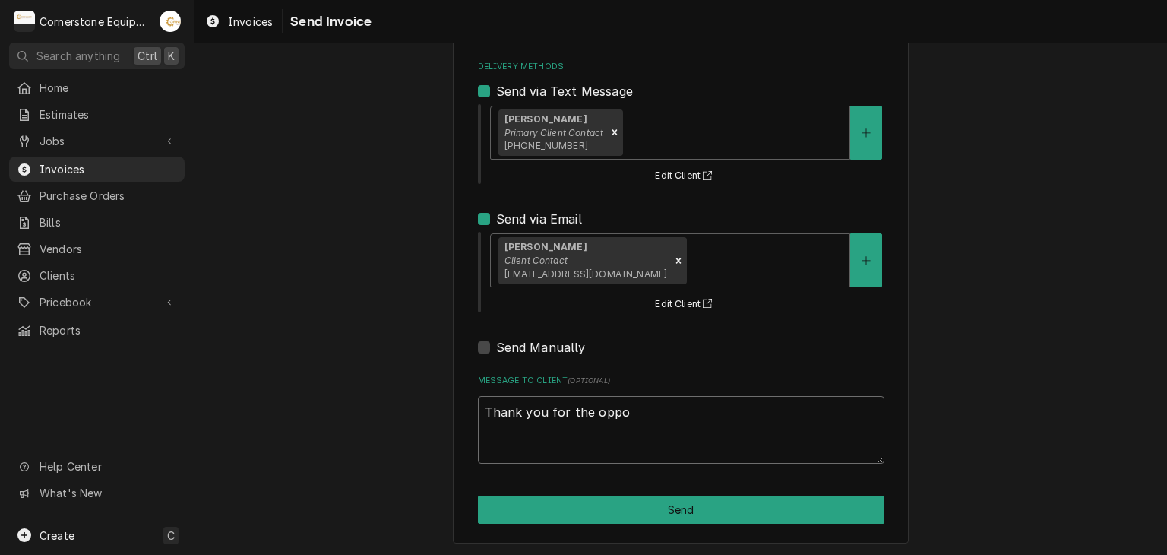
type textarea "x"
type textarea "Thank you for the oppor"
type textarea "x"
type textarea "Thank you for the opport"
type textarea "x"
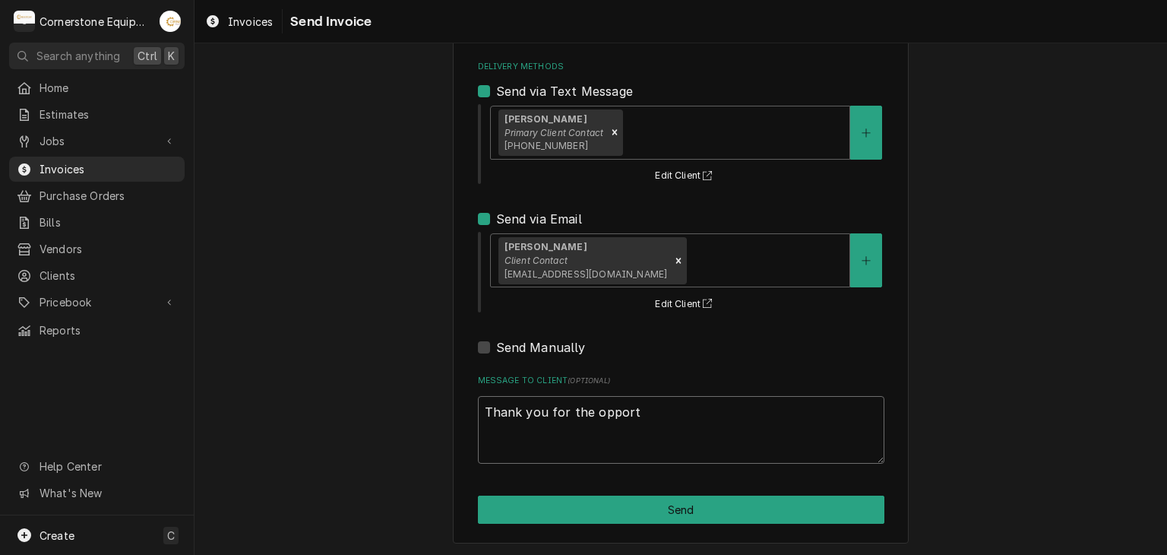
type textarea "Thank you for the opportu"
type textarea "x"
type textarea "Thank you for the opportun"
type textarea "x"
type textarea "Thank you for the opportuni"
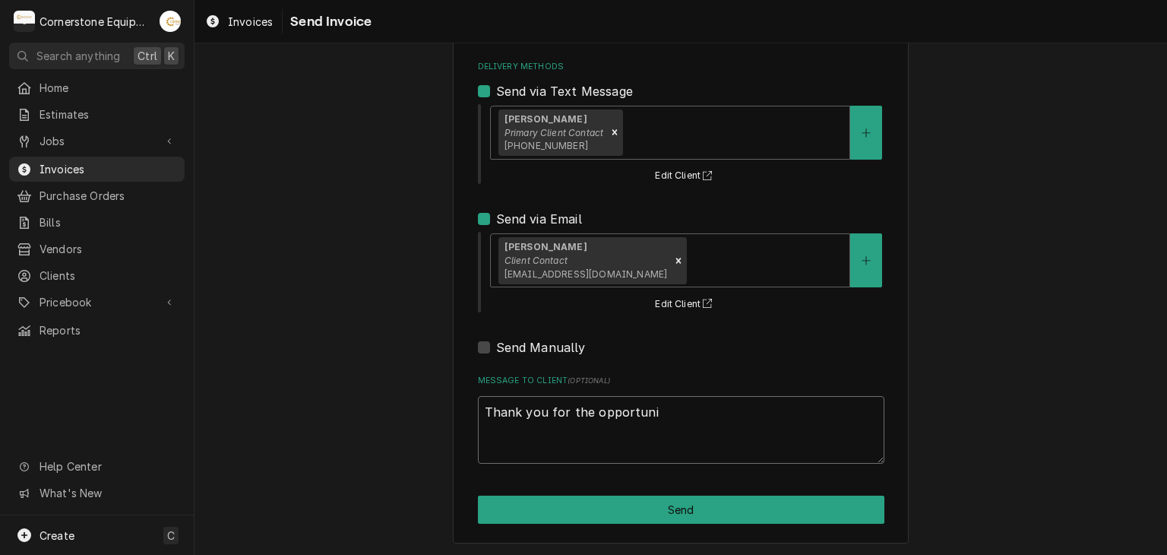
type textarea "x"
type textarea "Thank you for the opportunit"
type textarea "x"
type textarea "Thank you for the opportunity"
type textarea "x"
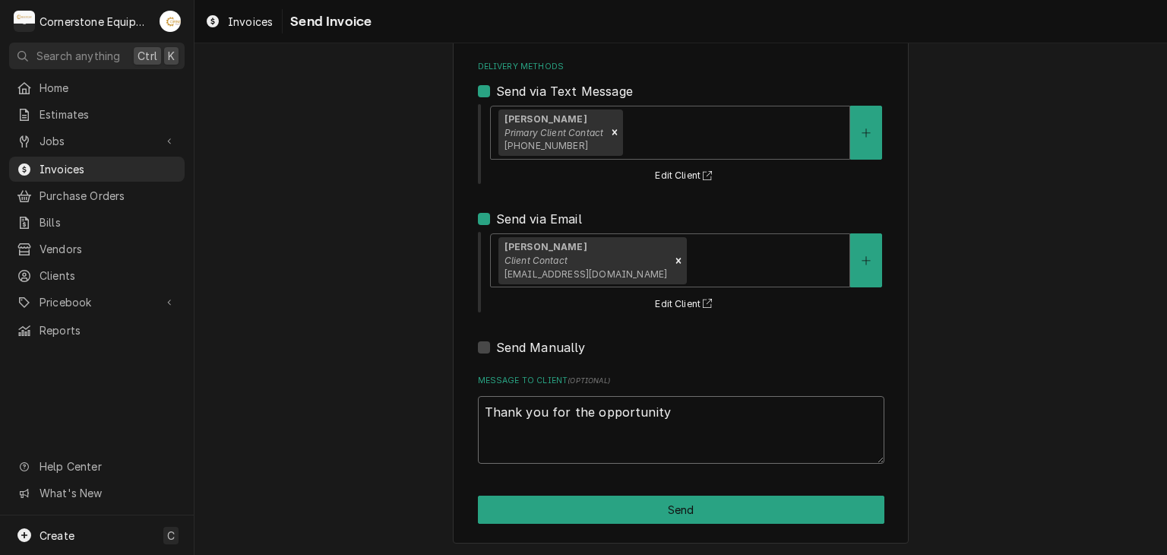
type textarea "Thank you for the opportunity"
type textarea "x"
type textarea "Thank you for the opportunity t"
type textarea "x"
type textarea "Thank you for the opportunity to"
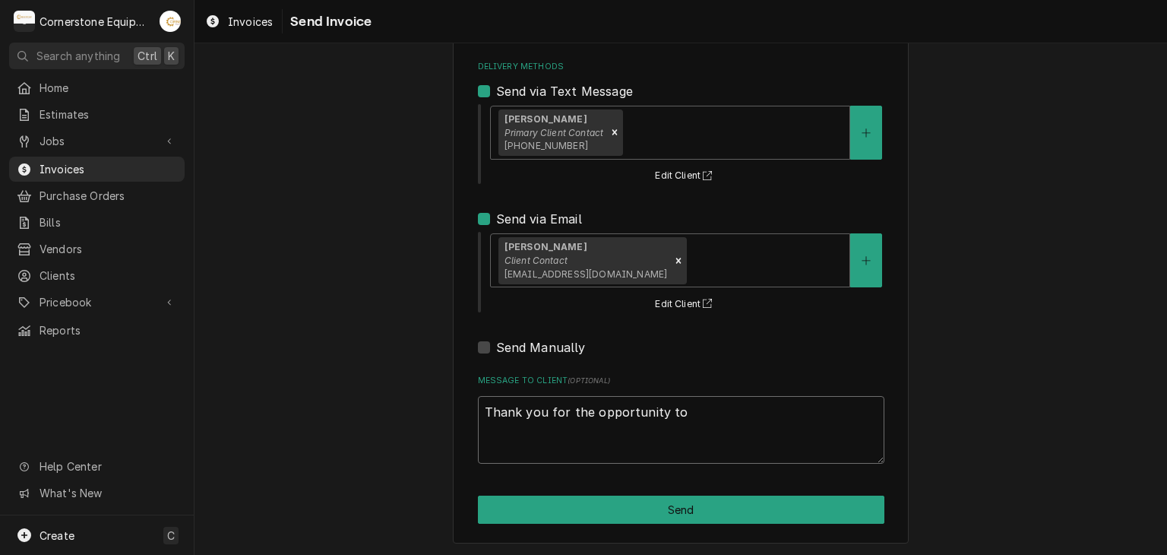
type textarea "x"
type textarea "Thank you for the opportunity to"
type textarea "x"
type textarea "Thank you for the opportunity to b"
type textarea "x"
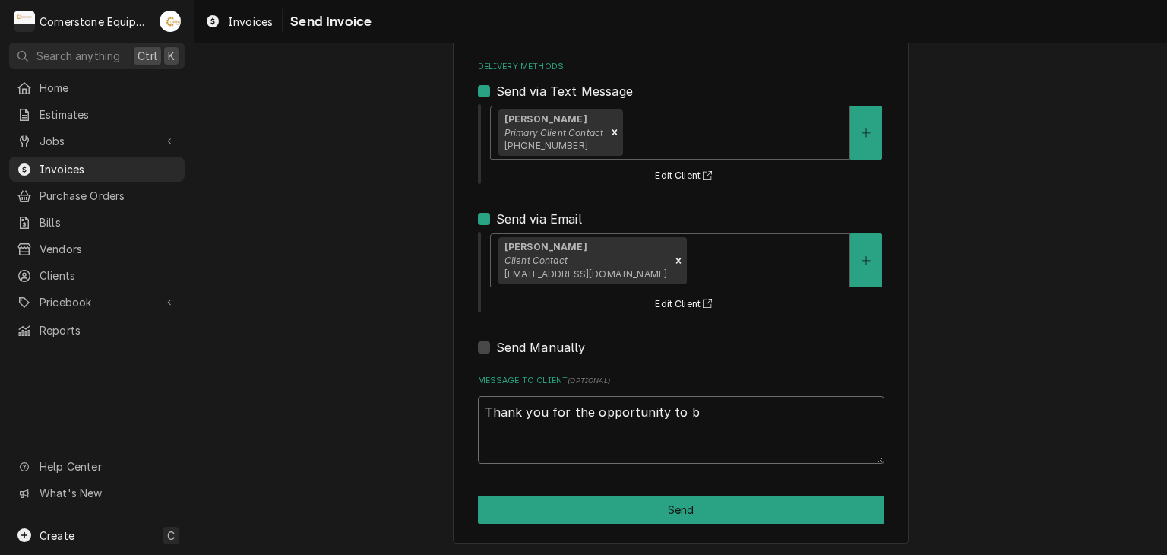
type textarea "Thank you for the opportunity to be"
type textarea "x"
type textarea "Thank you for the opportunity to be"
type textarea "x"
type textarea "Thank you for the opportunity to be o"
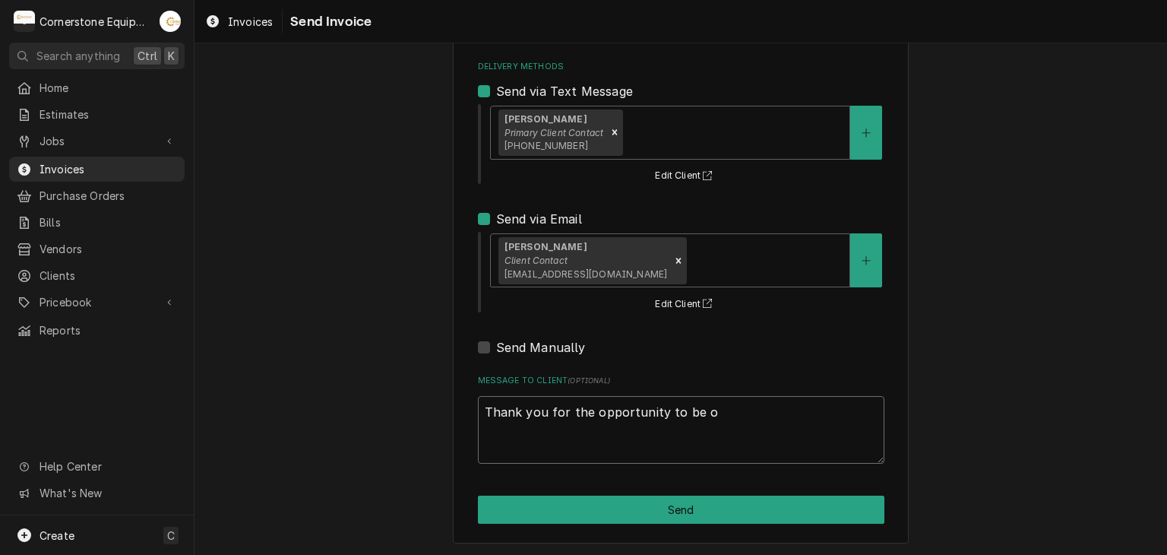
type textarea "x"
type textarea "Thank you for the opportunity to be of"
type textarea "x"
type textarea "Thank you for the opportunity to be of"
type textarea "x"
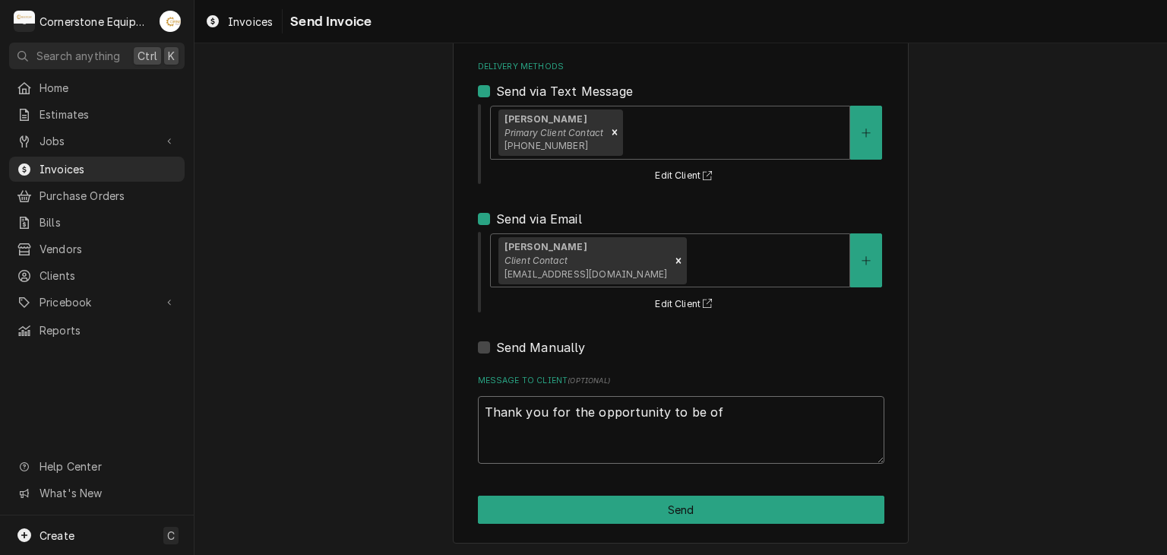
type textarea "Thank you for the opportunity to be of s"
type textarea "x"
type textarea "Thank you for the opportunity to be of se"
type textarea "x"
type textarea "Thank you for the opportunity to be of ser"
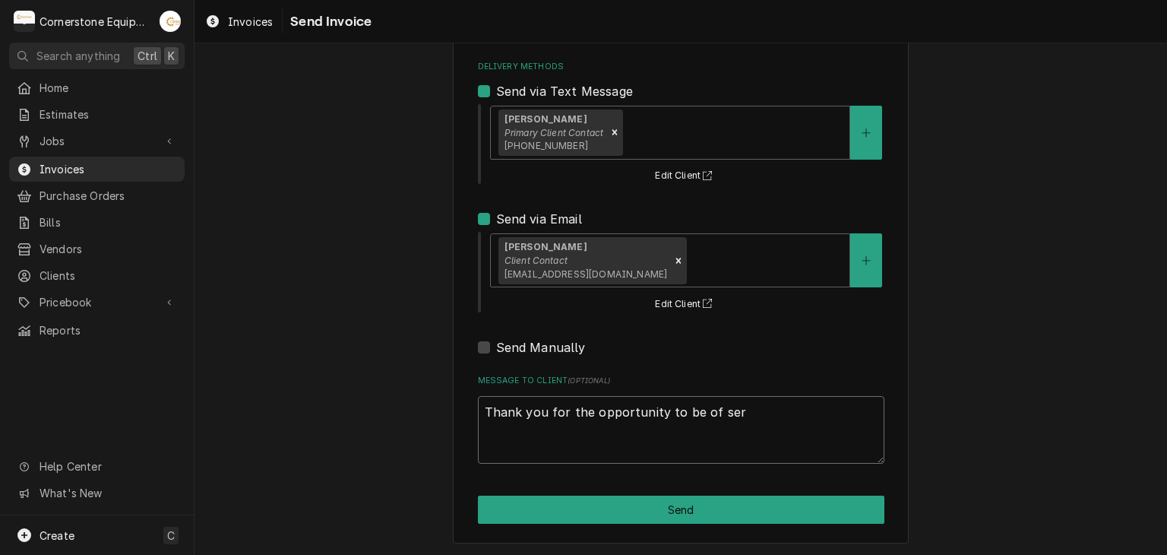
type textarea "x"
type textarea "Thank you for the opportunity to be of serv"
type textarea "x"
type textarea "Thank you for the opportunity to be of servi"
type textarea "x"
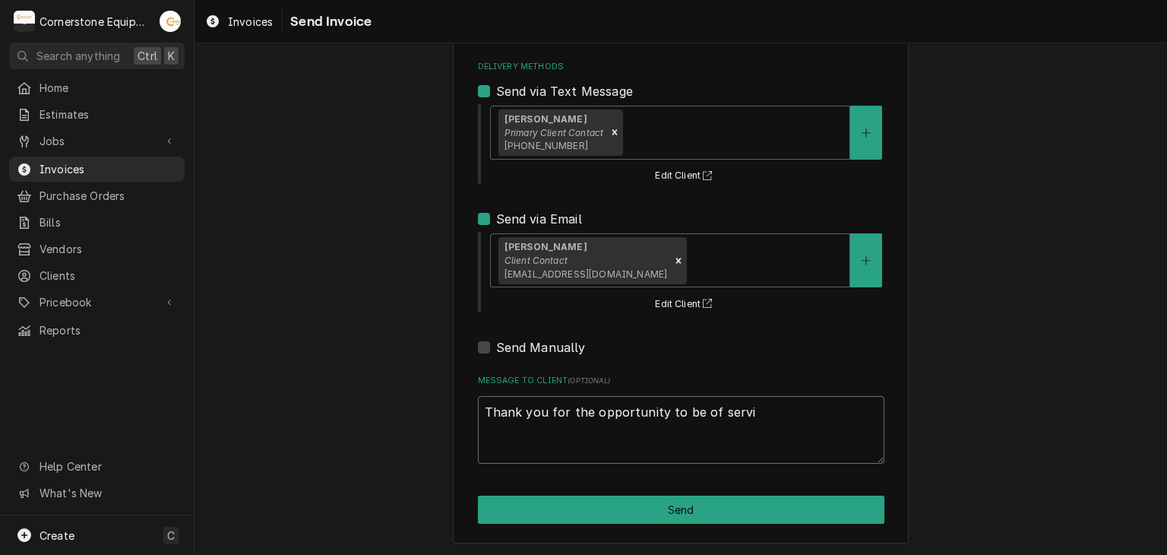
type textarea "Thank you for the opportunity to be of servic"
type textarea "x"
type textarea "Thank you for the opportunity to be of service"
type textarea "x"
click at [567, 433] on textarea "Thank you for the opportunity to be of service!" at bounding box center [681, 430] width 406 height 68
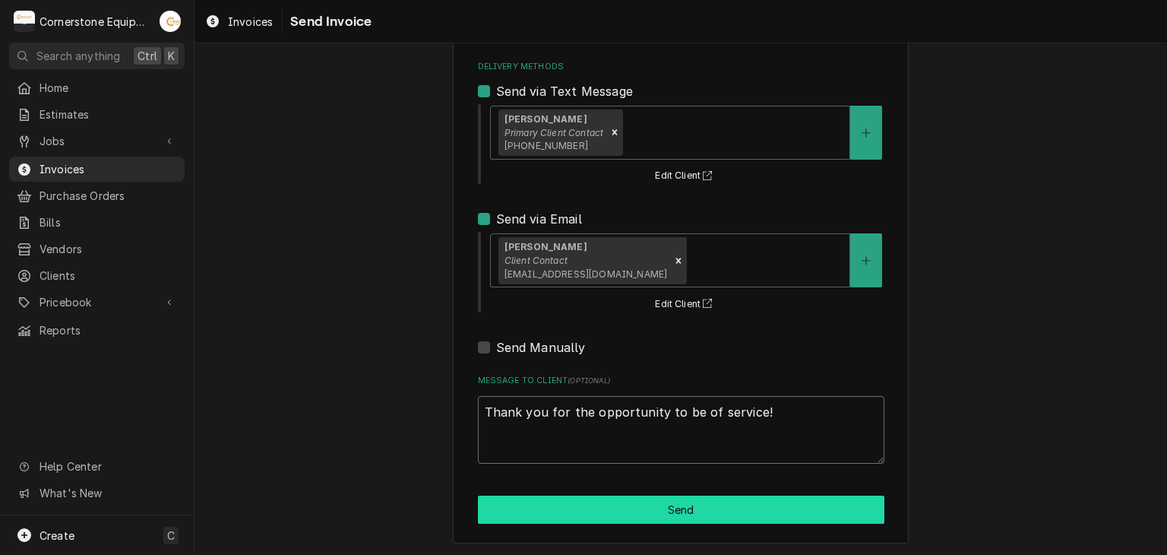
type textarea "Thank you for the opportunity to be of service!"
click at [713, 505] on button "Send" at bounding box center [681, 509] width 406 height 28
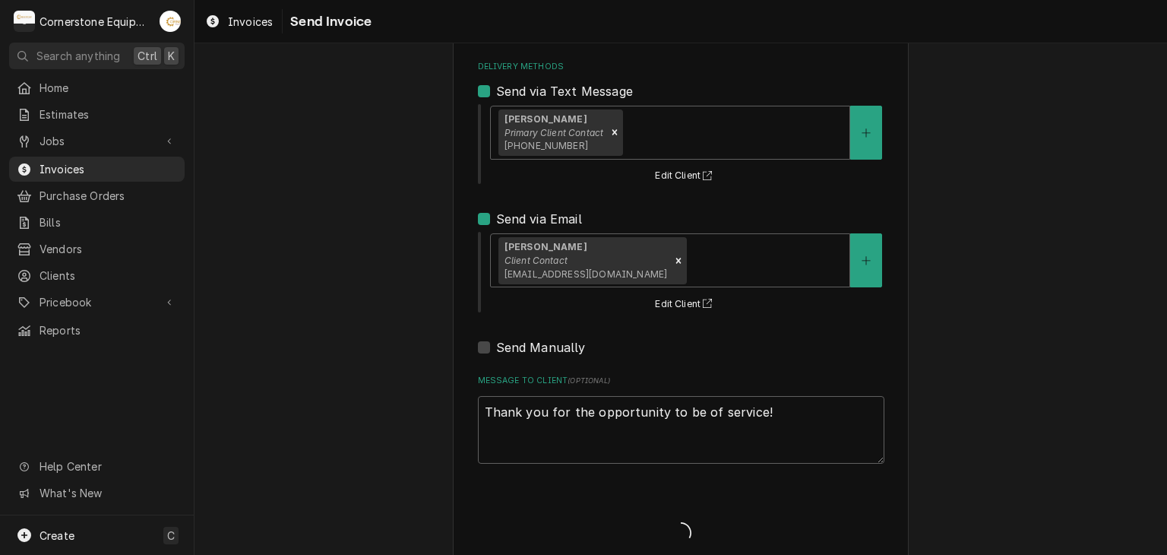
type textarea "x"
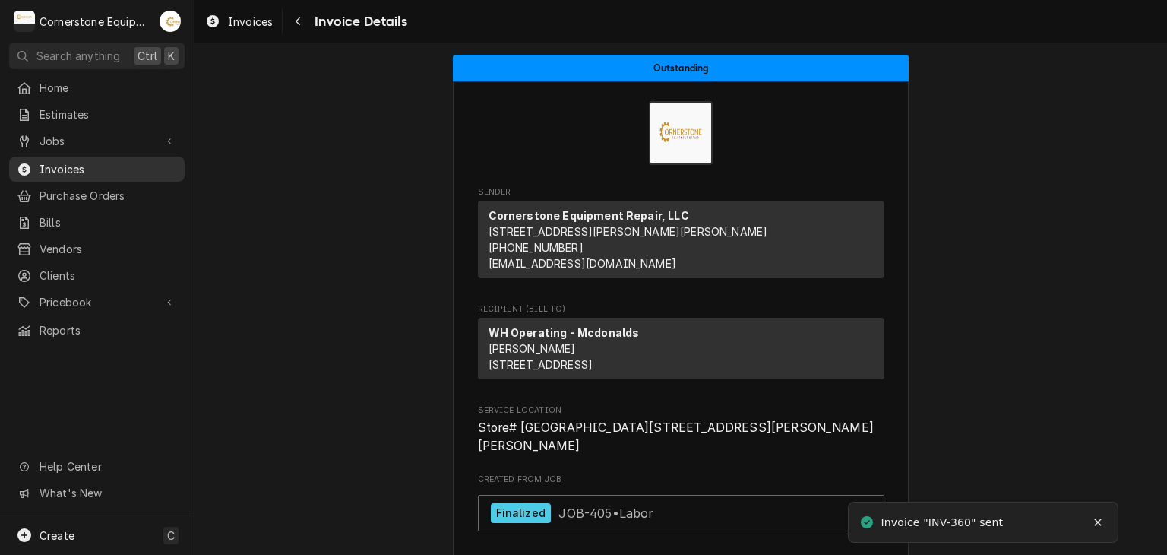
click at [72, 165] on span "Invoices" at bounding box center [108, 169] width 137 height 16
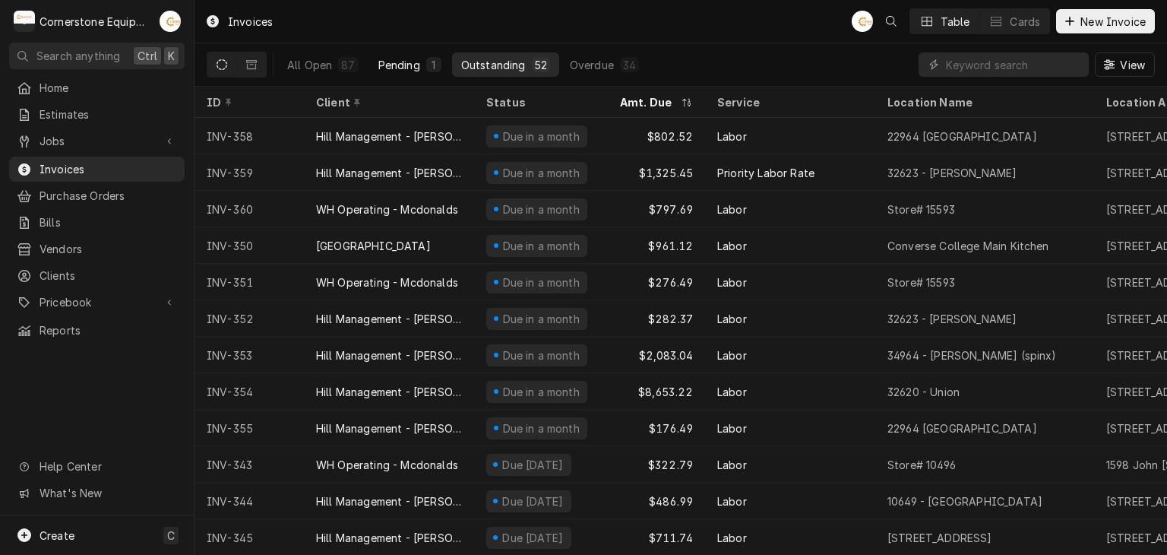
click at [374, 70] on button "Pending 1" at bounding box center [409, 64] width 81 height 24
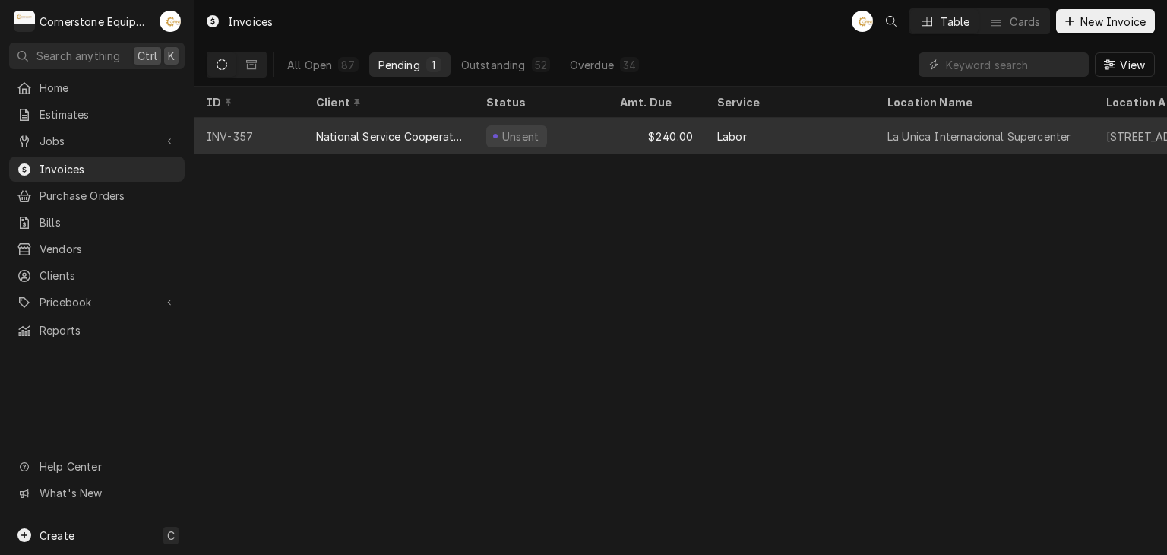
click at [402, 131] on div "National Service Cooperative" at bounding box center [389, 136] width 146 height 16
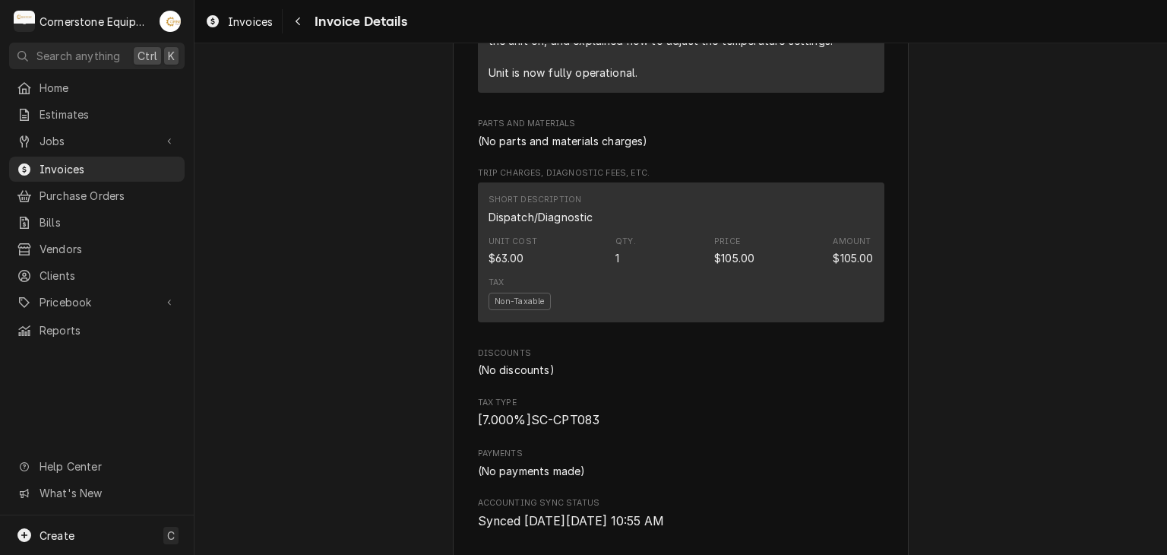
scroll to position [1835, 0]
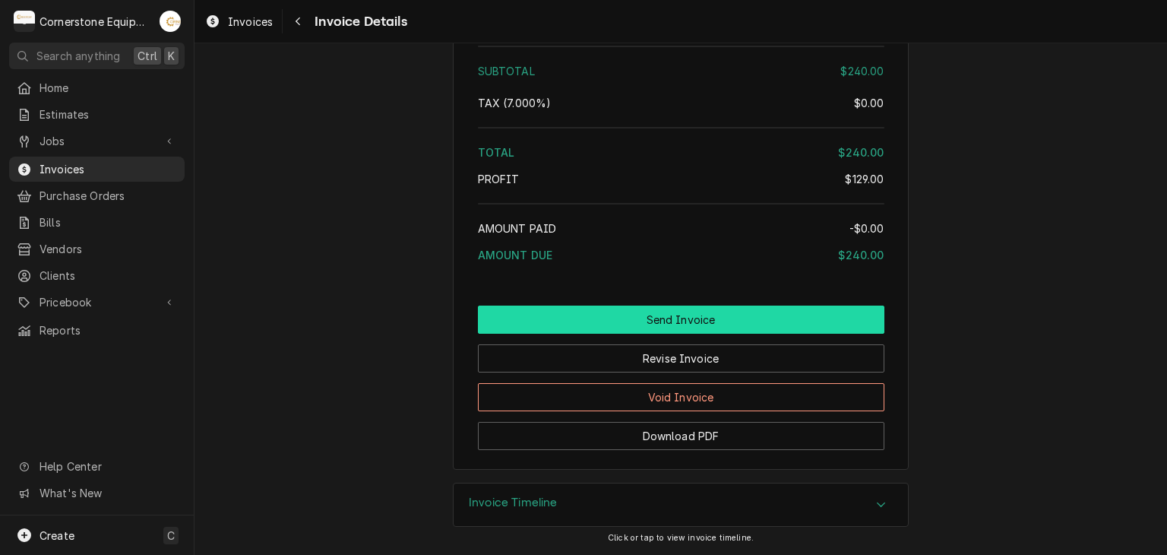
click at [657, 329] on button "Send Invoice" at bounding box center [681, 319] width 406 height 28
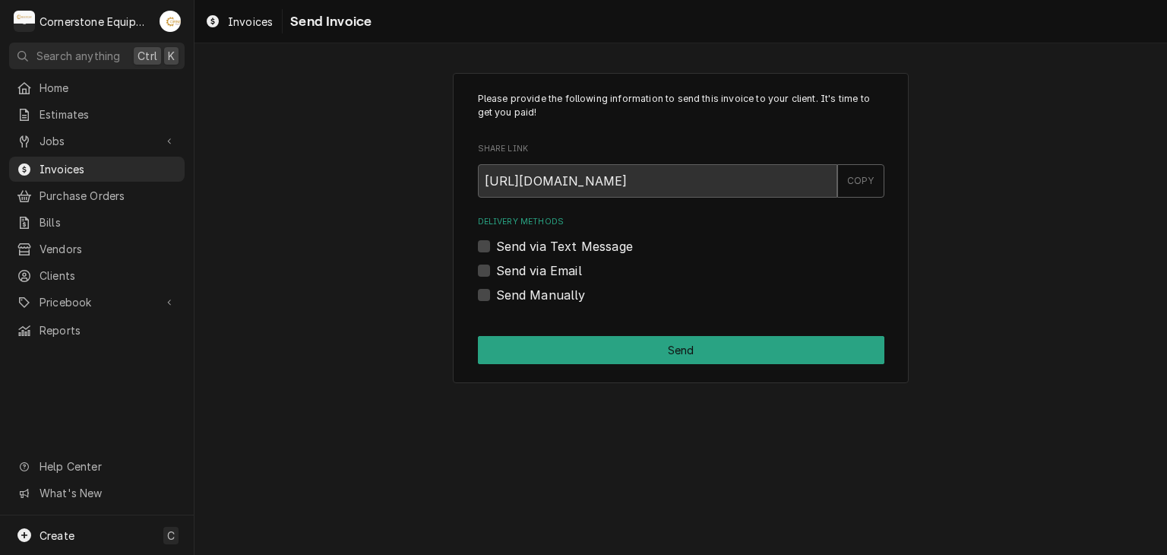
click at [510, 245] on label "Send via Text Message" at bounding box center [564, 246] width 137 height 18
click at [510, 245] on input "Send via Text Message" at bounding box center [699, 253] width 406 height 33
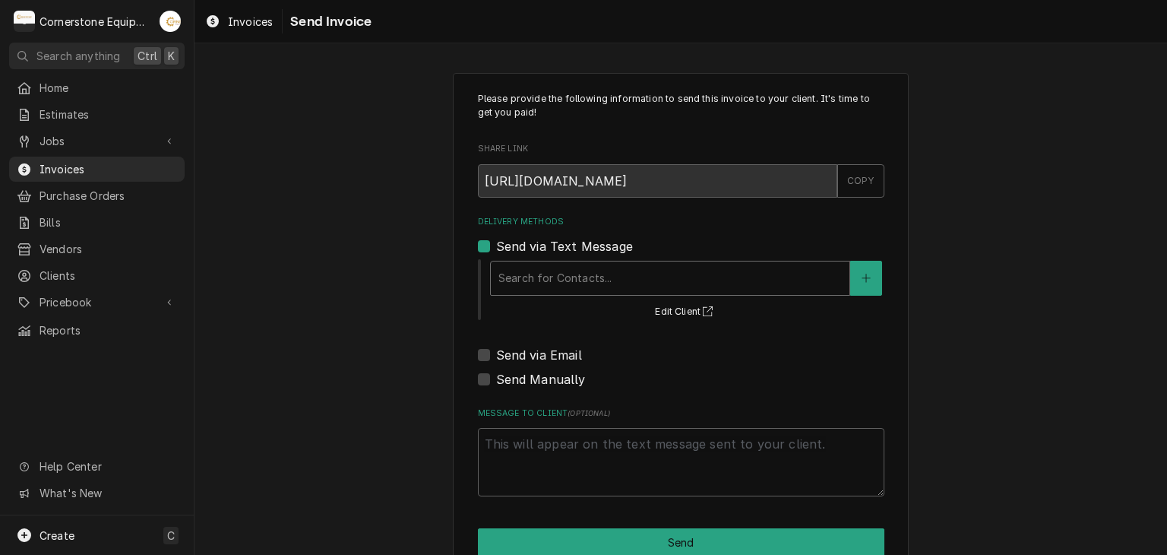
click at [514, 277] on div "Delivery Methods" at bounding box center [669, 277] width 343 height 27
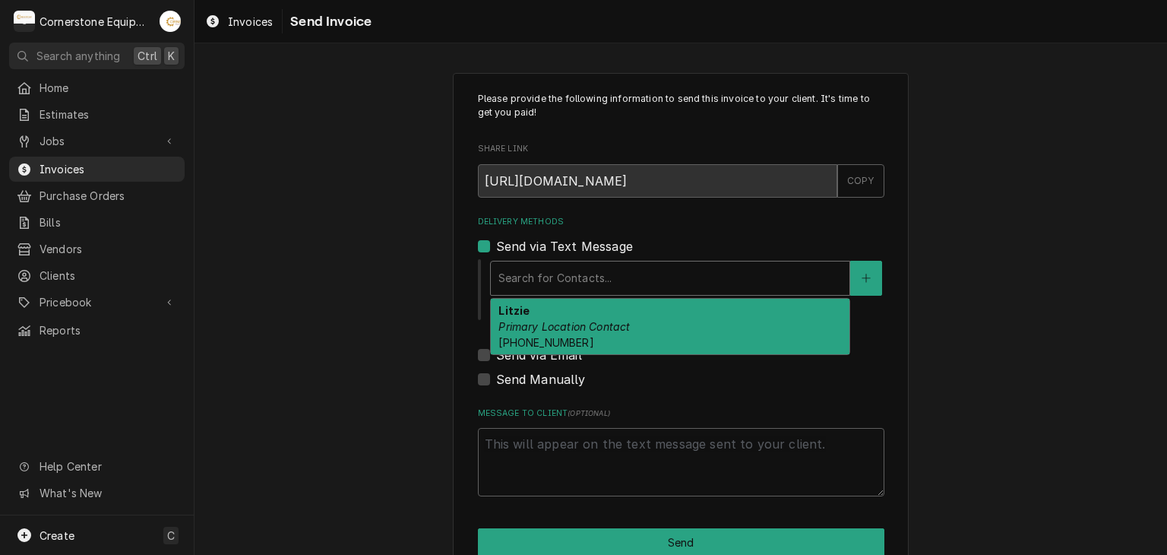
click at [514, 250] on label "Send via Text Message" at bounding box center [564, 246] width 137 height 18
click at [514, 250] on input "Send via Text Message" at bounding box center [699, 253] width 406 height 33
checkbox input "false"
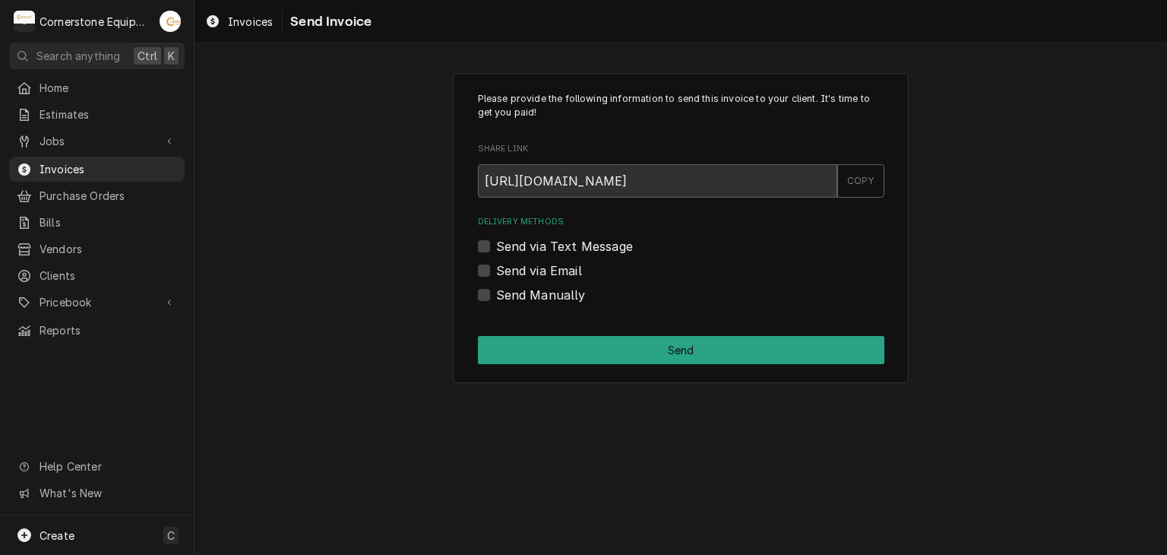
click at [537, 268] on label "Send via Email" at bounding box center [539, 270] width 86 height 18
click at [537, 268] on input "Send via Email" at bounding box center [699, 277] width 406 height 33
checkbox input "true"
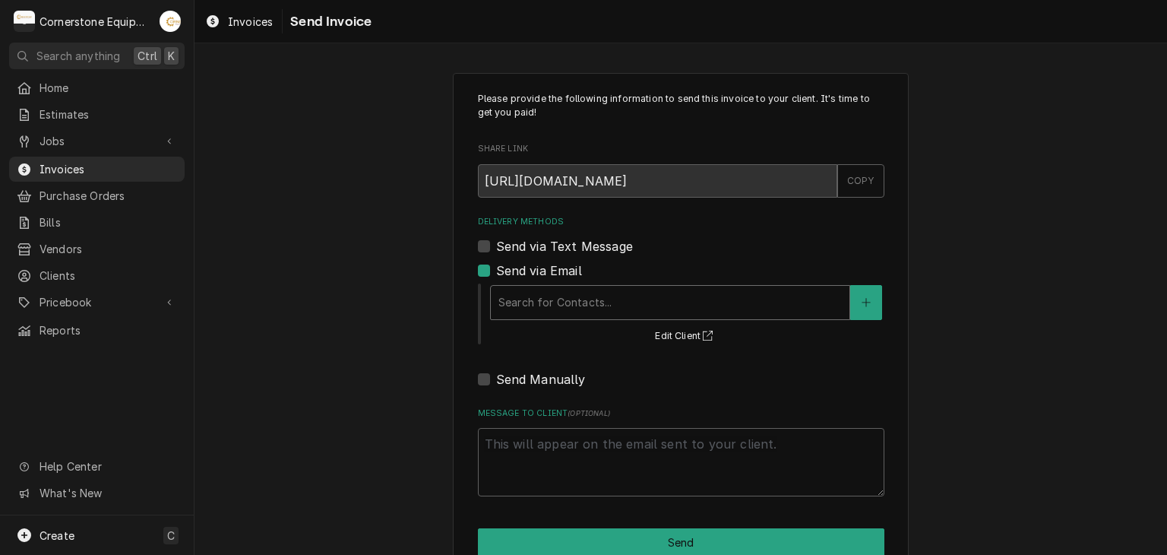
click at [556, 302] on div "Delivery Methods" at bounding box center [669, 302] width 343 height 27
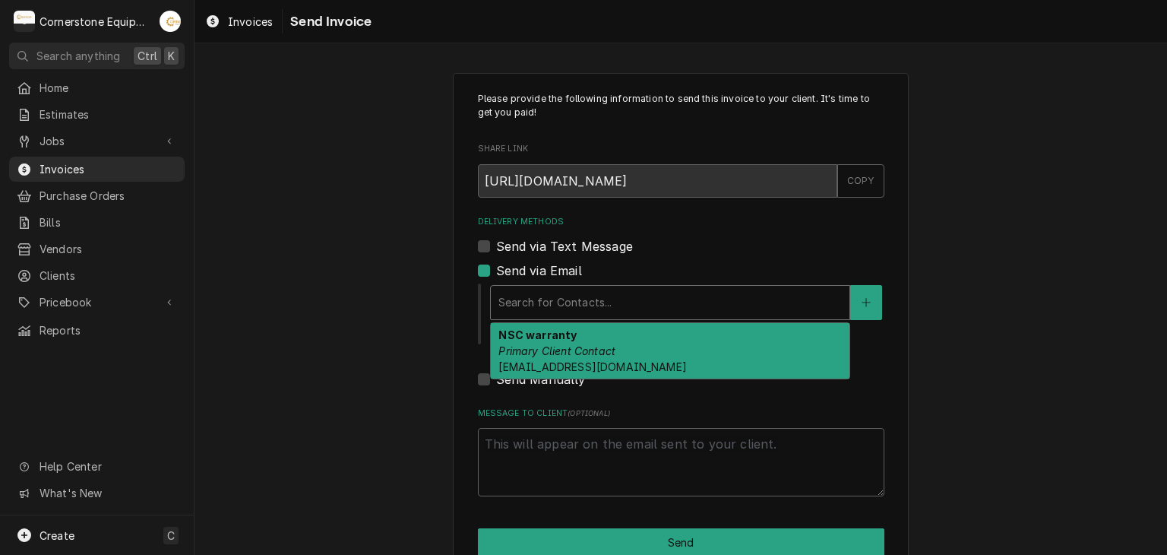
click at [671, 357] on div "NSC warranty Primary Client Contact accounting@nationalservicecoop.com" at bounding box center [670, 350] width 359 height 55
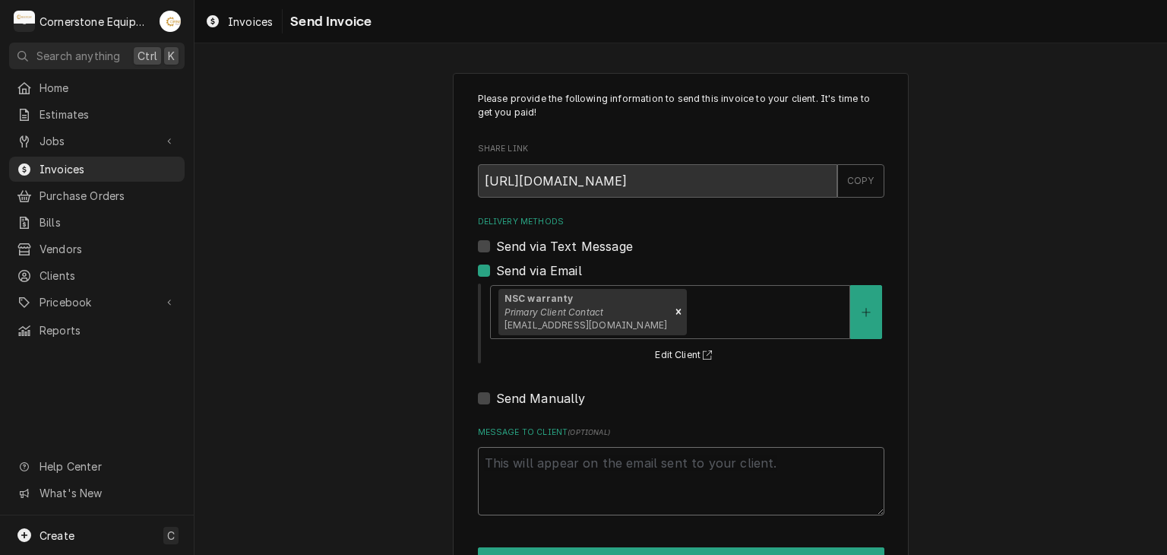
click at [629, 460] on textarea "Message to Client ( optional )" at bounding box center [681, 481] width 406 height 68
type textarea "x"
type textarea "T"
type textarea "x"
type textarea "Th"
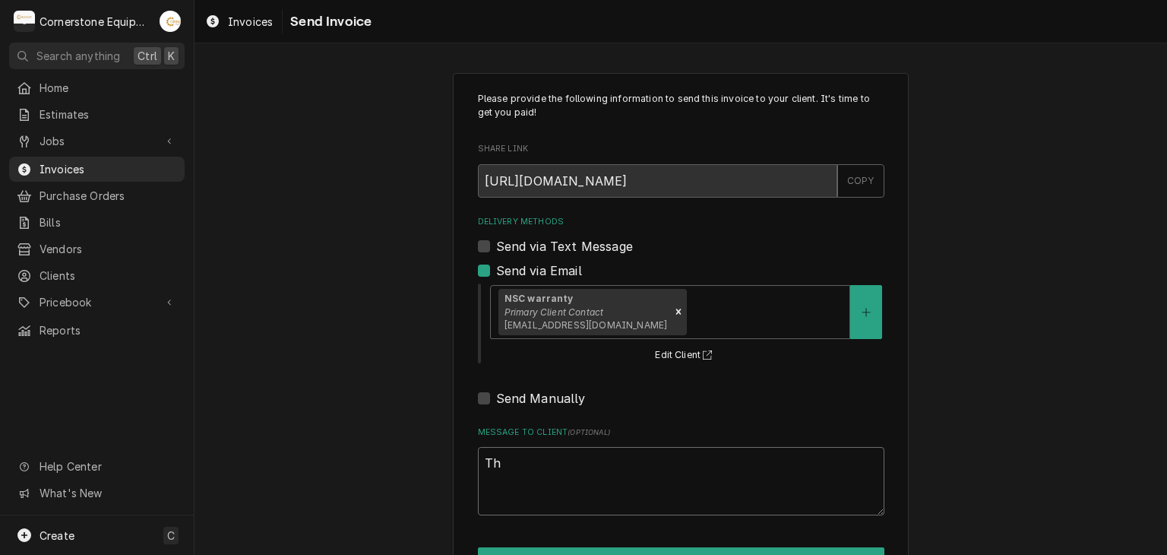
type textarea "x"
type textarea "Tha"
type textarea "x"
type textarea "Than"
type textarea "x"
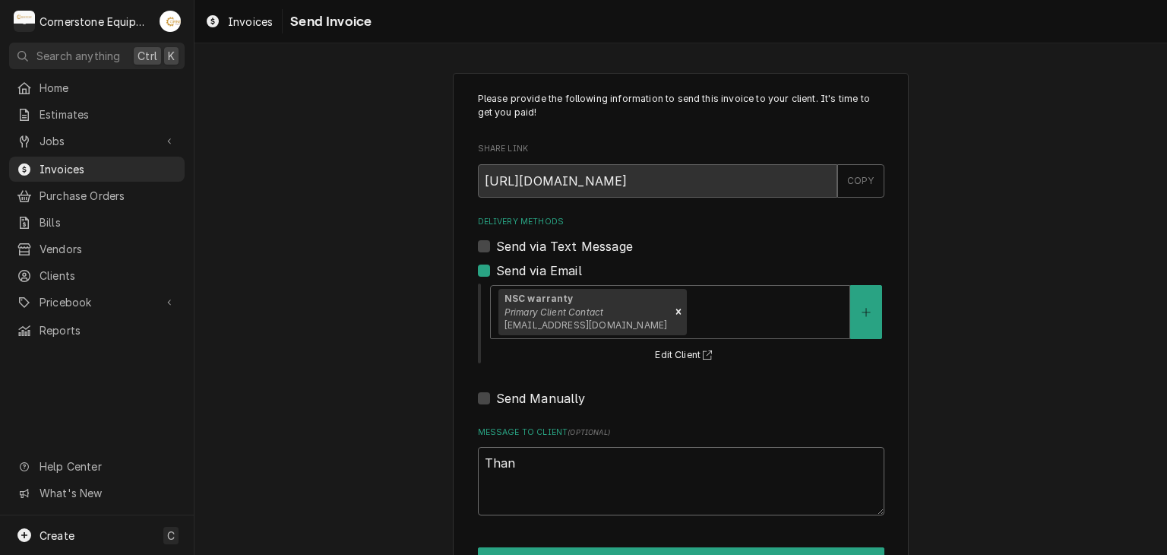
type textarea "Thank"
type textarea "x"
type textarea "Thank"
type textarea "x"
type textarea "Thank y"
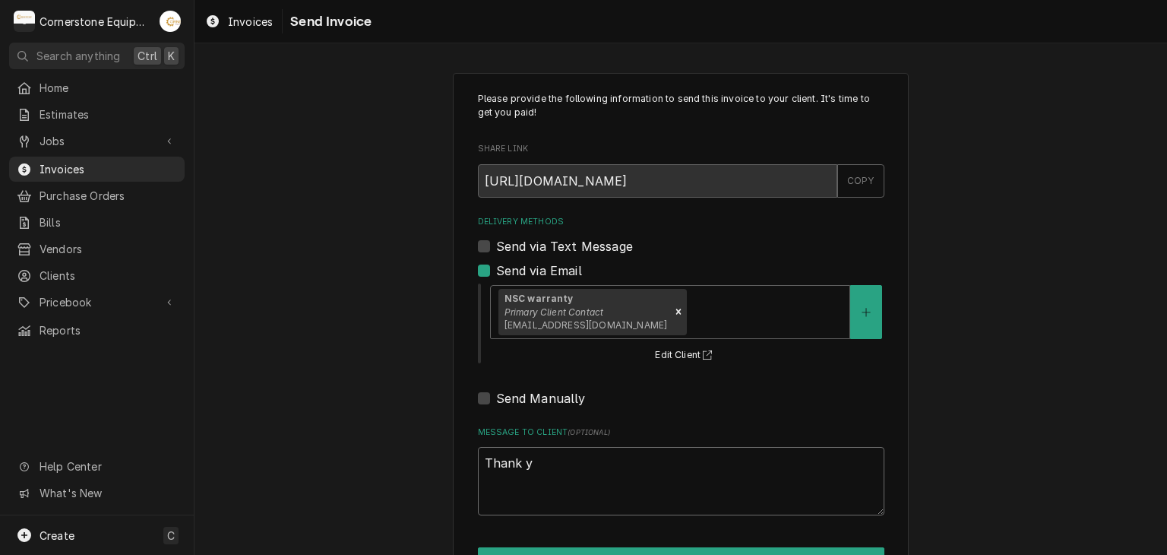
type textarea "x"
type textarea "Thank yo"
type textarea "x"
type textarea "Thank you"
type textarea "x"
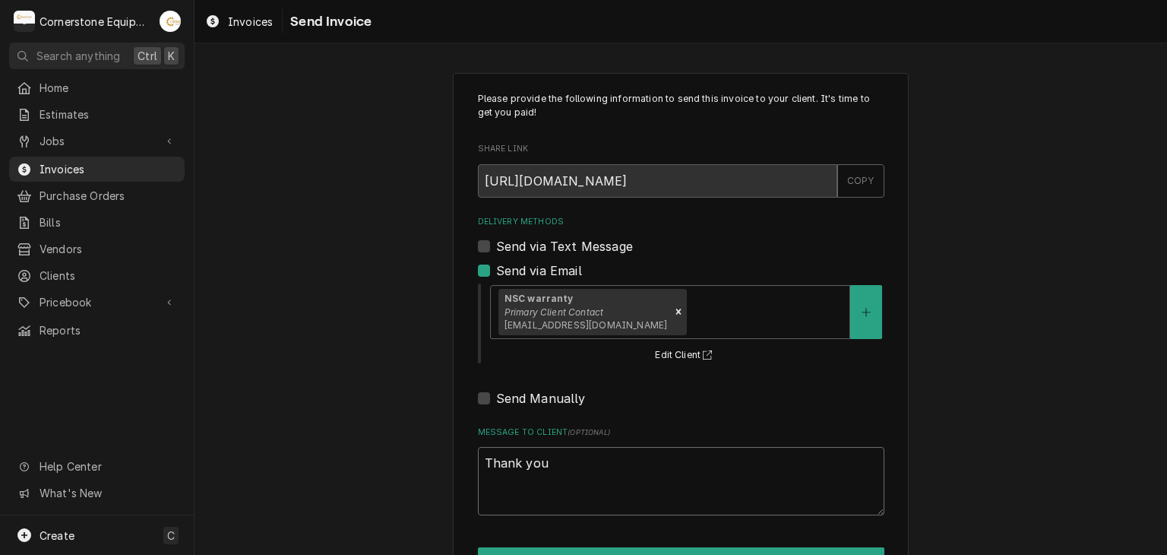
type textarea "Thank you"
type textarea "x"
type textarea "Thank you f"
type textarea "x"
type textarea "Thank you fo"
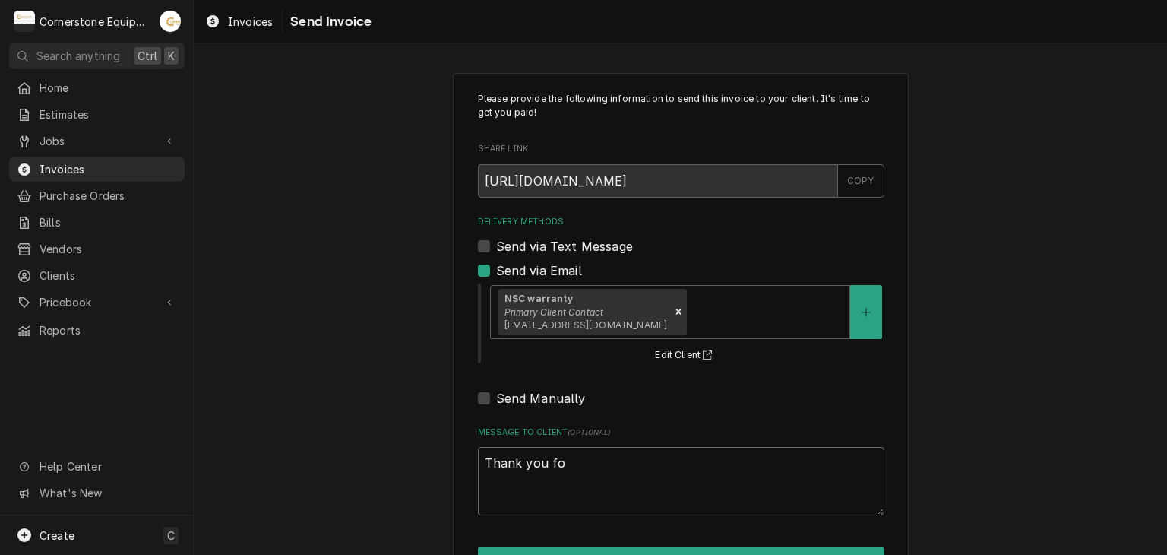
type textarea "x"
type textarea "Thank you for"
type textarea "x"
type textarea "Thank you for"
type textarea "x"
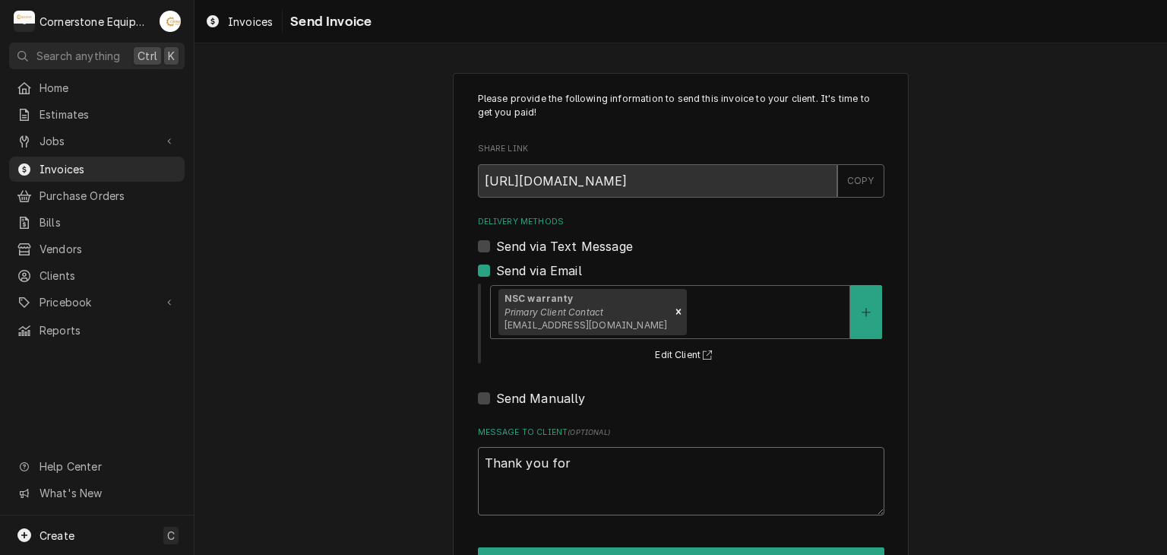
type textarea "Thank you for t"
type textarea "x"
type textarea "Thank you for th"
type textarea "x"
type textarea "Thank you for the"
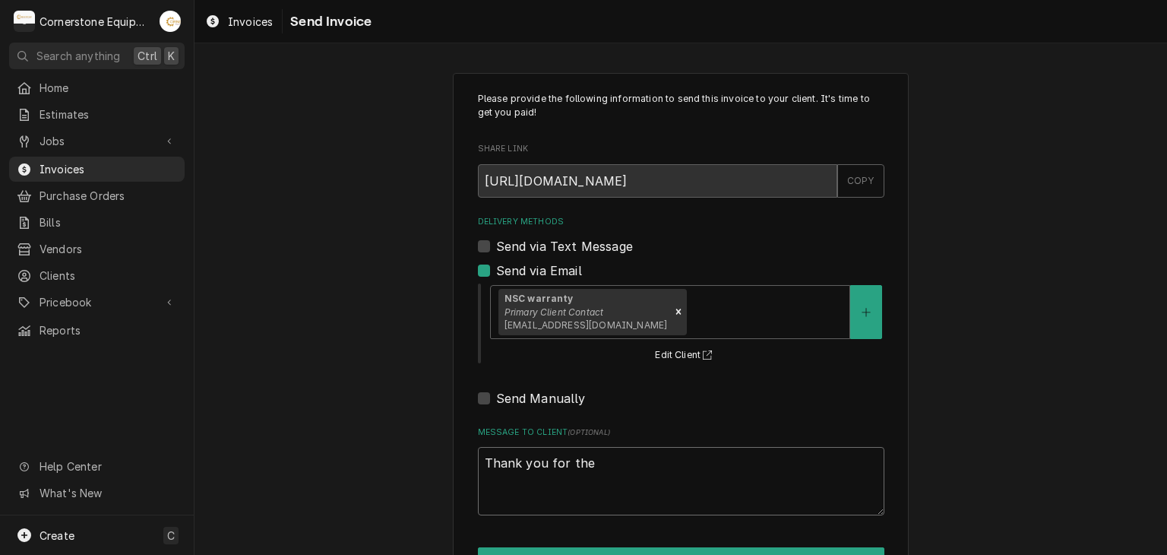
type textarea "x"
type textarea "Thank you for the"
type textarea "x"
type textarea "Thank you for the o"
type textarea "x"
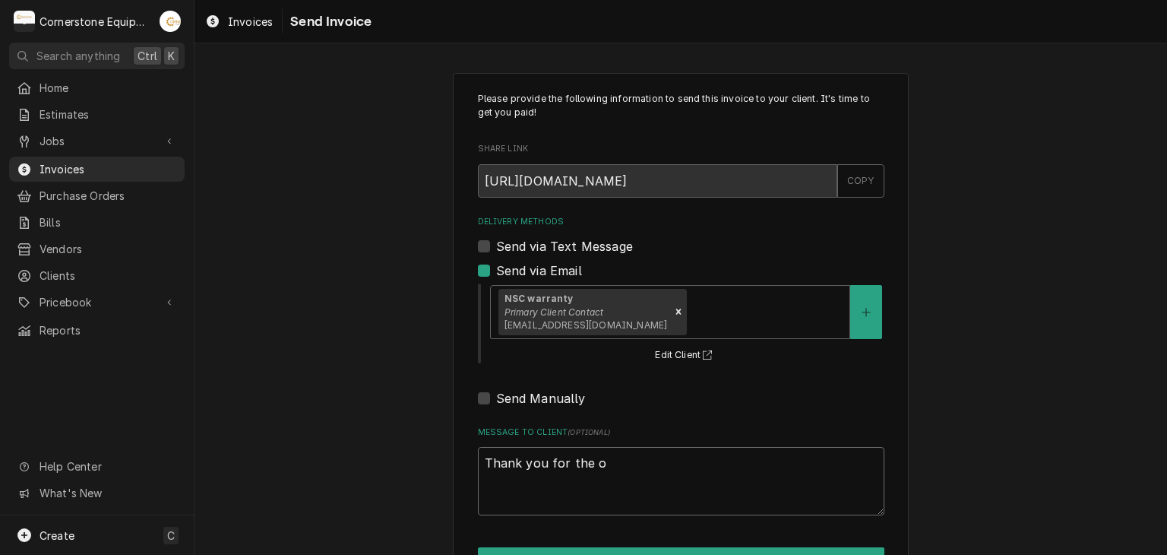
type textarea "Thank you for the op"
type textarea "x"
type textarea "Thank you for the opo"
type textarea "x"
type textarea "Thank you for the opor"
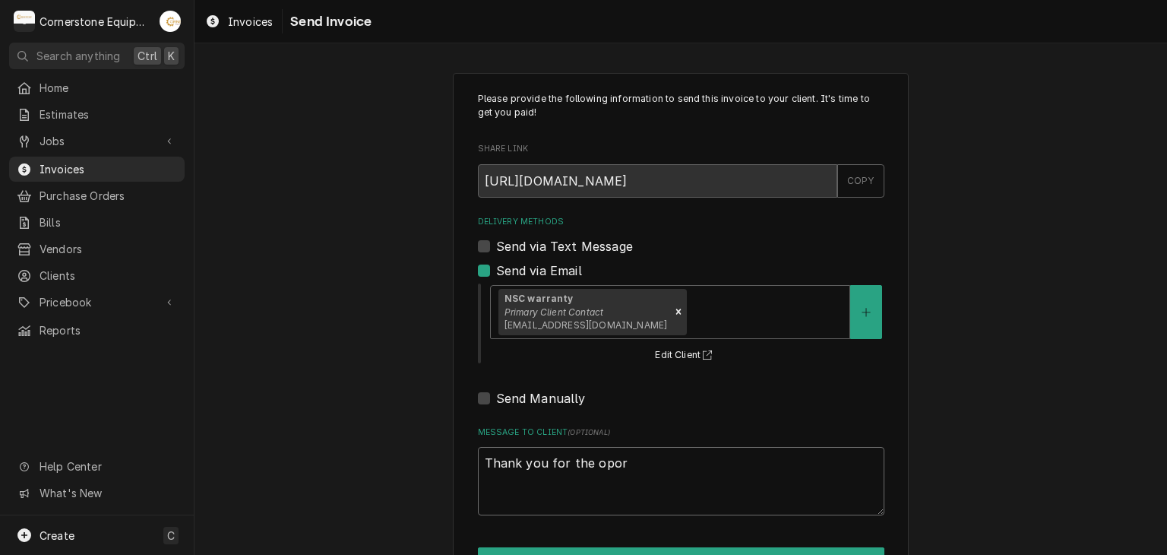
type textarea "x"
type textarea "Thank you for the oport"
type textarea "x"
type textarea "Thank you for the oportun"
type textarea "x"
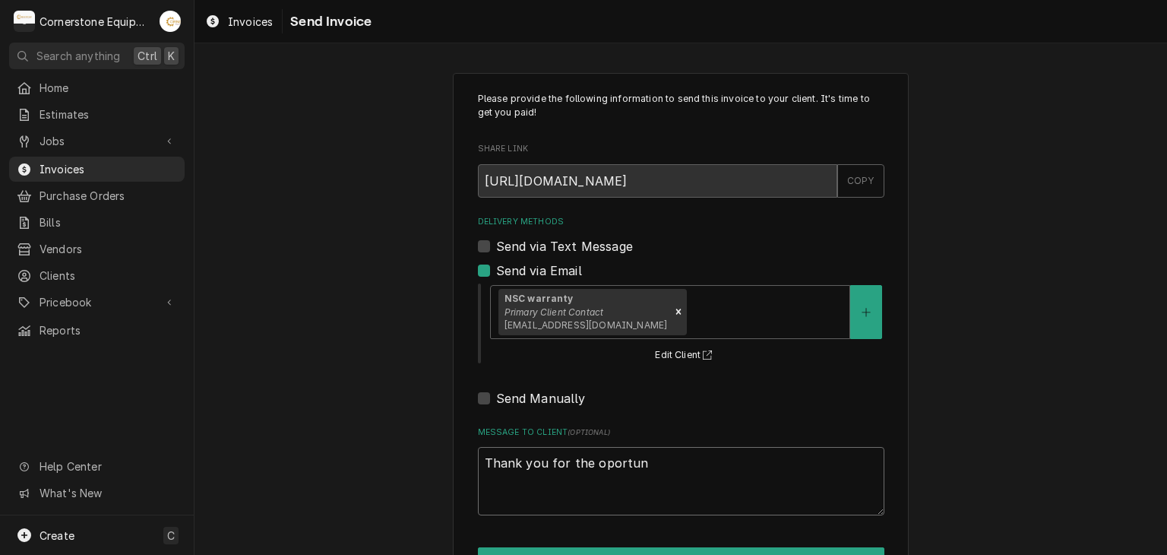
type textarea "Thank you for the oportuni"
type textarea "x"
type textarea "Thank you for the oportunit"
type textarea "x"
type textarea "Thank you for the oportunity"
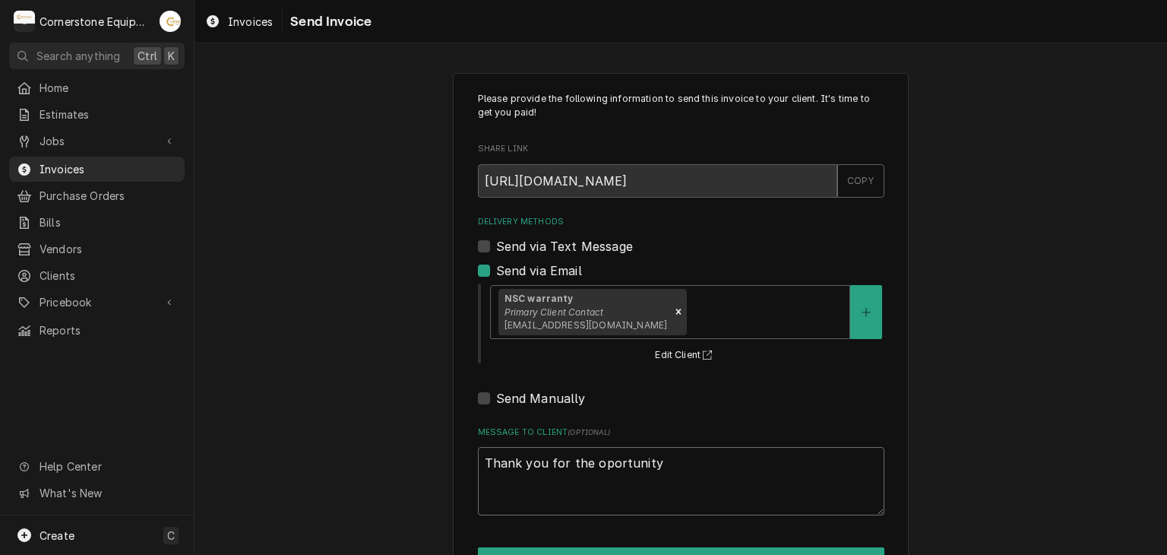
type textarea "x"
type textarea "Thank you for the oportunity"
type textarea "x"
type textarea "Thank you for the oportunity t"
type textarea "x"
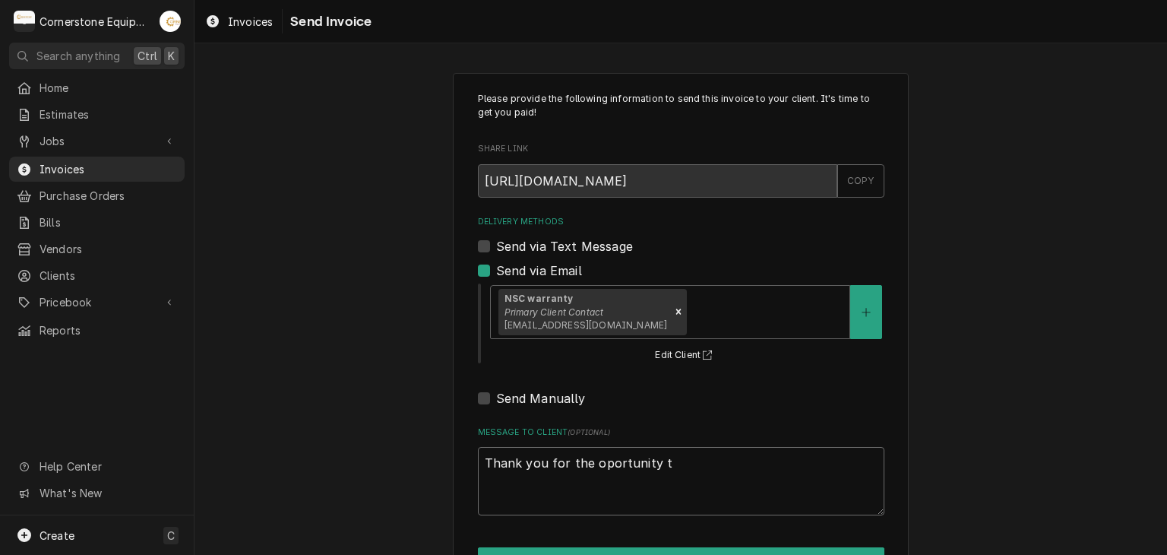
type textarea "Thank you for the oportunity to"
type textarea "x"
type textarea "Thank you for the oportunity to"
type textarea "x"
type textarea "Thank you for the oportunity to b"
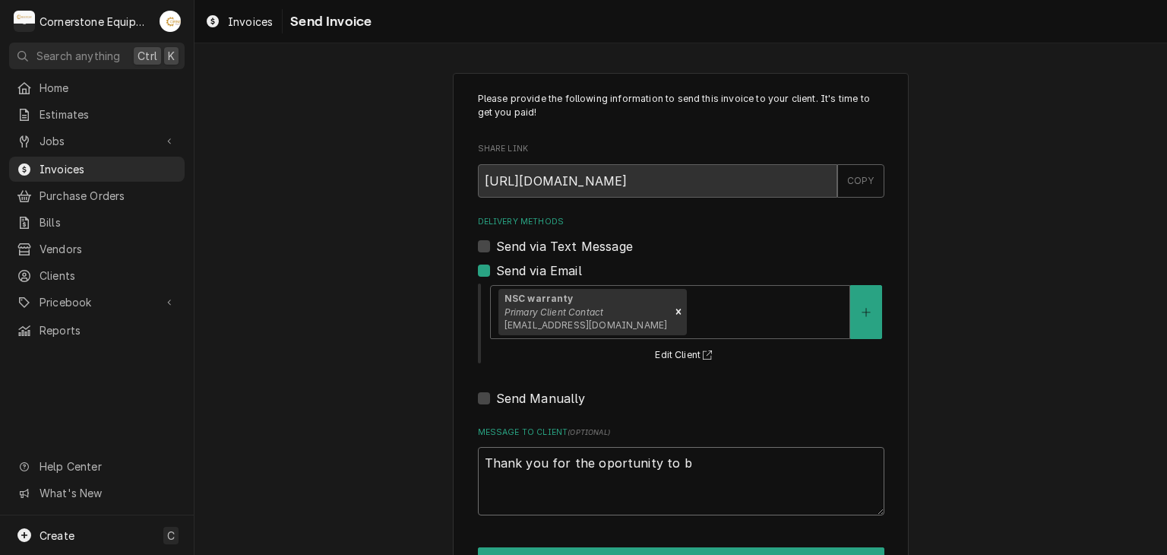
type textarea "x"
type textarea "Thank you for the oportunity to be"
type textarea "x"
type textarea "Thank you for the oportunity to be"
type textarea "x"
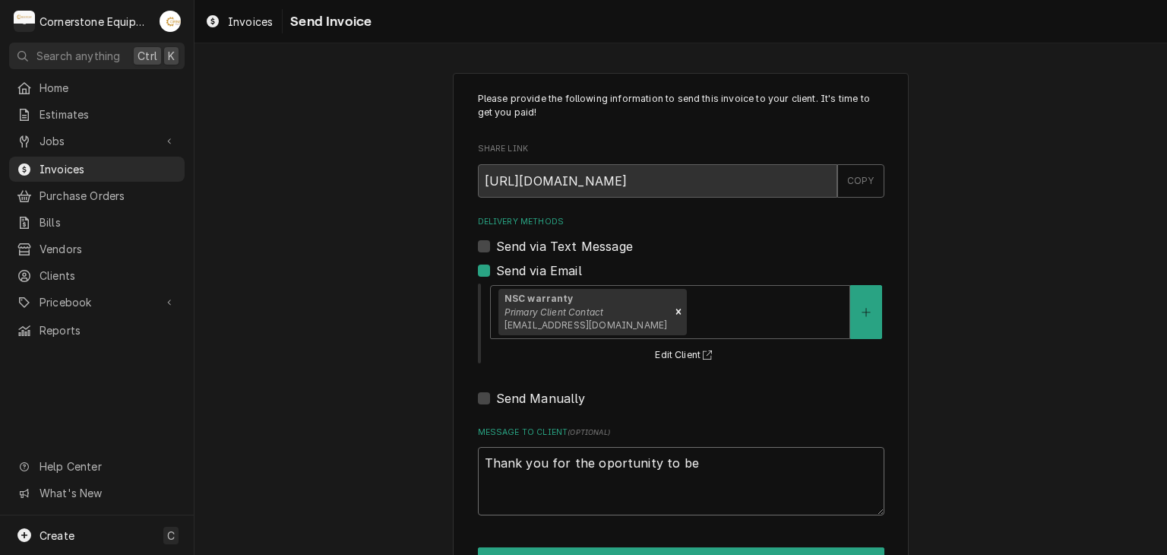
type textarea "Thank you for the oportunity to be o"
type textarea "x"
type textarea "Thank you for the oportunity to be of"
type textarea "x"
type textarea "Thank you for the oportunity to be of"
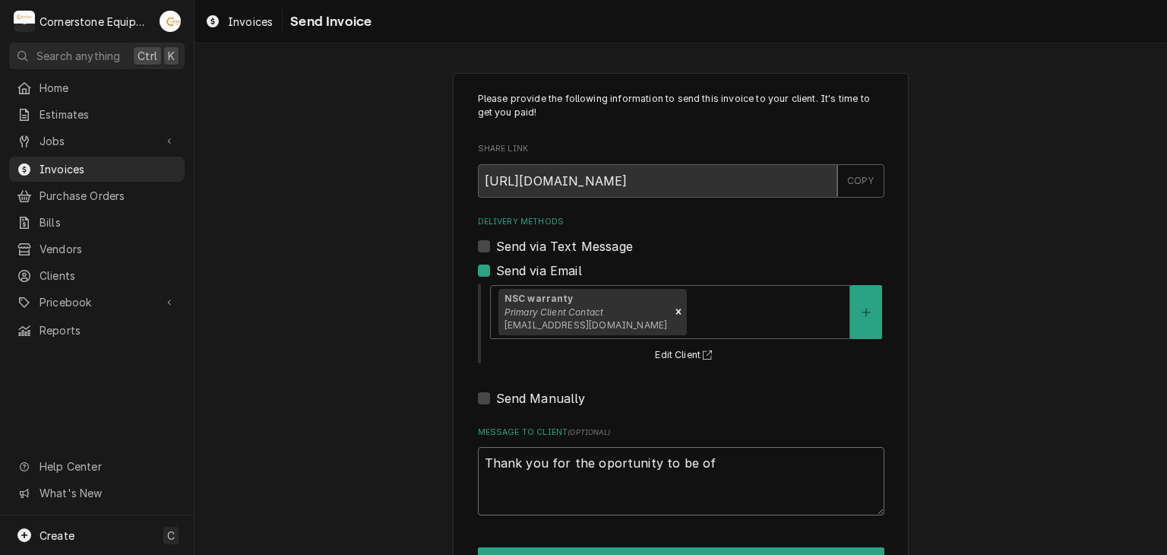
type textarea "x"
type textarea "Thank you for the oportunity to be of s"
type textarea "x"
type textarea "Thank you for the oportunity to be of se"
type textarea "x"
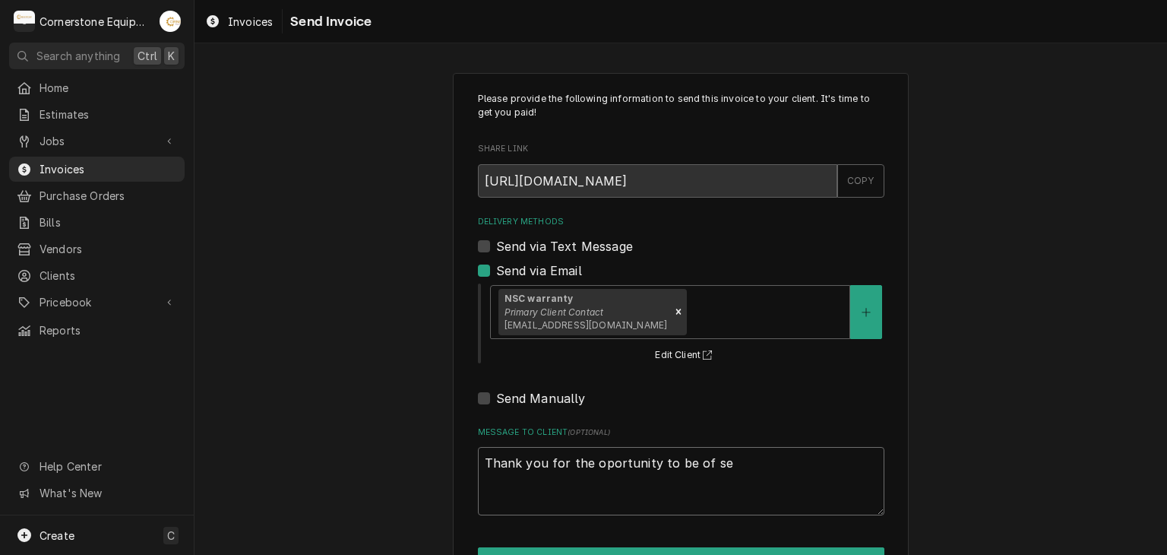
type textarea "Thank you for the oportunity to be of ser"
type textarea "x"
type textarea "Thank you for the oportunity to be of serv"
type textarea "x"
type textarea "Thank you for the oportunity to be of servi"
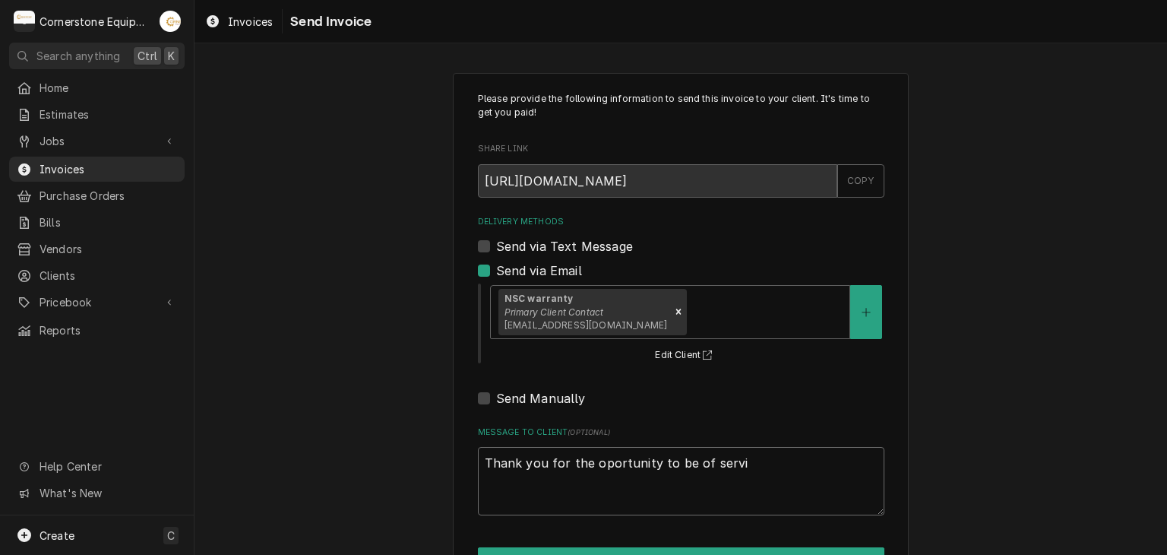
type textarea "x"
type textarea "Thank you for the oportunity to be of servic"
type textarea "x"
type textarea "Thank you for the oportunity to be of service"
type textarea "x"
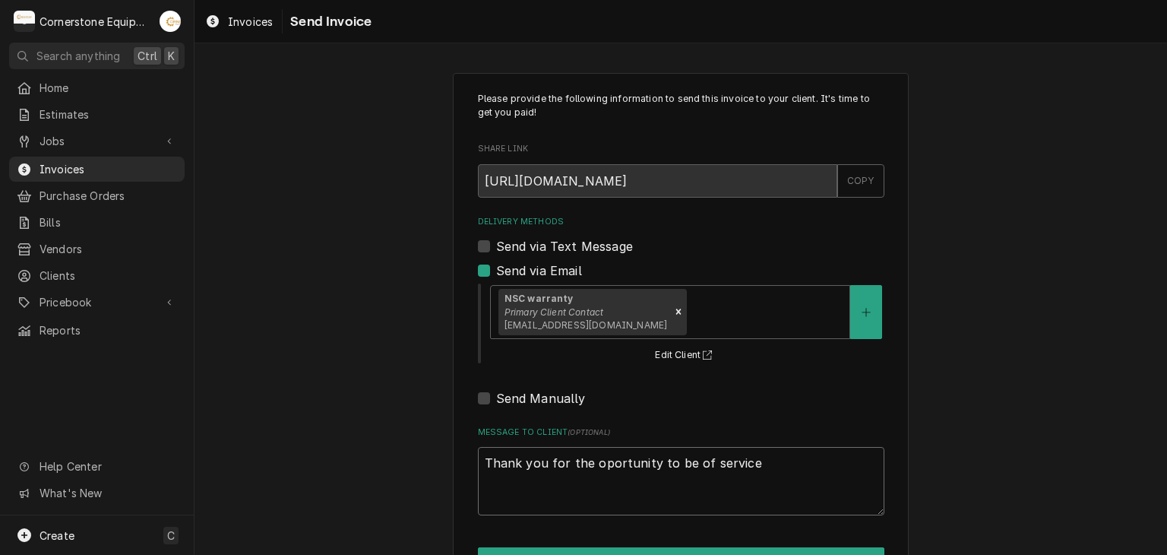
type textarea "Thank you for the oportunity to be of service!"
click at [657, 476] on textarea "Thank you for the oportunity to be of service!" at bounding box center [681, 481] width 406 height 68
type textarea "x"
click at [830, 481] on textarea "Thank you for the opportunity to be of service!" at bounding box center [681, 481] width 406 height 68
type textarea "Thank you for the opportunity to be of service!"
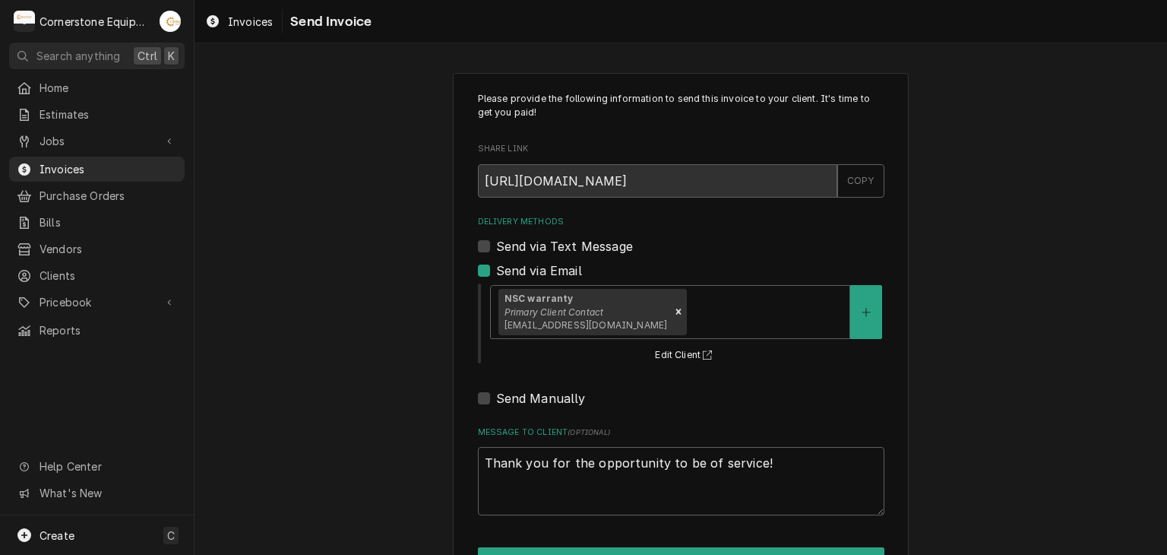
click at [981, 426] on div "Please provide the following information to send this invoice to your client. I…" at bounding box center [680, 333] width 972 height 548
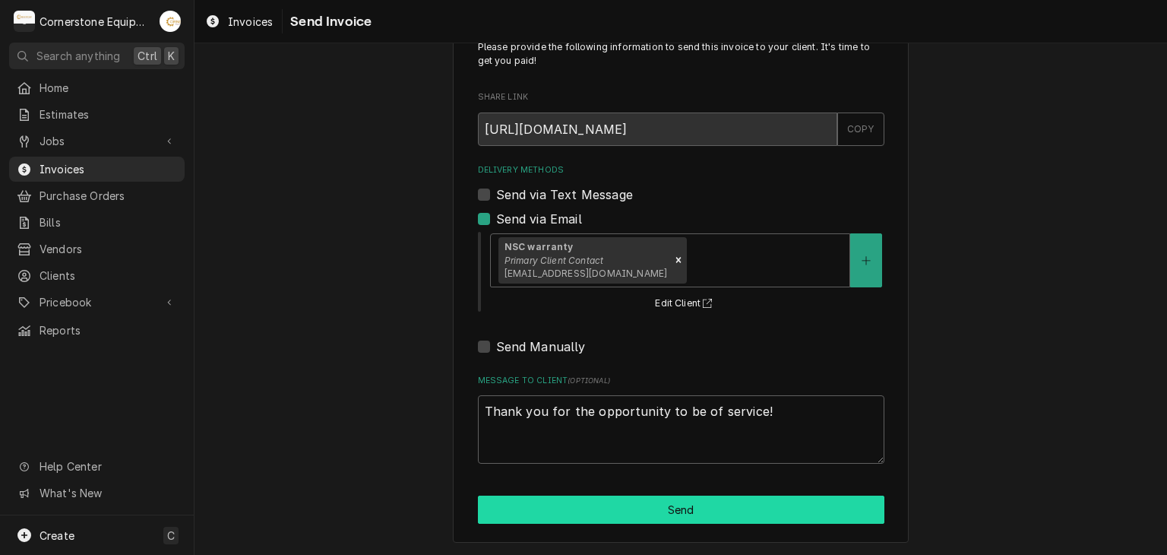
click at [684, 508] on button "Send" at bounding box center [681, 509] width 406 height 28
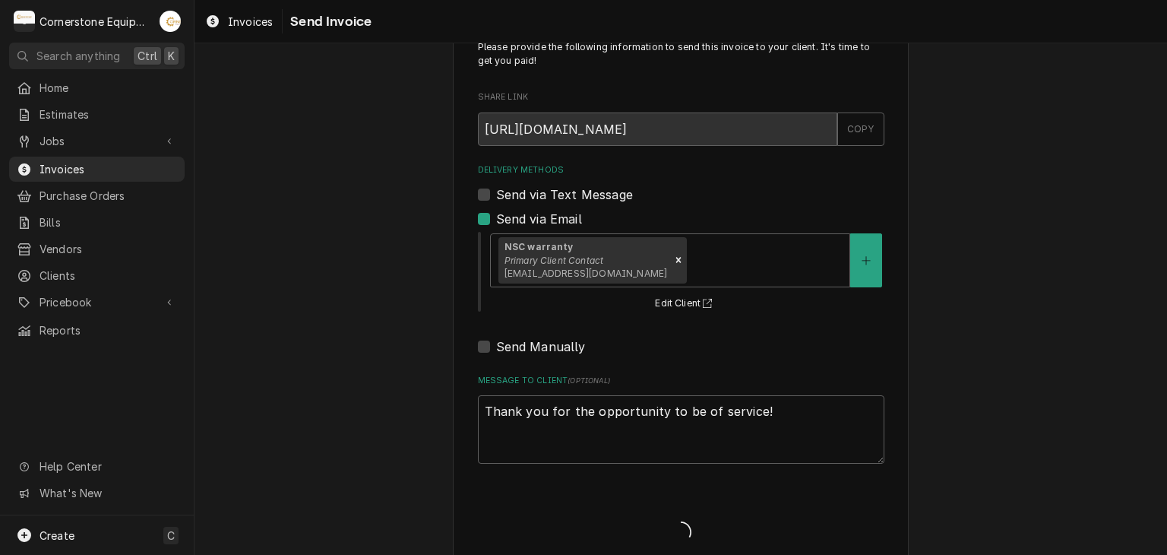
type textarea "x"
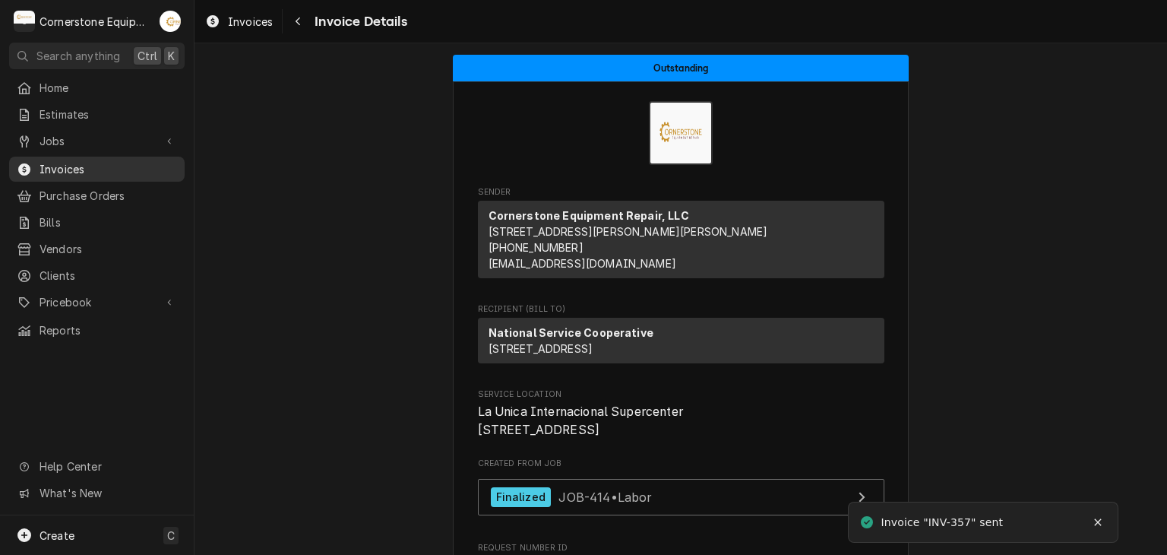
click at [95, 166] on span "Invoices" at bounding box center [108, 169] width 137 height 16
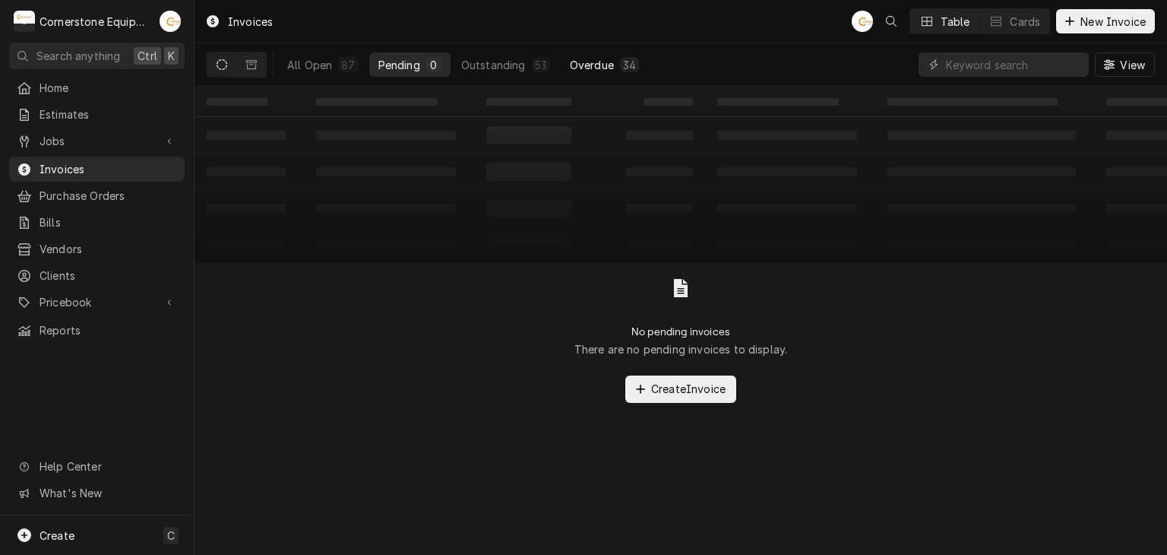
click at [591, 70] on div "Overdue" at bounding box center [592, 65] width 44 height 16
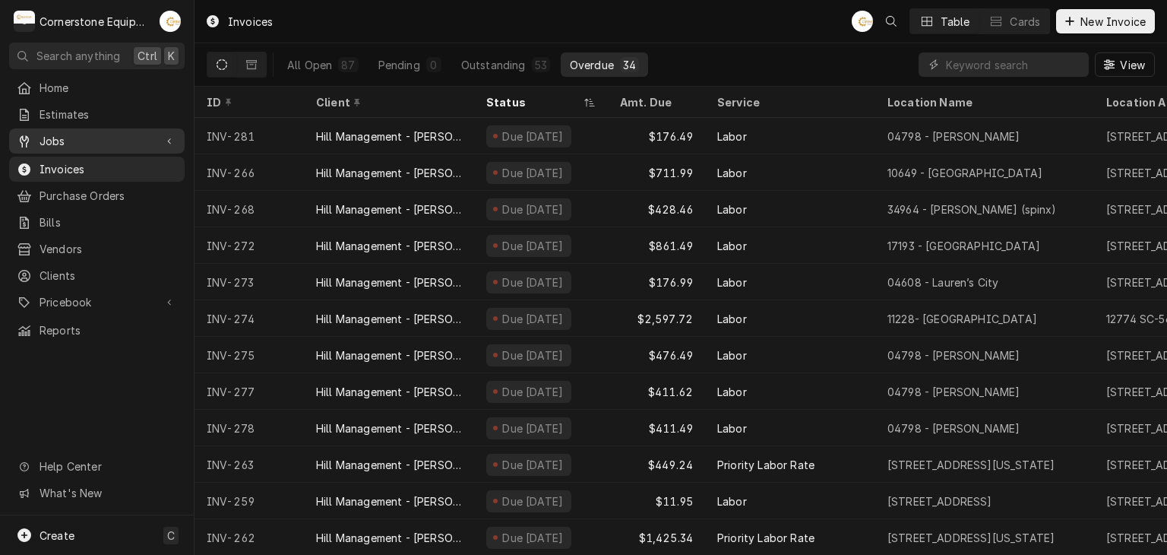
click at [83, 137] on span "Jobs" at bounding box center [97, 141] width 115 height 16
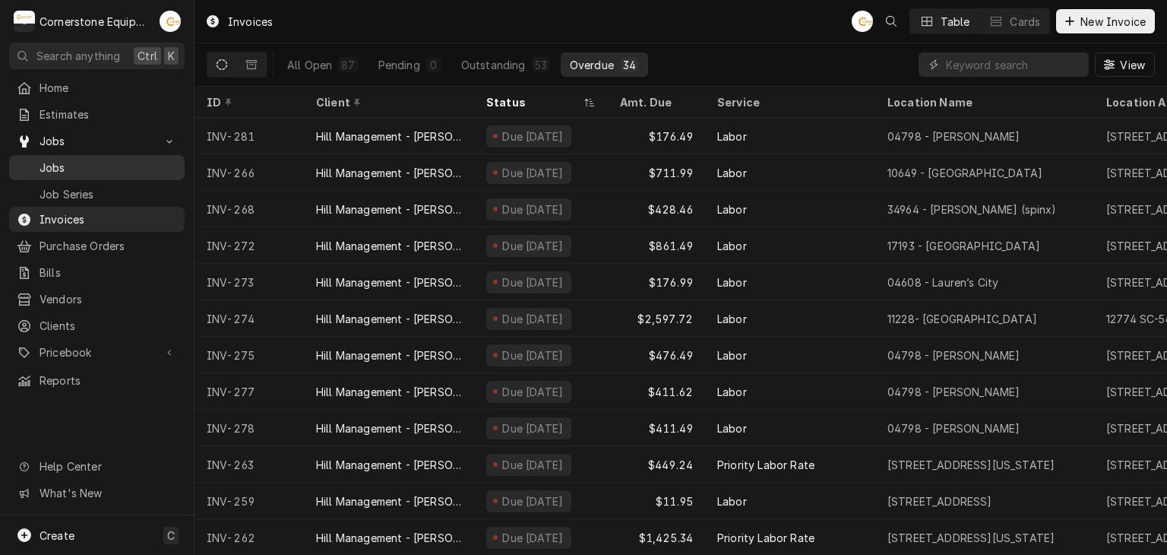
click at [74, 160] on span "Jobs" at bounding box center [108, 168] width 137 height 16
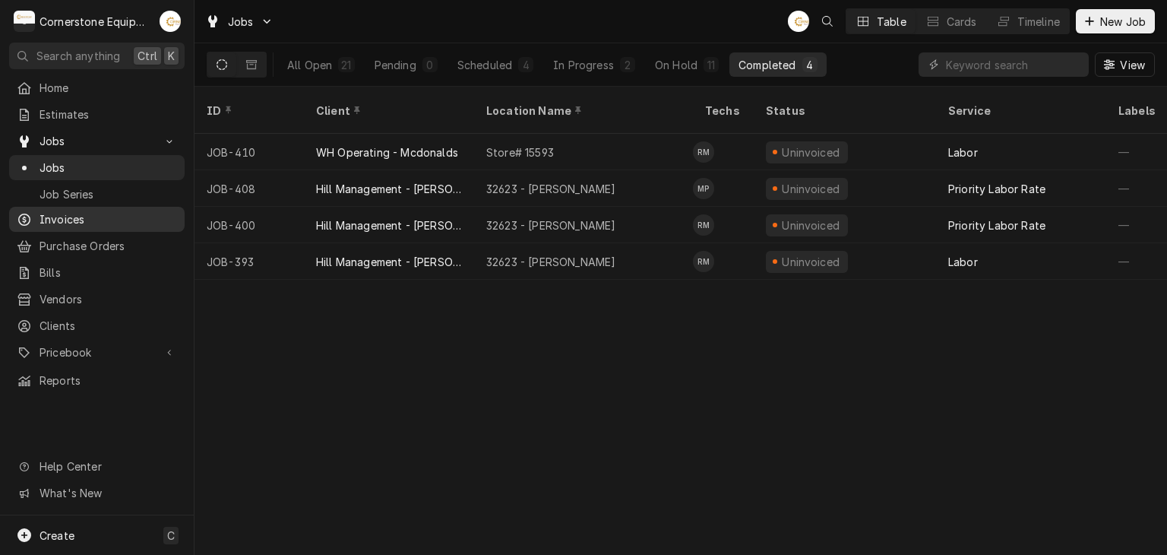
click at [85, 211] on span "Invoices" at bounding box center [108, 219] width 137 height 16
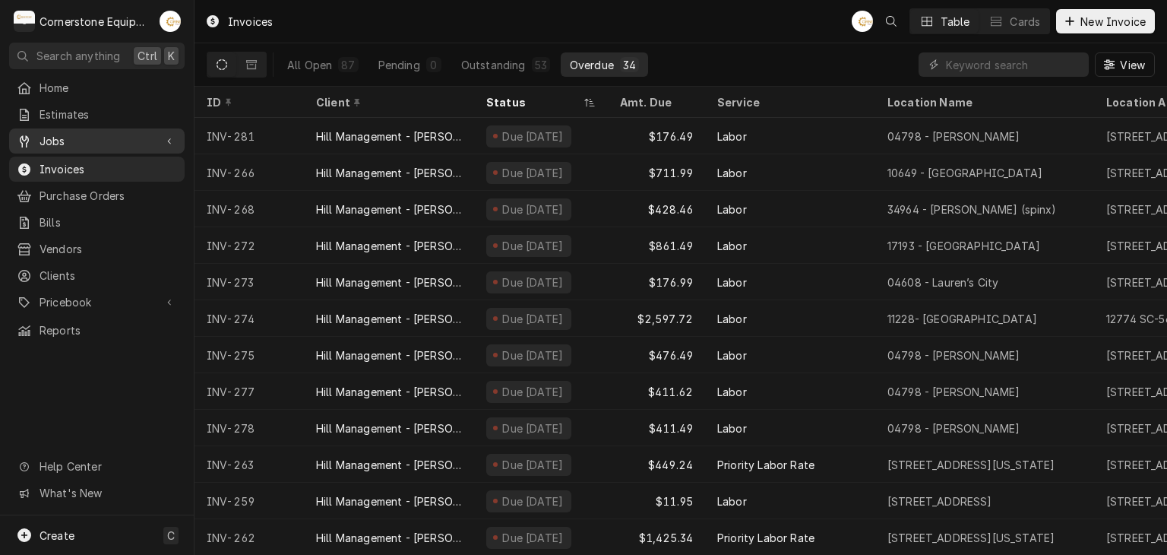
click at [77, 133] on span "Jobs" at bounding box center [97, 141] width 115 height 16
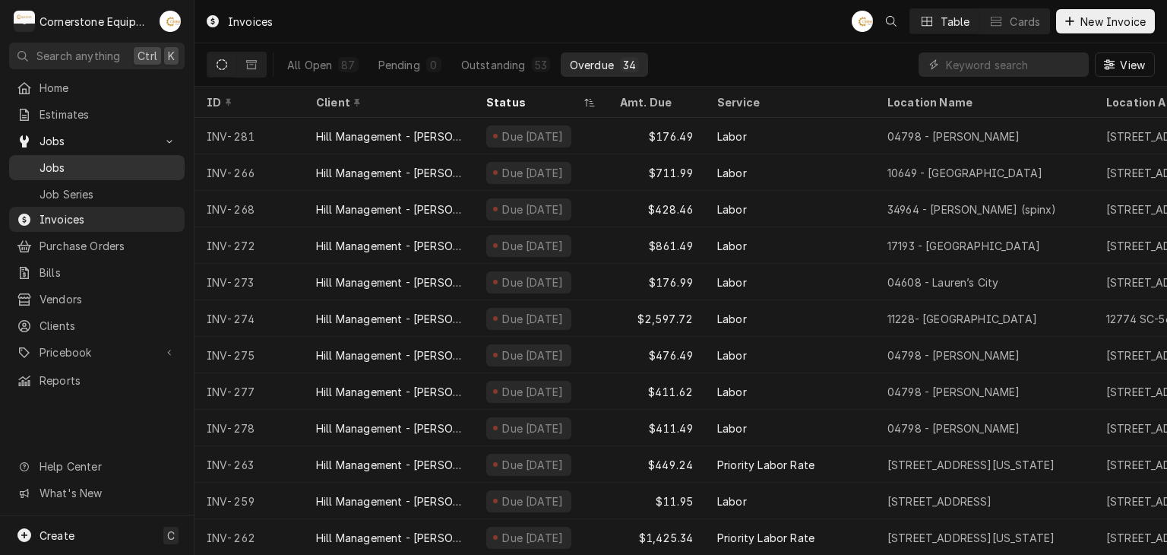
click at [73, 168] on span "Jobs" at bounding box center [108, 168] width 137 height 16
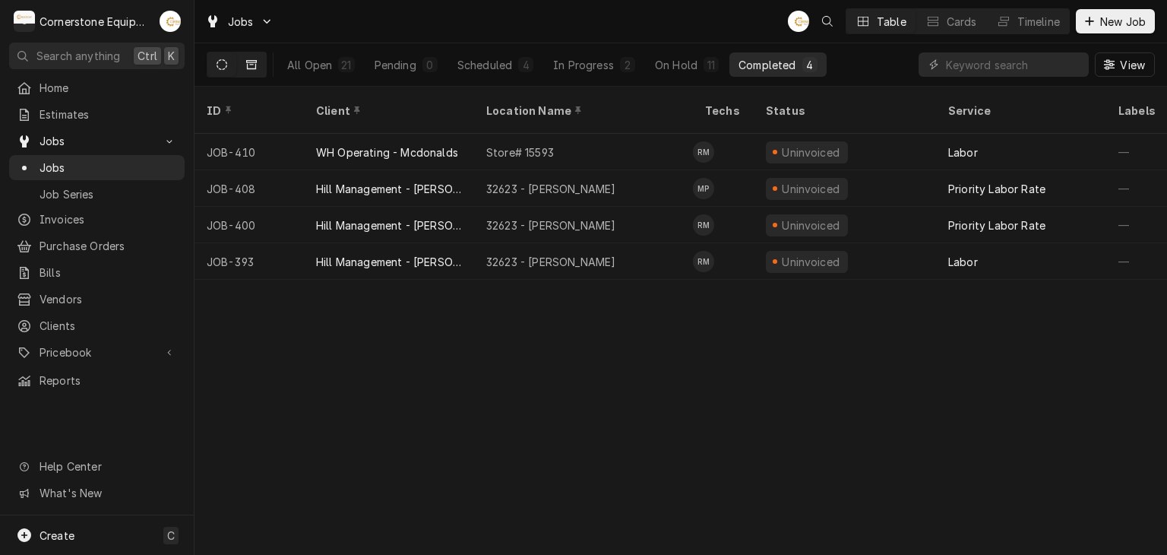
click at [251, 62] on icon "Dynamic Content Wrapper" at bounding box center [251, 64] width 11 height 9
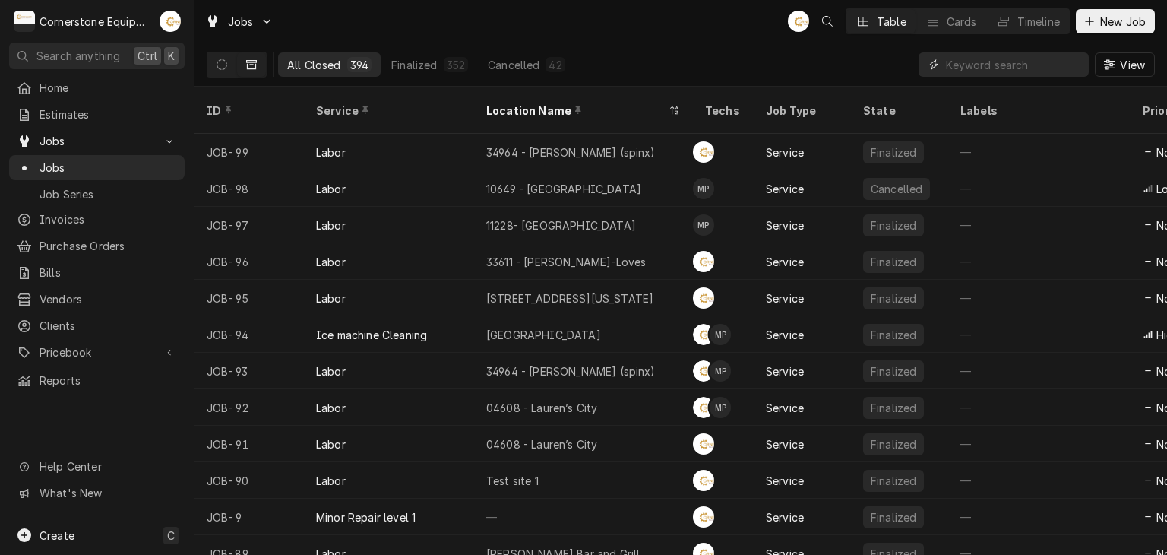
click at [965, 69] on input "Dynamic Content Wrapper" at bounding box center [1013, 64] width 135 height 24
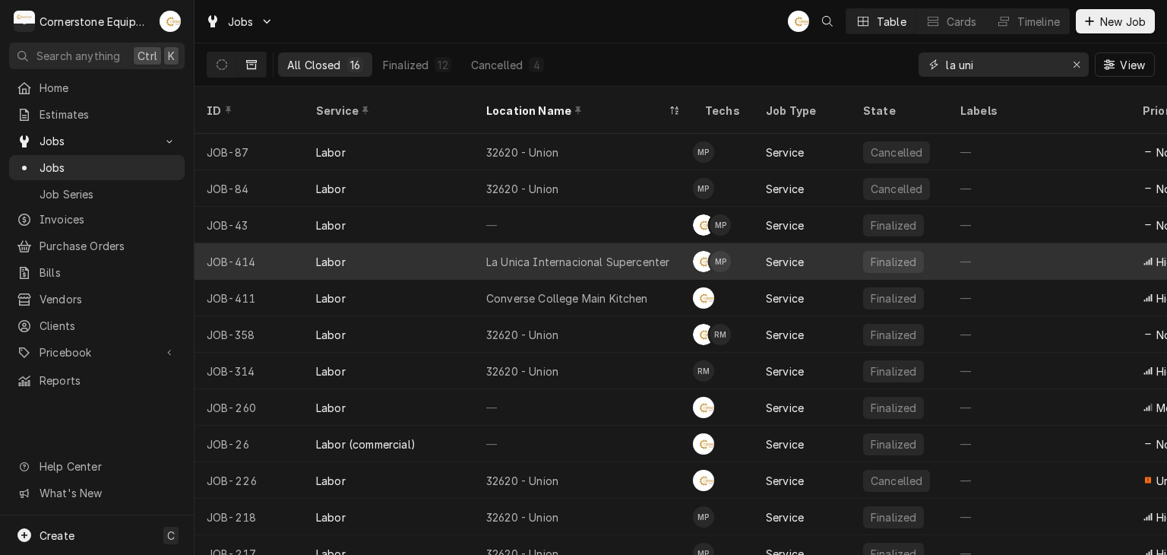
type input "la uni"
click at [604, 254] on div "La Unica Internacional Supercenter" at bounding box center [577, 262] width 183 height 16
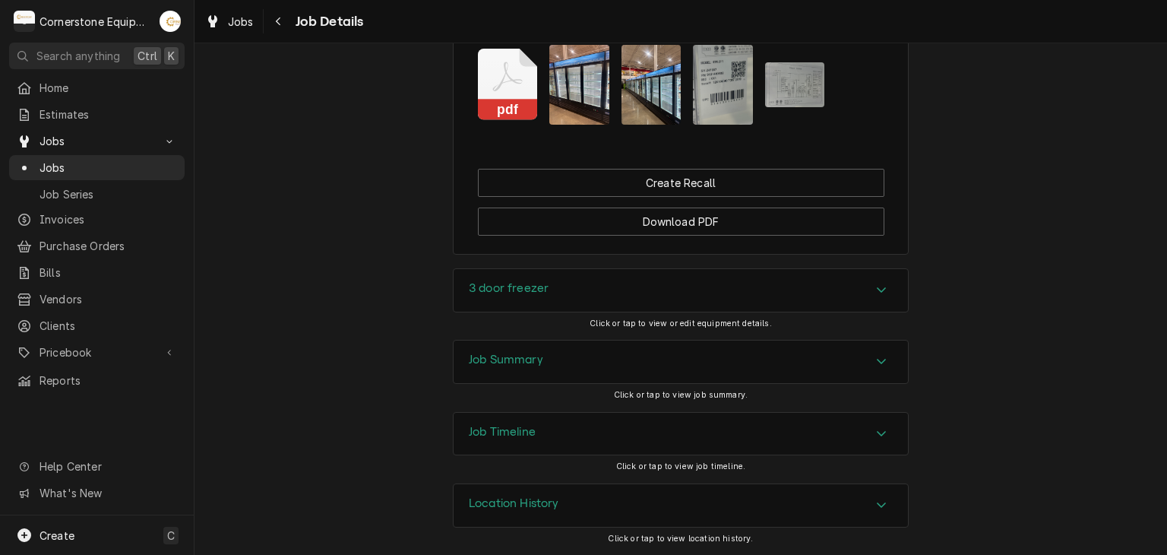
scroll to position [1267, 0]
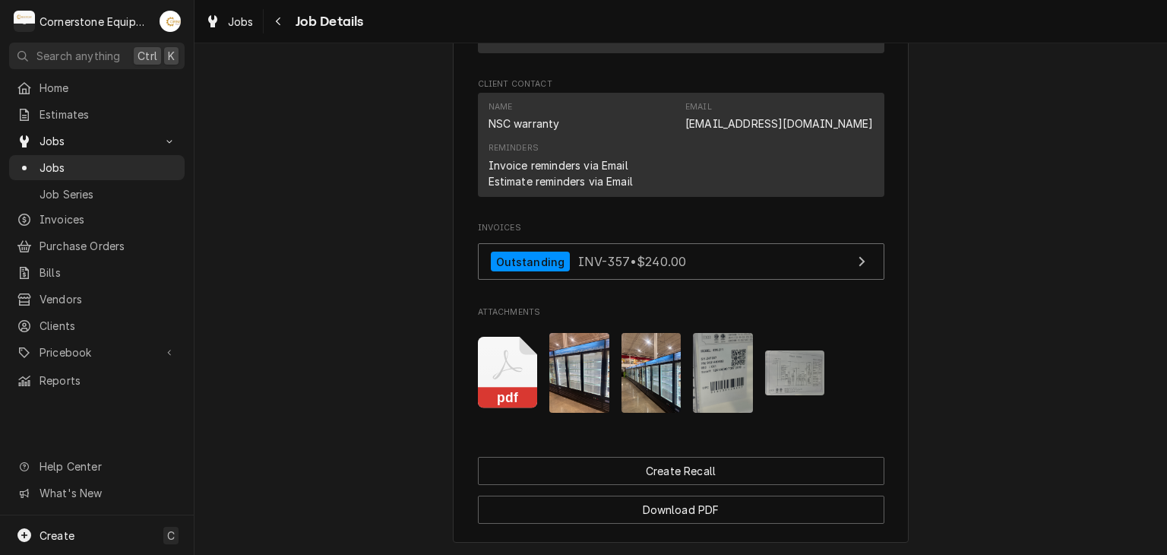
drag, startPoint x: 507, startPoint y: 382, endPoint x: 1522, endPoint y: 365, distance: 1015.8
click at [1166, 365] on html "C Cornerstone Equipment Repair, LLC AB Search anything Ctrl K Home Estimates Jo…" at bounding box center [583, 277] width 1167 height 555
click at [507, 393] on icon "Attachments" at bounding box center [508, 373] width 60 height 72
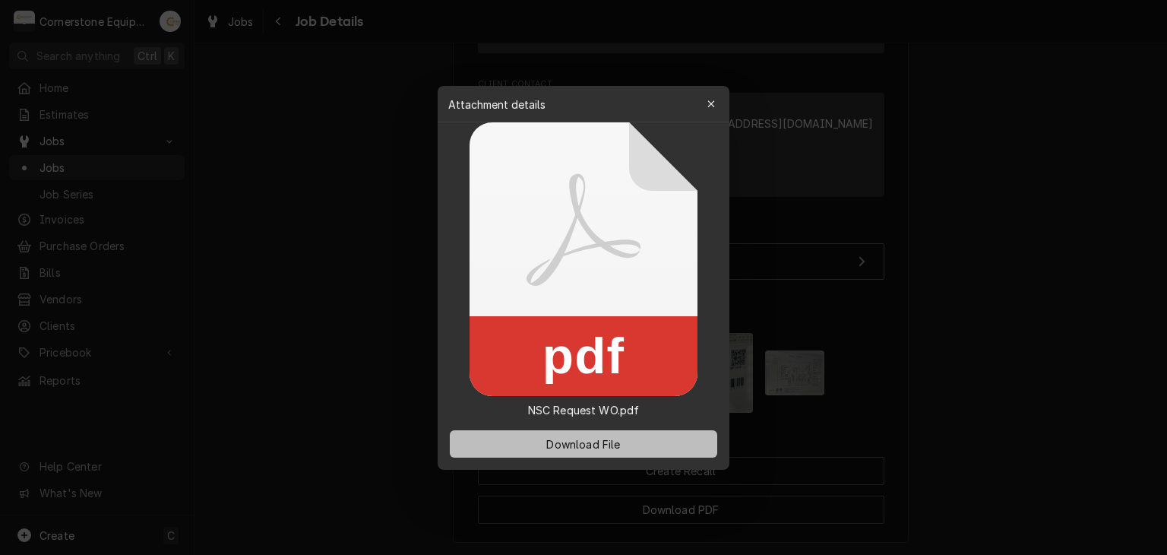
click at [556, 438] on span "Download File" at bounding box center [583, 443] width 80 height 16
click at [243, 201] on div at bounding box center [583, 277] width 1167 height 555
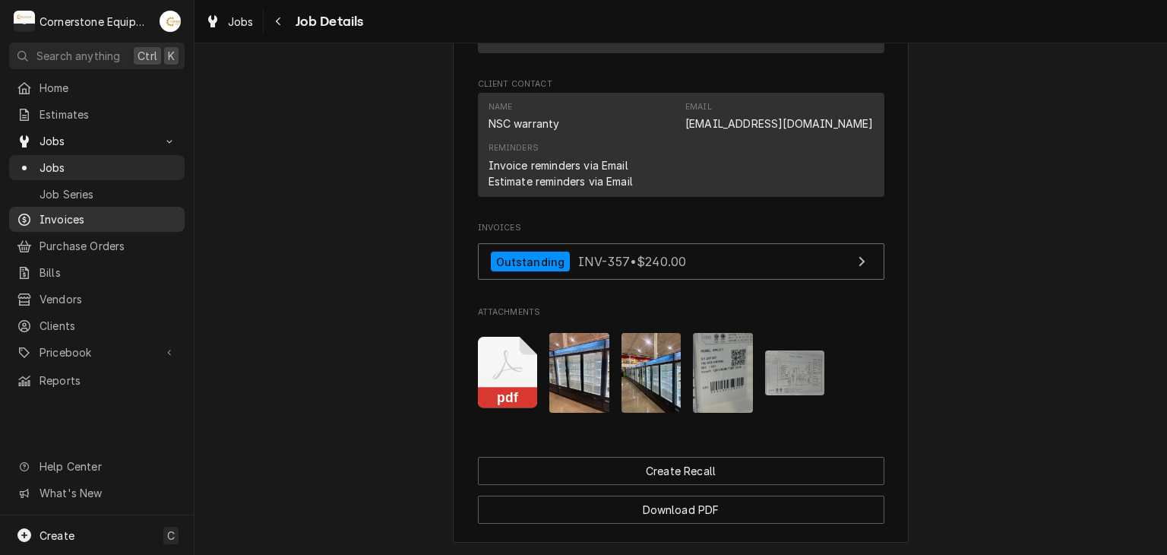
click at [58, 213] on span "Invoices" at bounding box center [108, 219] width 137 height 16
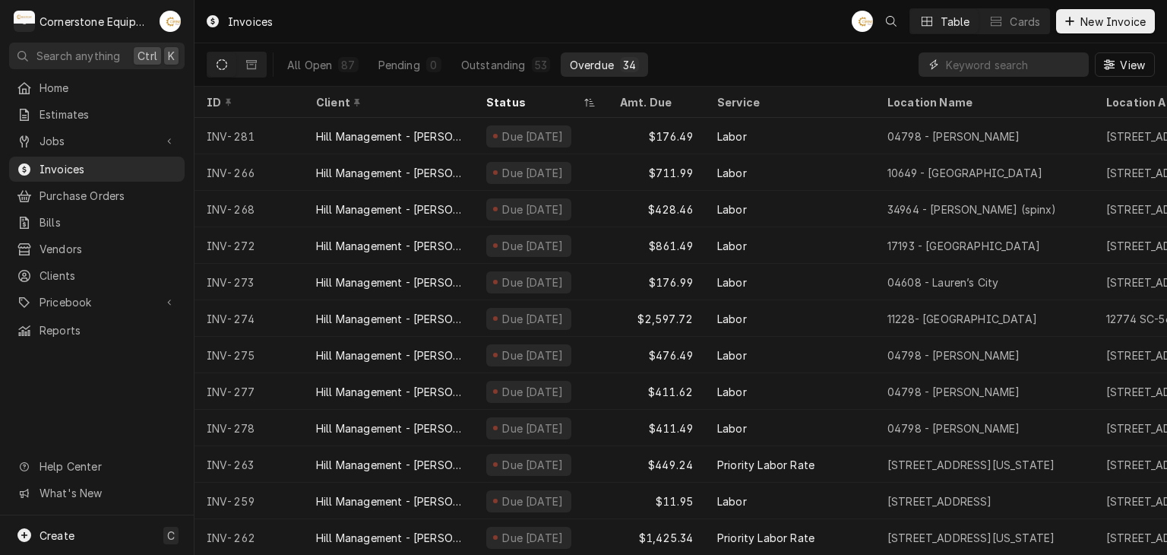
click at [963, 58] on input "Dynamic Content Wrapper" at bounding box center [1013, 64] width 135 height 24
click at [316, 55] on button "All Open 87" at bounding box center [323, 64] width 90 height 24
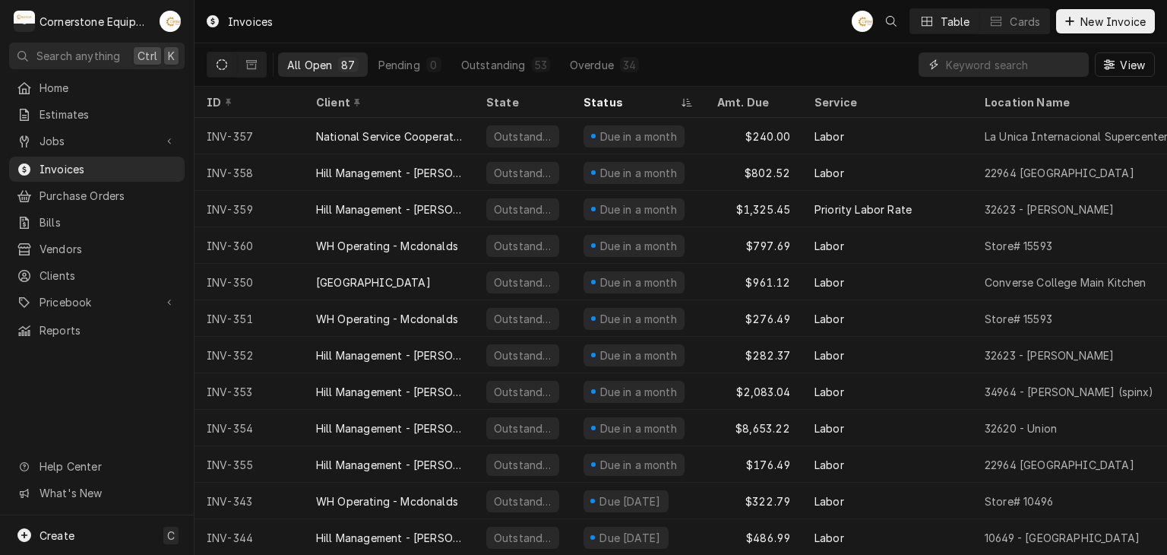
click at [975, 62] on input "Dynamic Content Wrapper" at bounding box center [1013, 64] width 135 height 24
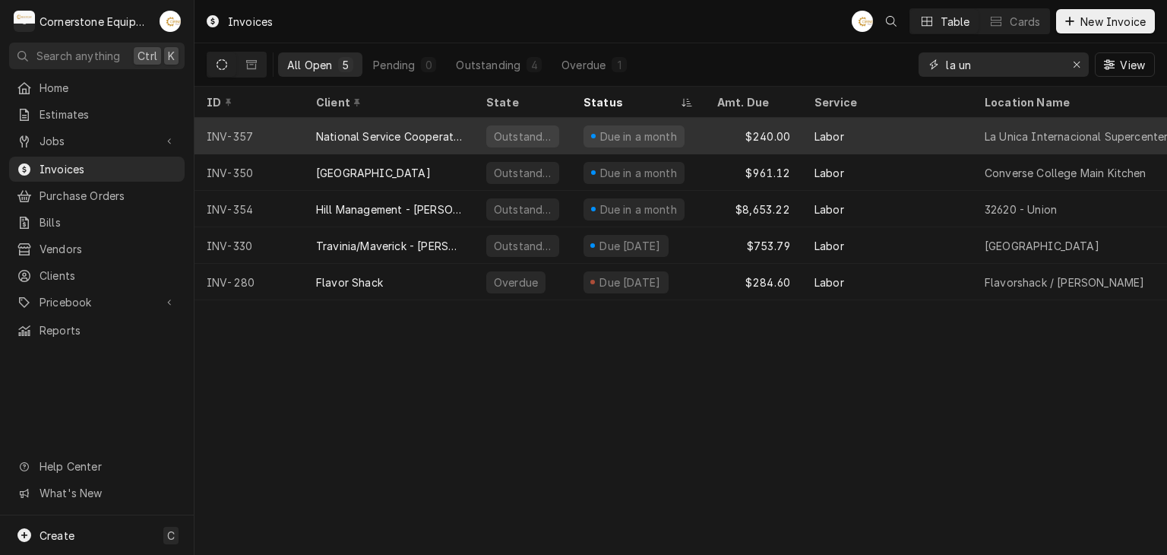
type input "la un"
click at [435, 134] on div "National Service Cooperative" at bounding box center [389, 136] width 146 height 16
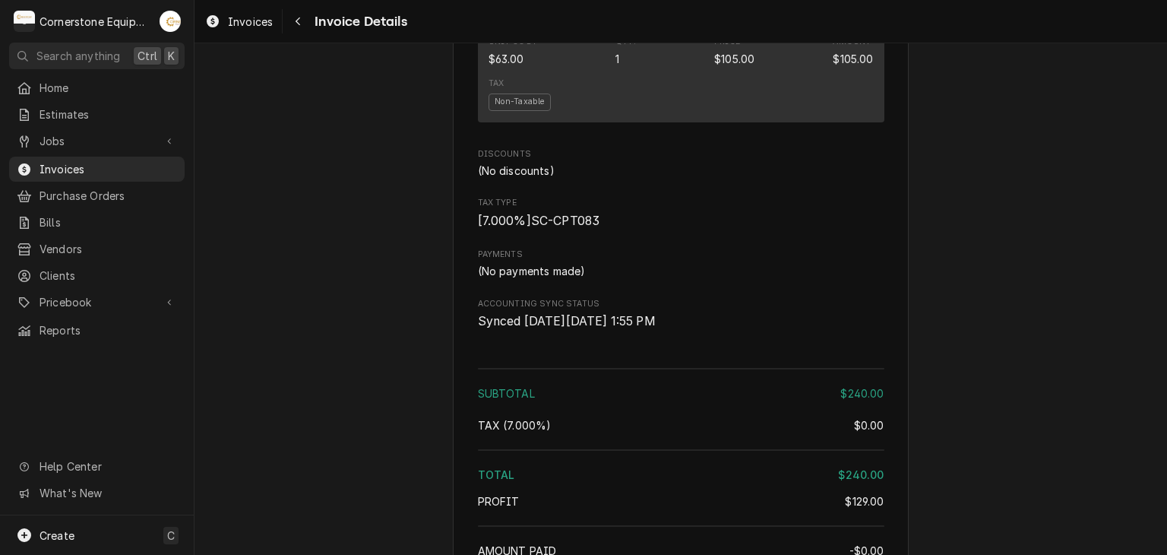
scroll to position [1887, 0]
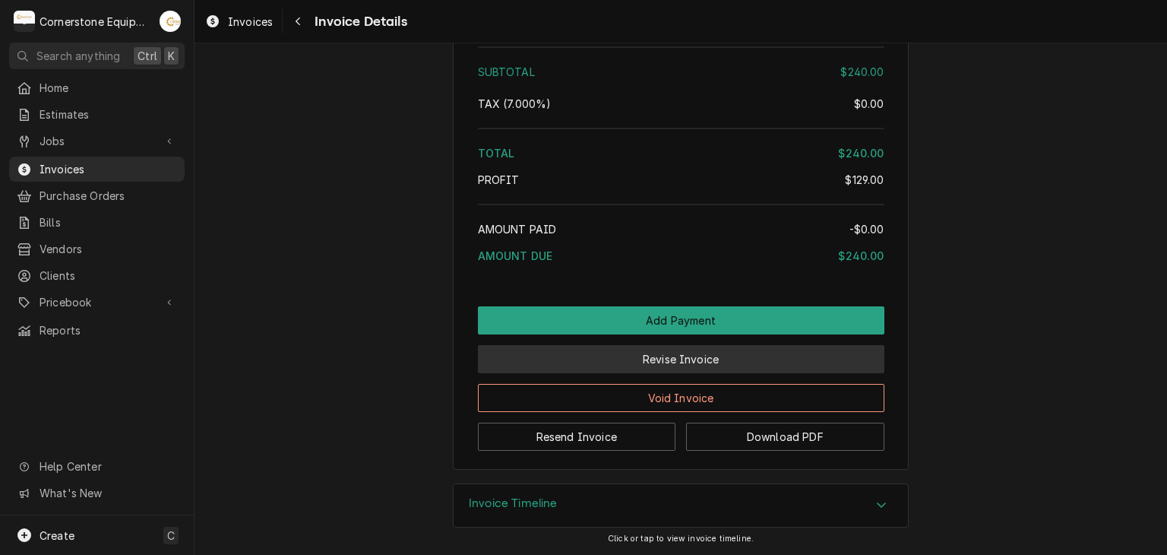
click at [729, 356] on button "Revise Invoice" at bounding box center [681, 359] width 406 height 28
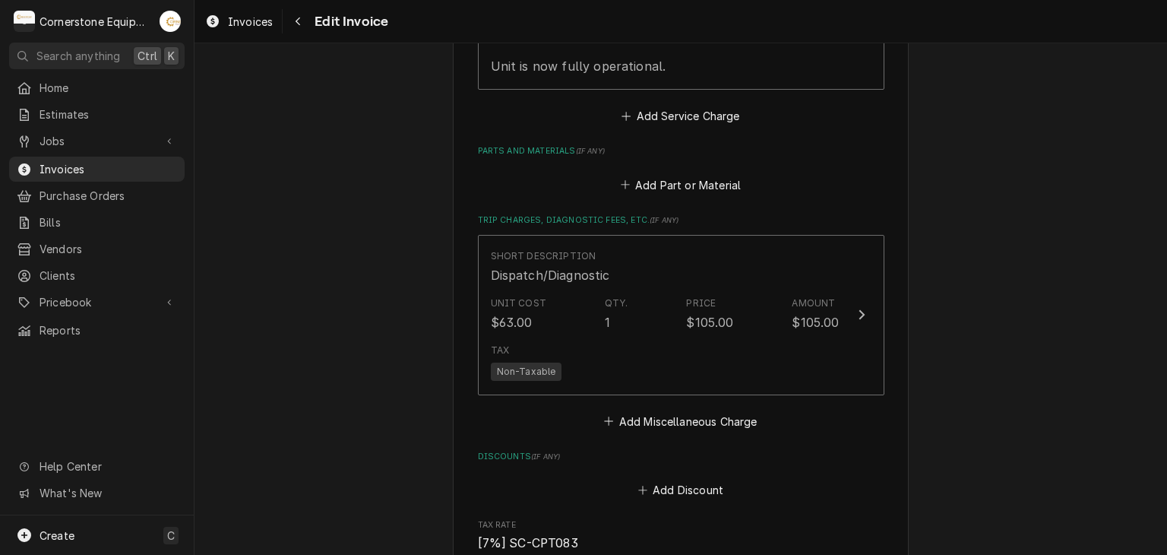
scroll to position [2127, 0]
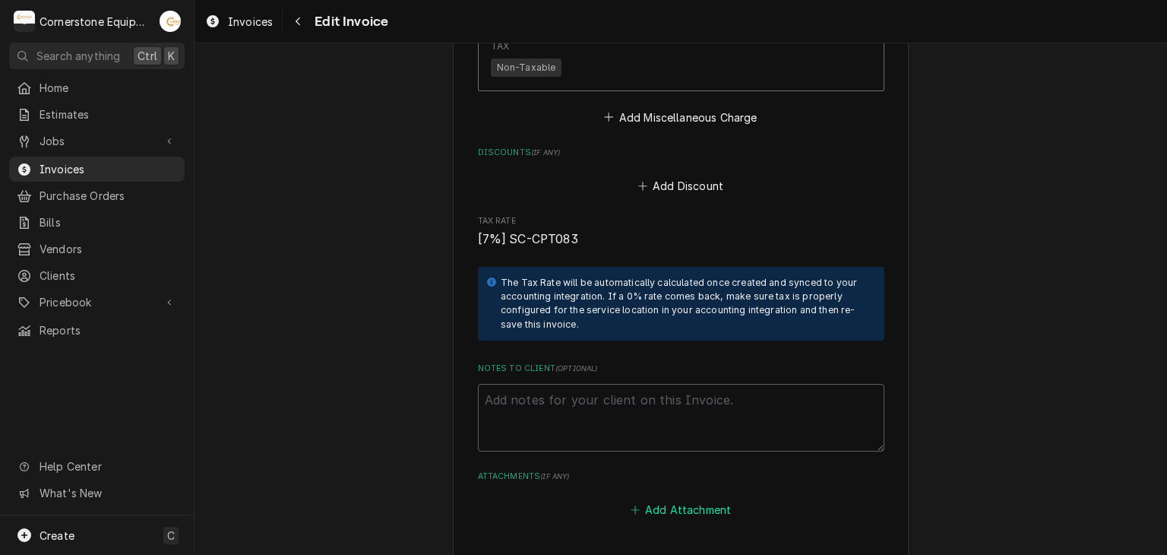
click at [662, 506] on button "Add Attachment" at bounding box center [680, 509] width 106 height 21
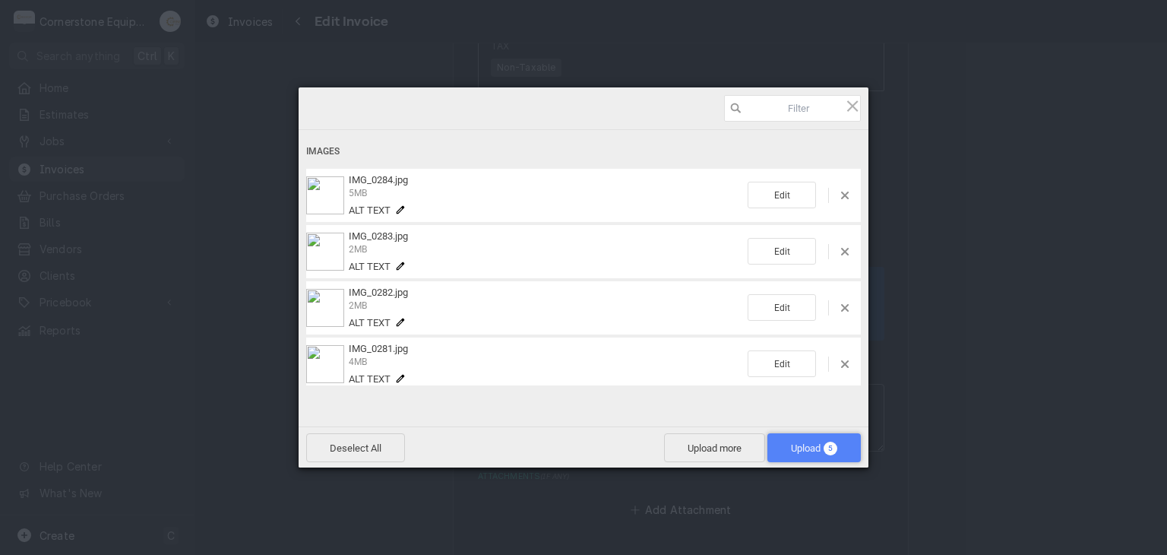
click at [814, 447] on span "Upload 5" at bounding box center [814, 447] width 46 height 11
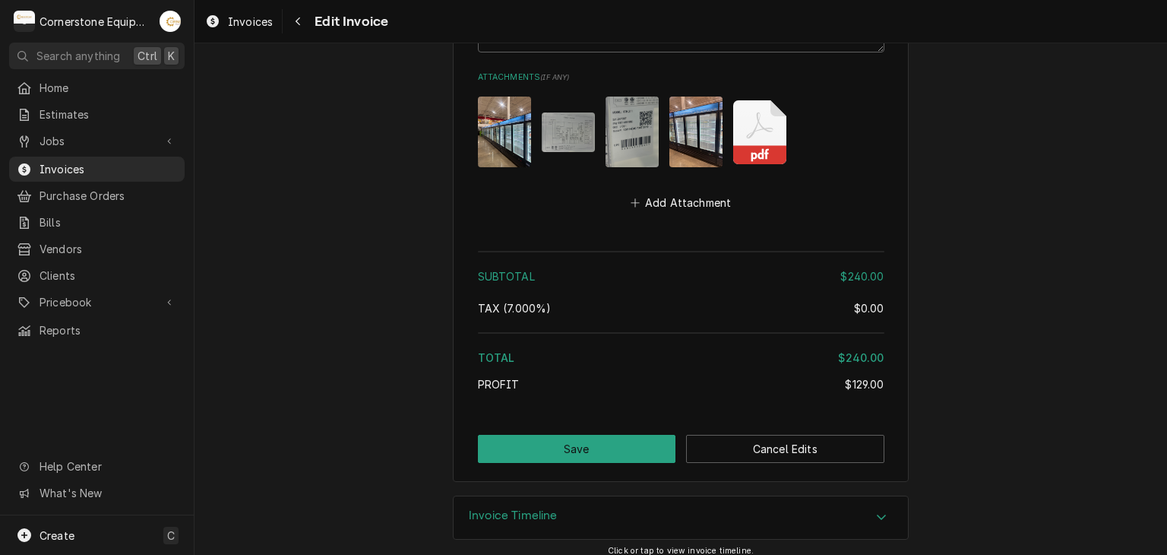
scroll to position [2534, 0]
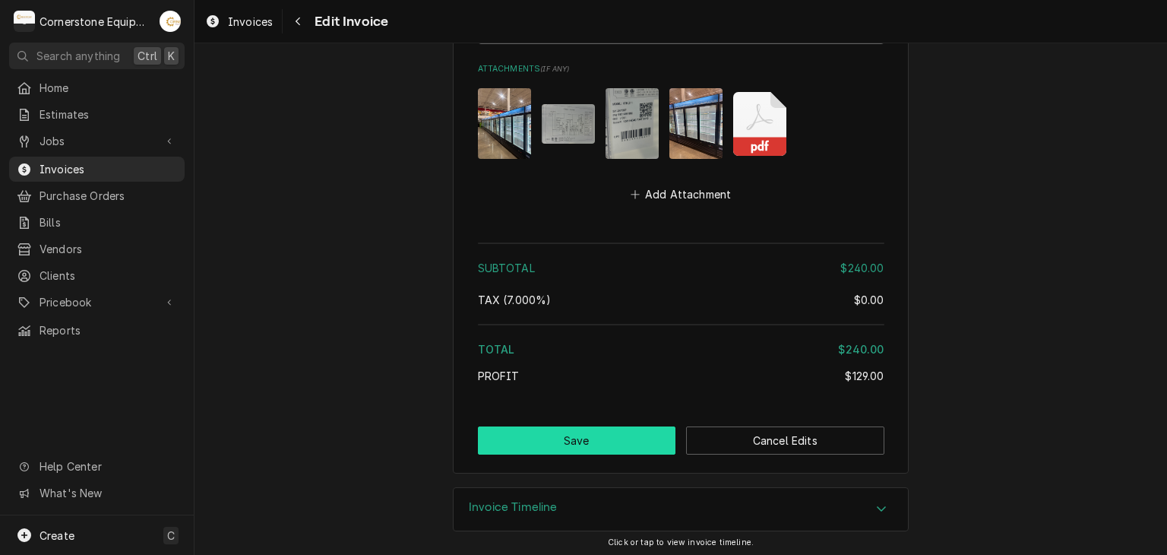
click at [573, 441] on button "Save" at bounding box center [577, 440] width 198 height 28
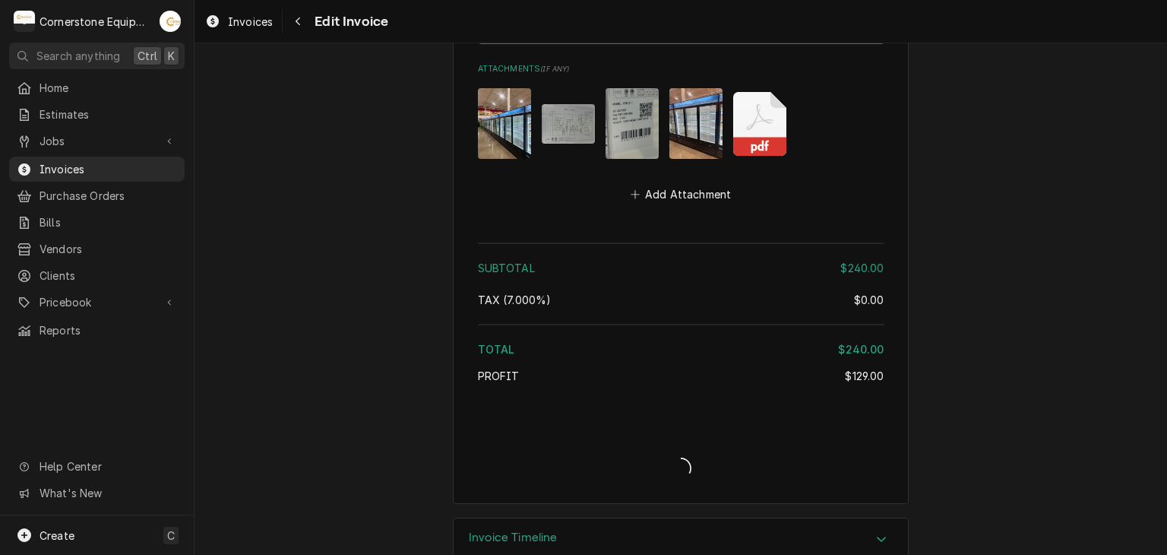
type textarea "x"
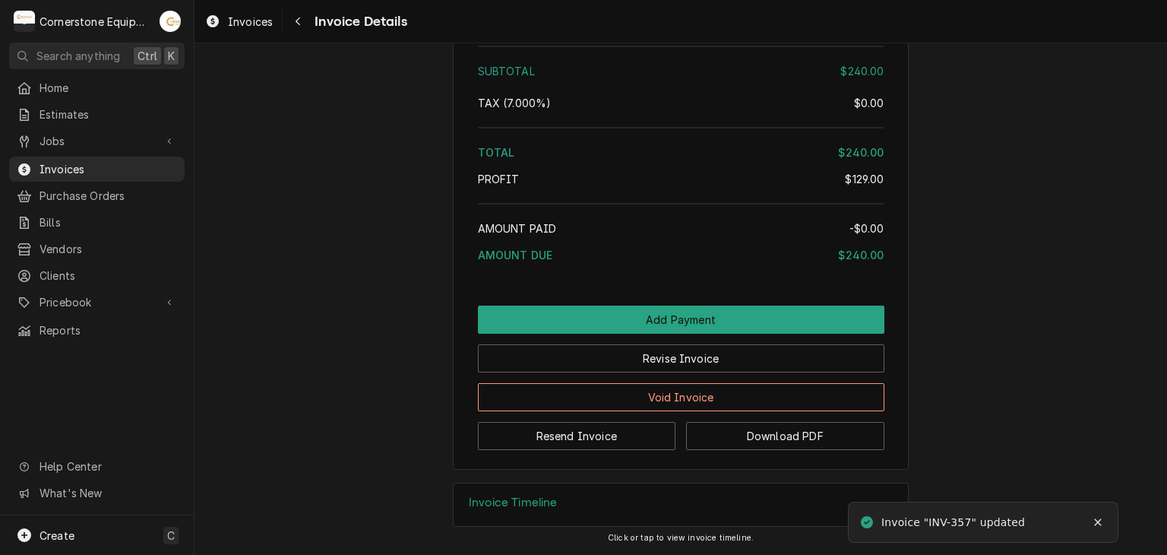
scroll to position [2024, 0]
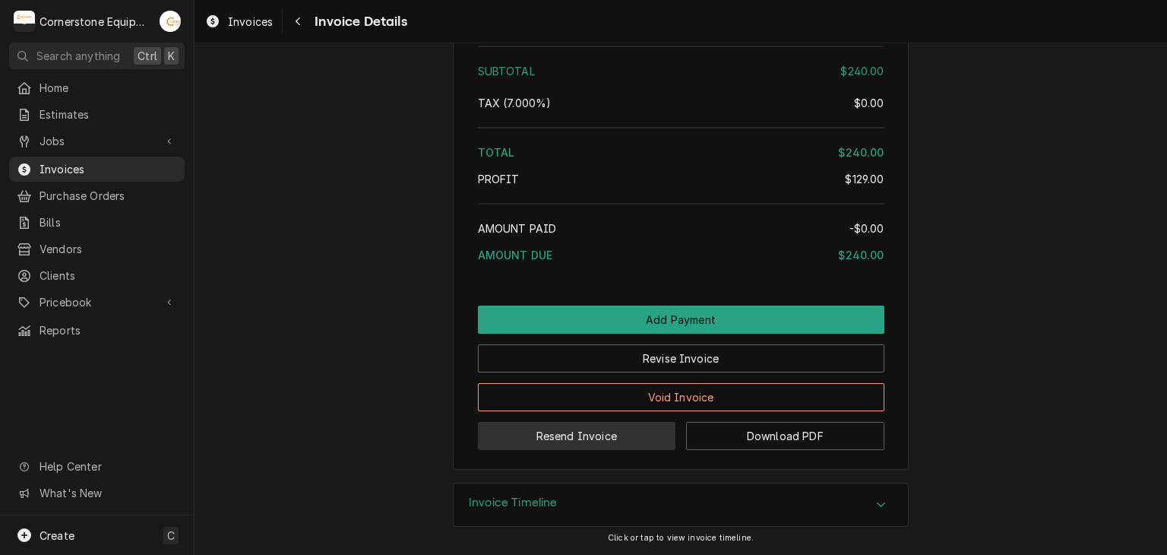
click at [567, 440] on button "Resend Invoice" at bounding box center [577, 436] width 198 height 28
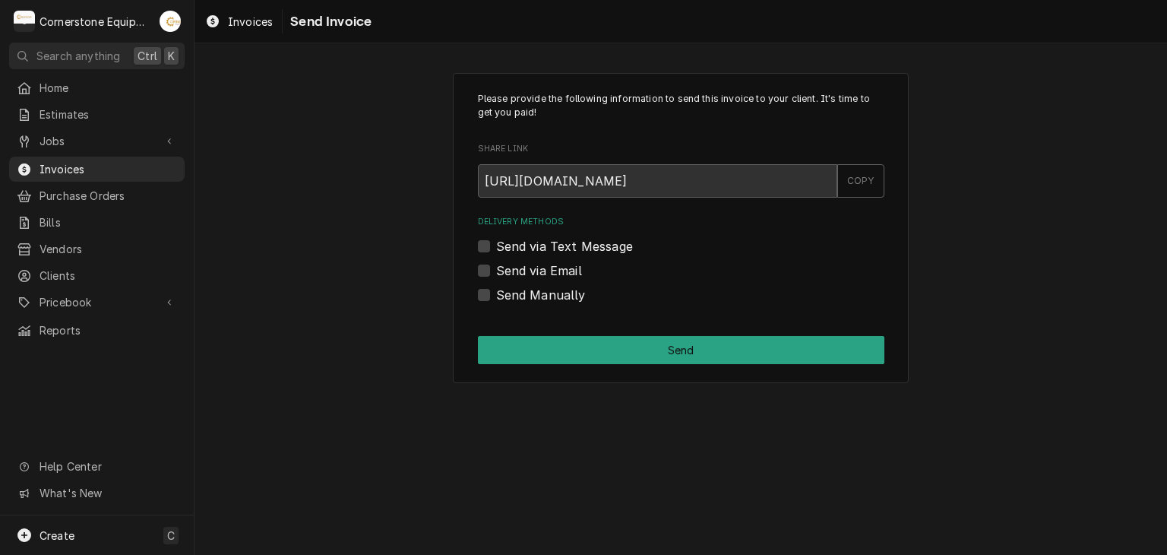
click at [540, 267] on label "Send via Email" at bounding box center [539, 270] width 86 height 18
click at [540, 267] on input "Send via Email" at bounding box center [699, 277] width 406 height 33
checkbox input "true"
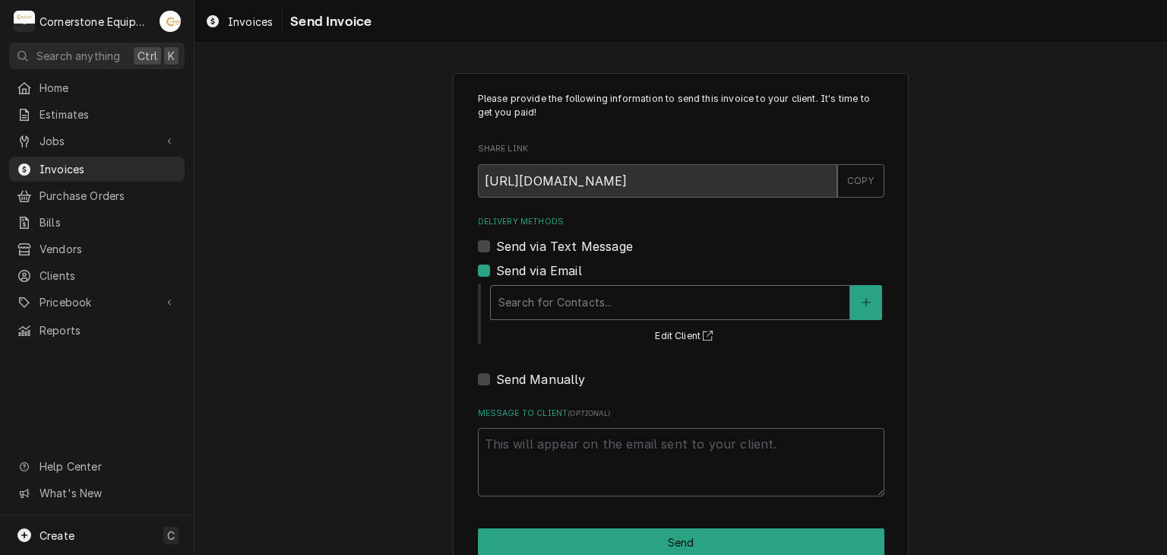
click at [534, 300] on div "Delivery Methods" at bounding box center [669, 302] width 343 height 27
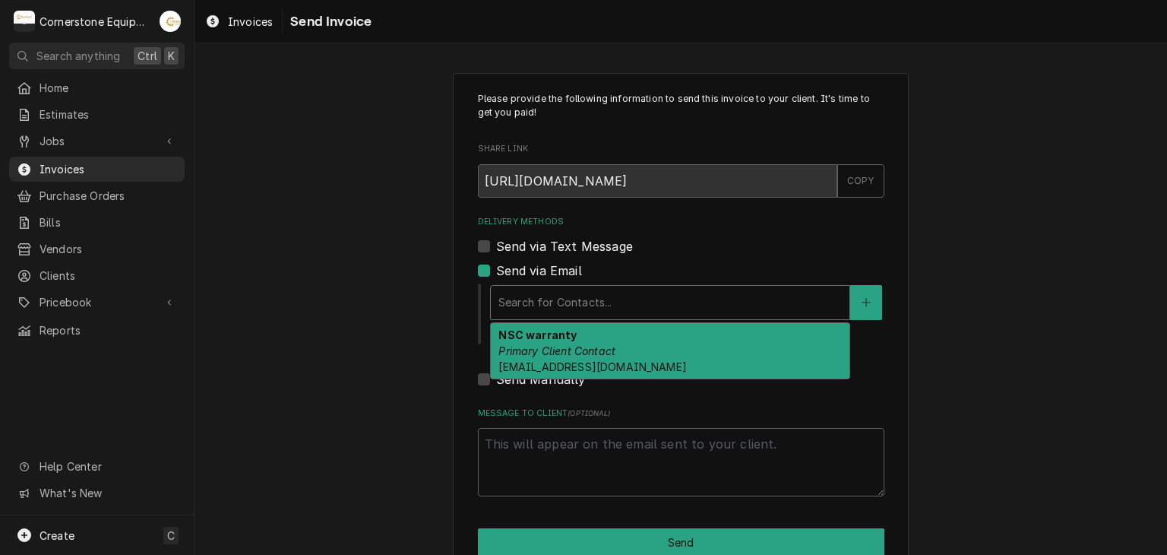
click at [543, 342] on div "NSC warranty Primary Client Contact accounting@nationalservicecoop.com" at bounding box center [670, 350] width 359 height 55
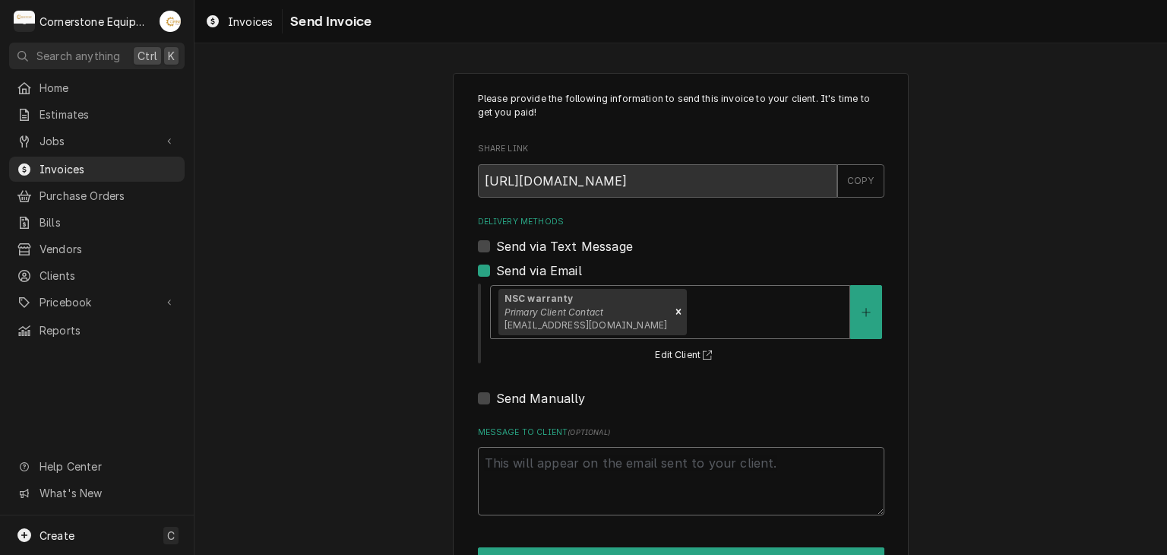
click at [532, 485] on textarea "Message to Client ( optional )" at bounding box center [681, 481] width 406 height 68
type textarea "x"
type textarea "*"
type textarea "x"
type textarea "*S"
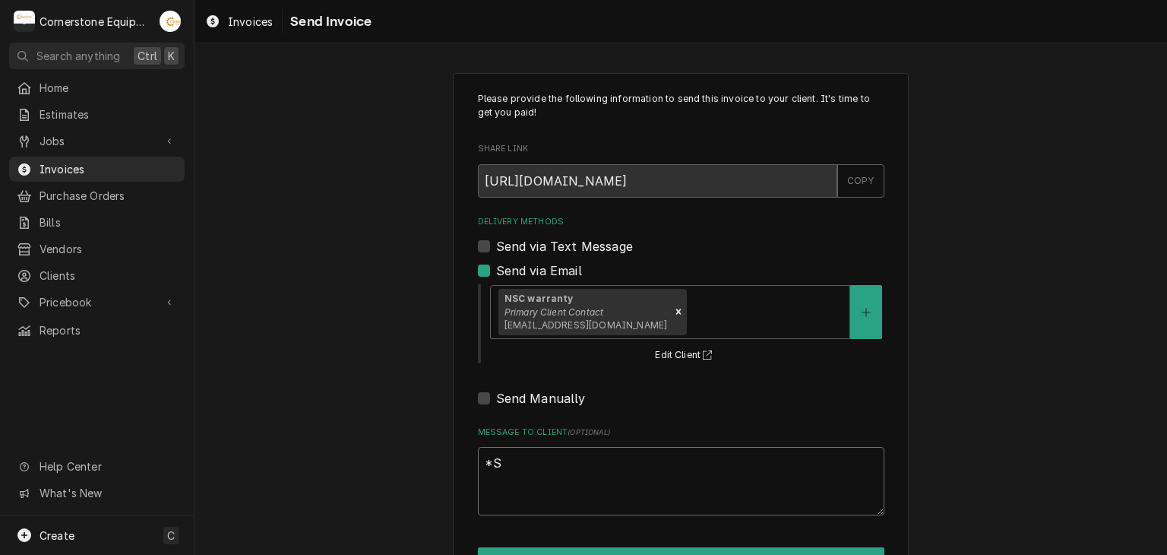
type textarea "x"
type textarea "*Sa"
type textarea "x"
type textarea "*Sam"
type textarea "x"
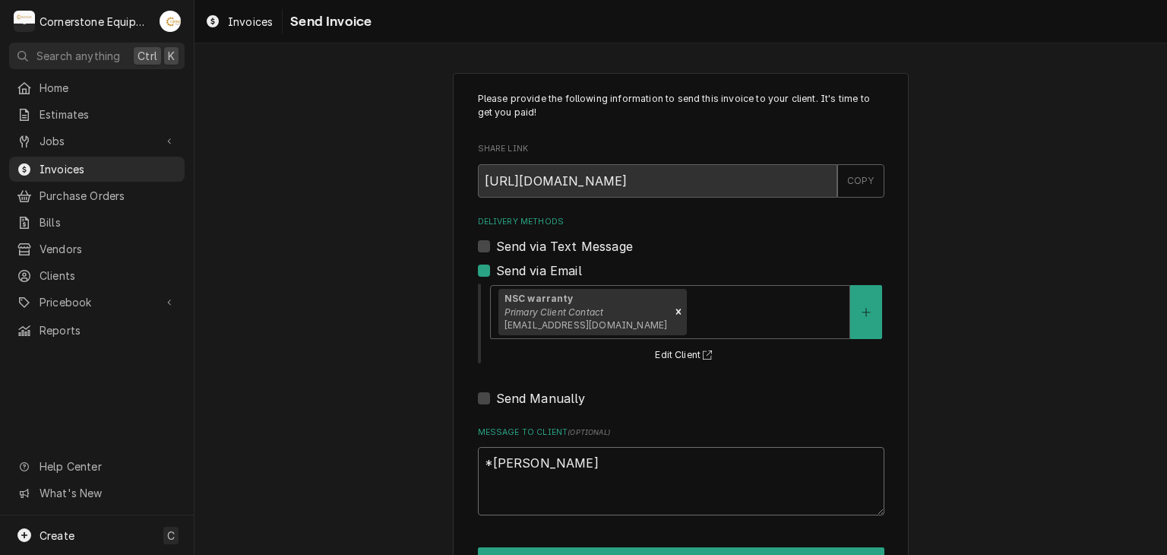
type textarea "*Same"
type textarea "x"
type textarea "*Same"
type textarea "x"
type textarea "*Same i"
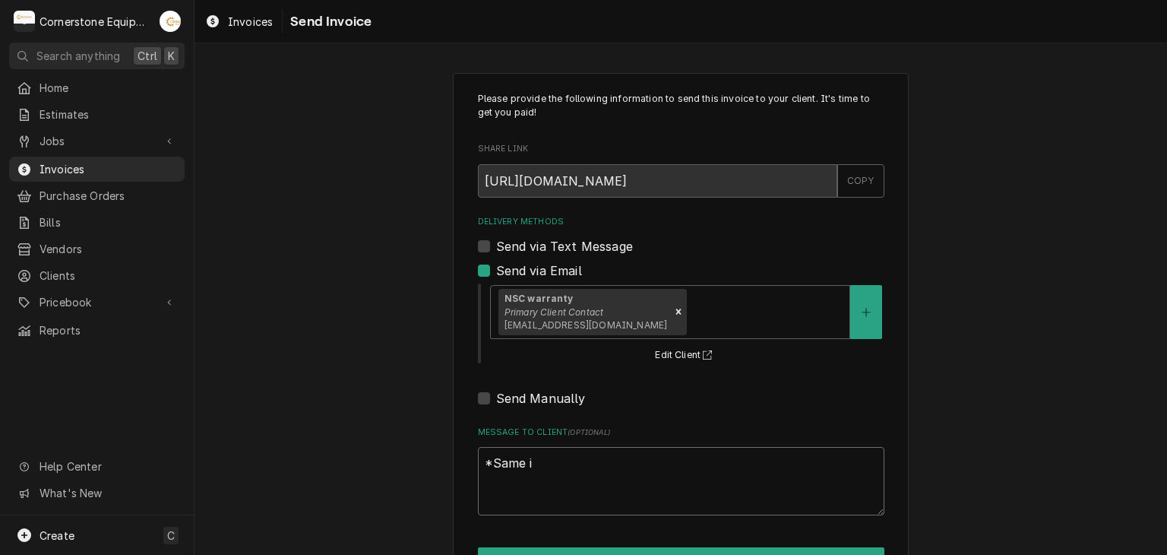
type textarea "x"
type textarea "*Same in"
type textarea "x"
type textarea "*Same inv"
type textarea "x"
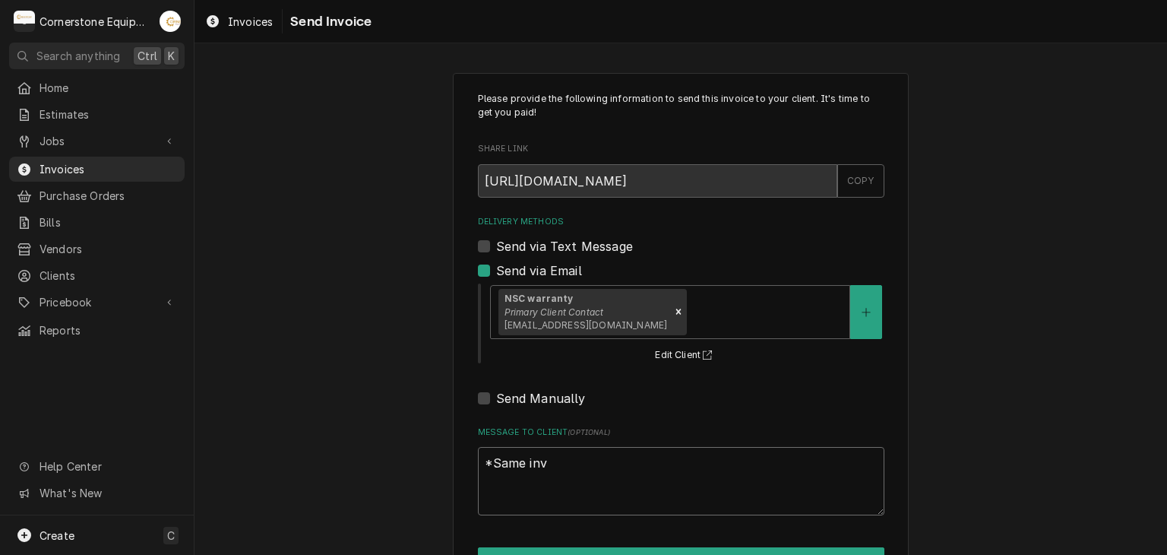
type textarea "*Same invo"
type textarea "x"
type textarea "*Same invoi"
type textarea "x"
type textarea "*Same invoic"
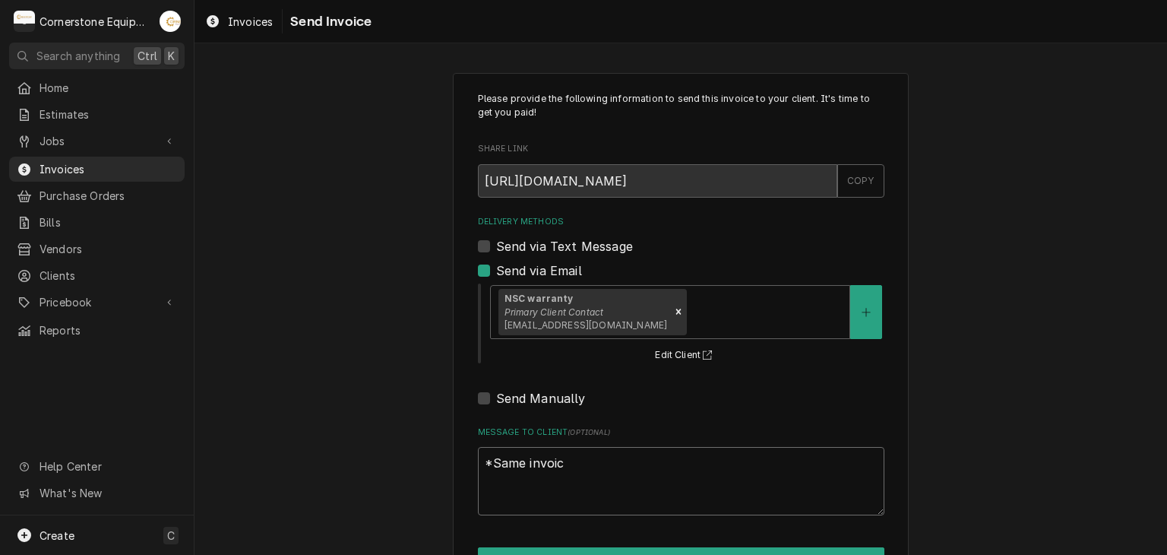
type textarea "x"
type textarea "*Same invoice"
type textarea "x"
type textarea "*Same invoice,"
type textarea "x"
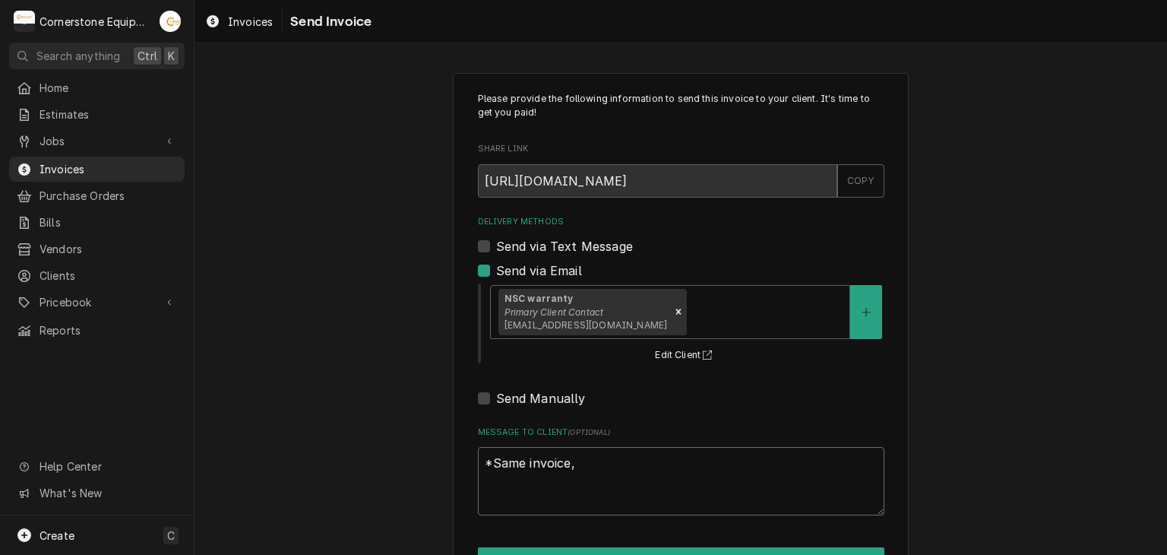
type textarea "*Same invoice,"
type textarea "x"
type textarea "*Same invoice, b"
type textarea "x"
type textarea "*Same invoice, bu"
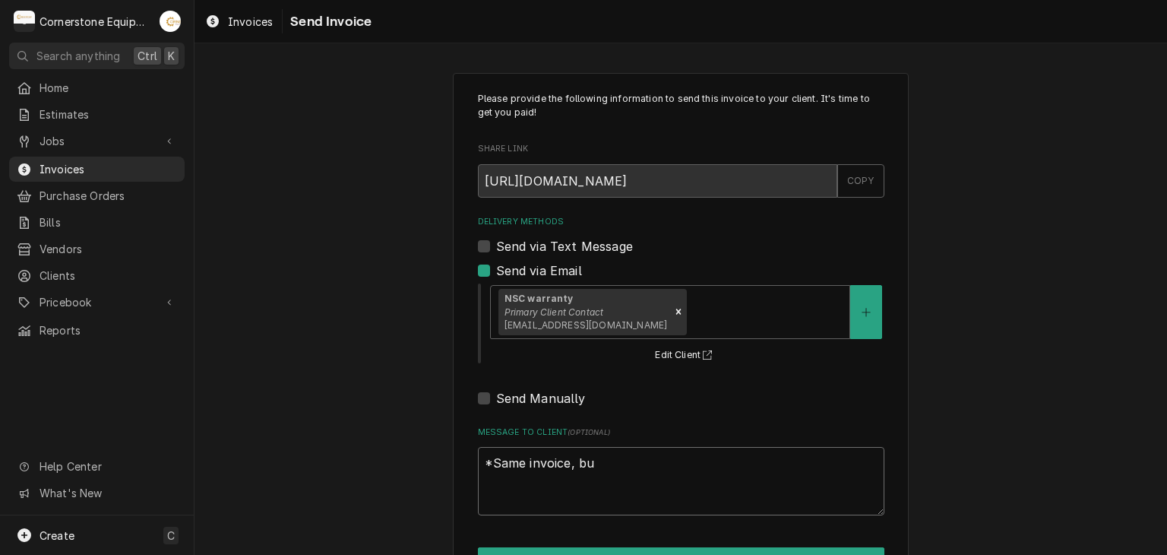
type textarea "x"
type textarea "*Same invoice, but"
type textarea "x"
type textarea "*Same invoice, but"
type textarea "x"
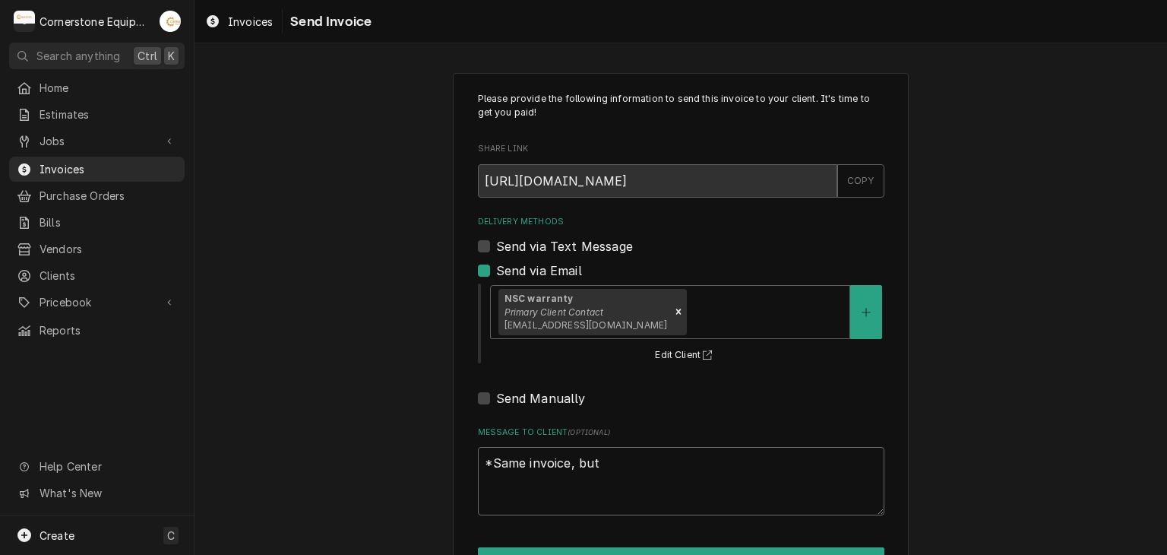
type textarea "*Same invoice, but w"
type textarea "x"
type textarea "*Same invoice, but wi"
type textarea "x"
type textarea "*Same invoice, but wit"
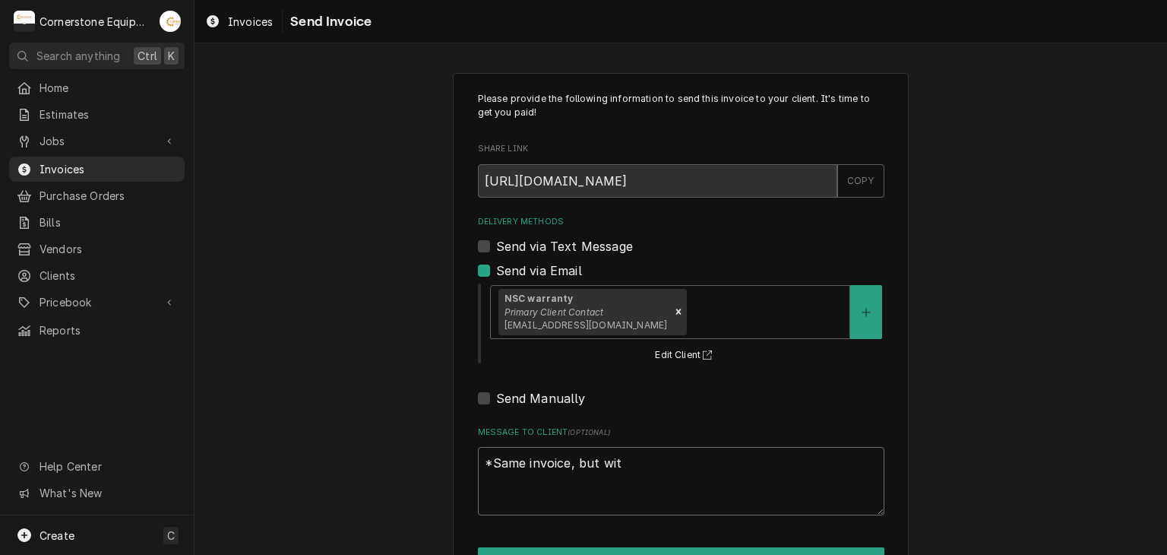
type textarea "x"
type textarea "*Same invoice, but with"
type textarea "x"
type textarea "*Same invoice, but with"
type textarea "x"
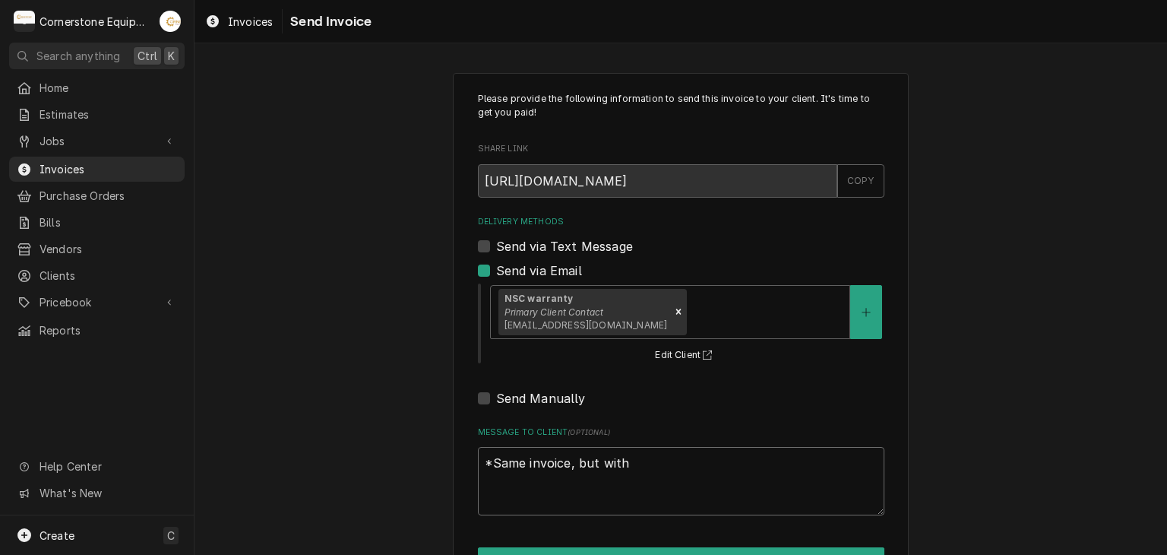
type textarea "*Same invoice, but with i"
type textarea "x"
type textarea "*Same invoice, but with in"
type textarea "x"
type textarea "*Same invoice, but with inc"
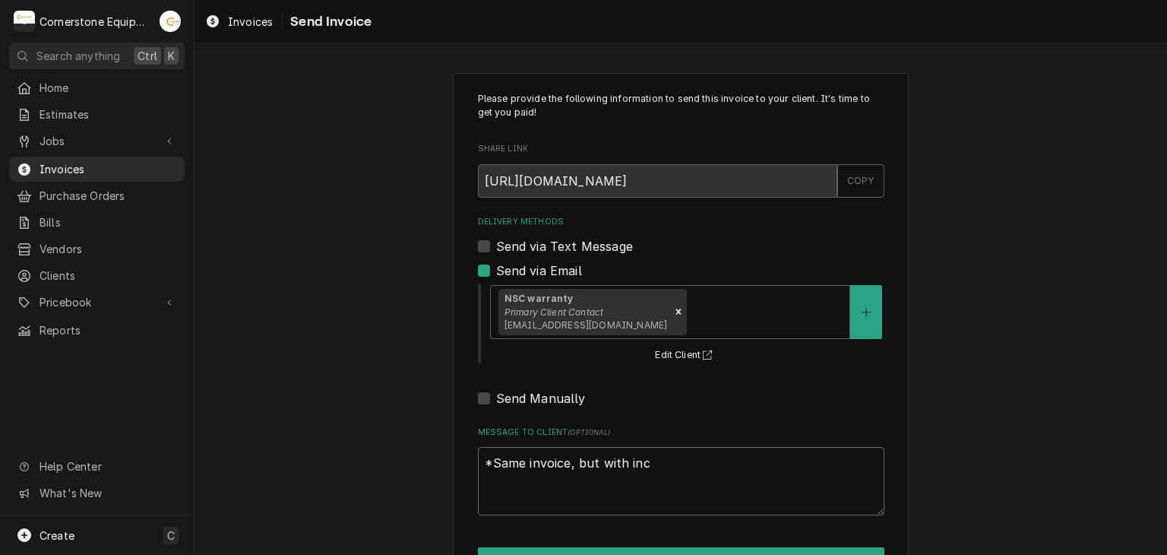
type textarea "x"
type textarea "*Same invoice, but with incl"
type textarea "x"
type textarea "*Same invoice, but with inclu"
type textarea "x"
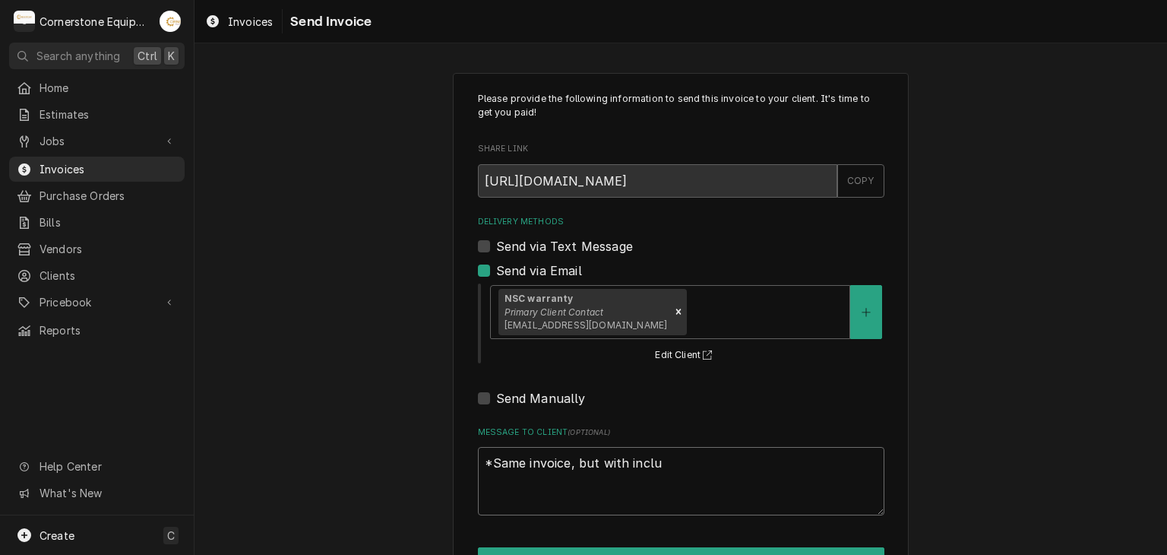
type textarea "*Same invoice, but with includ"
type textarea "x"
type textarea "*Same invoice, but with include"
type textarea "x"
type textarea "*Same invoice, but with included"
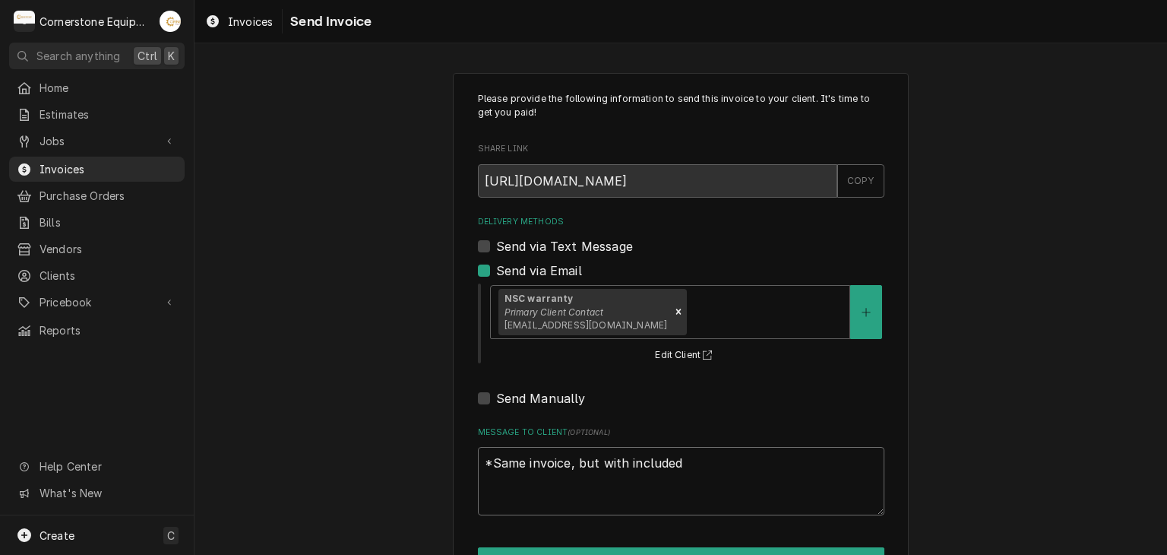
type textarea "x"
type textarea "*Same invoice, but with included"
type textarea "x"
type textarea "*Same invoice, but with included pi"
type textarea "x"
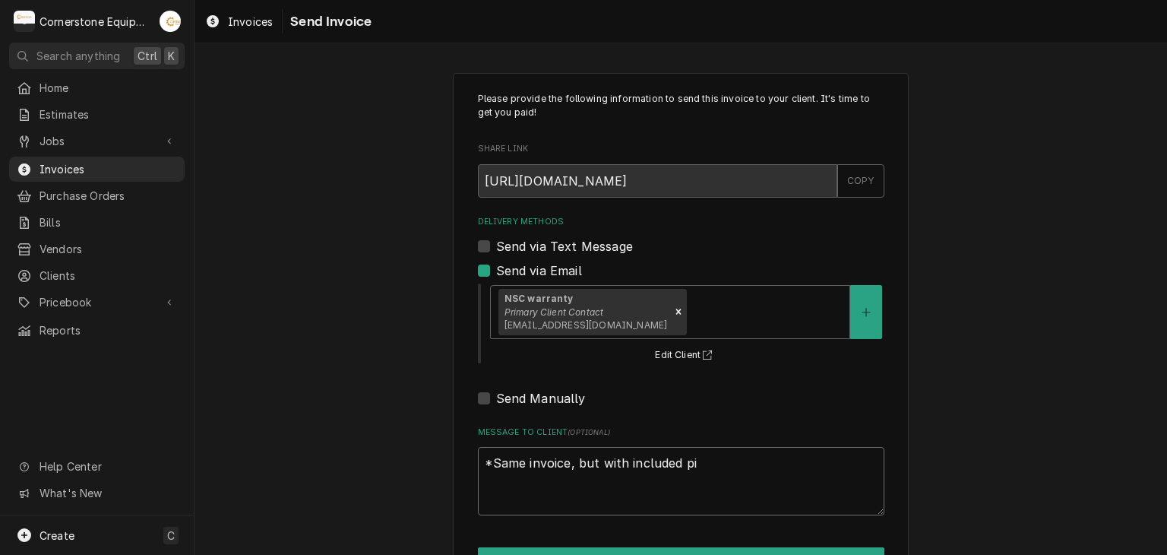
type textarea "*Same invoice, but with included pic"
type textarea "x"
type textarea "*Same invoice, but with included pict"
type textarea "x"
type textarea "*Same invoice, but with included pictu"
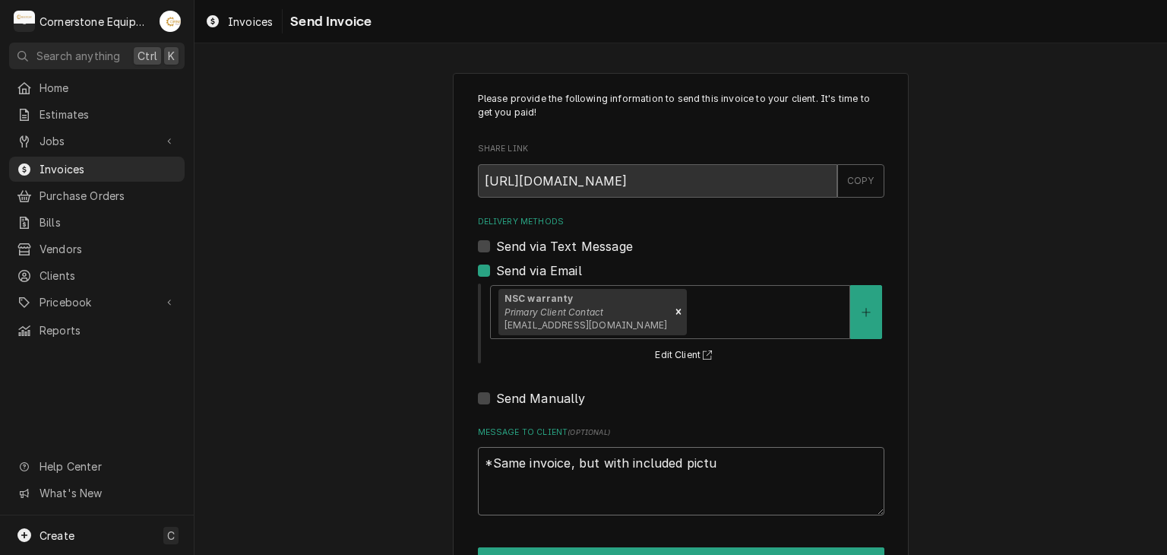
type textarea "x"
type textarea "*Same invoice, but with included pictur"
type textarea "x"
type textarea "*Same invoice, but with included picture"
type textarea "x"
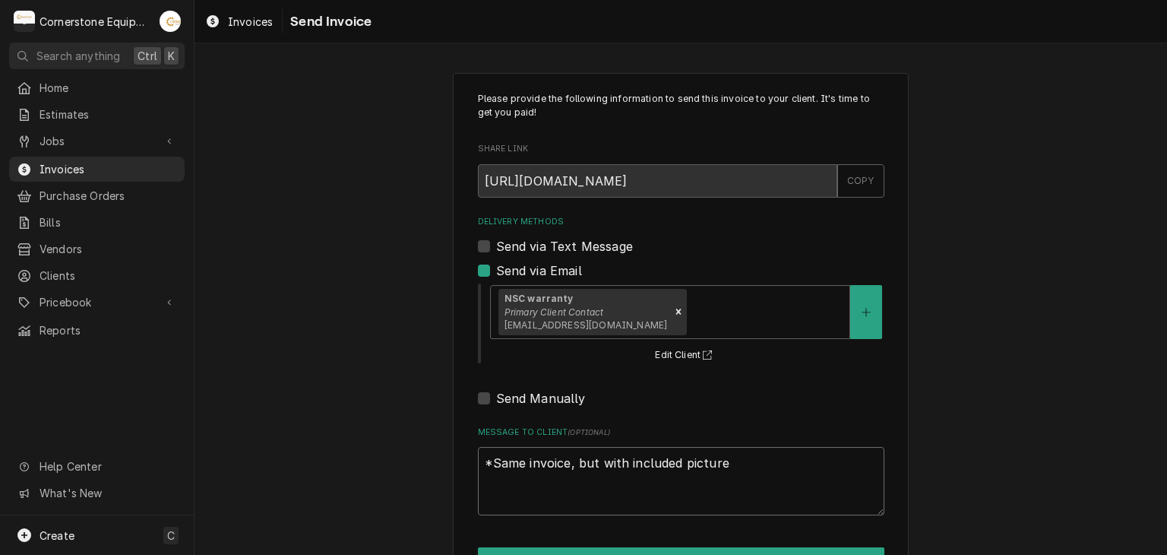
type textarea "*Same invoice, but with included pictures"
type textarea "x"
type textarea "*Same invoice, but with included pictures*"
type textarea "x"
type textarea "*Same invoice, but with included pictures*"
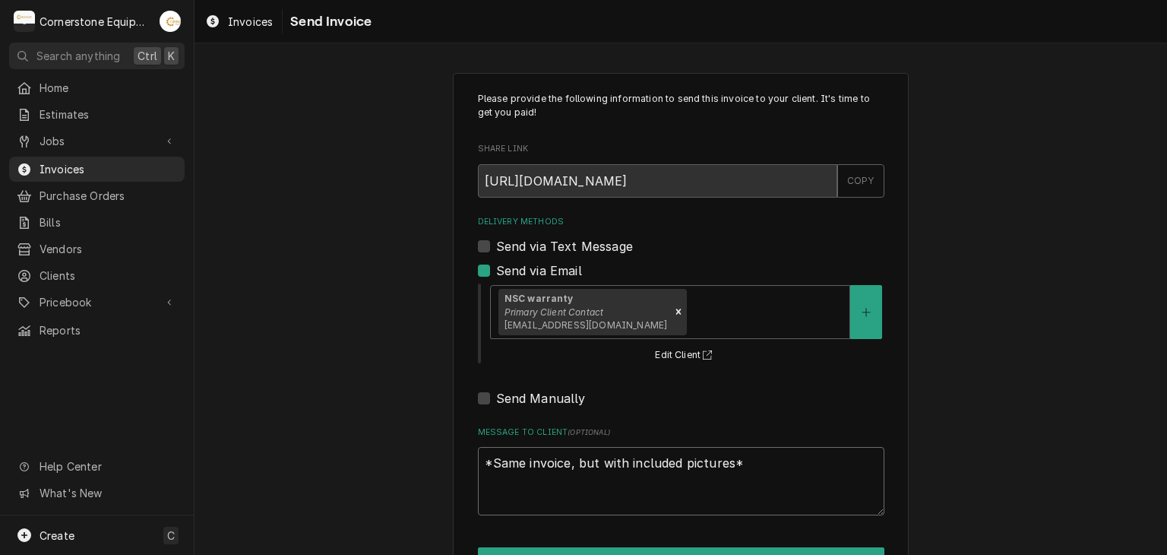
type textarea "x"
type textarea "*Same invoice, but with included pictures*"
type textarea "x"
type textarea "*Same invoice, but with included pictures* T"
type textarea "x"
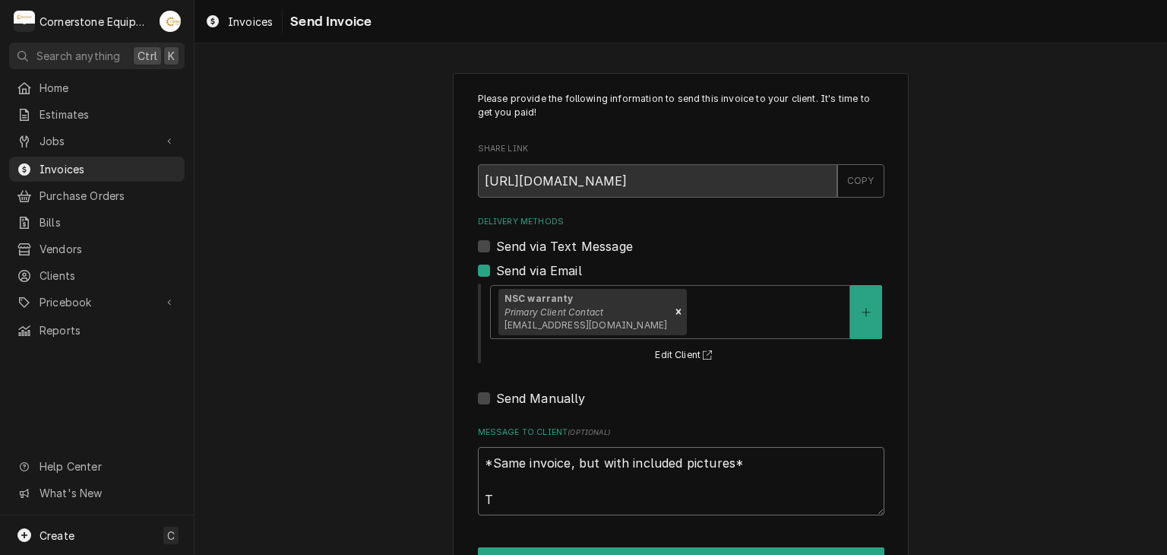
type textarea "*Same invoice, but with included pictures* Th"
type textarea "x"
type textarea "*Same invoice, but with included pictures* Tha"
type textarea "x"
type textarea "*Same invoice, but with included pictures* Than"
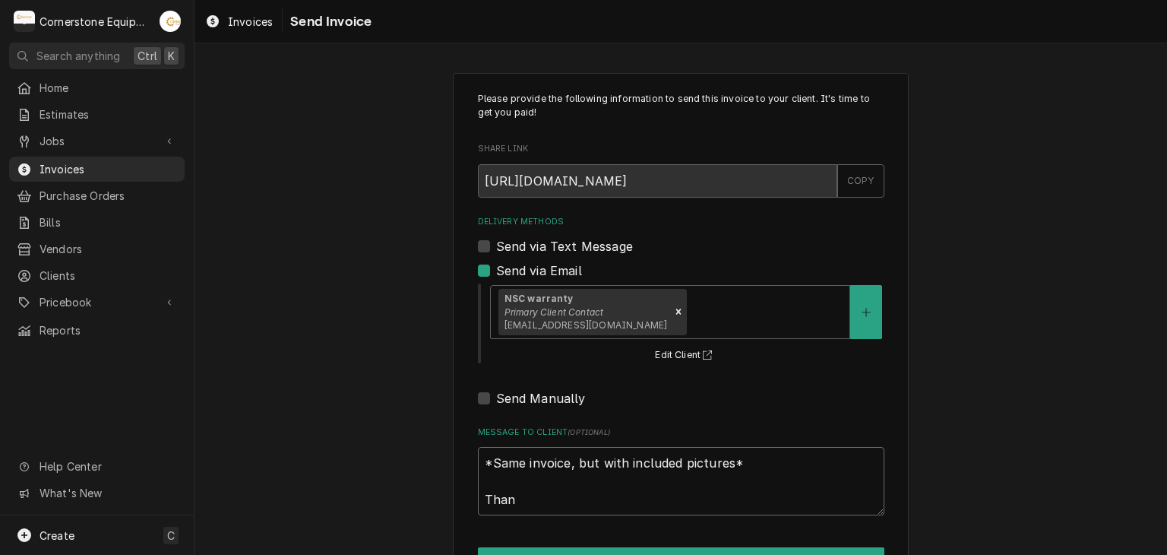
type textarea "x"
type textarea "*Same invoice, but with included pictures* Thank"
type textarea "x"
type textarea "*Same invoice, but with included pictures* Thank"
type textarea "x"
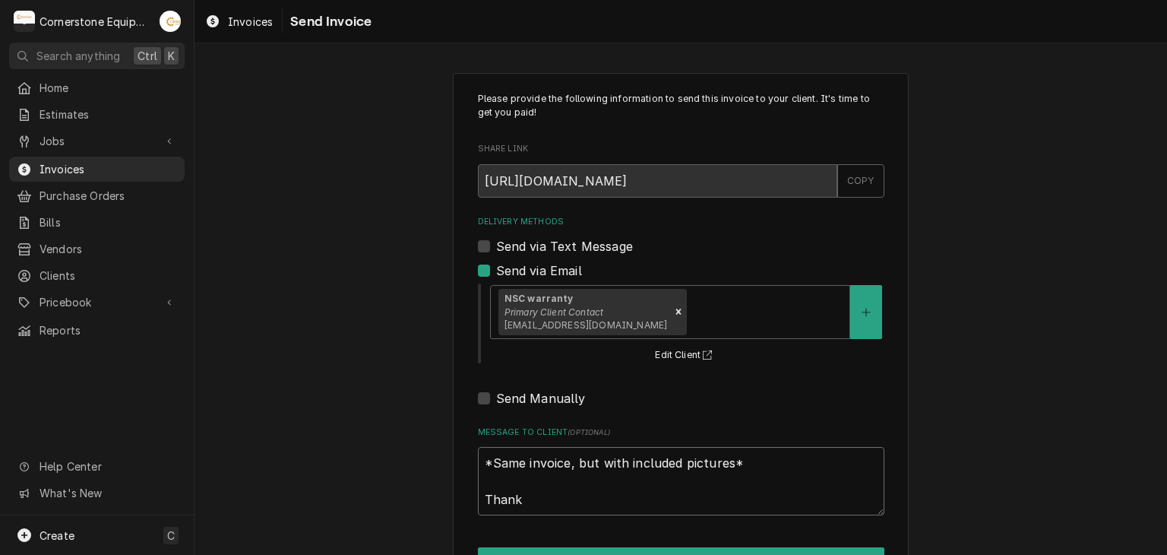
type textarea "*Same invoice, but with included pictures* Thank y"
type textarea "x"
type textarea "*Same invoice, but with included pictures* Thank yo"
type textarea "x"
type textarea "*Same invoice, but with included pictures* Thank you"
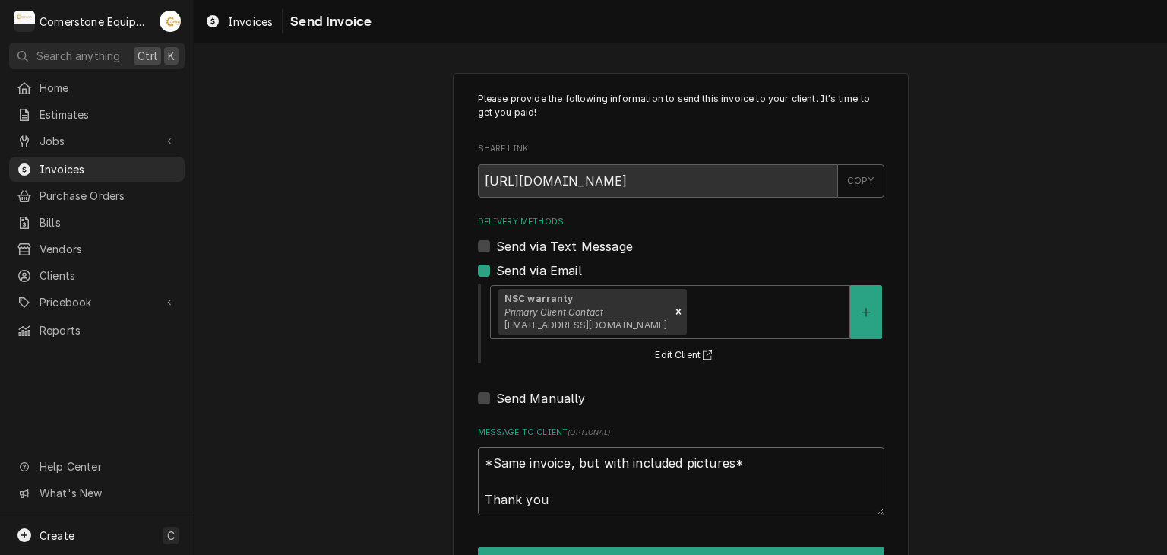
type textarea "x"
type textarea "*Same invoice, but with included pictures* Thank you"
type textarea "x"
type textarea "*Same invoice, but with included pictures* Thank you f"
type textarea "x"
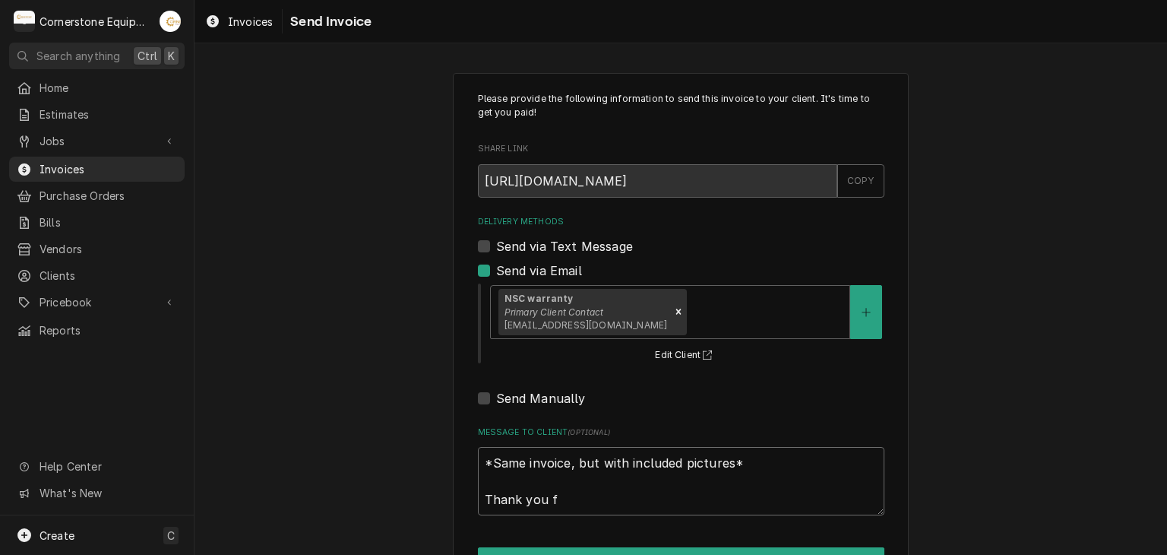
type textarea "*Same invoice, but with included pictures* Thank you fo"
type textarea "x"
type textarea "*Same invoice, but with included pictures* Thank you for"
type textarea "x"
type textarea "*Same invoice, but with included pictures* Thank you for"
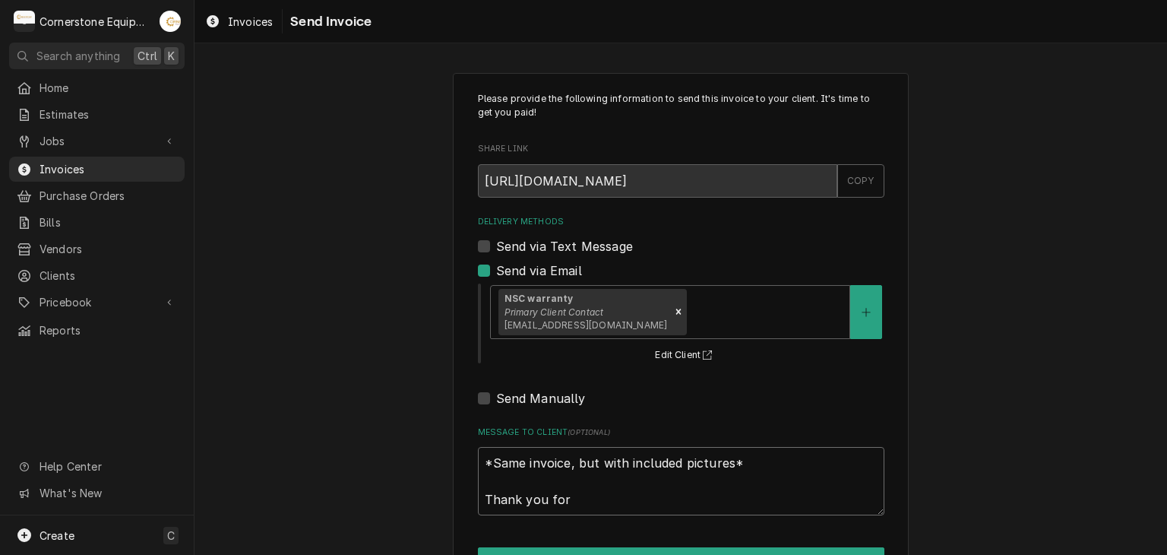
type textarea "x"
type textarea "*Same invoice, but with included pictures* Thank you for t"
type textarea "x"
type textarea "*Same invoice, but with included pictures* Thank you for th"
type textarea "x"
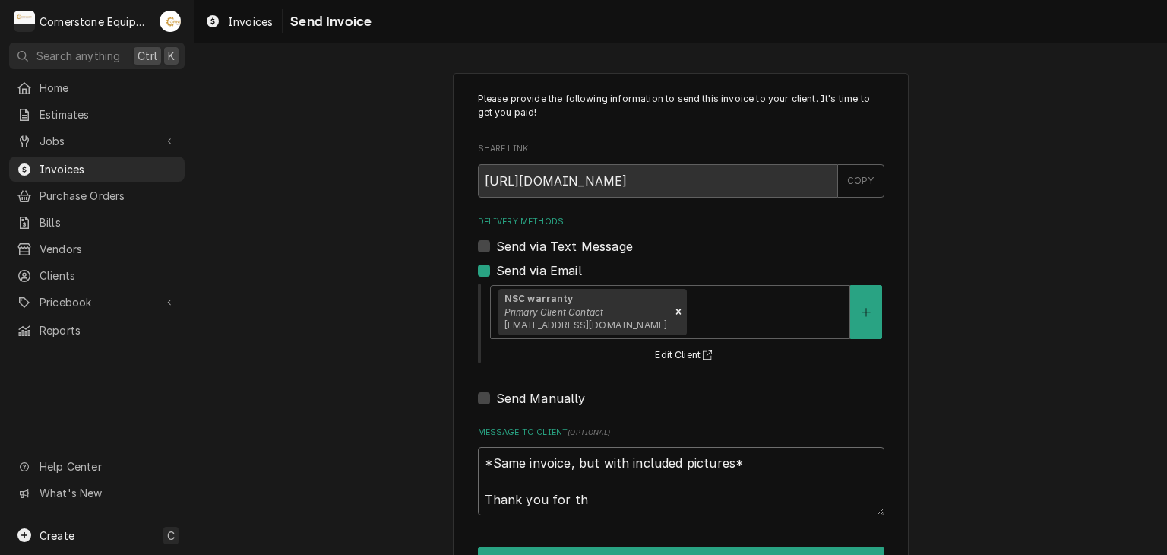
type textarea "*Same invoice, but with included pictures* Thank you for the"
type textarea "x"
type textarea "*Same invoice, but with included pictures* Thank you for the"
type textarea "x"
type textarea "*Same invoice, but with included pictures* Thank you for the o"
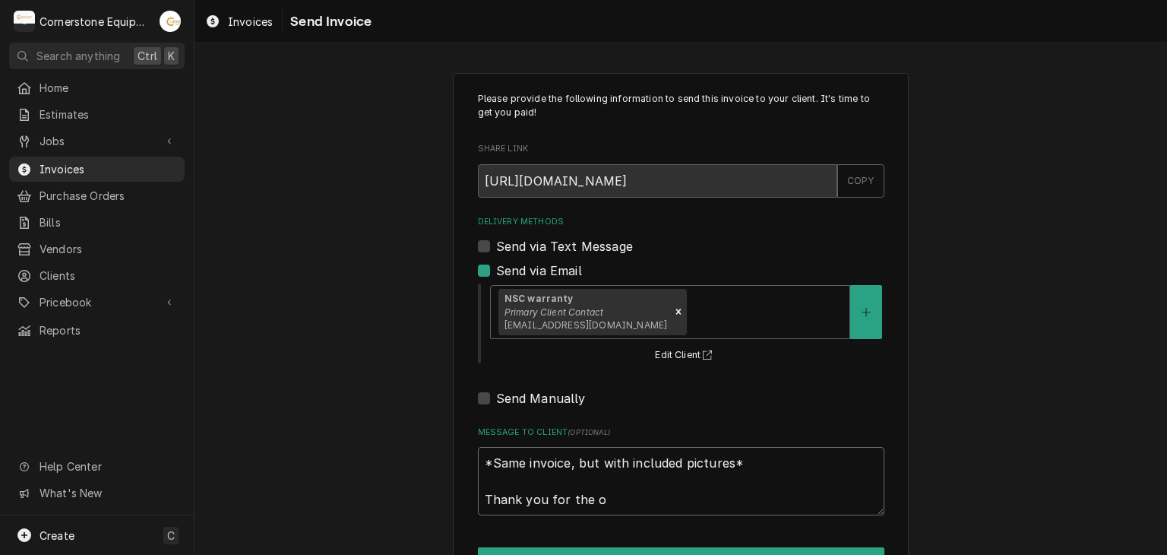
type textarea "x"
type textarea "*Same invoice, but with included pictures* Thank you for the op"
type textarea "x"
type textarea "*Same invoice, but with included pictures* Thank you for the opp"
type textarea "x"
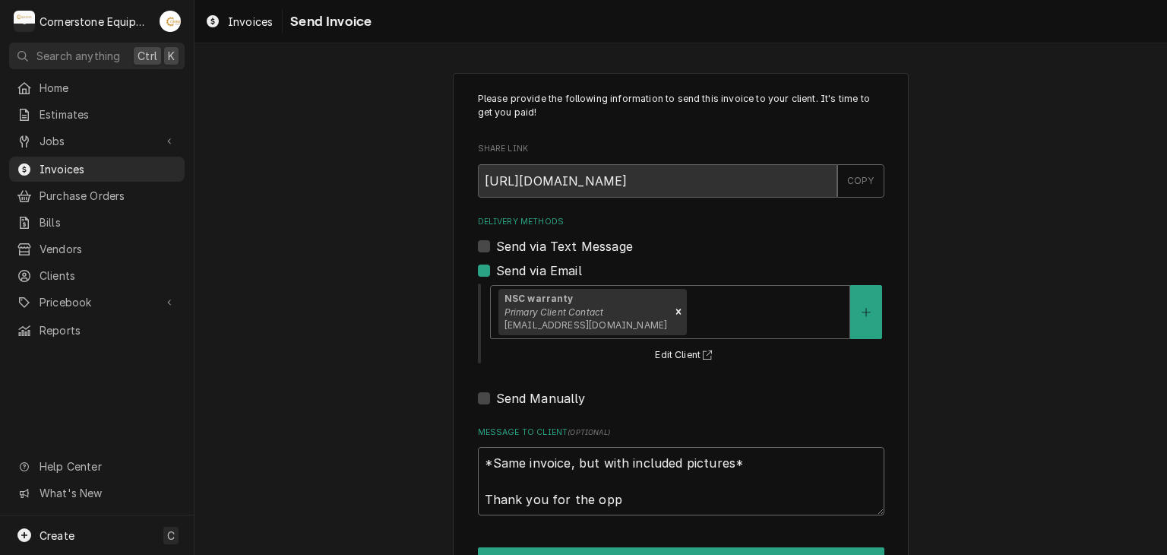
type textarea "*Same invoice, but with included pictures* Thank you for the oppo"
type textarea "x"
type textarea "*Same invoice, but with included pictures* Thank you for the oppor"
type textarea "x"
type textarea "*Same invoice, but with included pictures* Thank you for the opport"
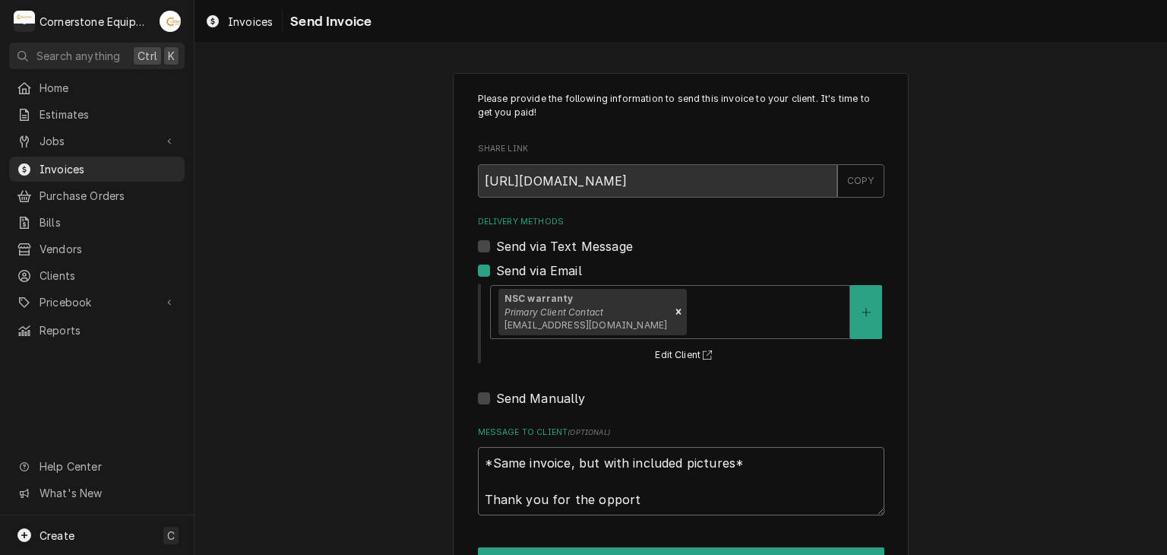
type textarea "x"
type textarea "*Same invoice, but with included pictures* Thank you for the opportun"
type textarea "x"
type textarea "*Same invoice, but with included pictures* Thank you for the opportuni"
type textarea "x"
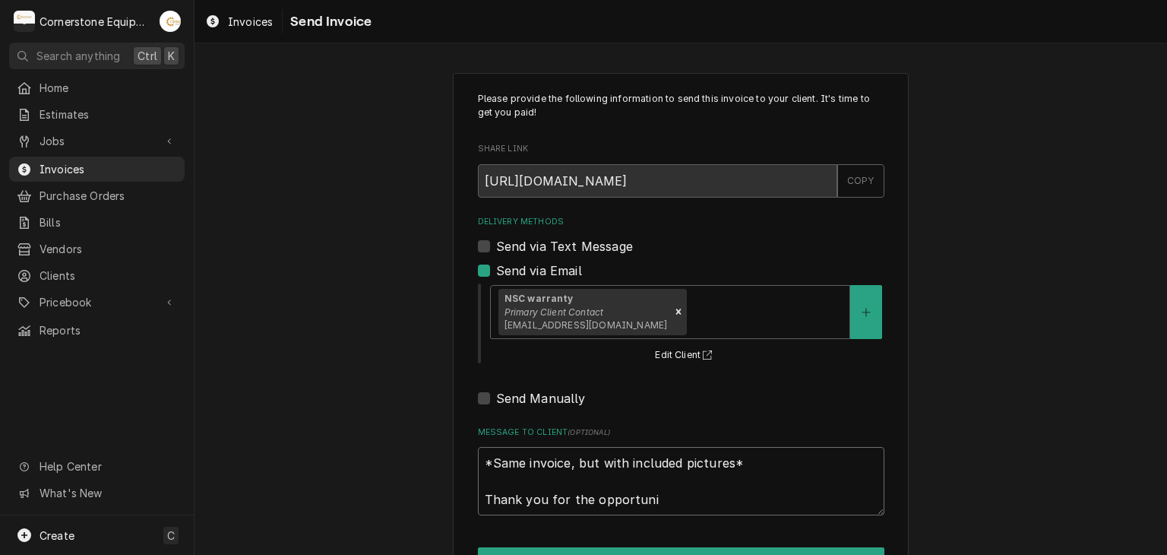
type textarea "*Same invoice, but with included pictures* Thank you for the opportunit"
type textarea "x"
type textarea "*Same invoice, but with included pictures* Thank you for the opportunity"
type textarea "x"
type textarea "*Same invoice, but with included pictures* Thank you for the opportunity o"
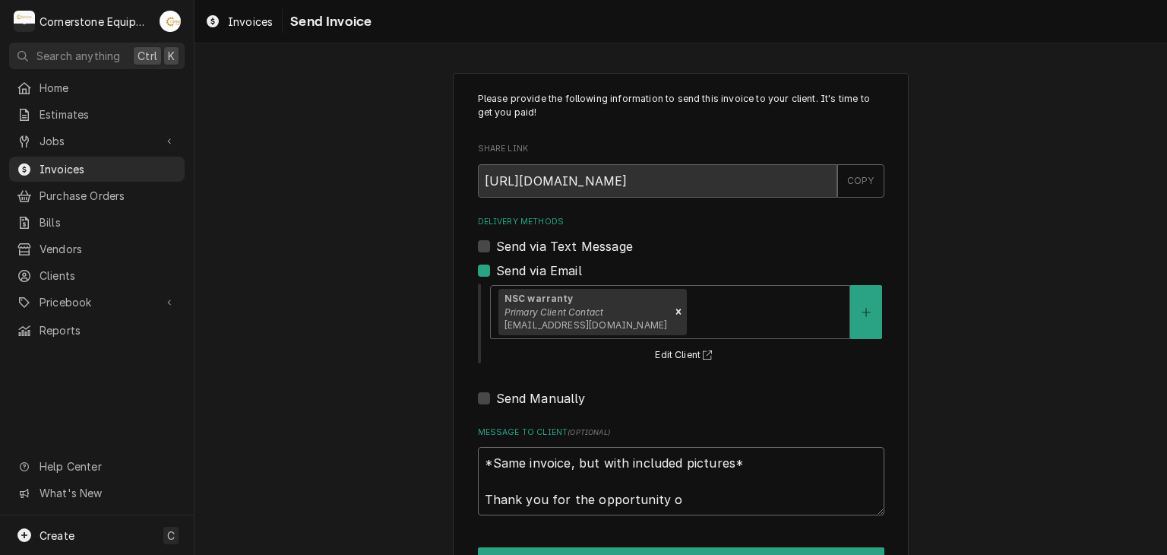
type textarea "x"
type textarea "*Same invoice, but with included pictures* Thank you for the opportunity ot"
type textarea "x"
type textarea "*Same invoice, but with included pictures* Thank you for the opportunity ot"
type textarea "x"
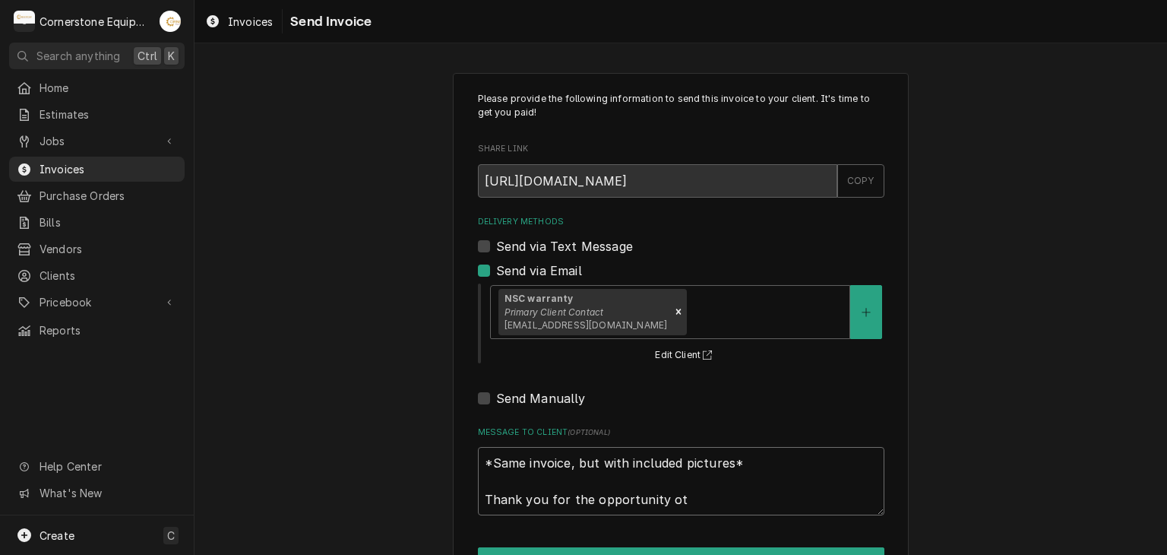
type textarea "*Same invoice, but with included pictures* Thank you for the opportunity ot b"
type textarea "x"
type textarea "*Same invoice, but with included pictures* Thank you for the opportunity ot be"
type textarea "x"
type textarea "*Same invoice, but with included pictures* Thank you for the opportunity ot be"
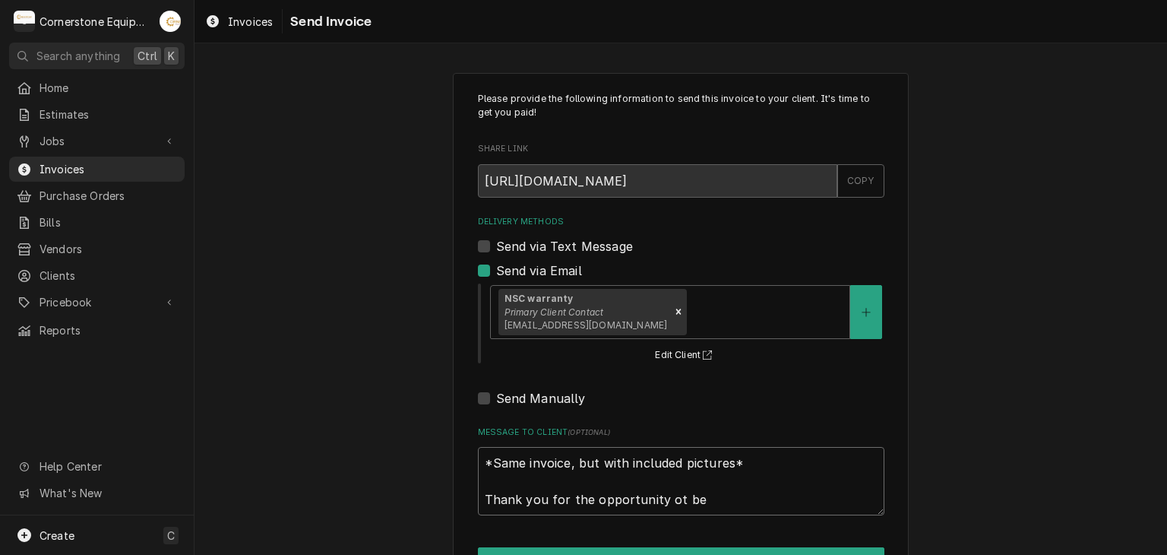
type textarea "x"
type textarea "*Same invoice, but with included pictures* Thank you for the opportunity ot be o"
type textarea "x"
type textarea "*Same invoice, but with included pictures* Thank you for the opportunity ot be …"
type textarea "x"
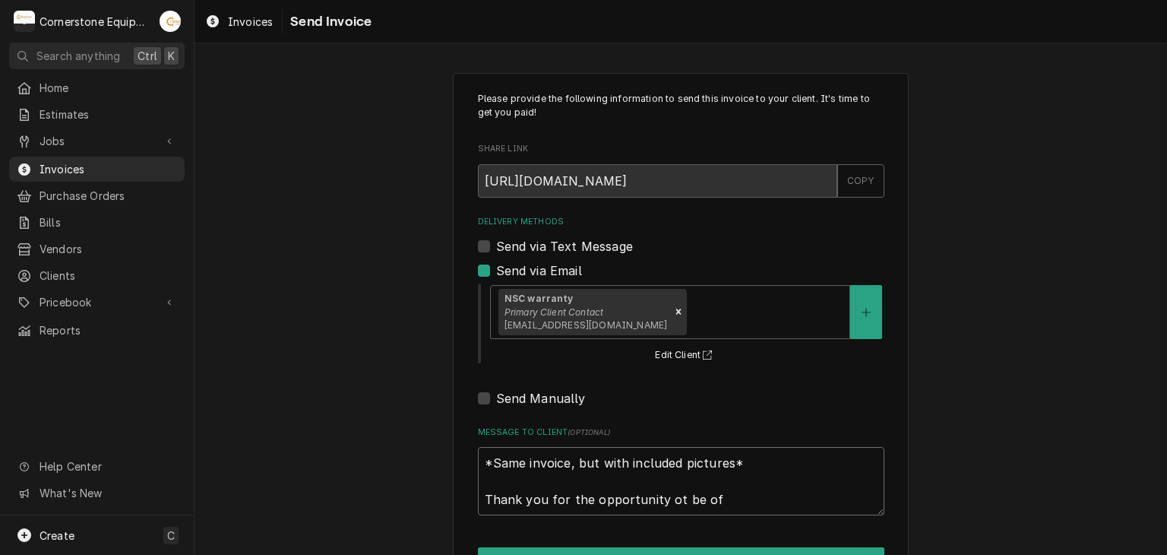
type textarea "*Same invoice, but with included pictures* Thank you for the opportunity ot be …"
type textarea "x"
type textarea "*Same invoice, but with included pictures* Thank you for the opportunity ot be …"
type textarea "x"
type textarea "*Same invoice, but with included pictures* Thank you for the opportunity ot be …"
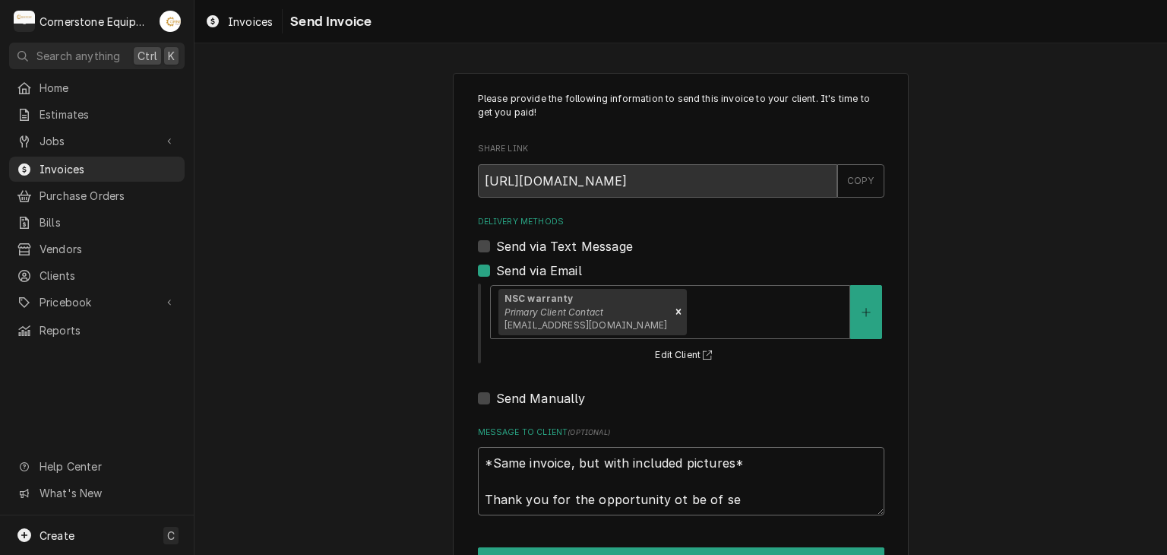
type textarea "x"
type textarea "*Same invoice, but with included pictures* Thank you for the opportunity ot be …"
type textarea "x"
type textarea "*Same invoice, but with included pictures* Thank you for the opportunity ot be …"
type textarea "x"
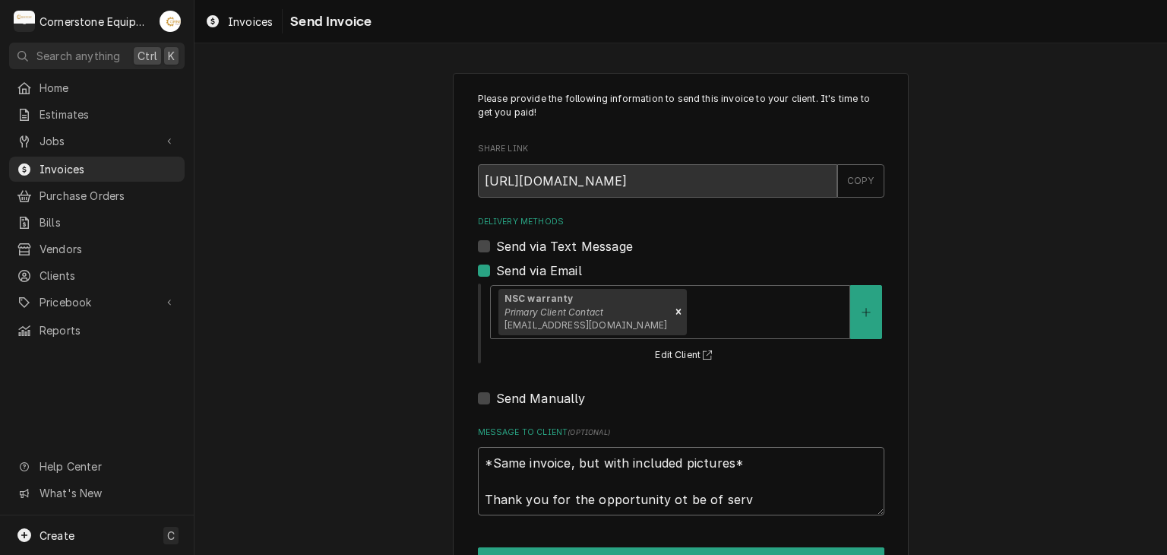
type textarea "*Same invoice, but with included pictures* Thank you for the opportunity ot be …"
type textarea "x"
type textarea "*Same invoice, but with included pictures* Thank you for the opportunity ot be …"
type textarea "x"
type textarea "*Same invoice, but with included pictures* Thank you for the opportunity ot be …"
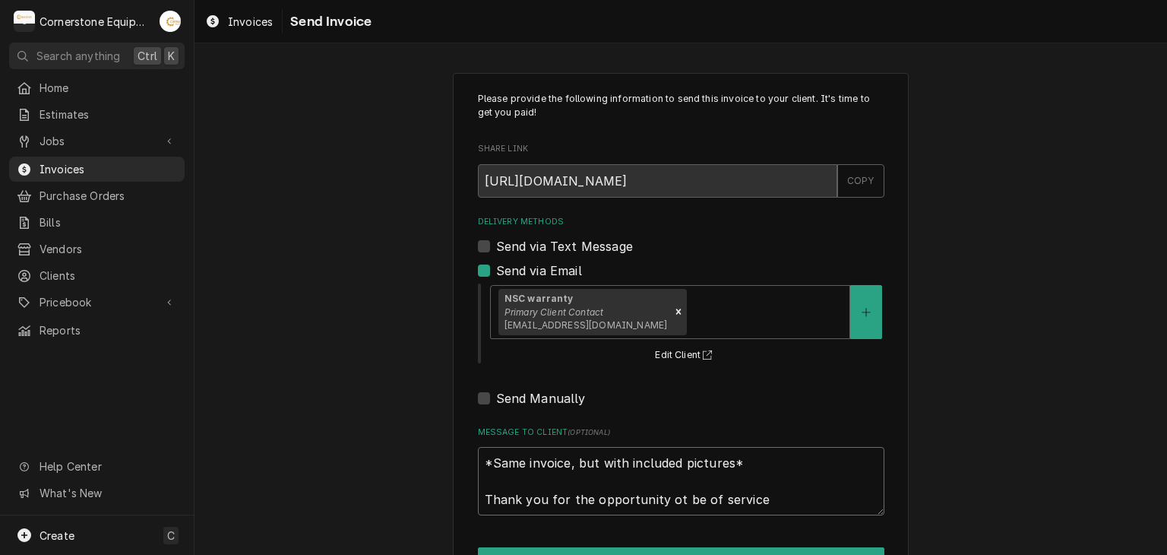
type textarea "x"
type textarea "*Same invoice, but with included pictures* Thank you for the opportunity ot be …"
type textarea "x"
click at [656, 447] on textarea "*Same invoice, but with included pictures* Thank you for the opportunity to be …" at bounding box center [681, 481] width 406 height 68
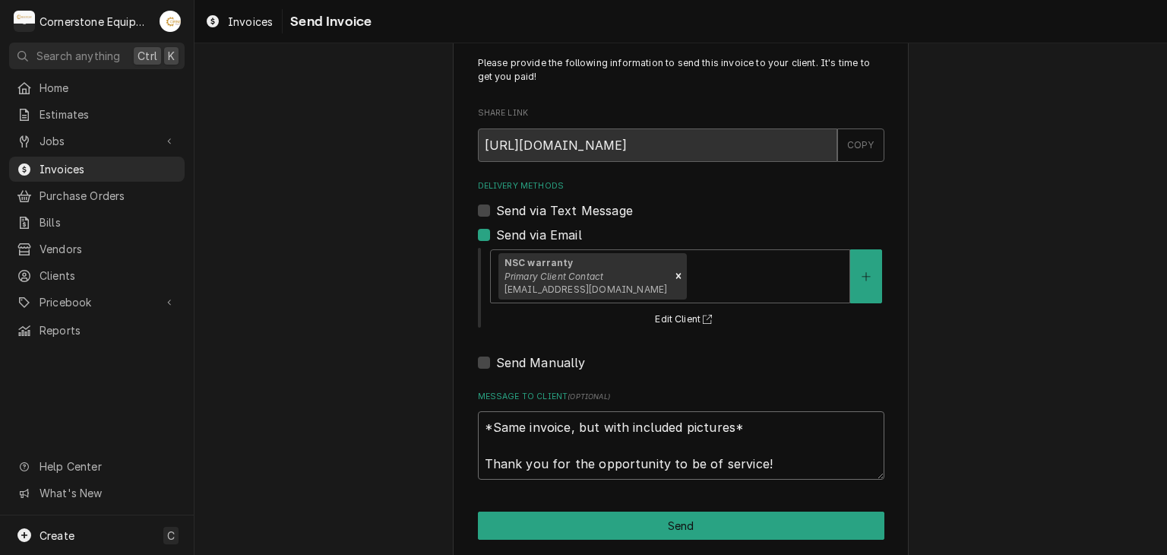
scroll to position [52, 0]
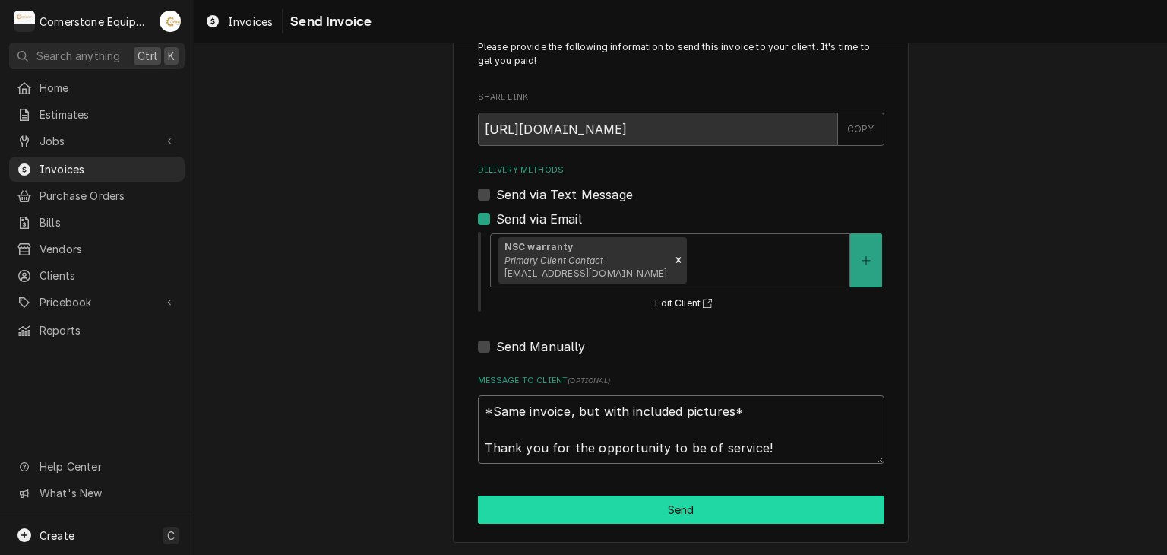
type textarea "*Same invoice, but with included pictures* Thank you for the opportunity to be …"
click at [687, 517] on button "Send" at bounding box center [681, 509] width 406 height 28
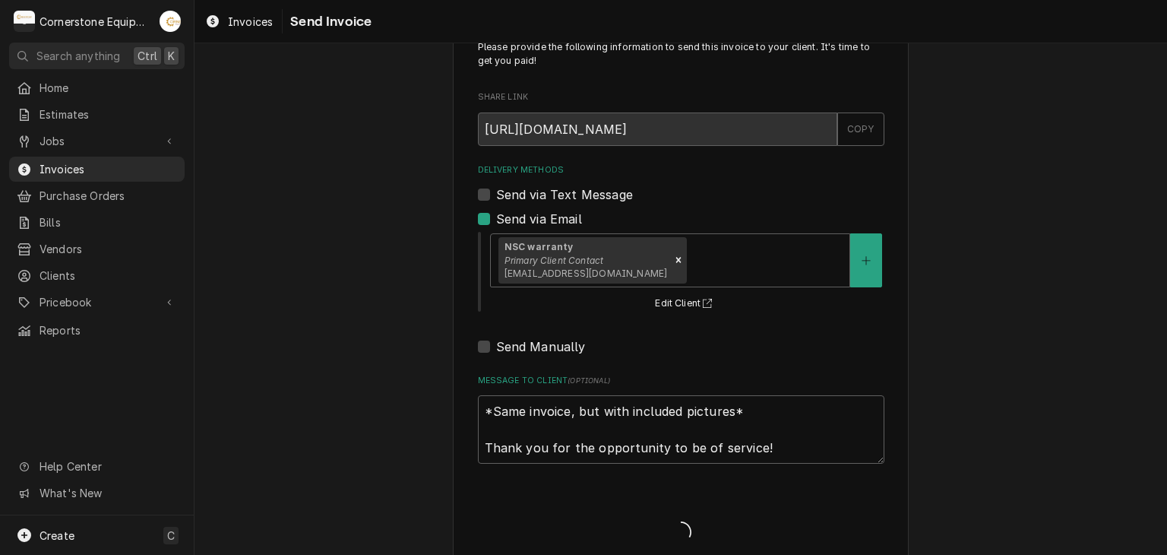
type textarea "x"
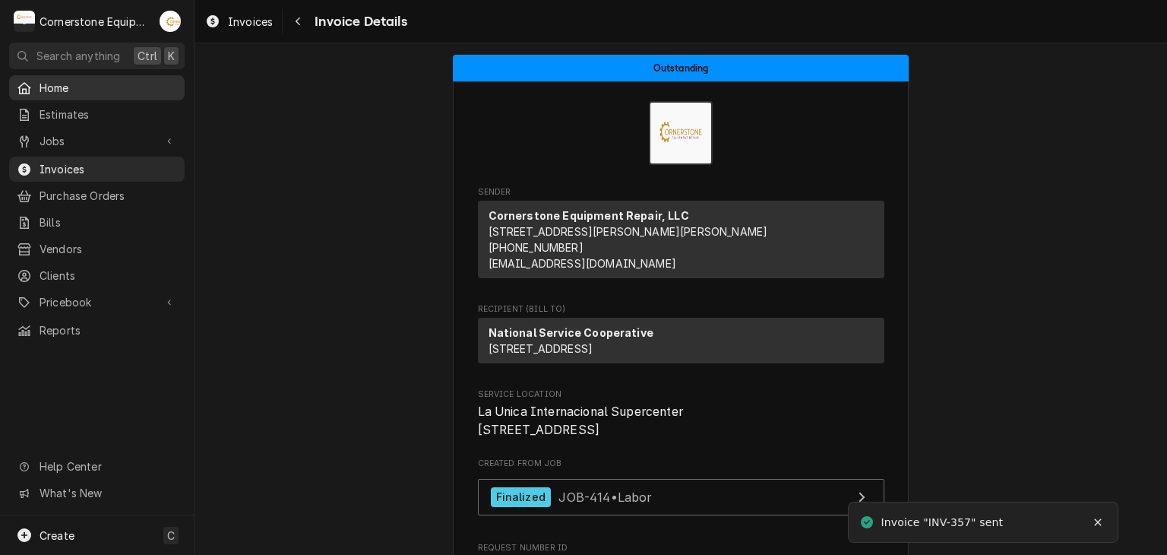
click at [65, 75] on link "Home" at bounding box center [96, 87] width 175 height 25
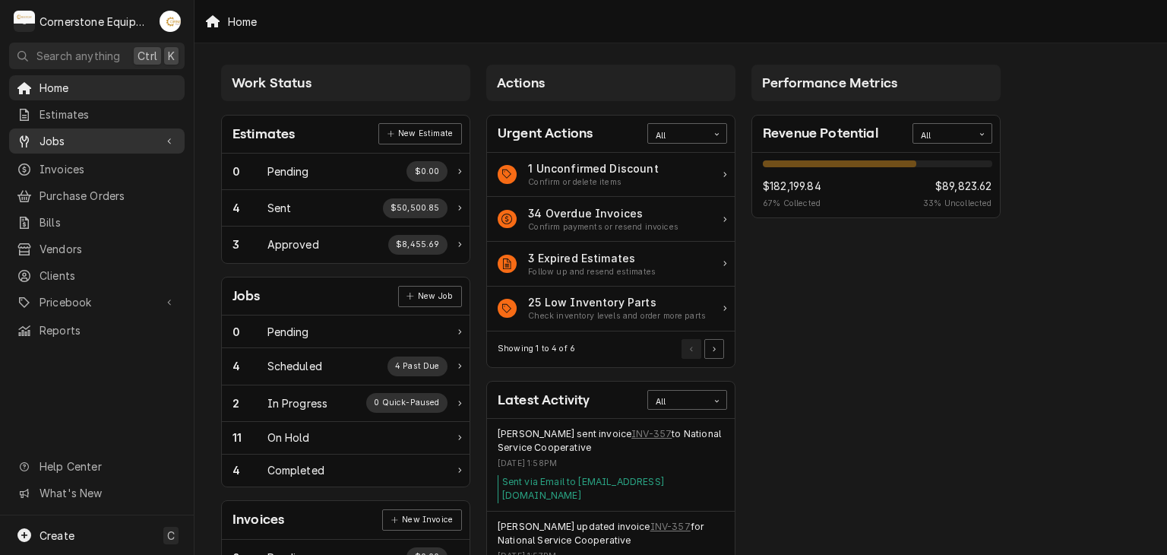
click at [68, 131] on div "Jobs" at bounding box center [96, 140] width 169 height 19
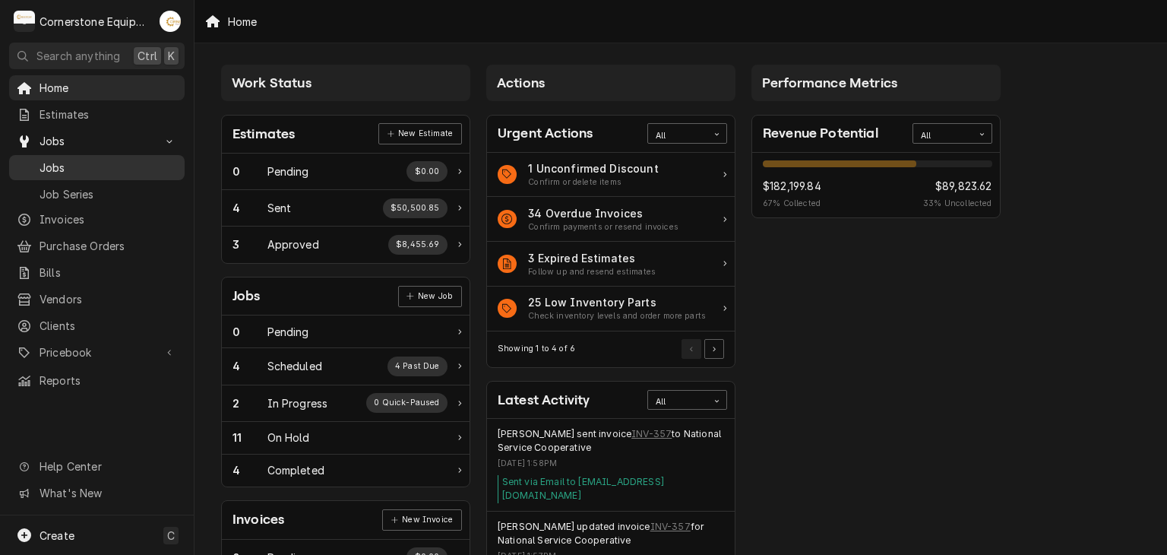
click at [69, 163] on span "Jobs" at bounding box center [108, 168] width 137 height 16
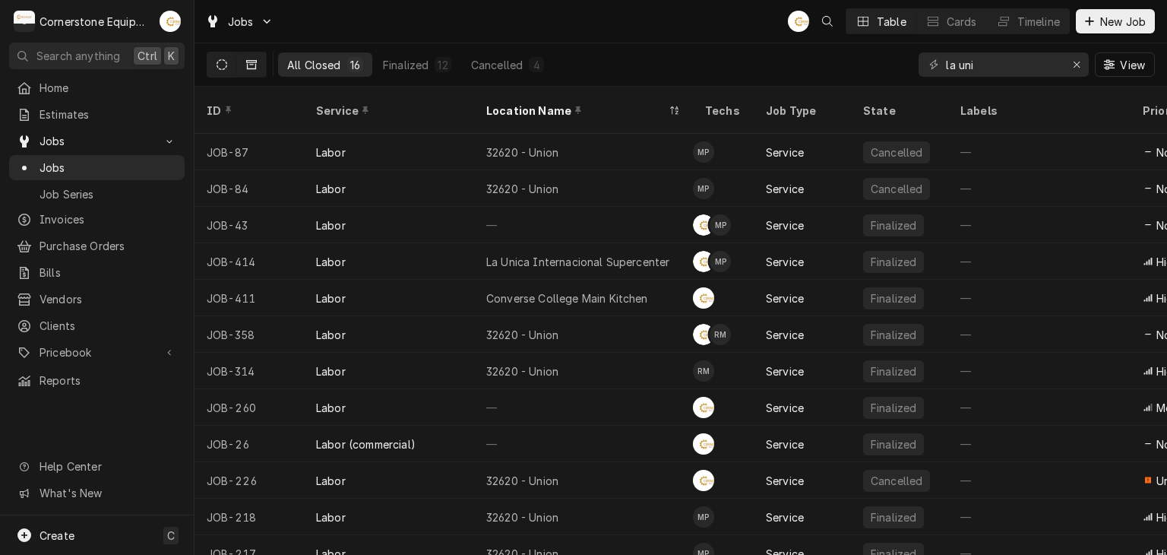
click at [223, 62] on icon "Dynamic Content Wrapper" at bounding box center [222, 64] width 11 height 11
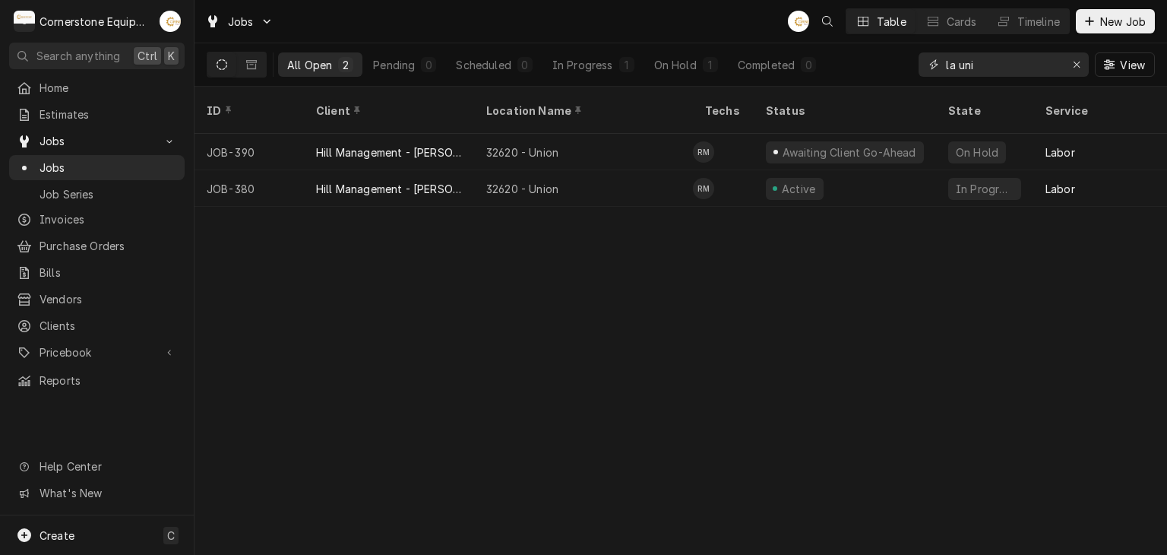
click at [1023, 63] on input "la uni" at bounding box center [1003, 64] width 114 height 24
click at [1069, 59] on div "Erase input" at bounding box center [1076, 64] width 15 height 15
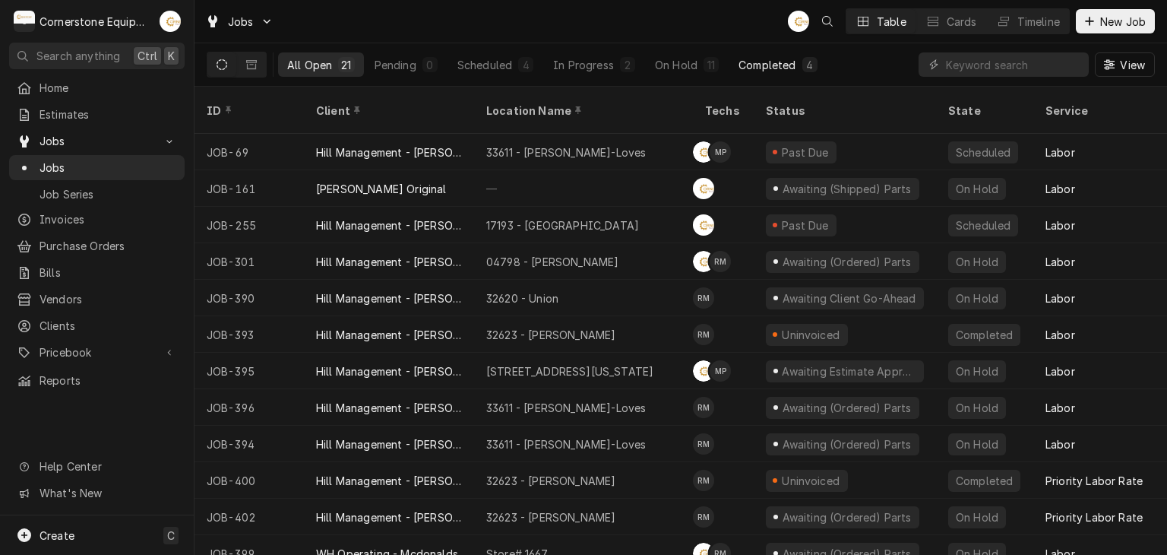
click at [785, 62] on div "Completed" at bounding box center [766, 65] width 57 height 16
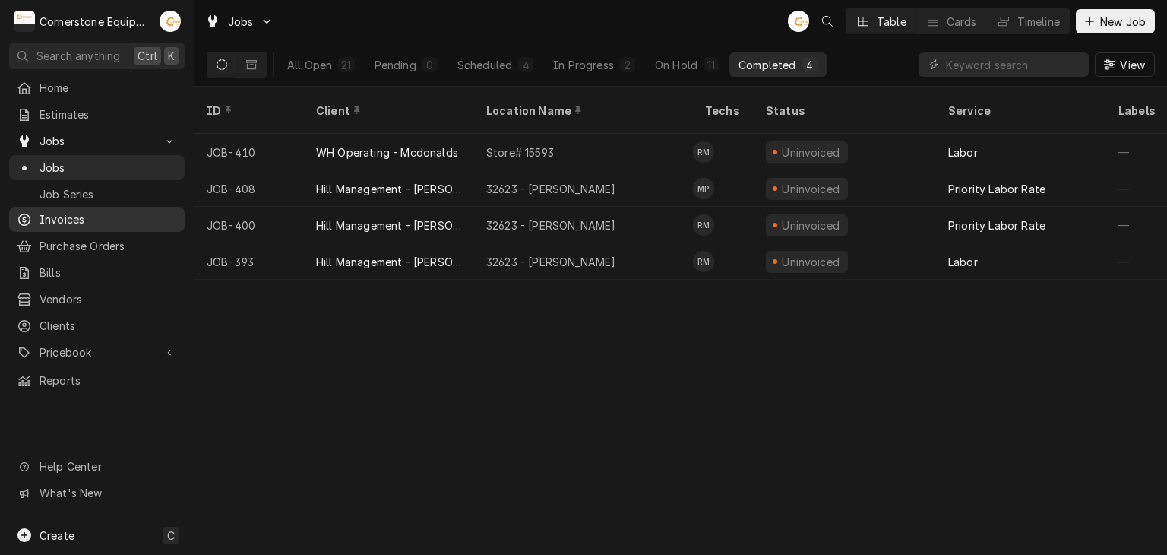
click at [55, 219] on span "Invoices" at bounding box center [108, 219] width 137 height 16
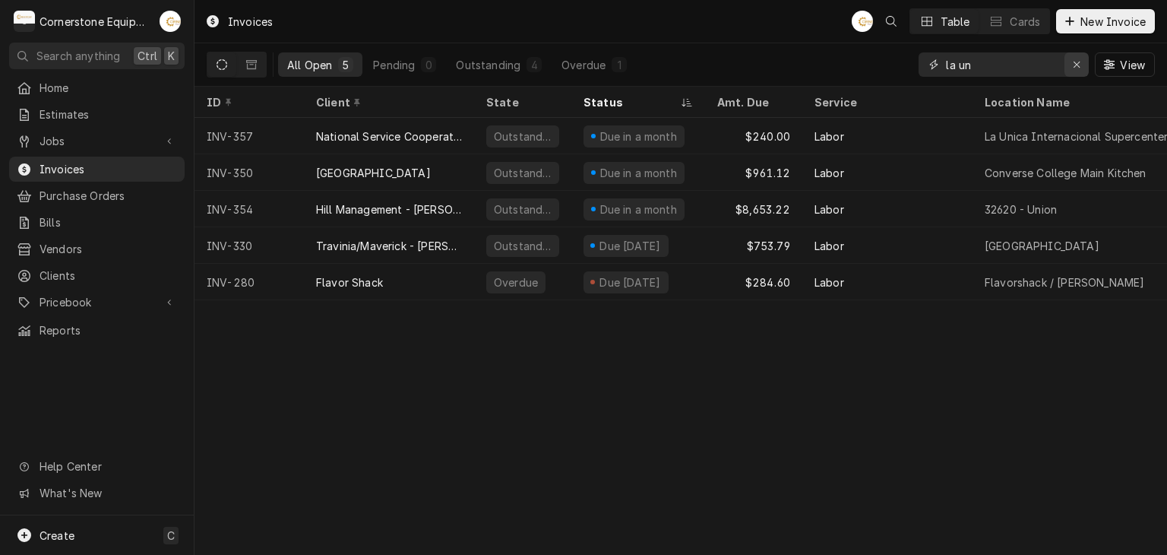
click at [1079, 63] on icon "Erase input" at bounding box center [1077, 64] width 8 height 11
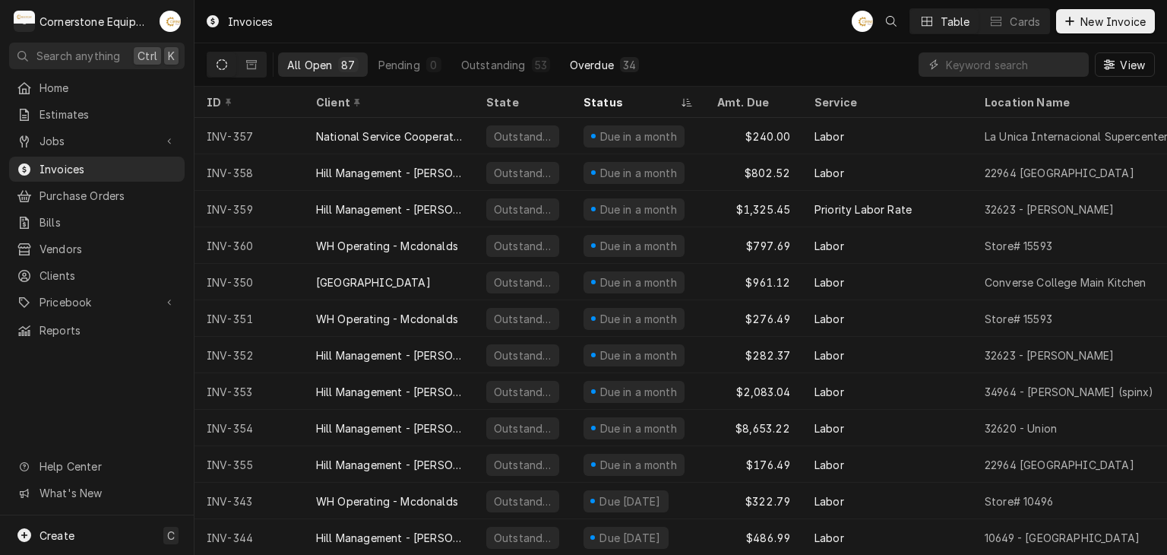
click at [593, 59] on div "Overdue" at bounding box center [592, 65] width 44 height 16
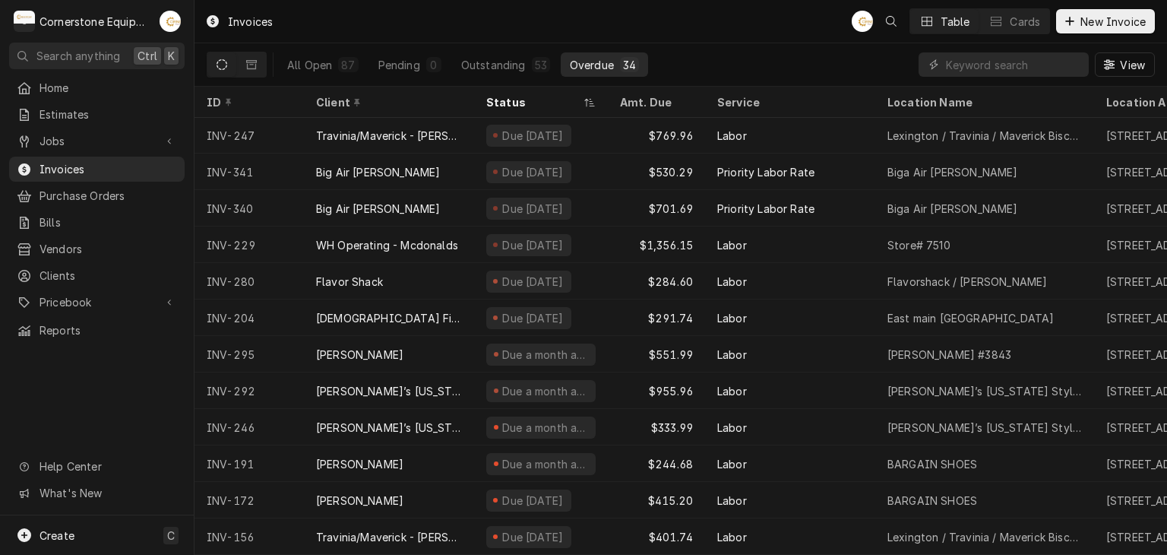
scroll to position [508, 0]
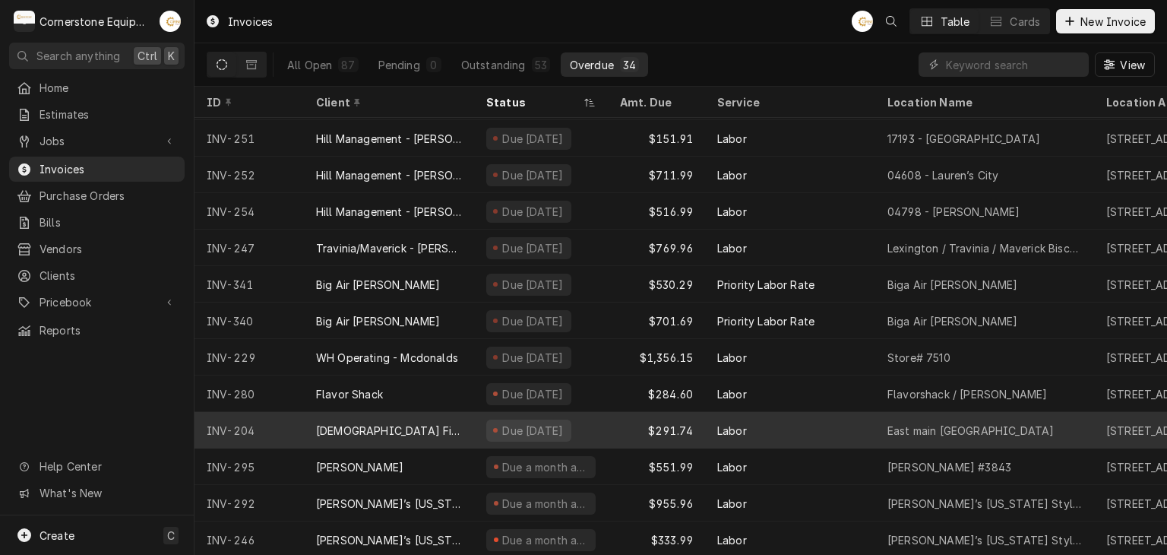
click at [463, 423] on div "Chick Fil A" at bounding box center [389, 430] width 170 height 36
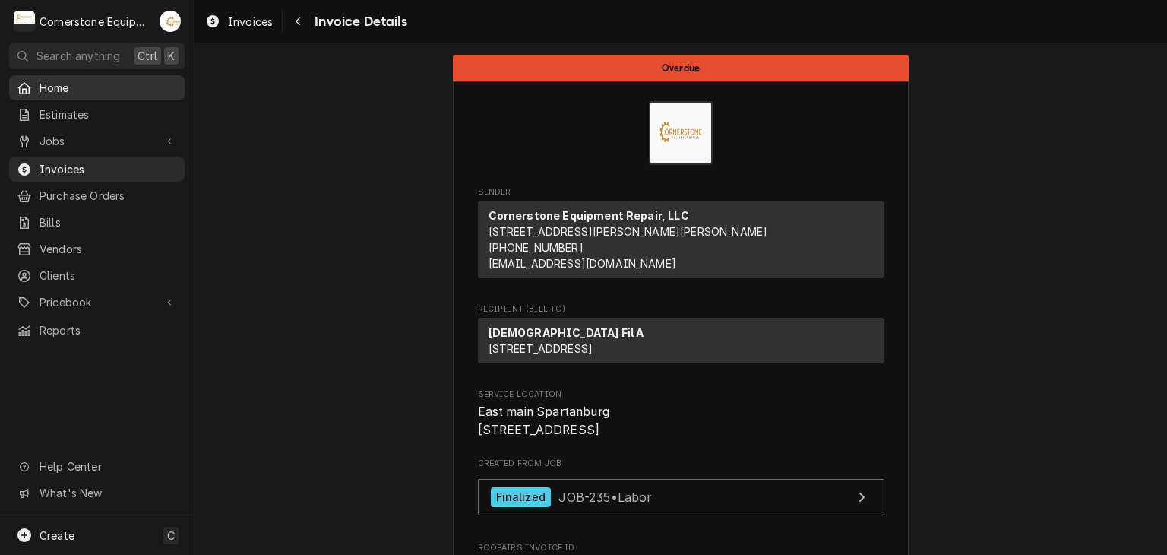
click at [55, 87] on span "Home" at bounding box center [108, 88] width 137 height 16
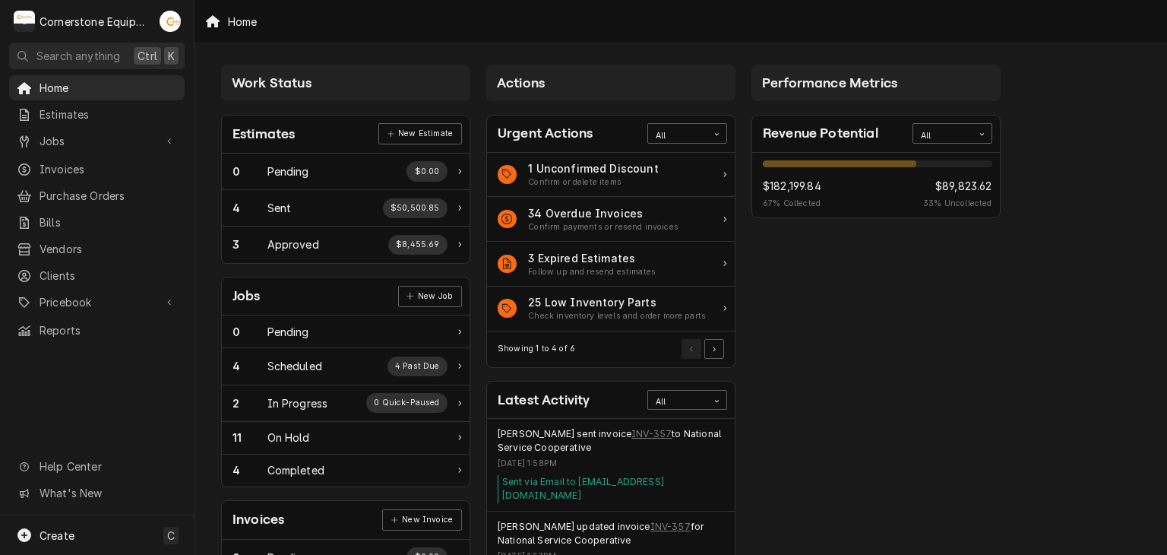
scroll to position [501, 0]
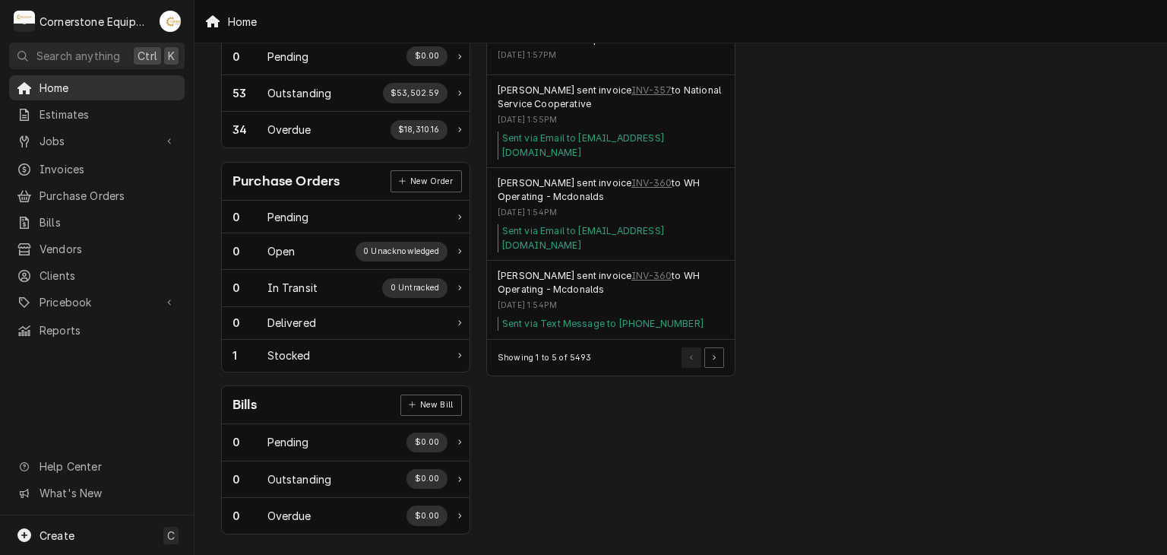
click at [46, 90] on span "Home" at bounding box center [108, 88] width 137 height 16
